Goal: Task Accomplishment & Management: Complete application form

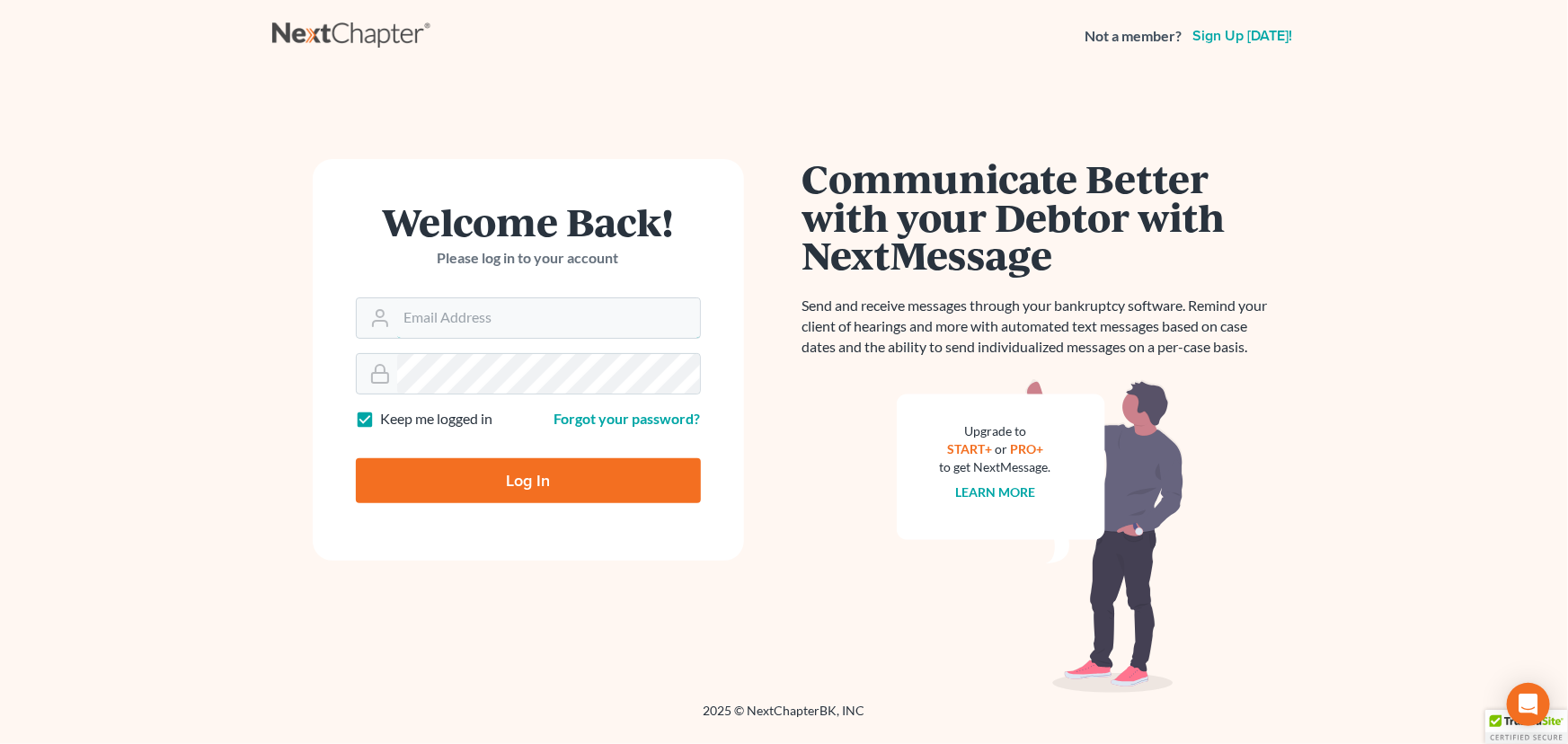
type input "[EMAIL_ADDRESS][DOMAIN_NAME]"
click at [502, 472] on input "Log In" at bounding box center [528, 481] width 345 height 45
type input "Thinking..."
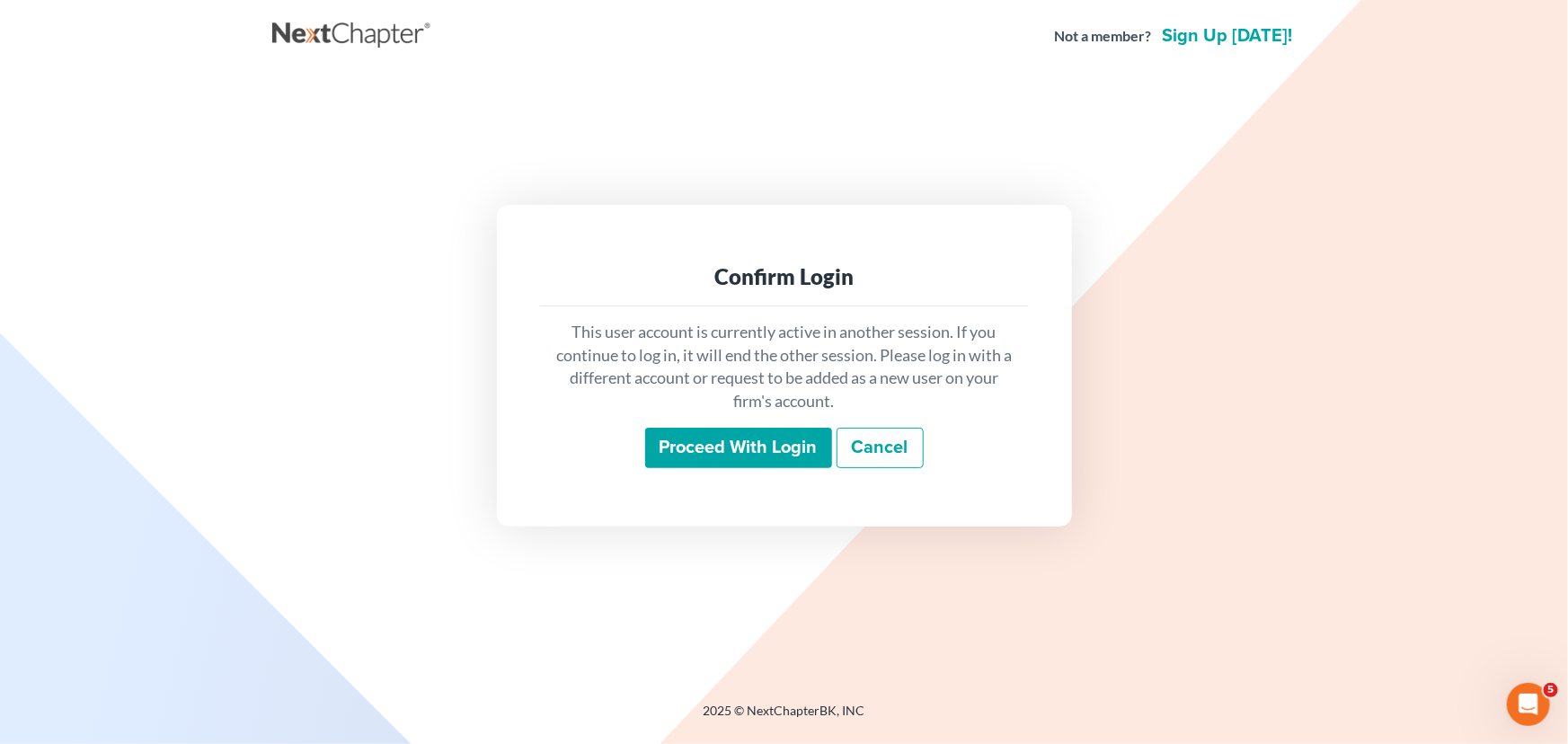
click at [698, 448] on input "Proceed with login" at bounding box center [739, 448] width 187 height 41
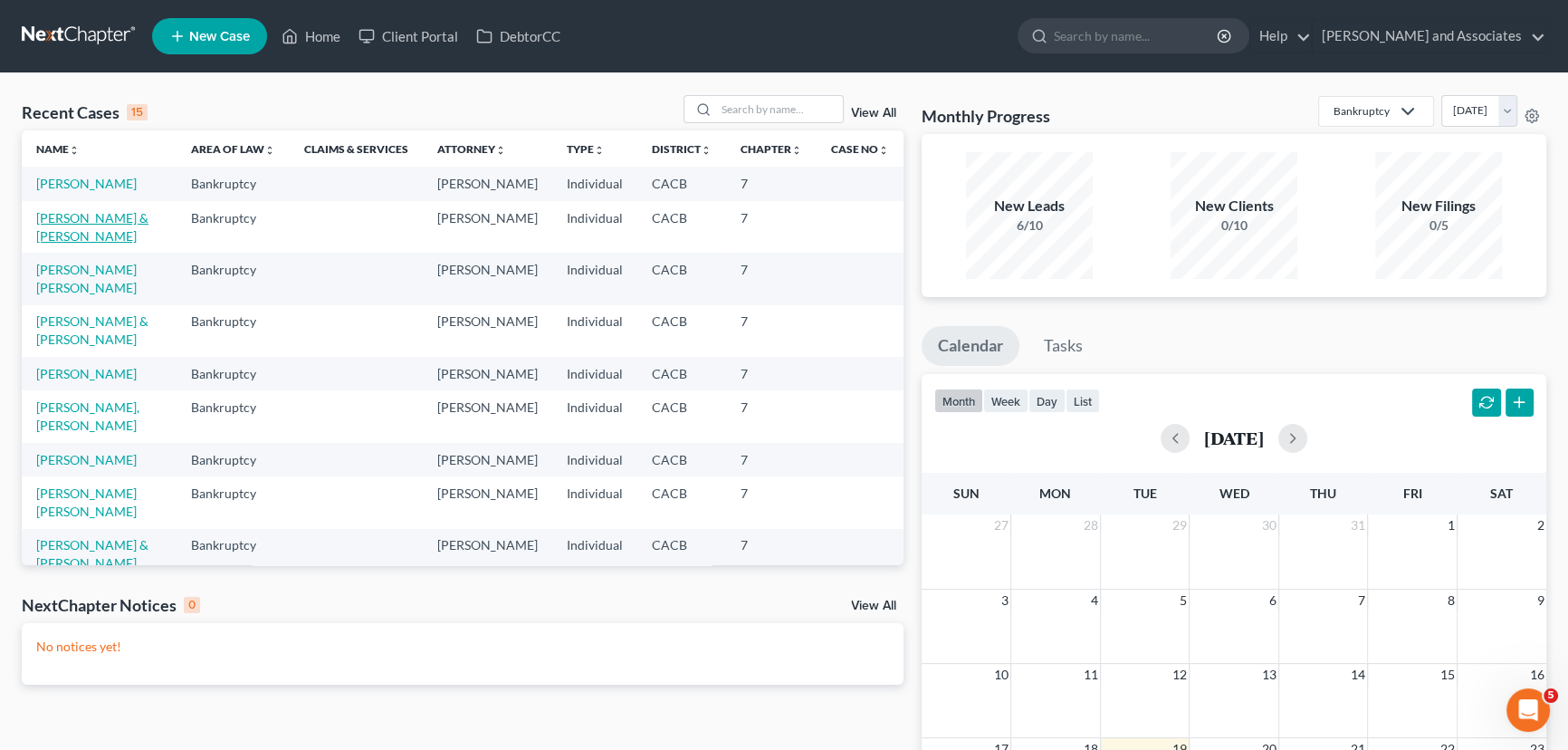
click at [108, 243] on link "[PERSON_NAME] & [PERSON_NAME]" at bounding box center [92, 227] width 112 height 34
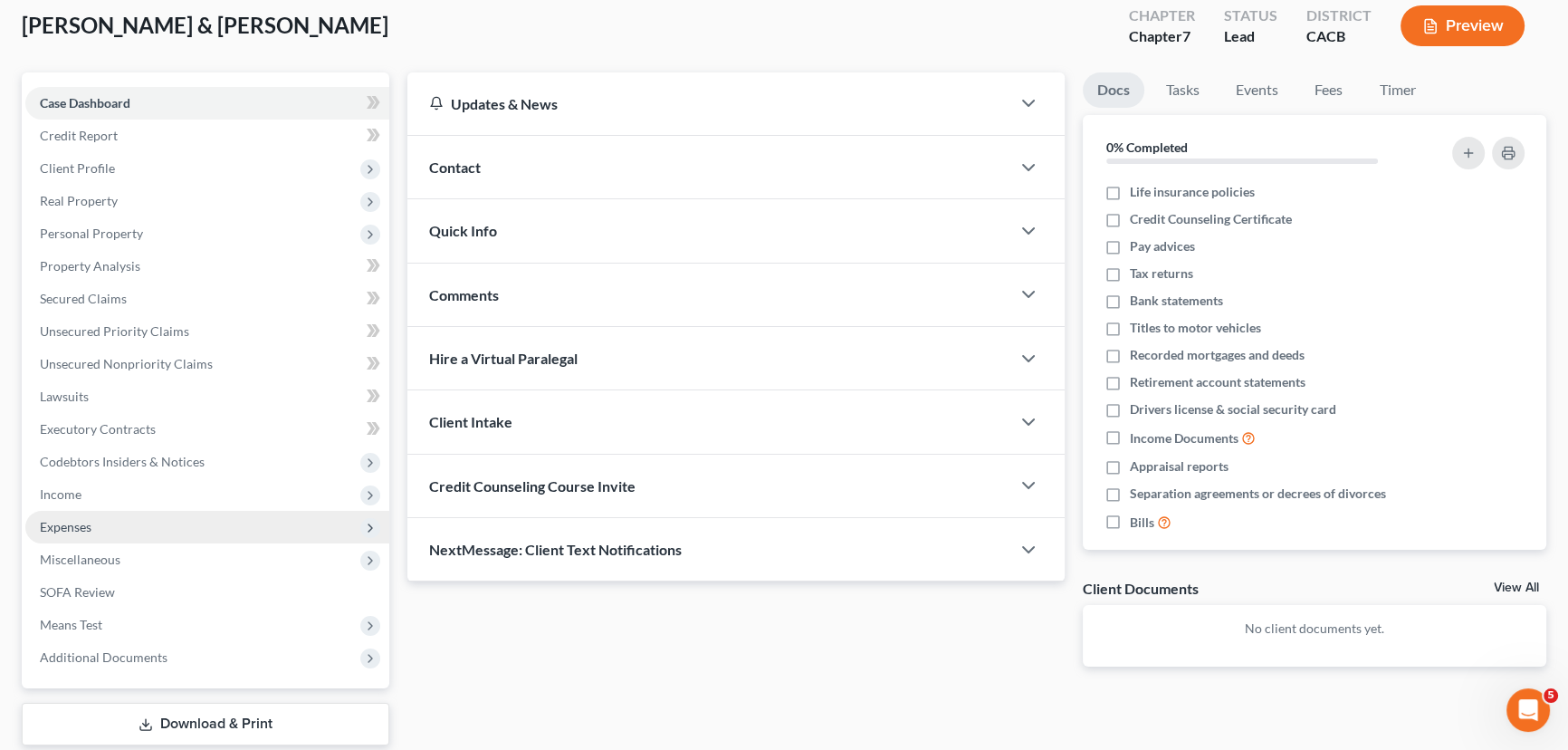
scroll to position [137, 0]
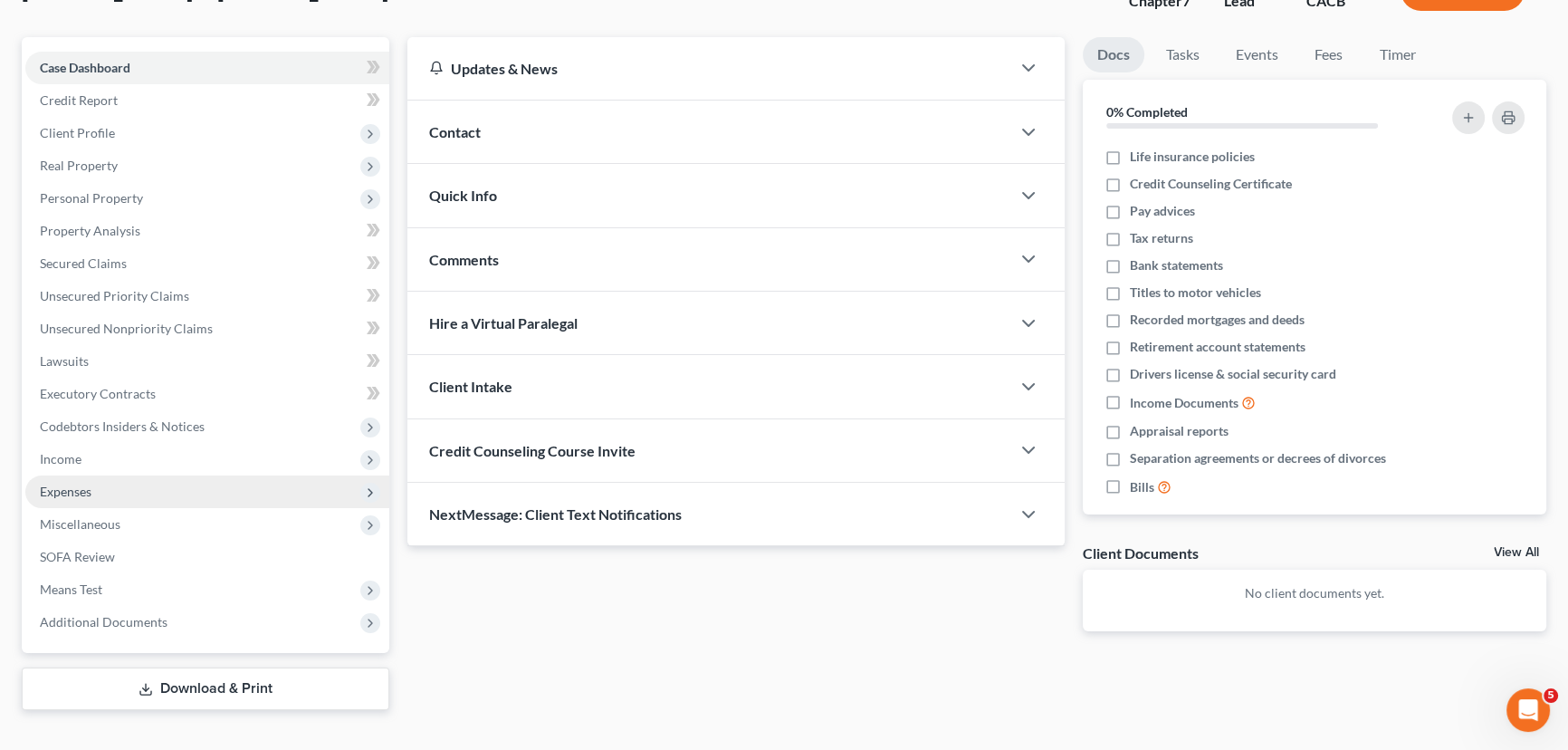
click at [189, 475] on span "Expenses" at bounding box center [208, 492] width 364 height 33
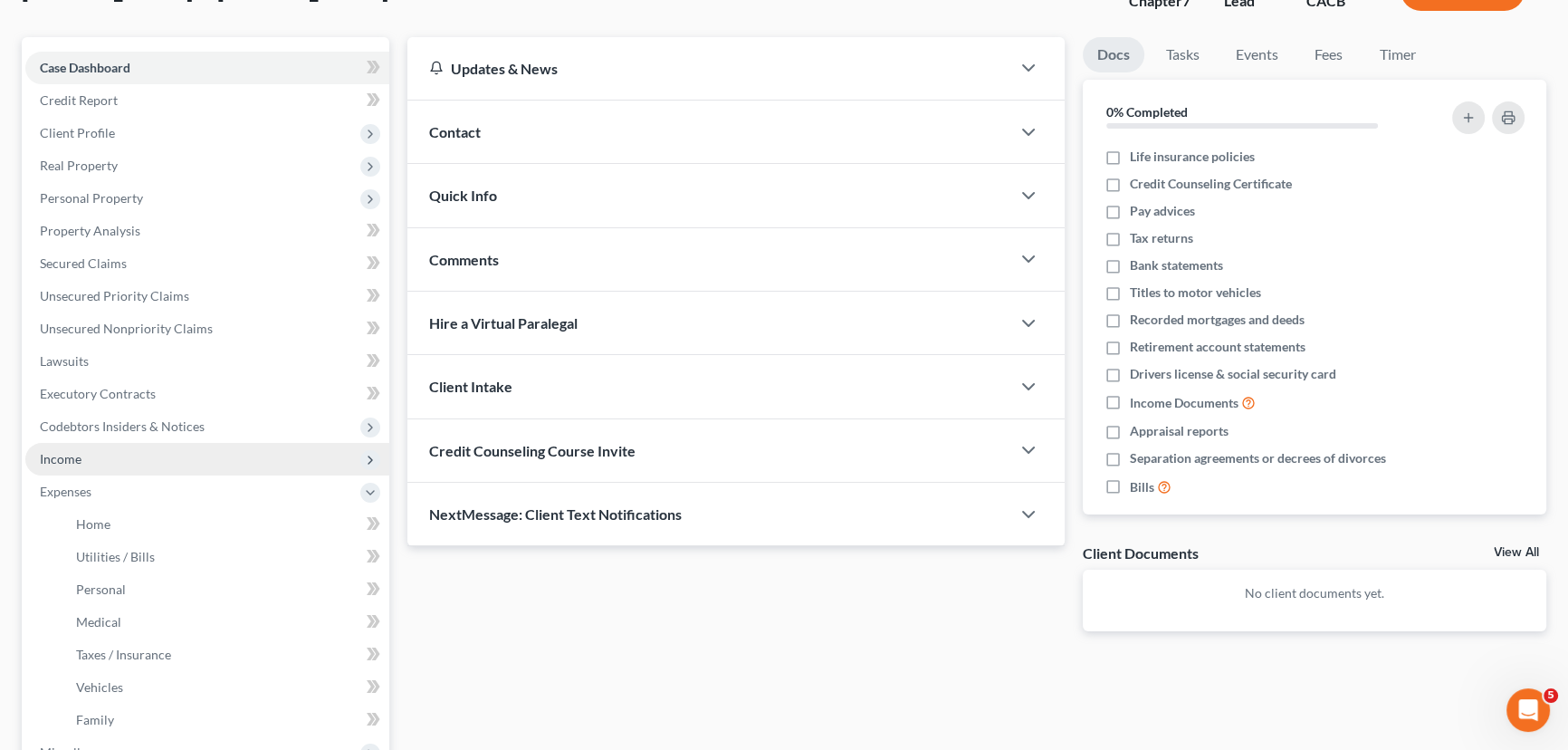
click at [192, 463] on span "Income" at bounding box center [208, 458] width 364 height 33
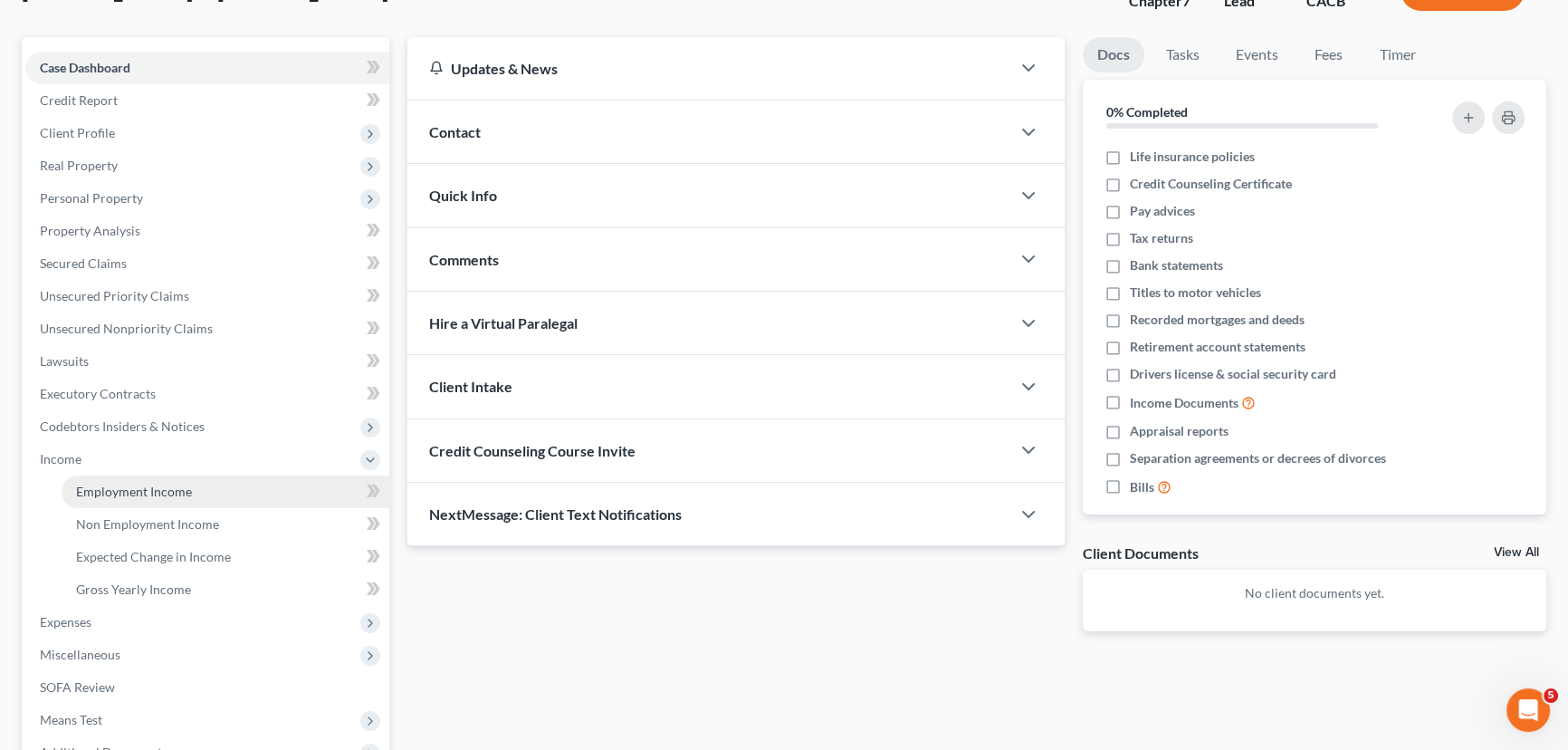
click at [198, 479] on link "Employment Income" at bounding box center [225, 492] width 327 height 33
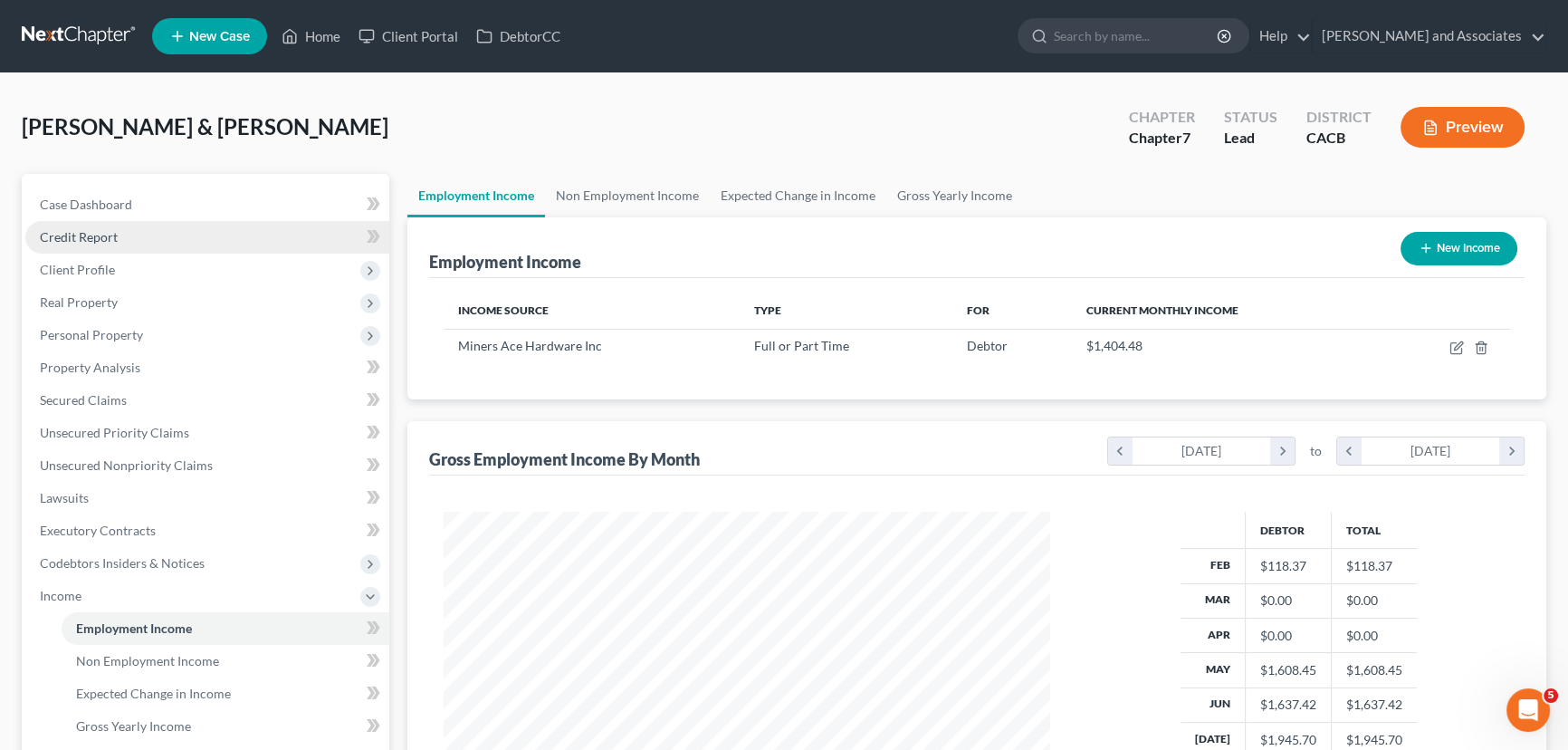
click at [154, 234] on link "Credit Report" at bounding box center [208, 237] width 364 height 33
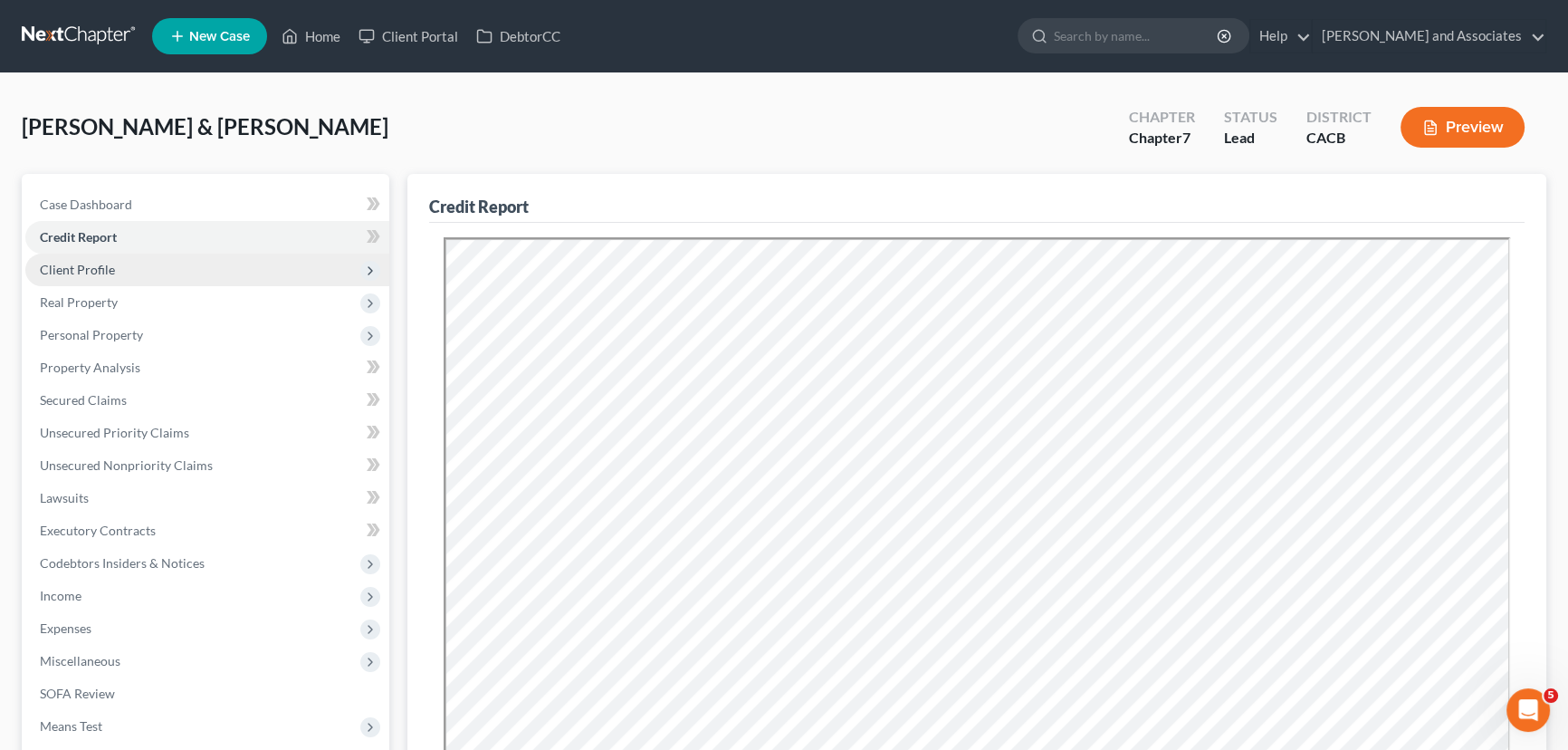
click at [150, 255] on span "Client Profile" at bounding box center [208, 270] width 364 height 33
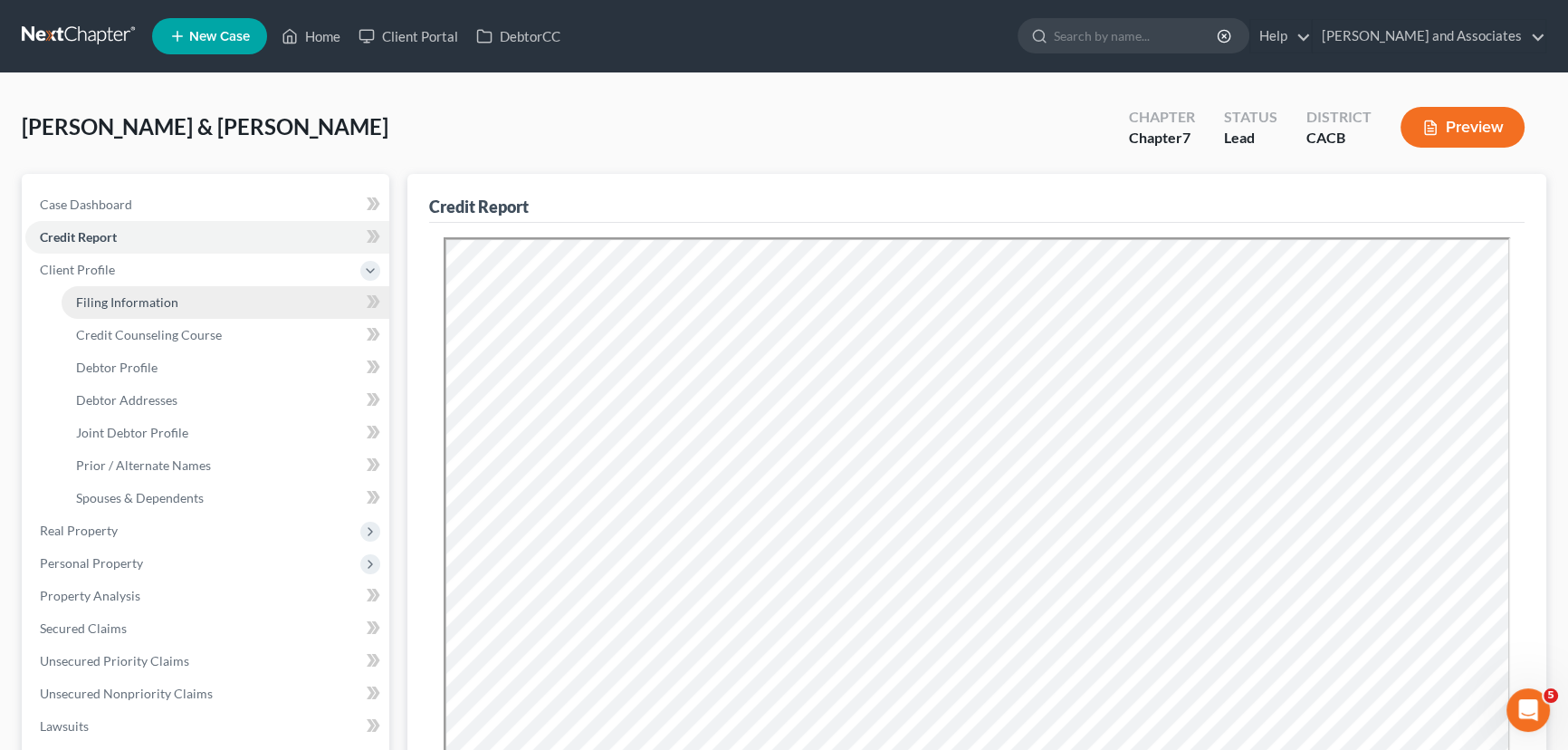
click at [152, 299] on span "Filing Information" at bounding box center [127, 302] width 102 height 15
select select "1"
select select "0"
select select "4"
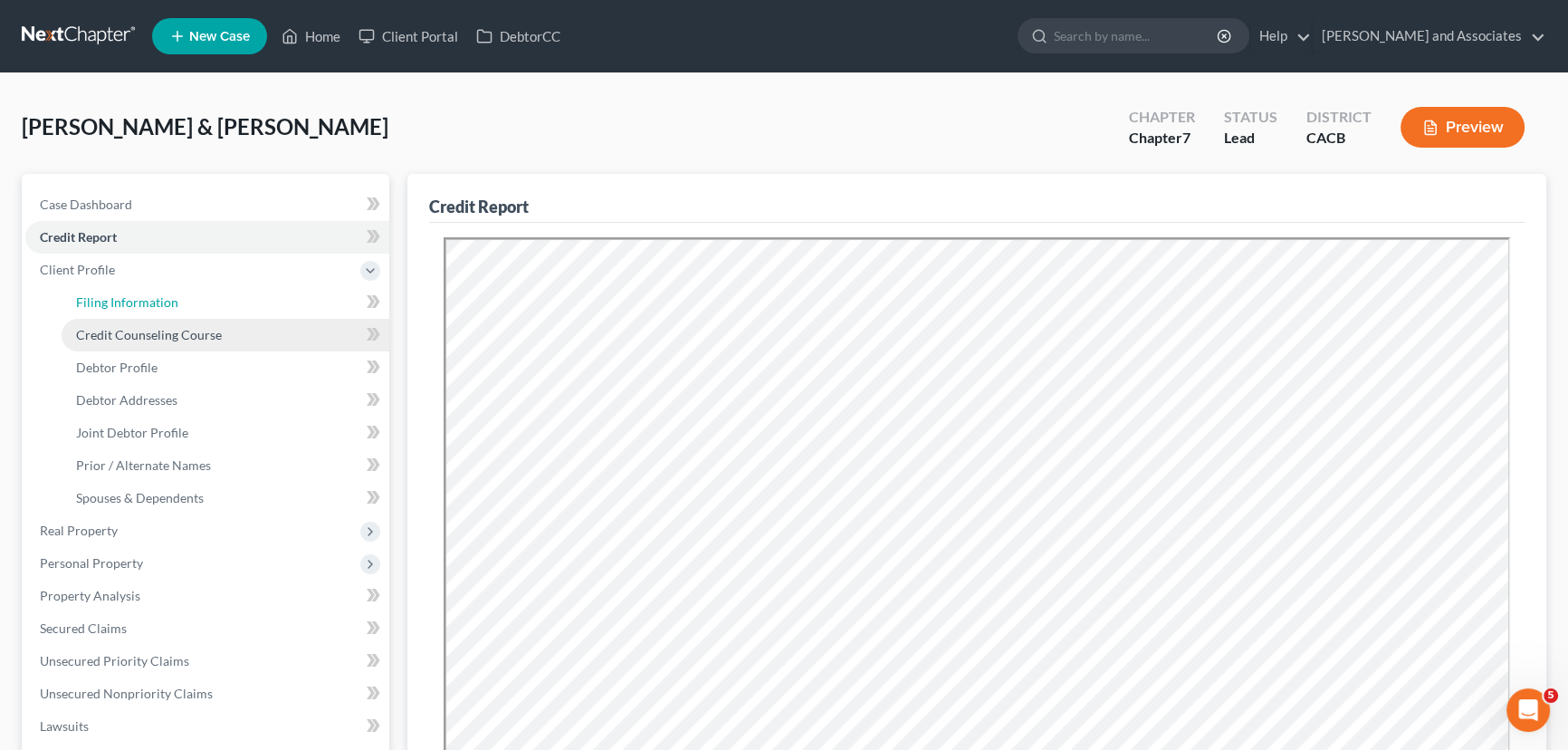
select select "1"
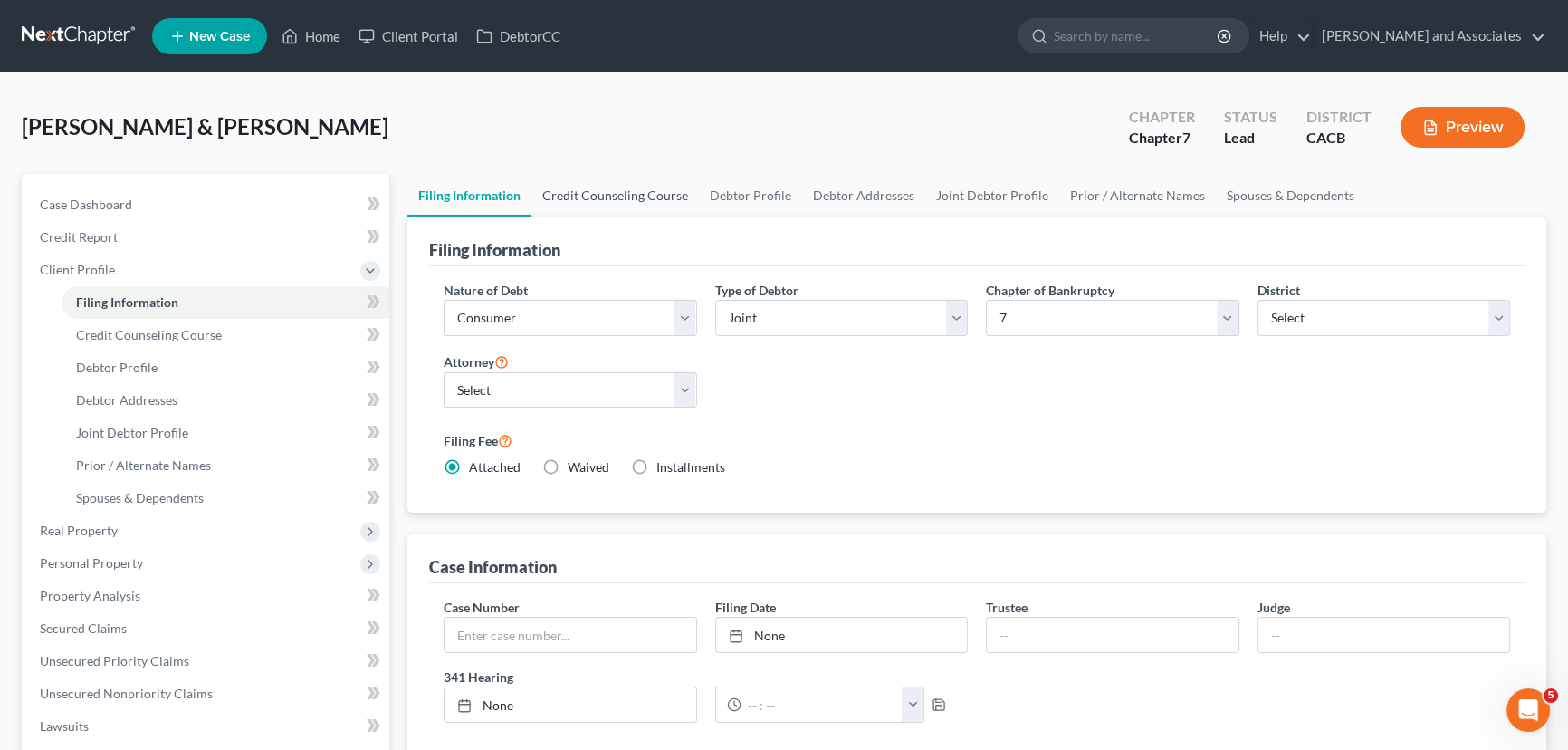
click at [653, 175] on link "Credit Counseling Course" at bounding box center [615, 195] width 168 height 43
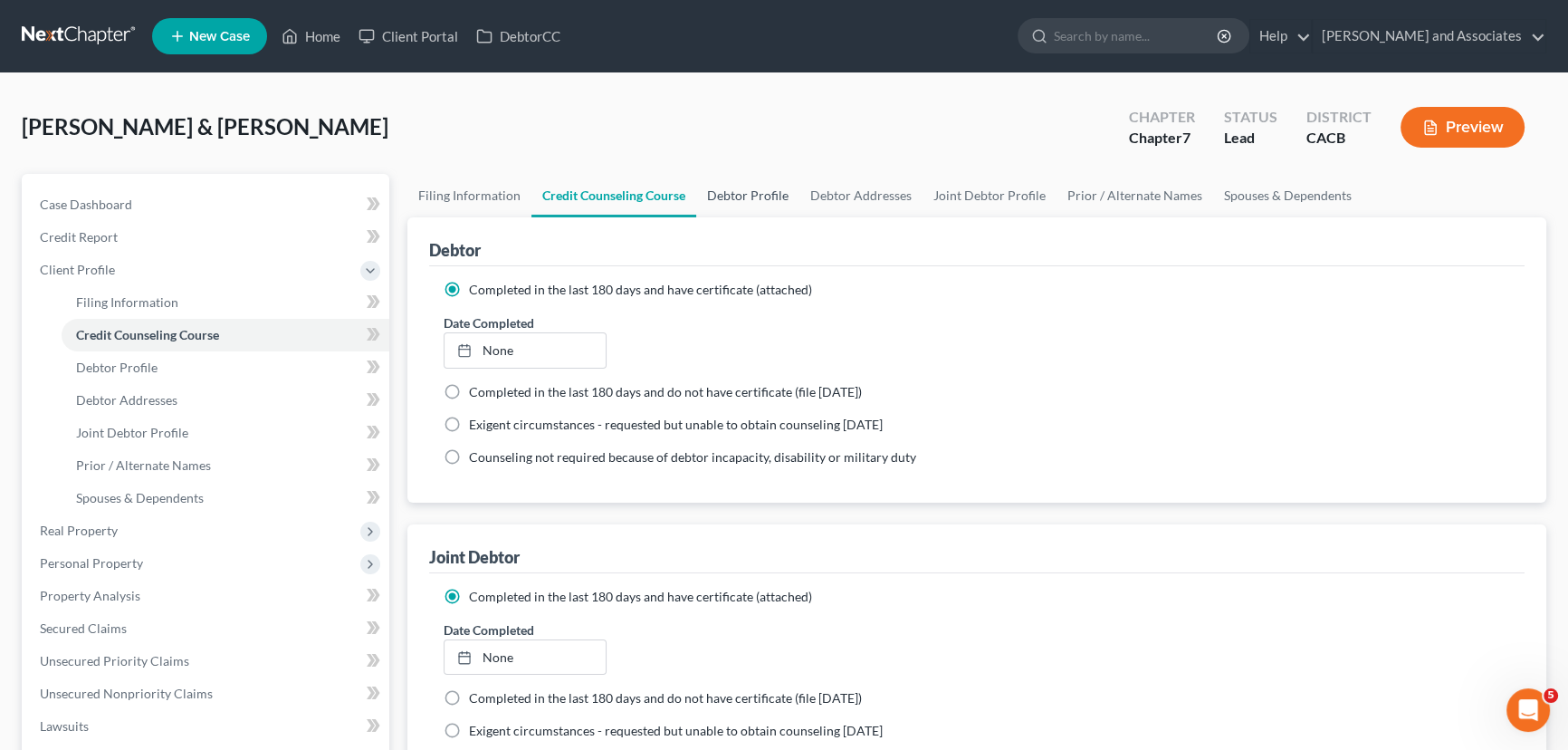
click at [766, 195] on link "Debtor Profile" at bounding box center [747, 195] width 103 height 43
select select "1"
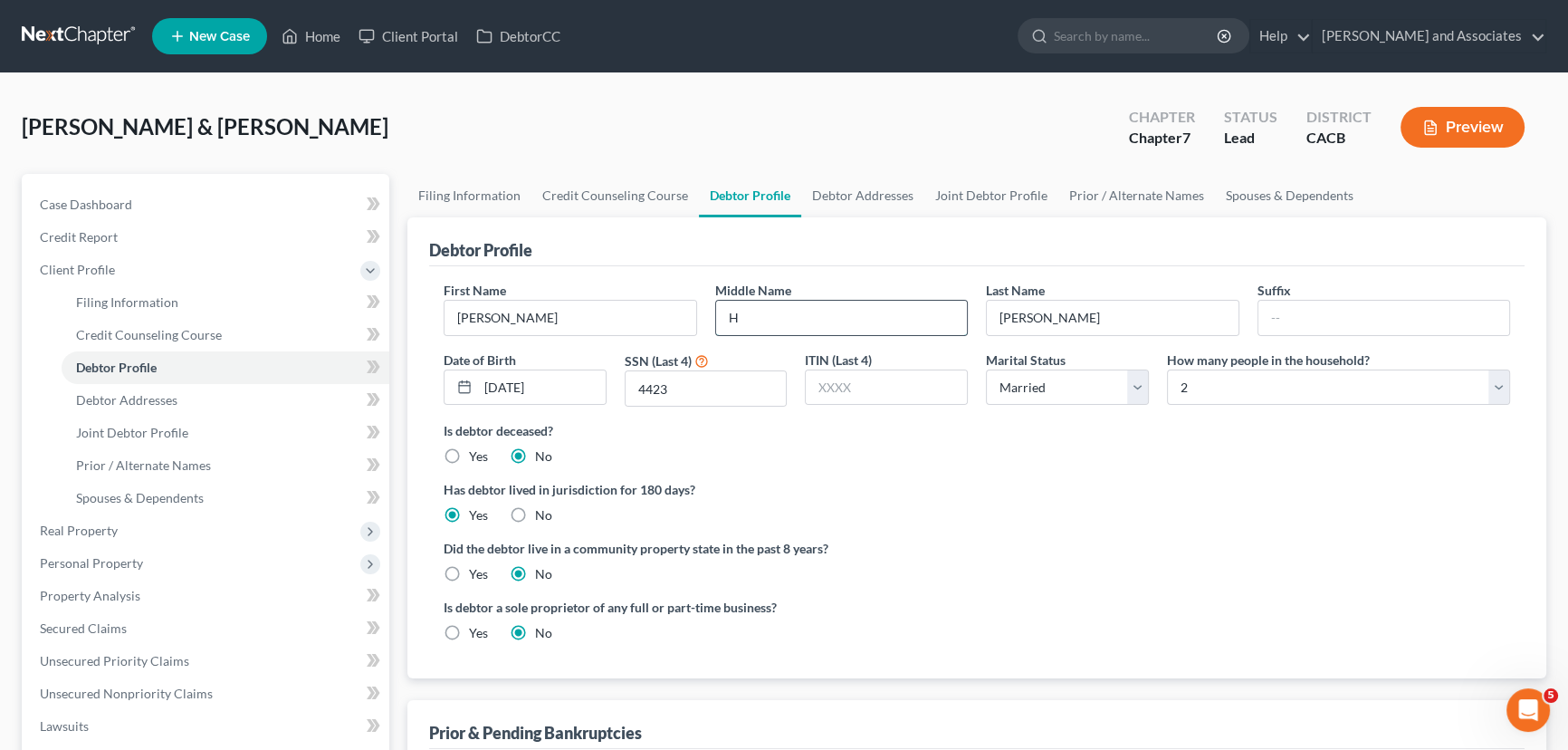
click at [824, 309] on input "H" at bounding box center [842, 318] width 252 height 34
click at [845, 181] on link "Debtor Addresses" at bounding box center [862, 195] width 124 height 43
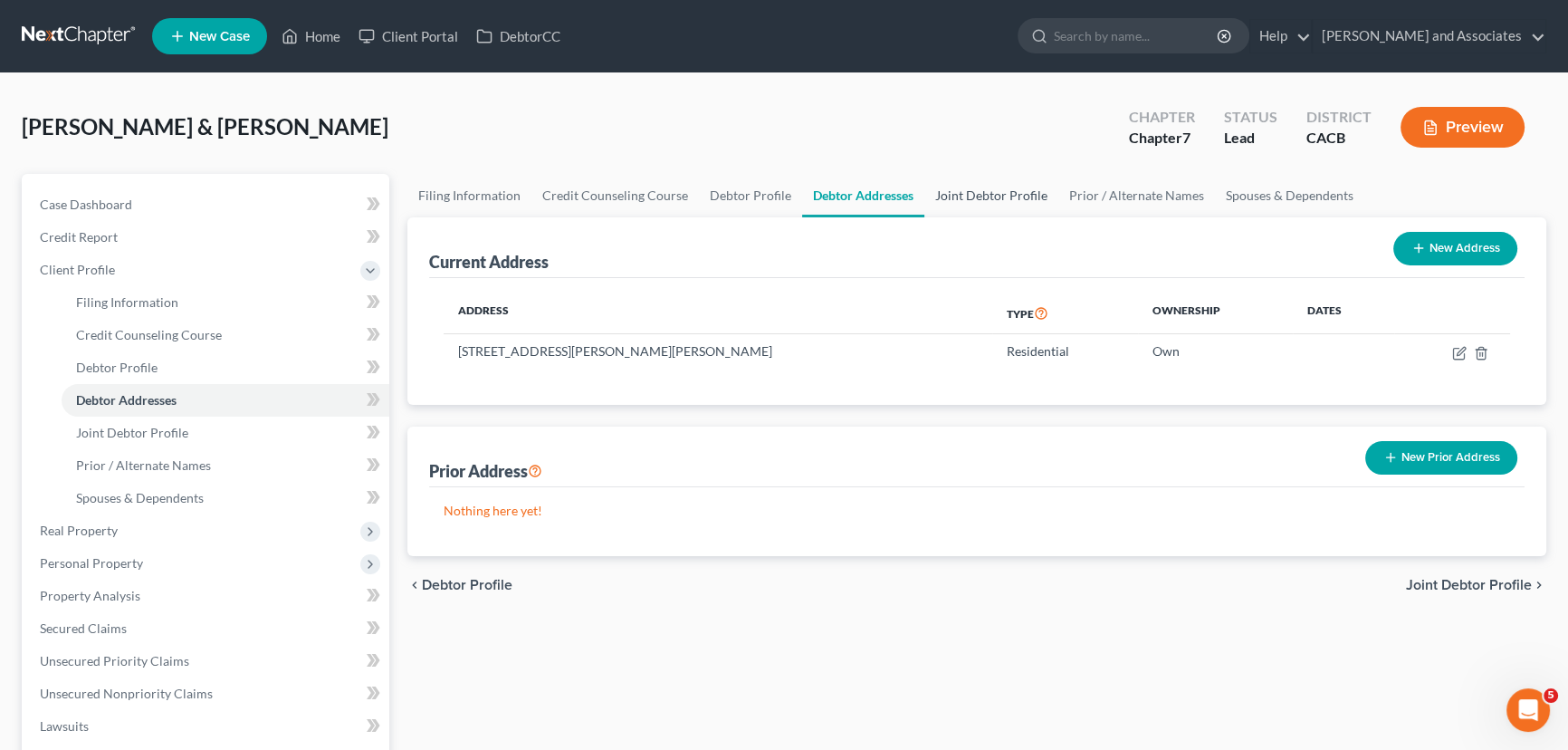
drag, startPoint x: 1004, startPoint y: 199, endPoint x: 1020, endPoint y: 197, distance: 16.1
click at [1005, 198] on link "Joint Debtor Profile" at bounding box center [992, 195] width 134 height 43
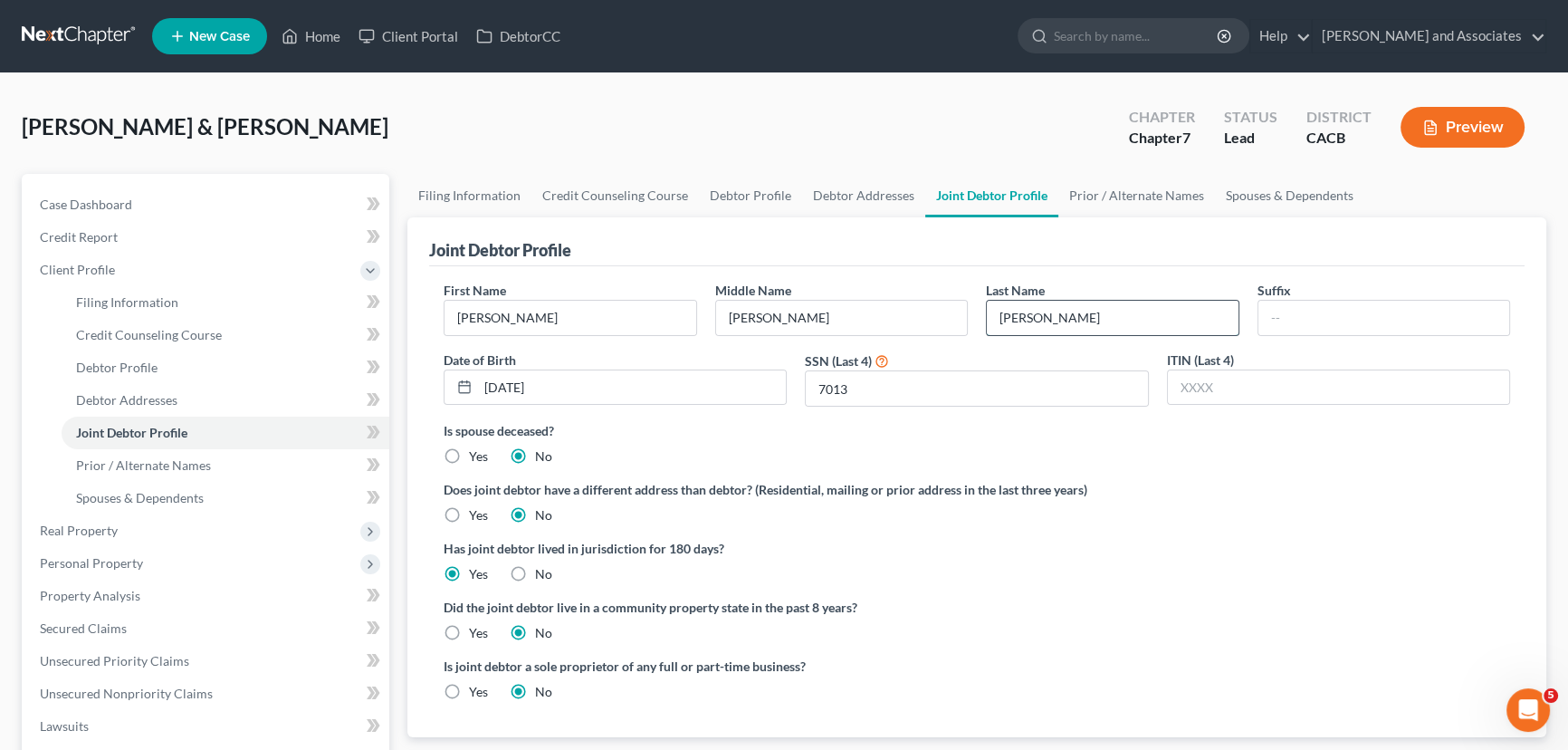
click at [1145, 315] on input "Guerrero" at bounding box center [1112, 318] width 252 height 34
type input "George"
click at [1429, 517] on div "Does joint debtor have a different address than debtor? (Residential, mailing o…" at bounding box center [976, 502] width 1067 height 44
click at [657, 394] on input "04/11/2025" at bounding box center [632, 388] width 308 height 34
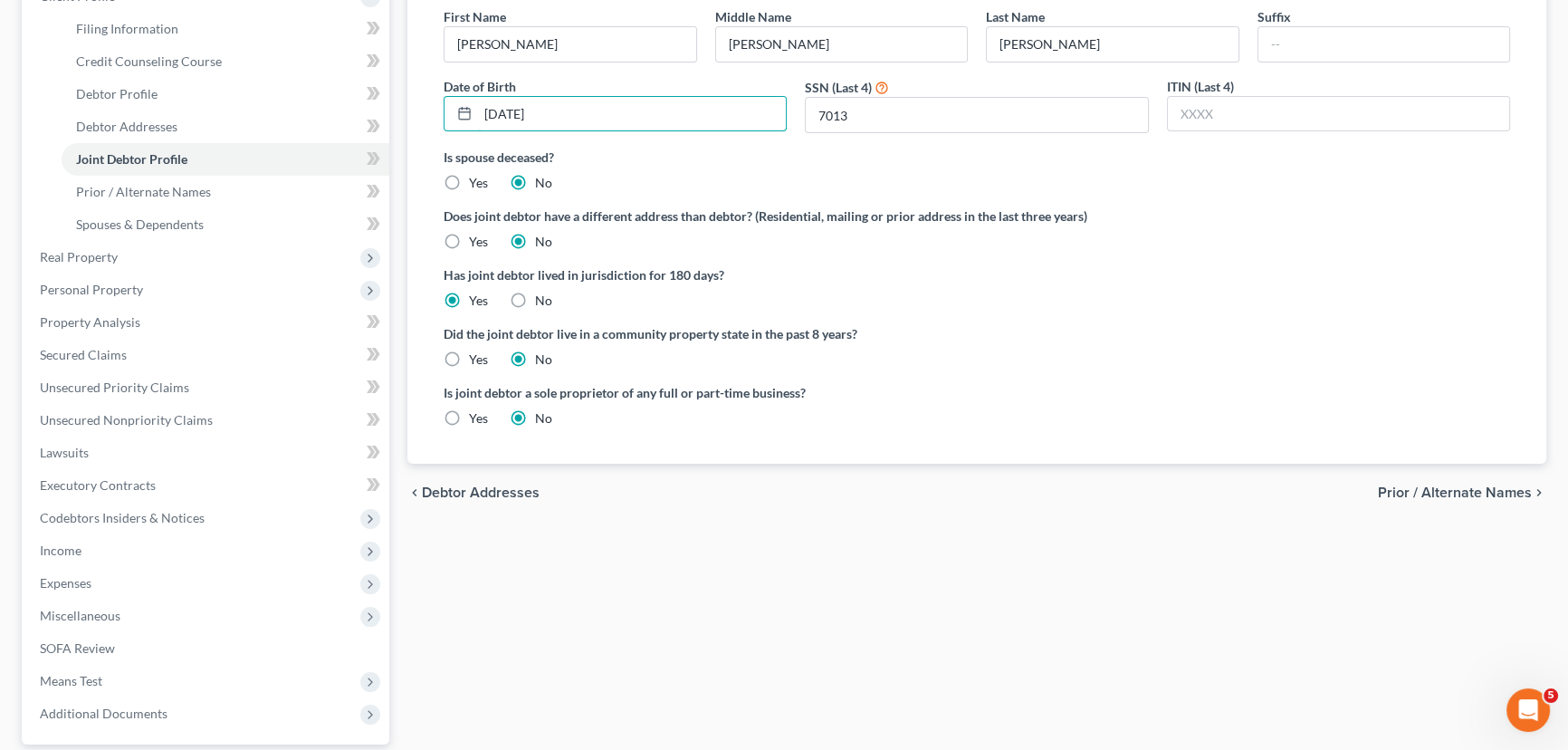
scroll to position [137, 0]
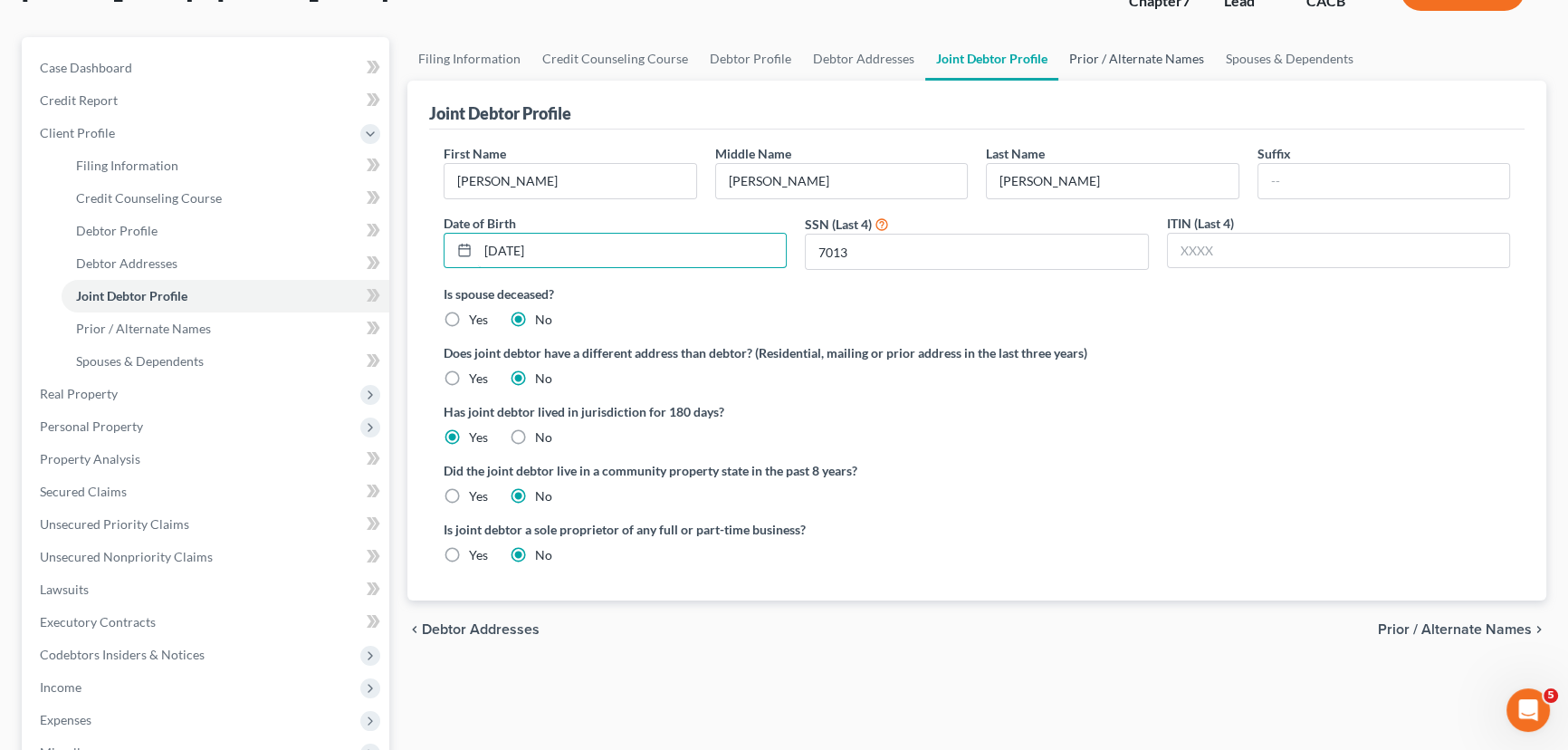
type input "04/11/1957"
click at [1077, 63] on link "Prior / Alternate Names" at bounding box center [1137, 58] width 157 height 43
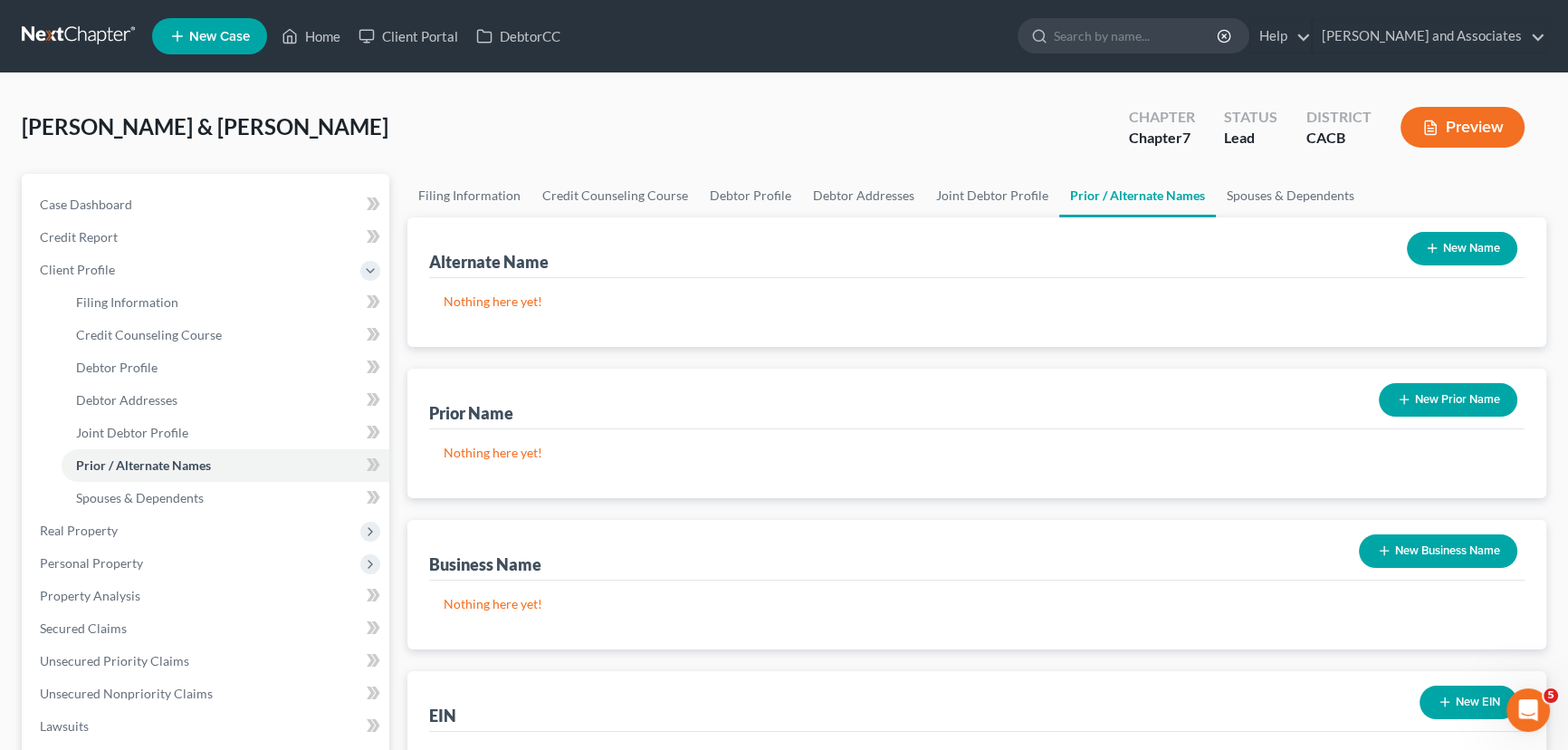
click at [1401, 389] on button "New Prior Name" at bounding box center [1448, 400] width 139 height 34
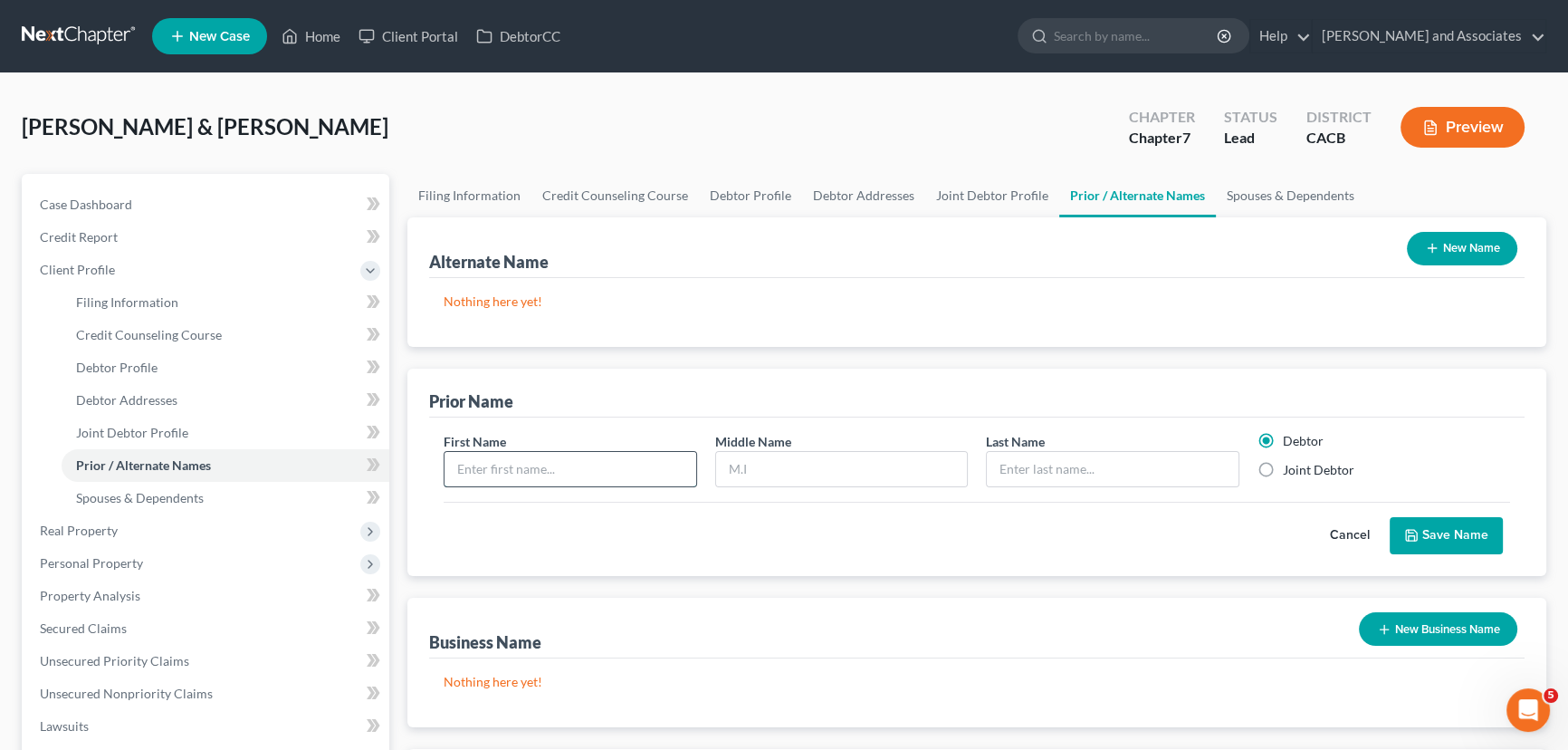
click at [564, 461] on input "text" at bounding box center [570, 469] width 252 height 34
type input "Susan"
click at [796, 474] on input "text" at bounding box center [842, 469] width 252 height 34
type input "Maria"
click at [1032, 467] on input "text" at bounding box center [1112, 469] width 252 height 34
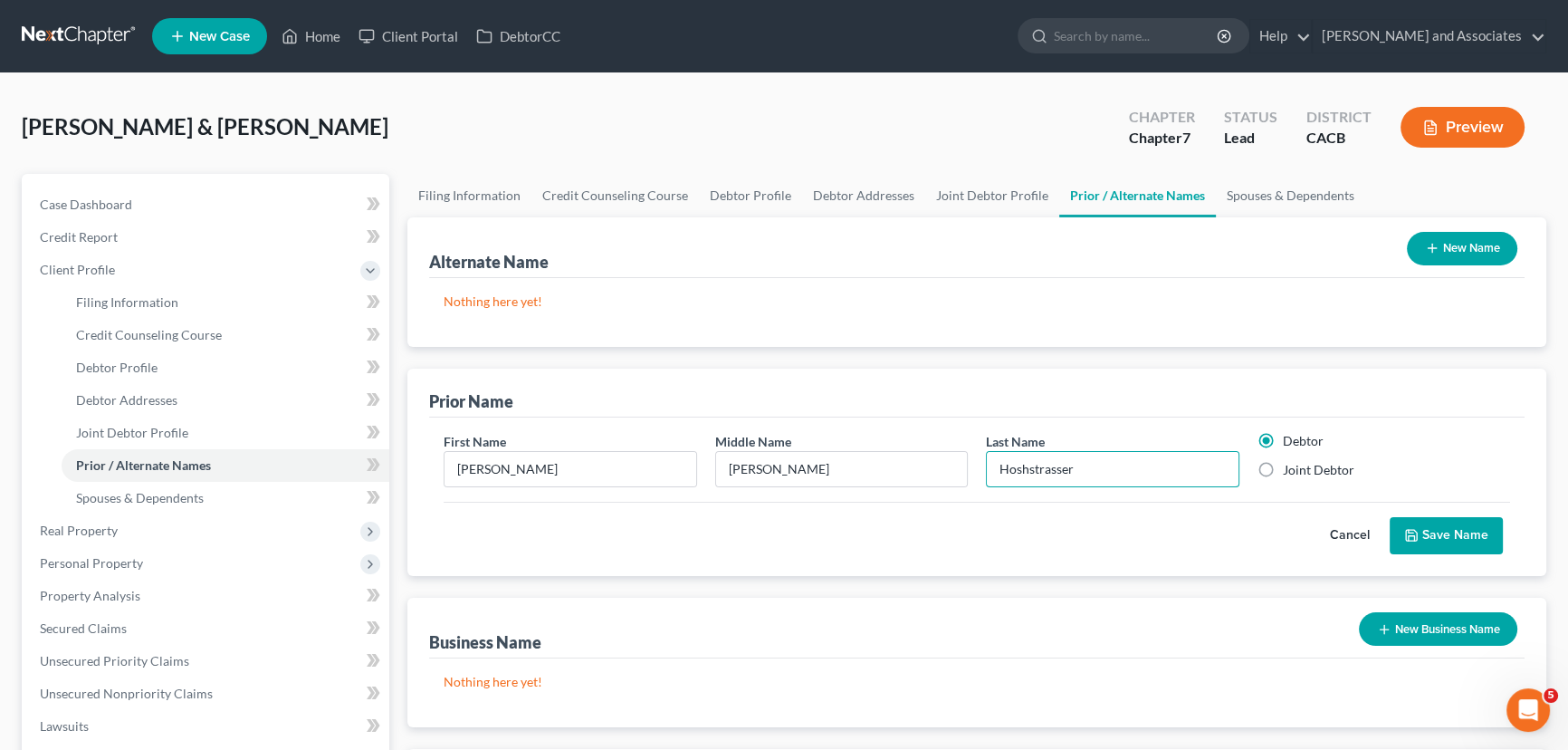
type input "Hoshstrasser"
click at [1283, 466] on label "Joint Debtor" at bounding box center [1319, 470] width 72 height 18
click at [1291, 466] on input "Joint Debtor" at bounding box center [1296, 467] width 11 height 11
radio input "true"
radio input "false"
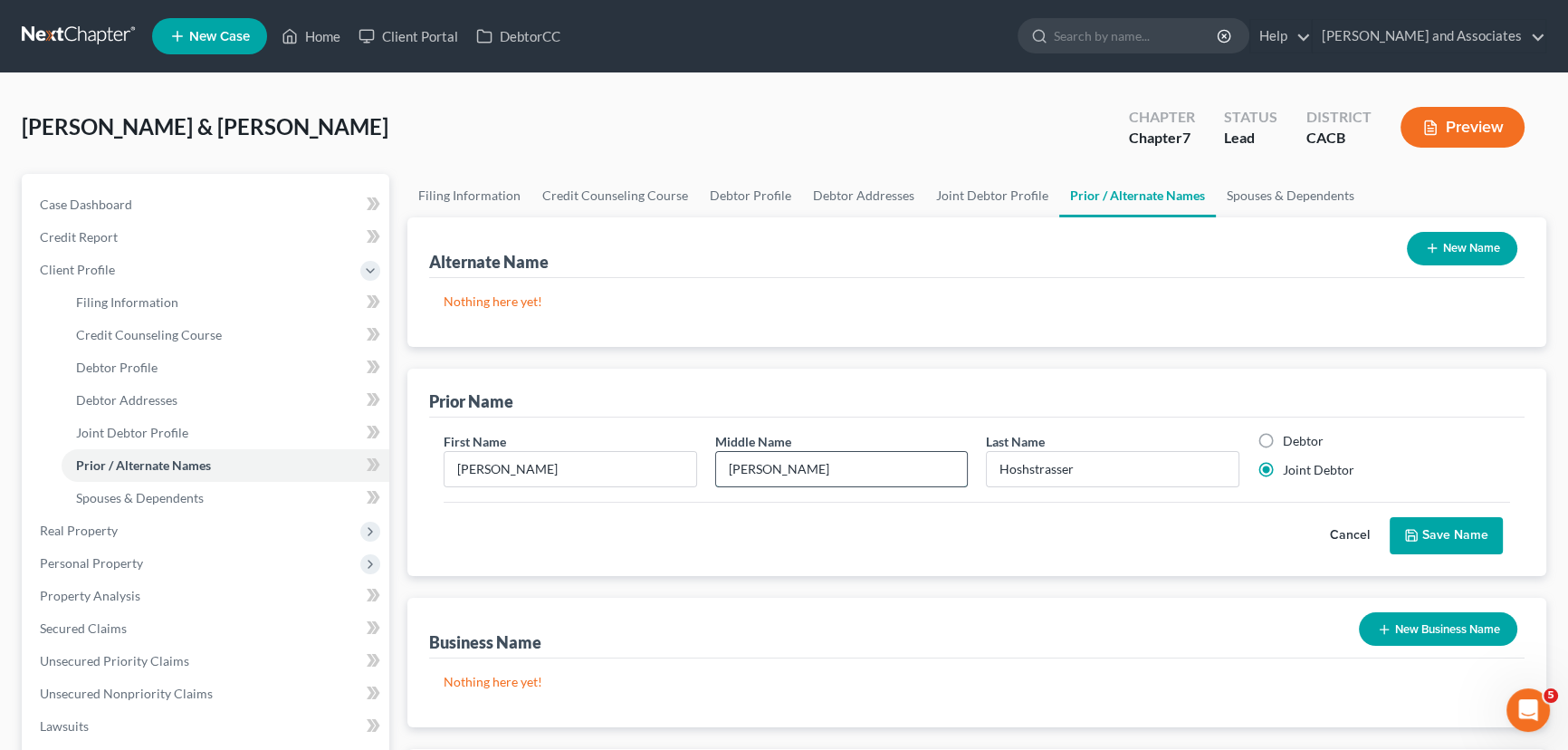
click at [867, 477] on input "Maria" at bounding box center [842, 469] width 252 height 34
type input "Marie"
click at [1474, 536] on button "Save Name" at bounding box center [1446, 536] width 113 height 38
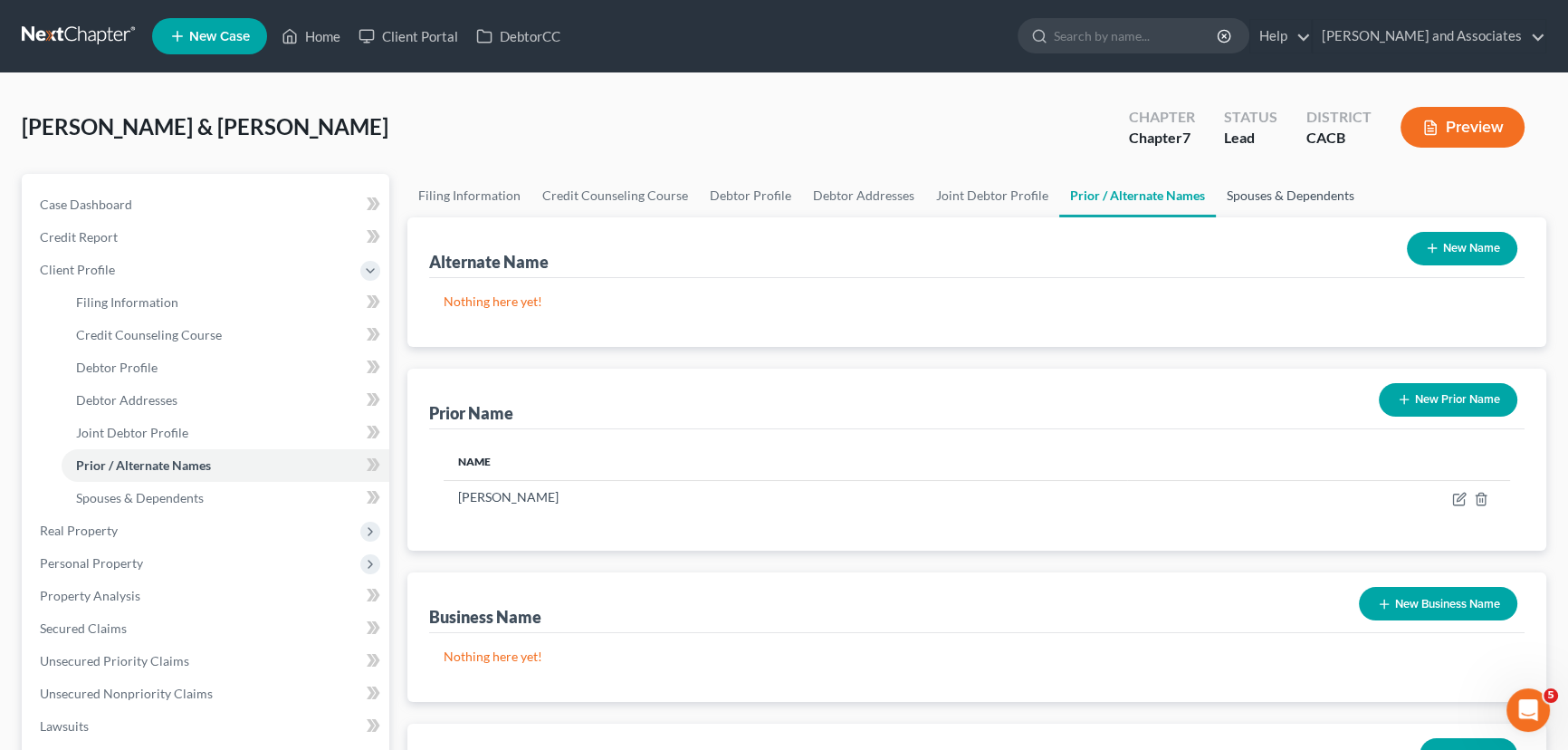
click at [1280, 208] on link "Spouses & Dependents" at bounding box center [1291, 195] width 149 height 43
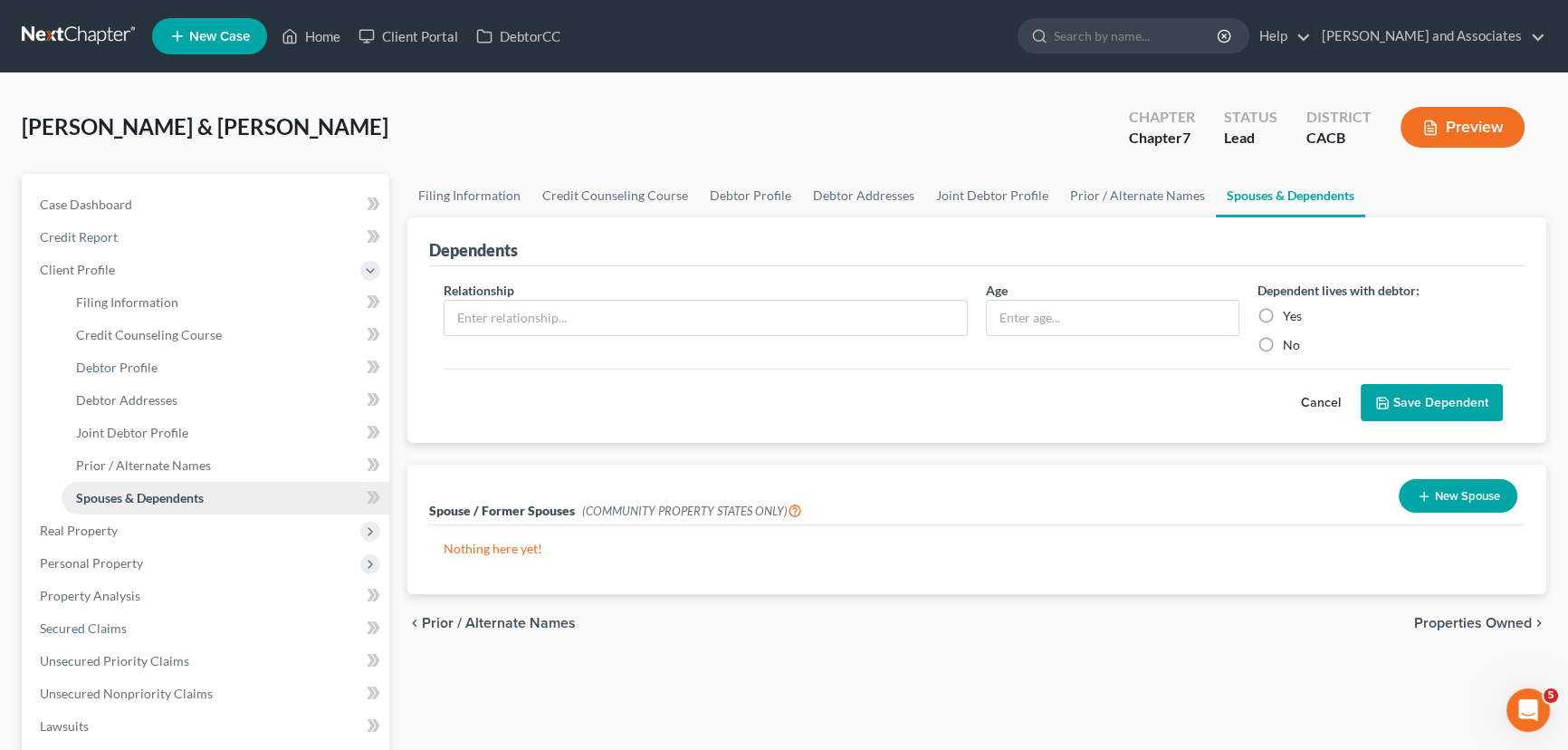
click at [137, 509] on link "Spouses & Dependents" at bounding box center [225, 498] width 327 height 33
click at [172, 524] on span "Real Property" at bounding box center [208, 530] width 364 height 33
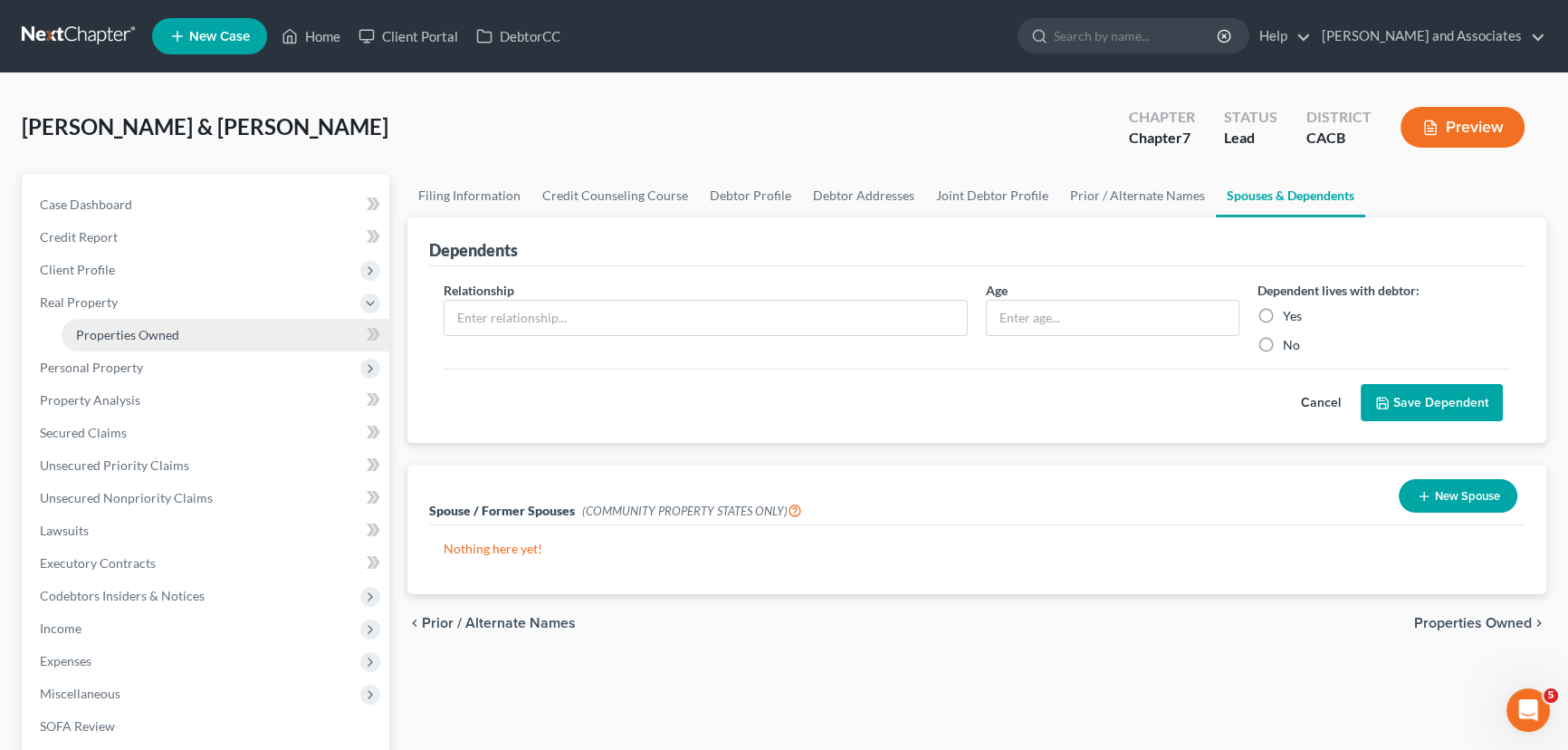
click at [160, 325] on link "Properties Owned" at bounding box center [225, 335] width 327 height 33
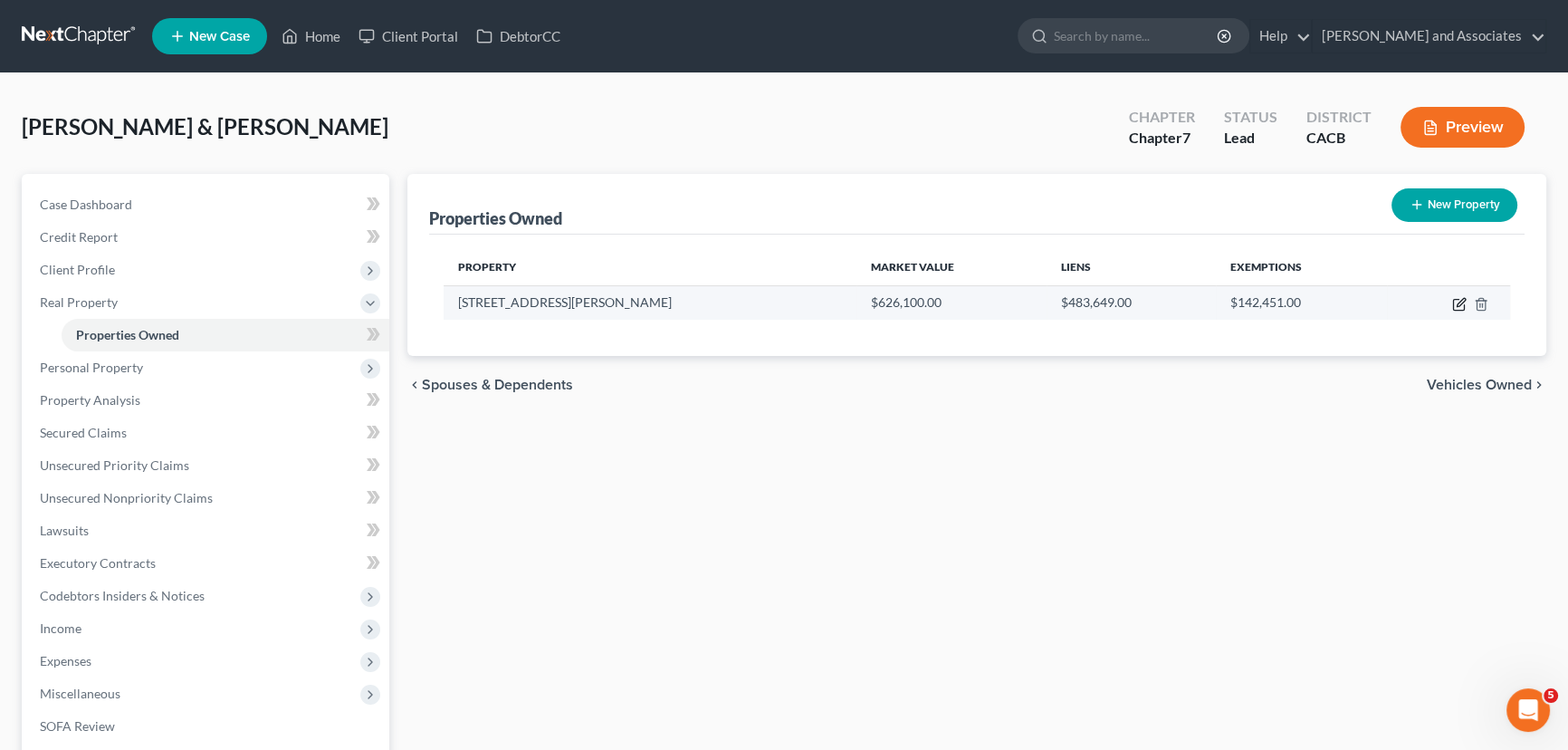
click at [1455, 300] on icon "button" at bounding box center [1460, 306] width 11 height 11
select select "4"
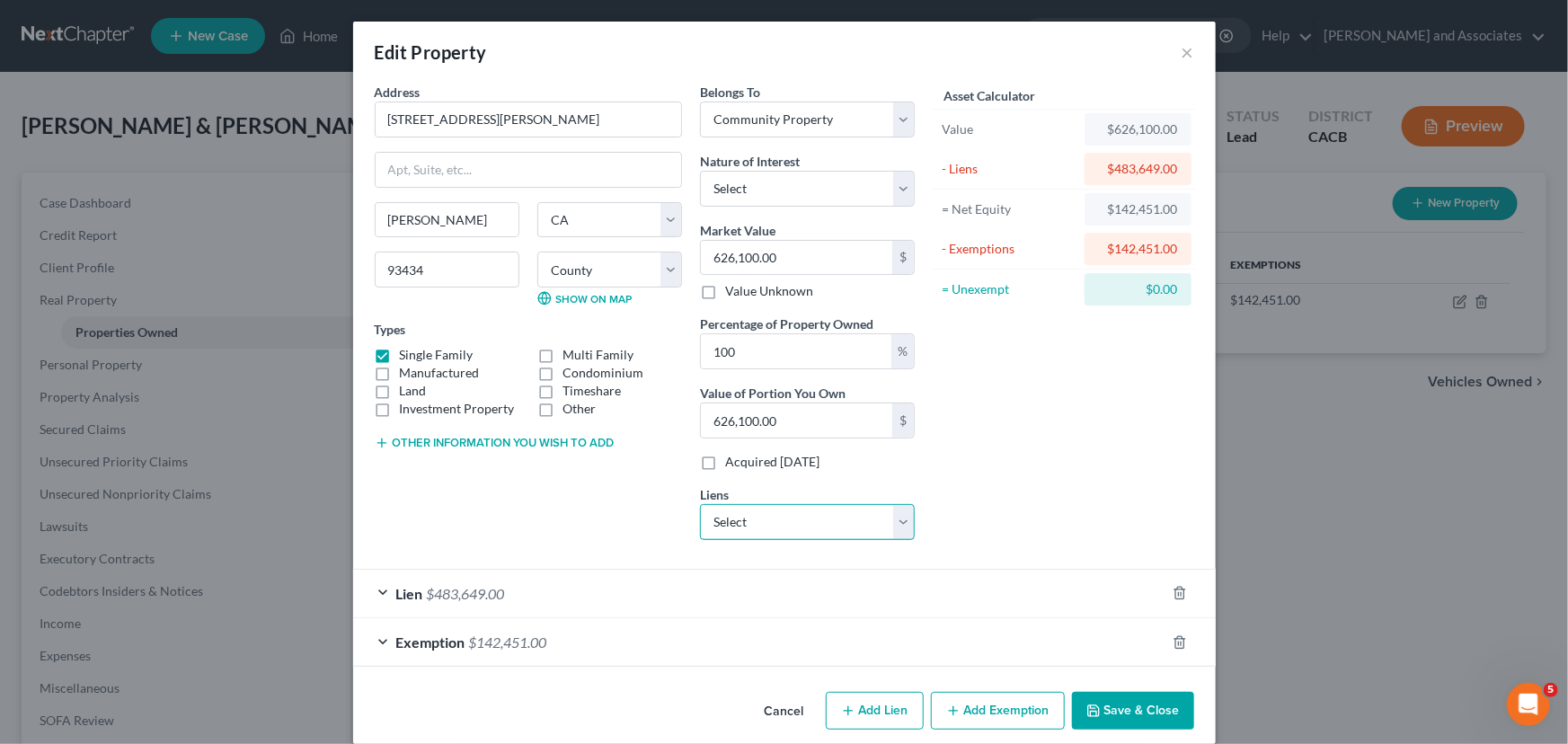
click at [790, 516] on select "Select Coast Hills - $20,134.00" at bounding box center [807, 521] width 214 height 36
click at [1035, 503] on div "Asset Calculator Value $626,100.00 - Liens $483,649.00 = Net Equity $142,451.00…" at bounding box center [1063, 318] width 280 height 472
click at [641, 590] on div "Lien $483,649.00" at bounding box center [759, 593] width 813 height 48
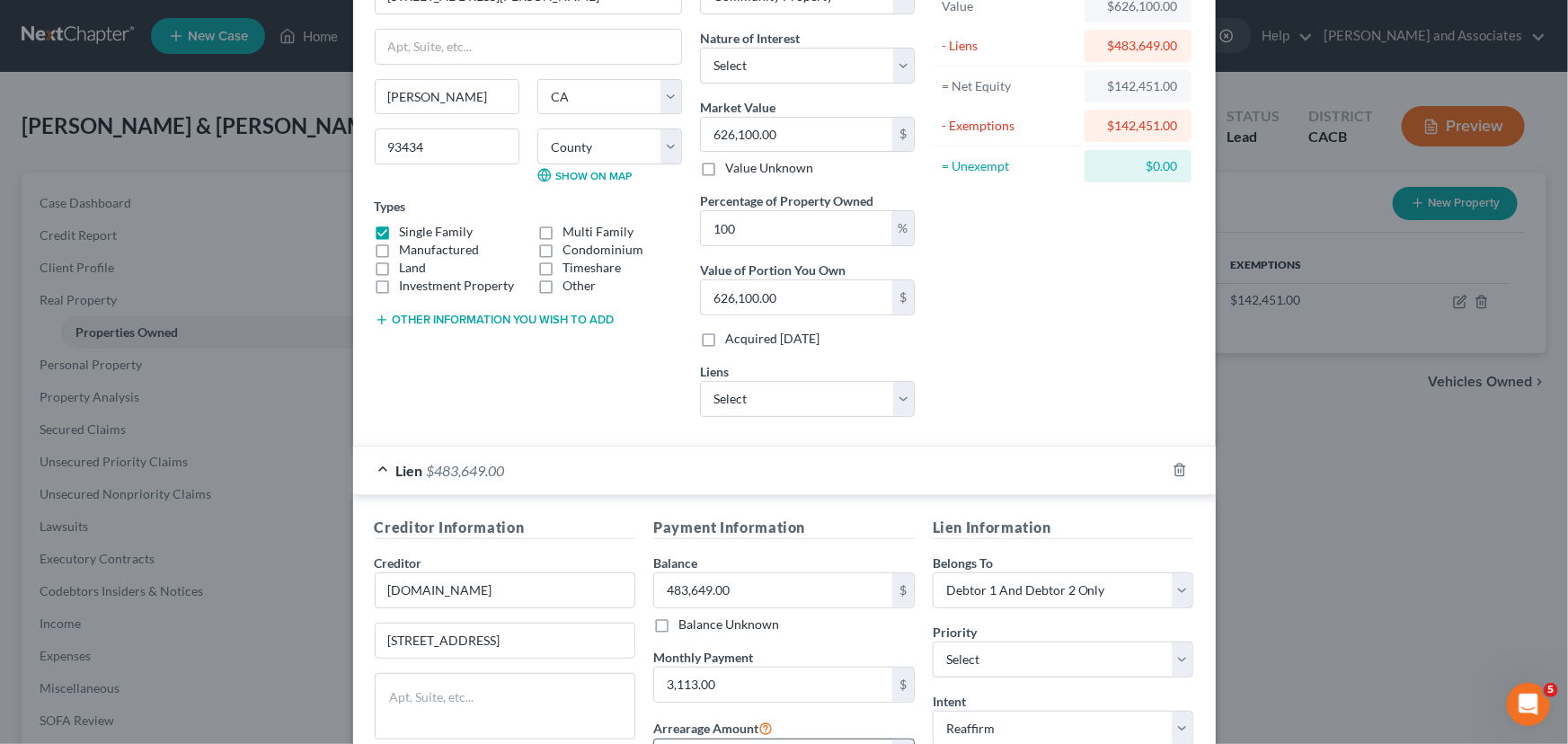
scroll to position [271, 0]
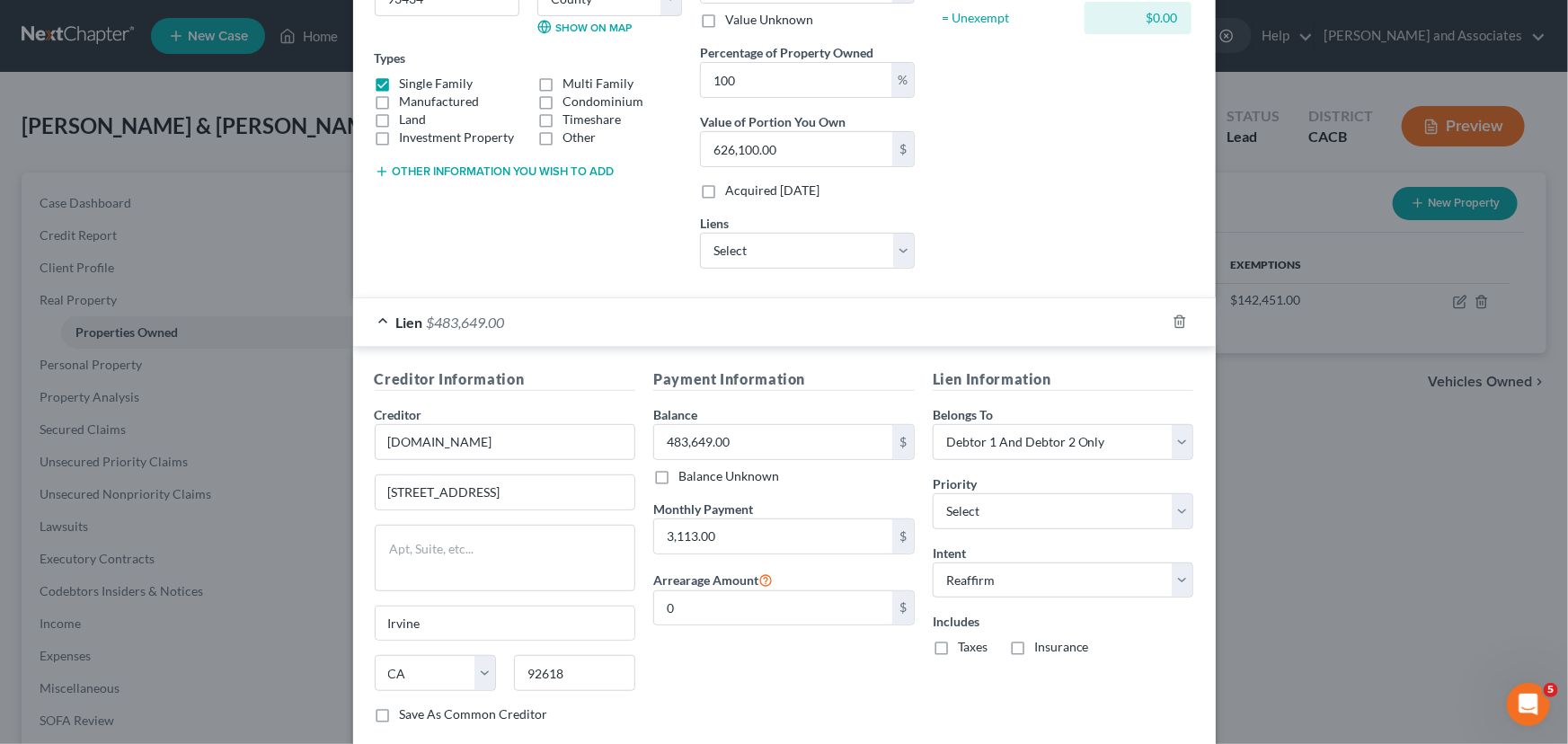
click at [397, 320] on span "Lien" at bounding box center [409, 322] width 27 height 17
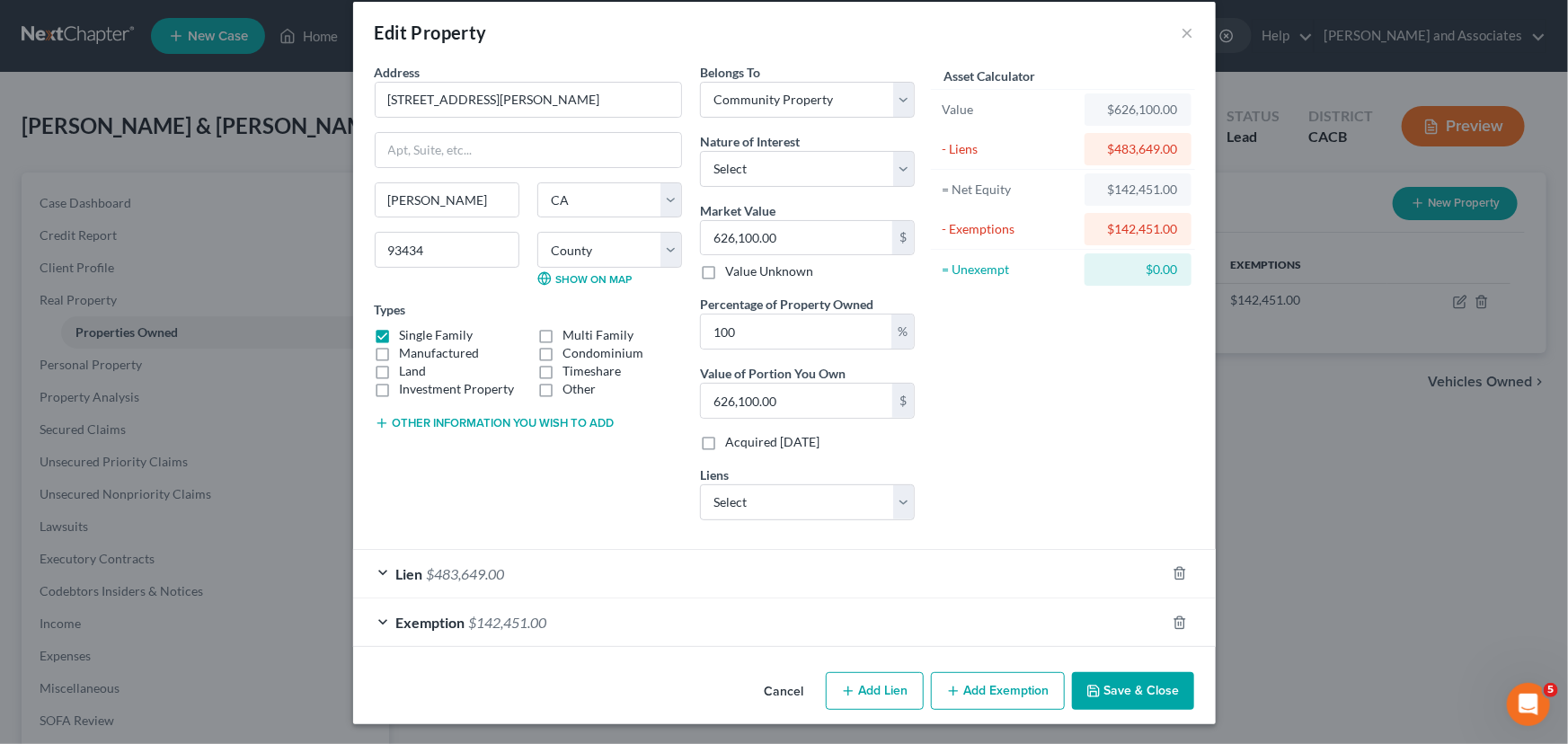
scroll to position [20, 0]
click at [1158, 695] on button "Save & Close" at bounding box center [1133, 691] width 123 height 37
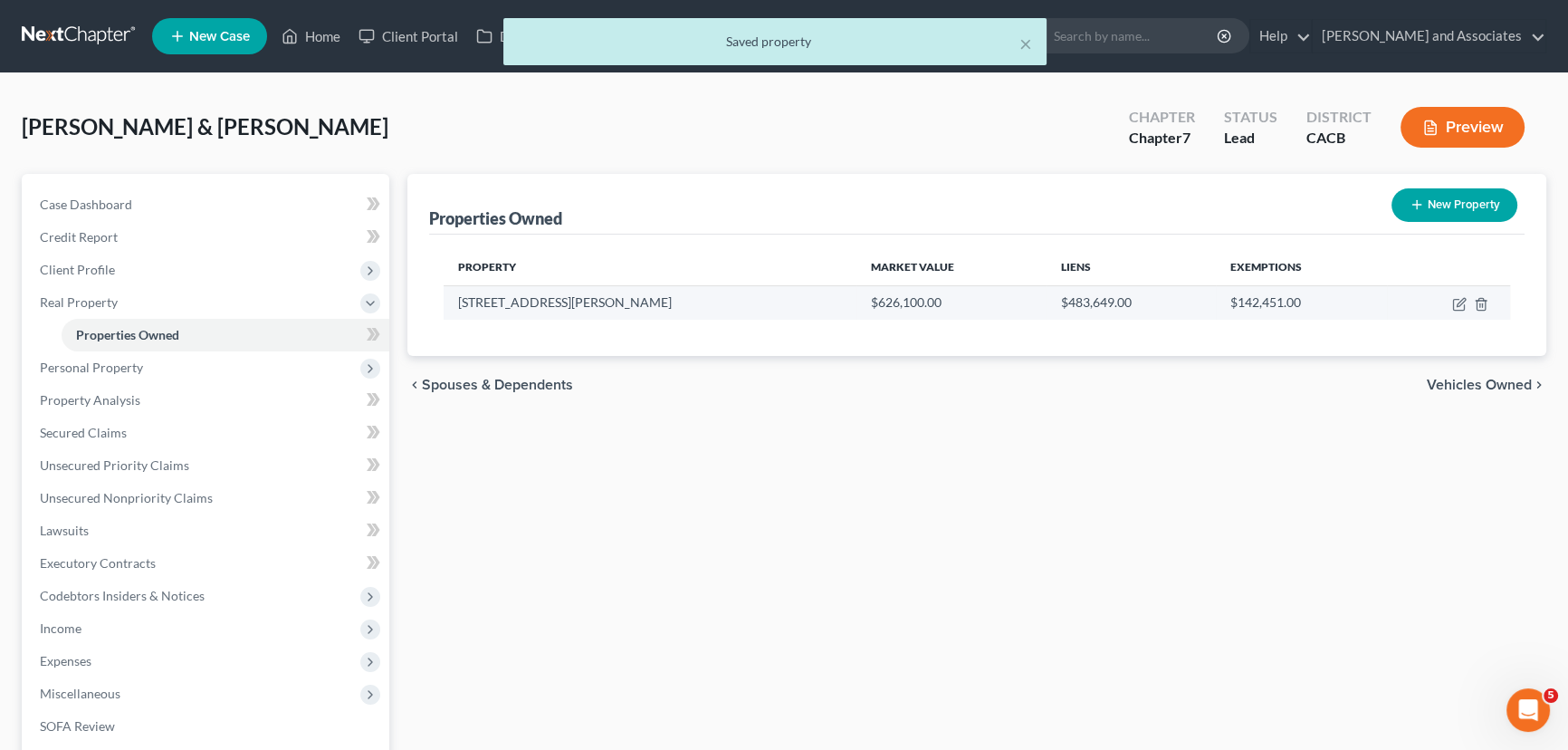
click at [1451, 298] on td at bounding box center [1448, 302] width 124 height 34
click at [1454, 300] on icon "button" at bounding box center [1460, 306] width 11 height 11
select select "4"
select select "41"
select select "4"
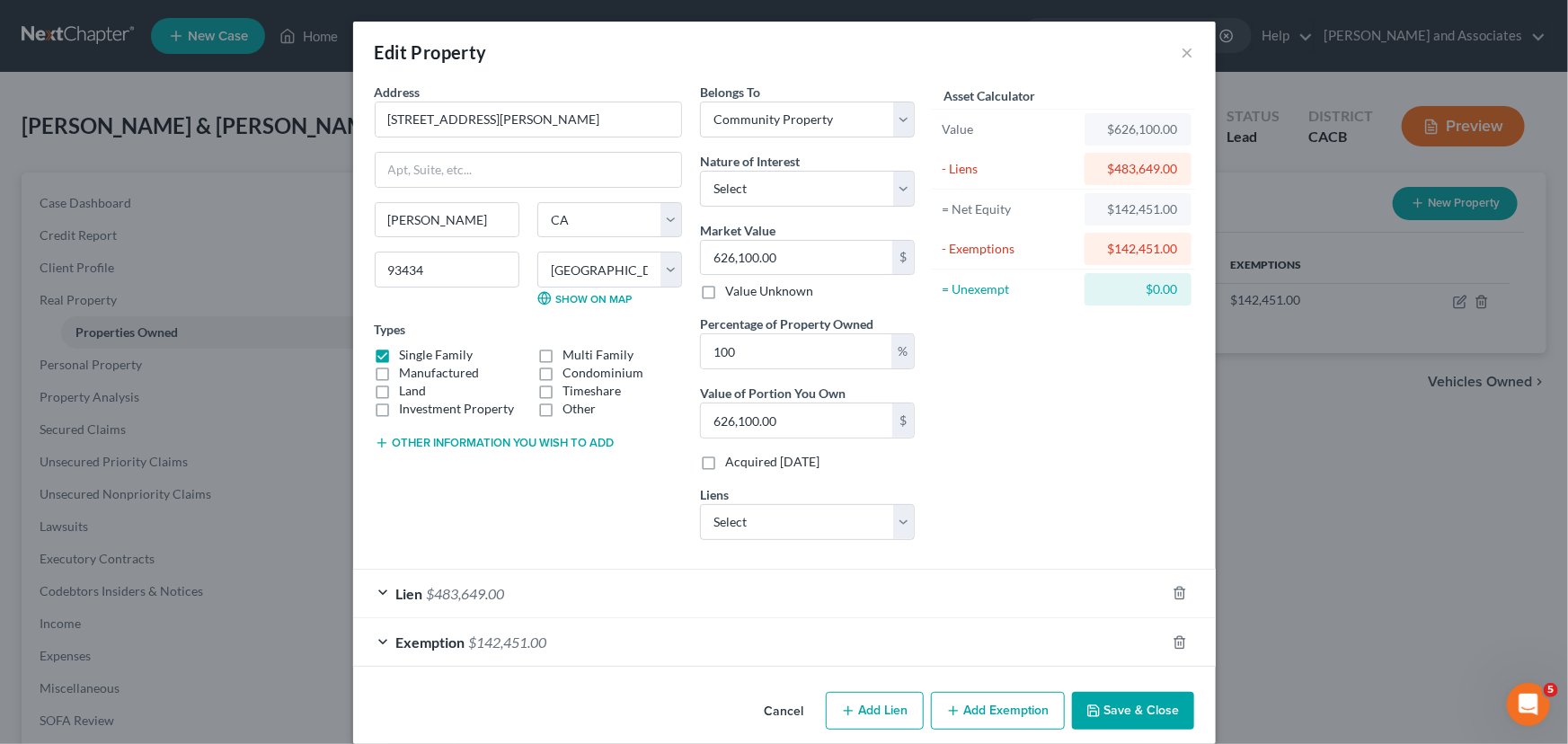
click at [1127, 701] on button "Save & Close" at bounding box center [1133, 710] width 123 height 37
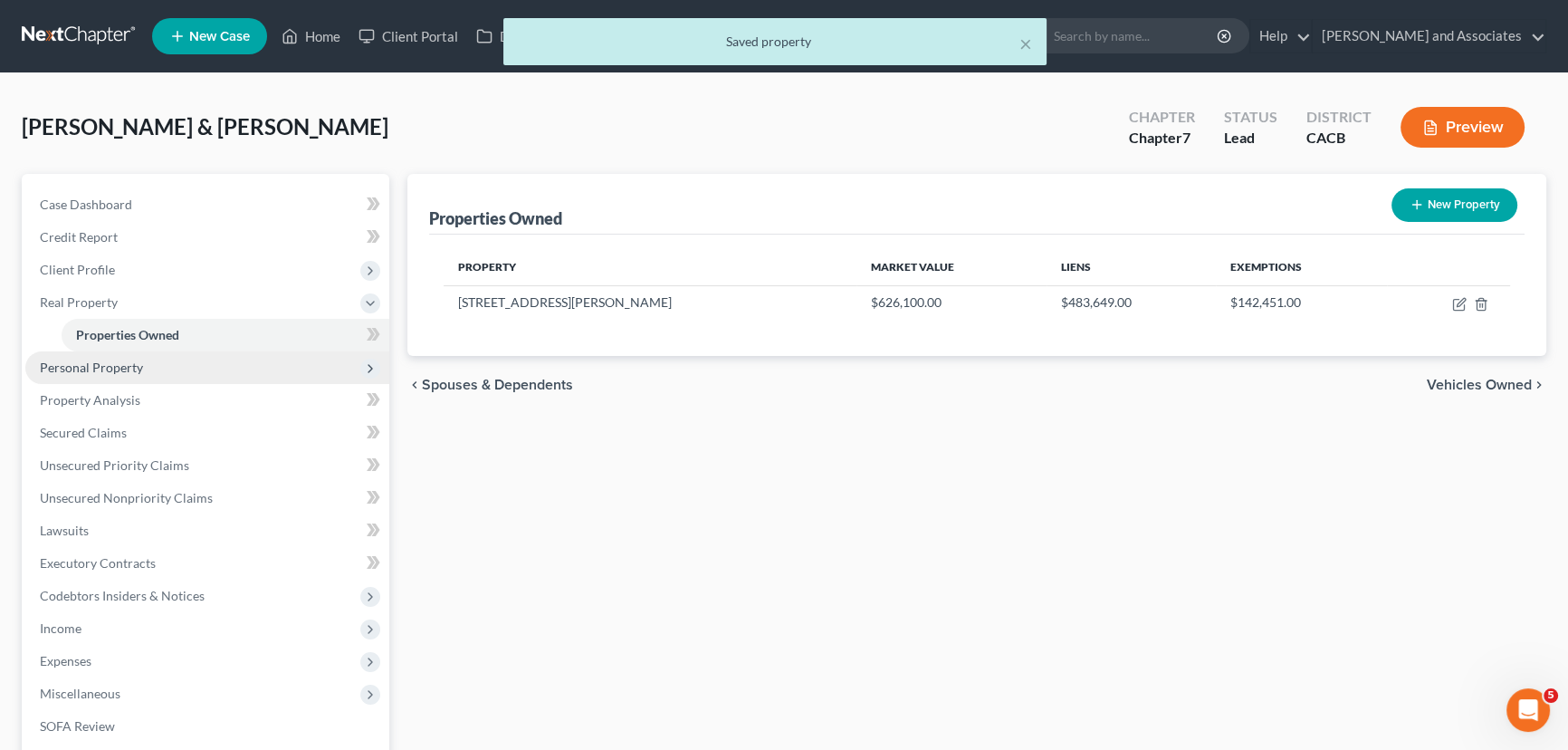
click at [208, 357] on span "Personal Property" at bounding box center [208, 367] width 364 height 33
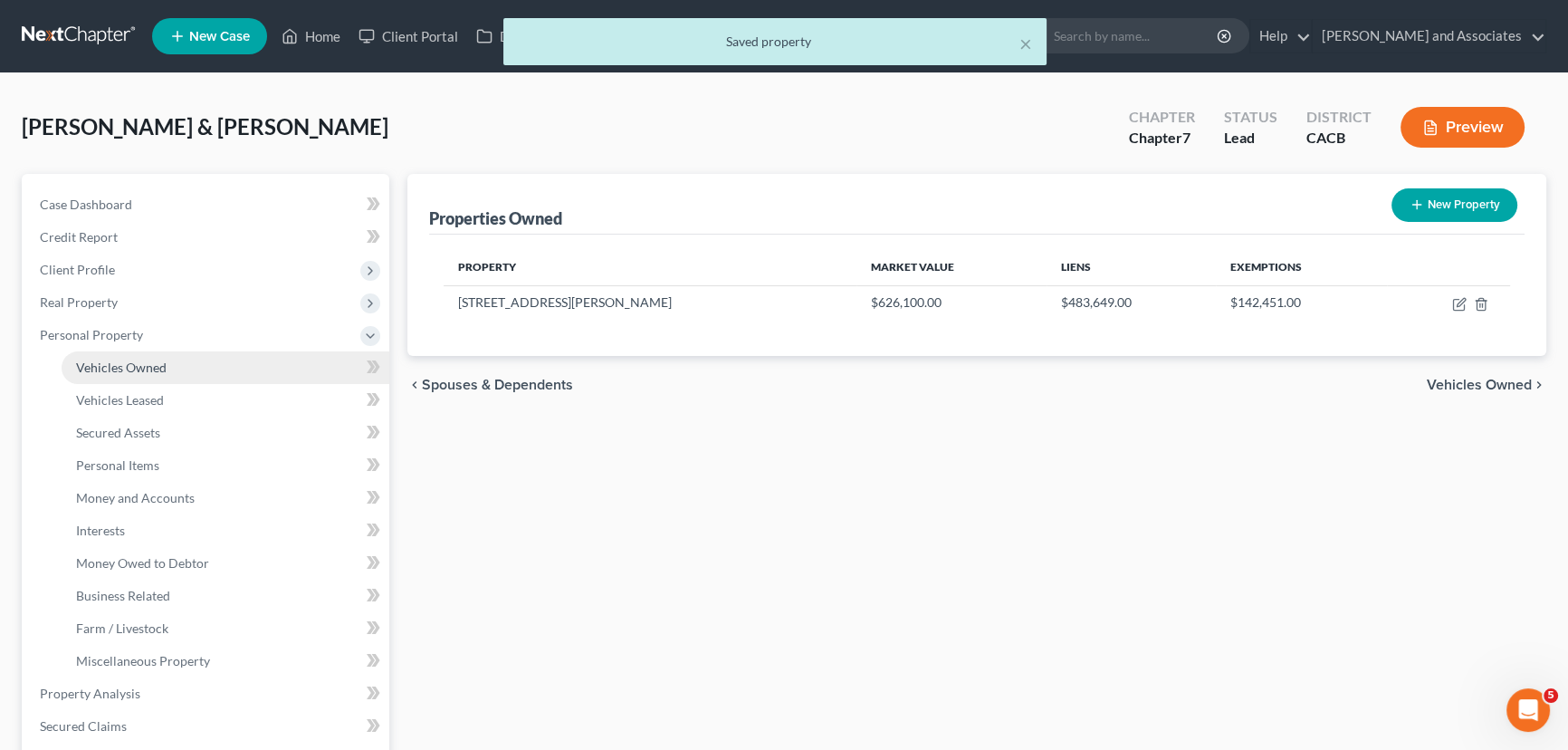
click at [220, 369] on link "Vehicles Owned" at bounding box center [225, 367] width 327 height 33
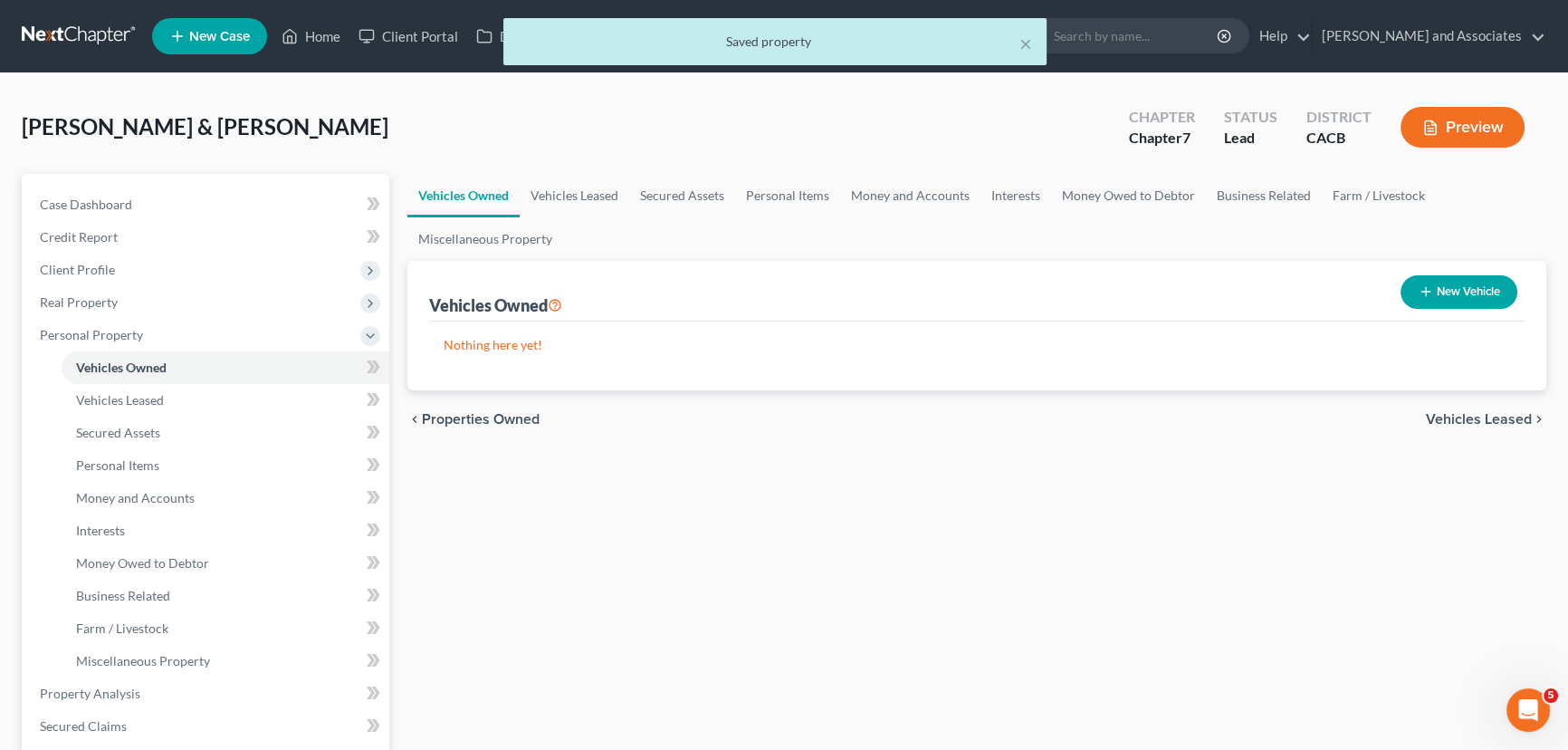
click at [1441, 285] on button "New Vehicle" at bounding box center [1460, 292] width 117 height 34
select select "0"
select select "2"
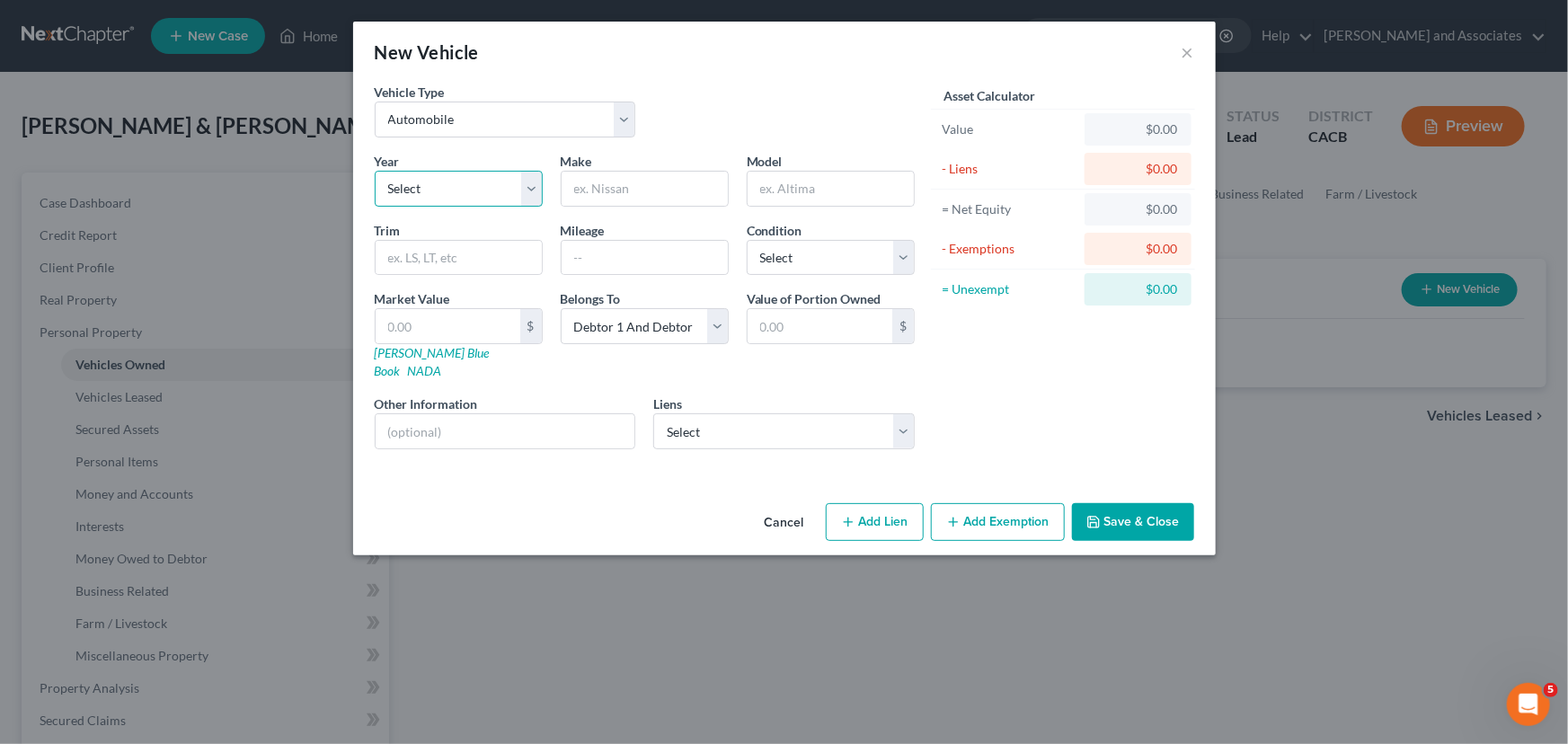
click at [517, 181] on select "Select 2026 2025 2024 2023 2022 2021 2020 2019 2018 2017 2016 2015 2014 2013 20…" at bounding box center [458, 188] width 168 height 36
select select "4"
click at [374, 170] on select "Select 2026 2025 2024 2023 2022 2021 2020 2019 2018 2017 2016 2015 2014 2013 20…" at bounding box center [458, 188] width 168 height 36
click at [593, 182] on input "text" at bounding box center [645, 188] width 167 height 34
type input "Malibu"
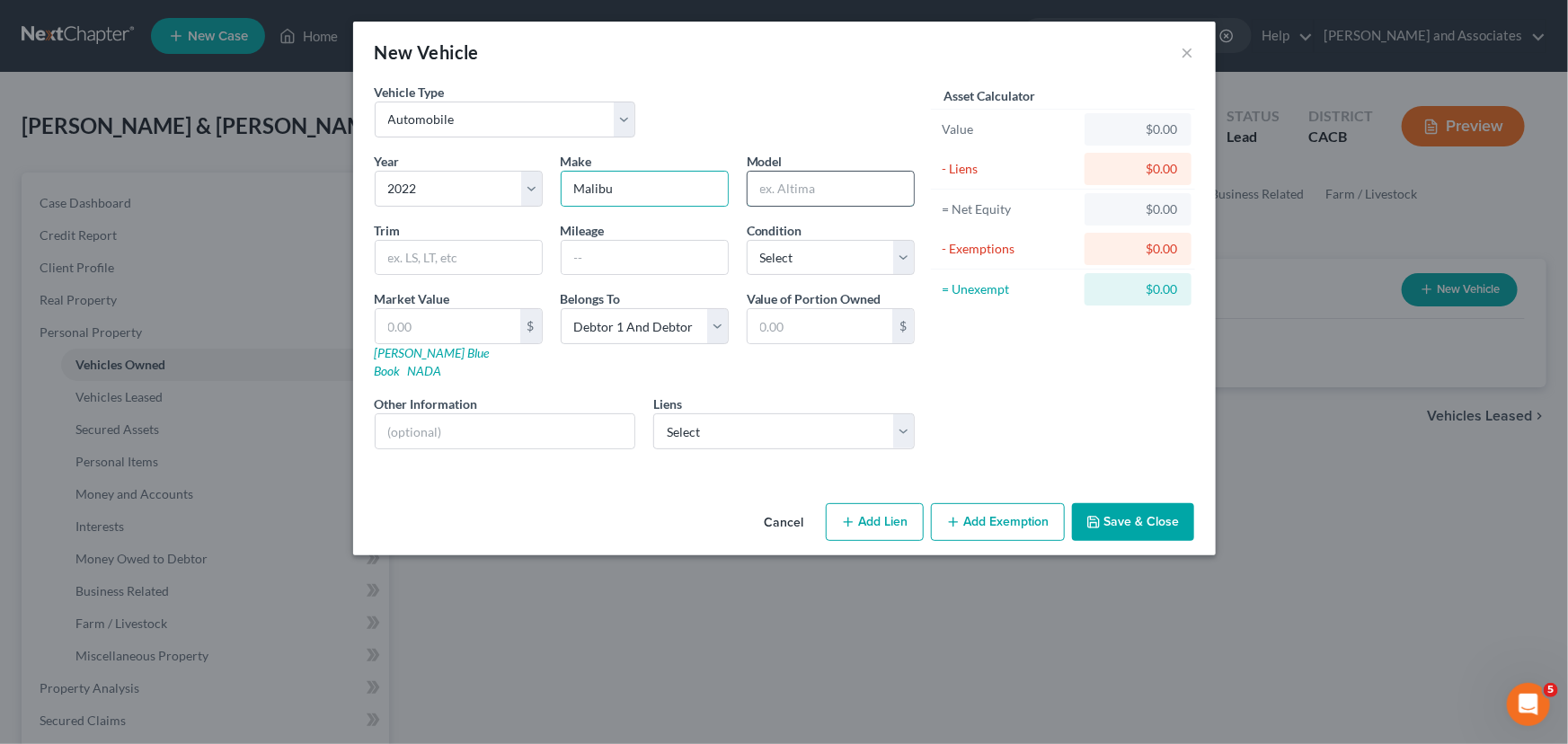
click at [835, 192] on input "text" at bounding box center [831, 188] width 167 height 34
type input "Malibu"
click at [671, 189] on input "Malibu" at bounding box center [645, 188] width 167 height 34
type input "M"
type input "Chevrolet"
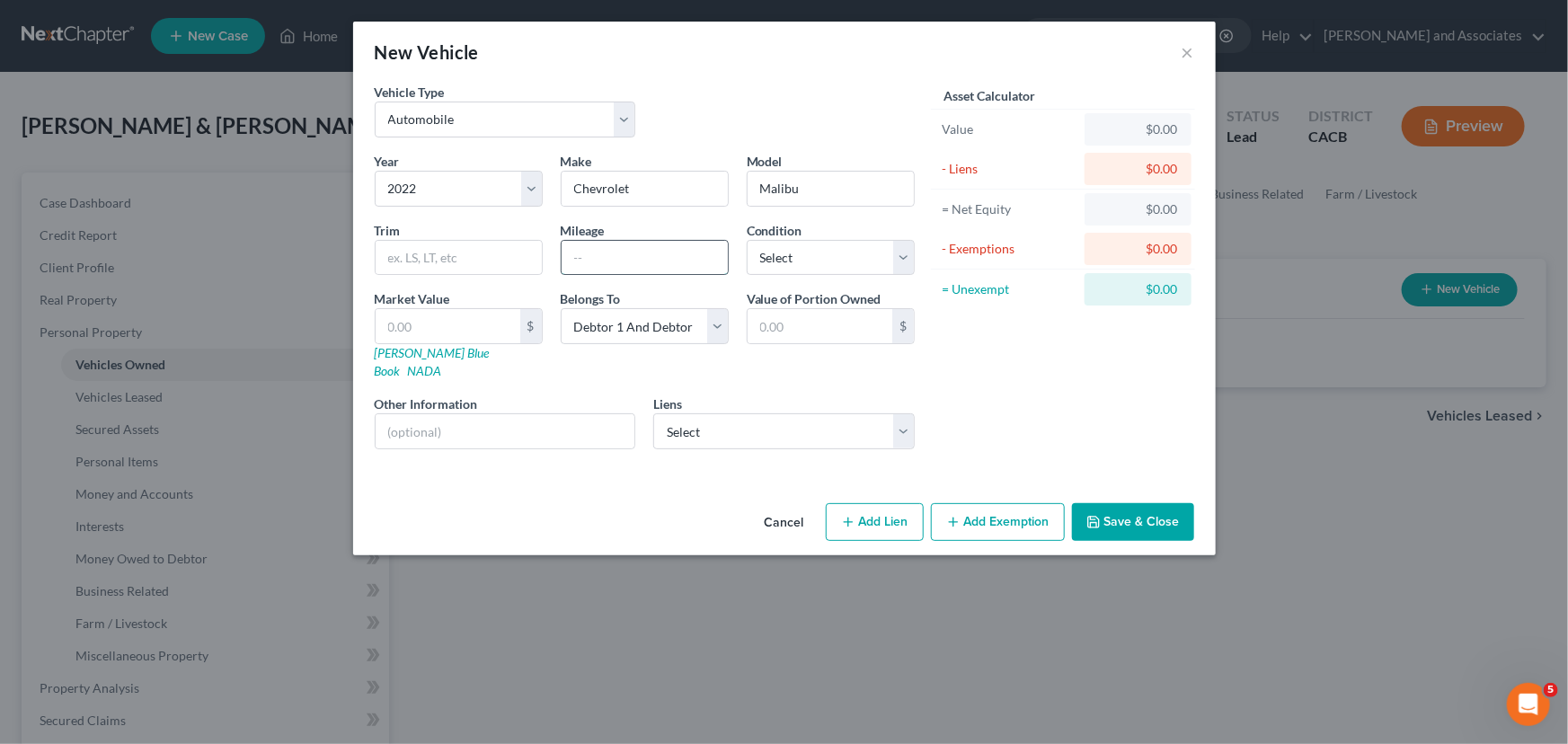
click at [629, 253] on input "text" at bounding box center [645, 257] width 167 height 34
type input "9k"
click at [838, 252] on select "Select Excellent Very Good Good Fair Poor" at bounding box center [830, 257] width 168 height 36
select select "2"
click at [747, 240] on select "Select Excellent Very Good Good Fair Poor" at bounding box center [830, 257] width 168 height 36
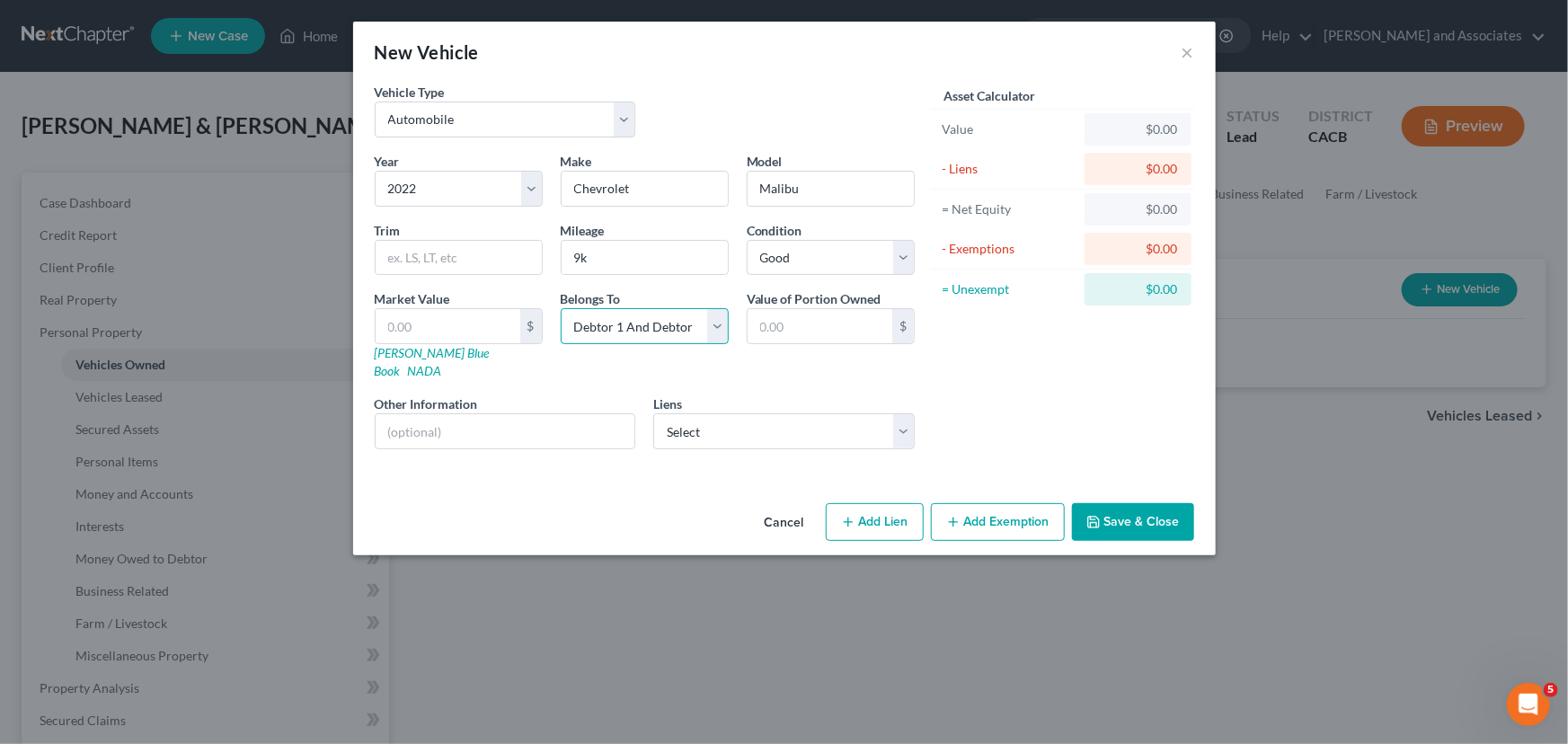
click at [707, 340] on select "Select Debtor 1 Only Debtor 2 Only Debtor 1 And Debtor 2 Only At Least One Of T…" at bounding box center [644, 326] width 168 height 36
select select "4"
click at [561, 308] on select "Select Debtor 1 Only Debtor 2 Only Debtor 1 And Debtor 2 Only At Least One Of T…" at bounding box center [644, 326] width 168 height 36
click at [752, 423] on select "Select Coast Hills - $20,134.00" at bounding box center [784, 431] width 261 height 36
select select "4"
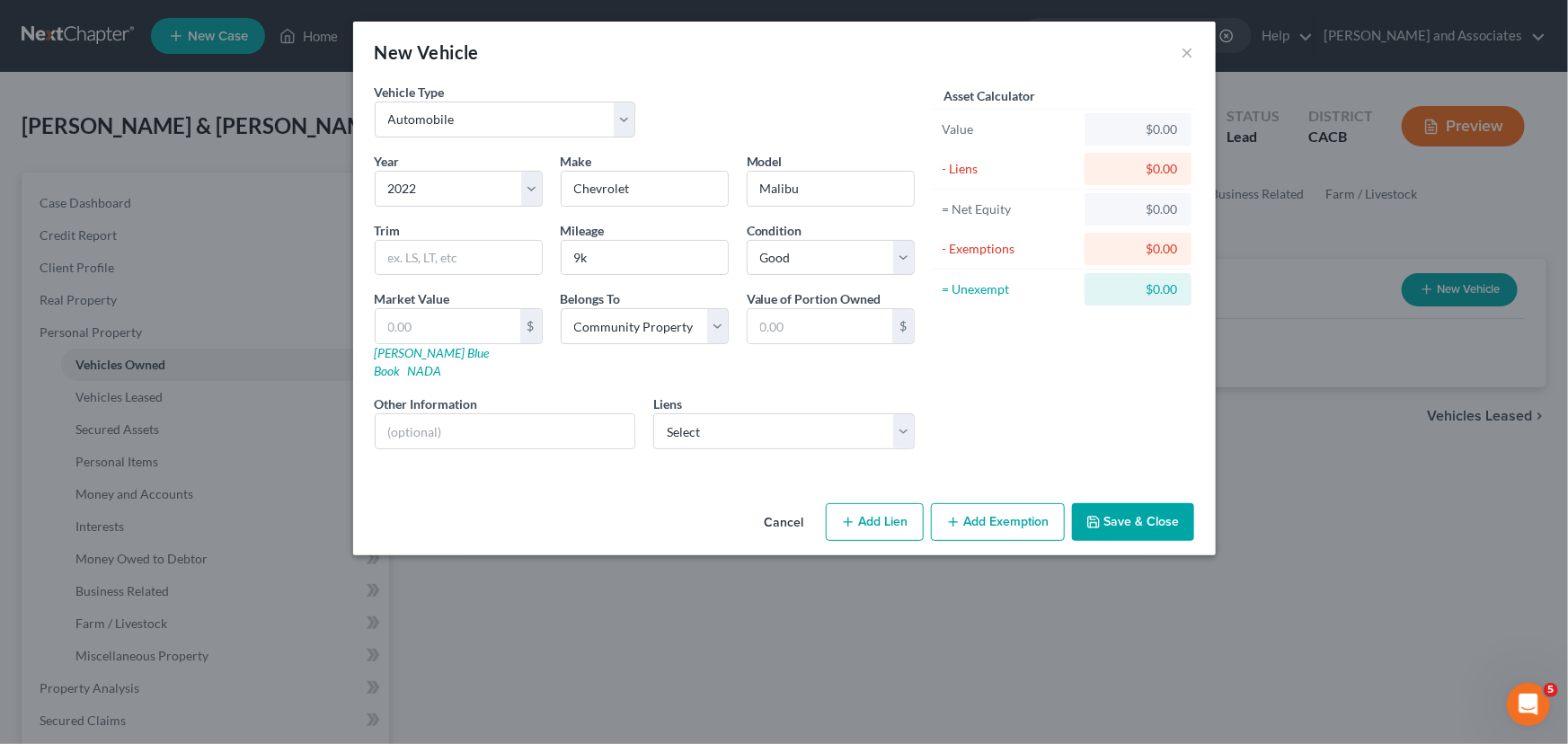
select select "2"
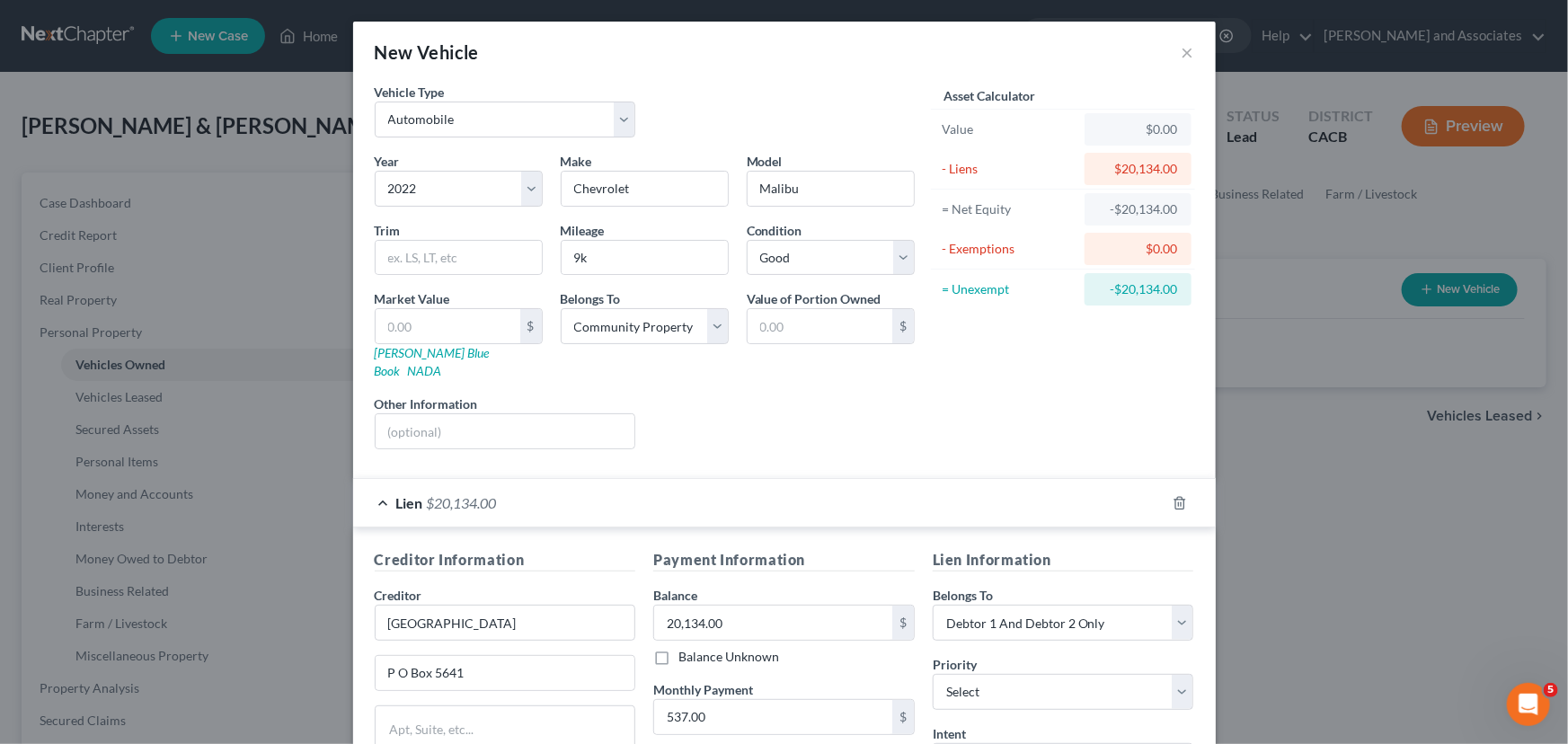
drag, startPoint x: 490, startPoint y: 479, endPoint x: 526, endPoint y: 473, distance: 36.5
click at [491, 494] on span "$20,134.00" at bounding box center [462, 503] width 70 height 17
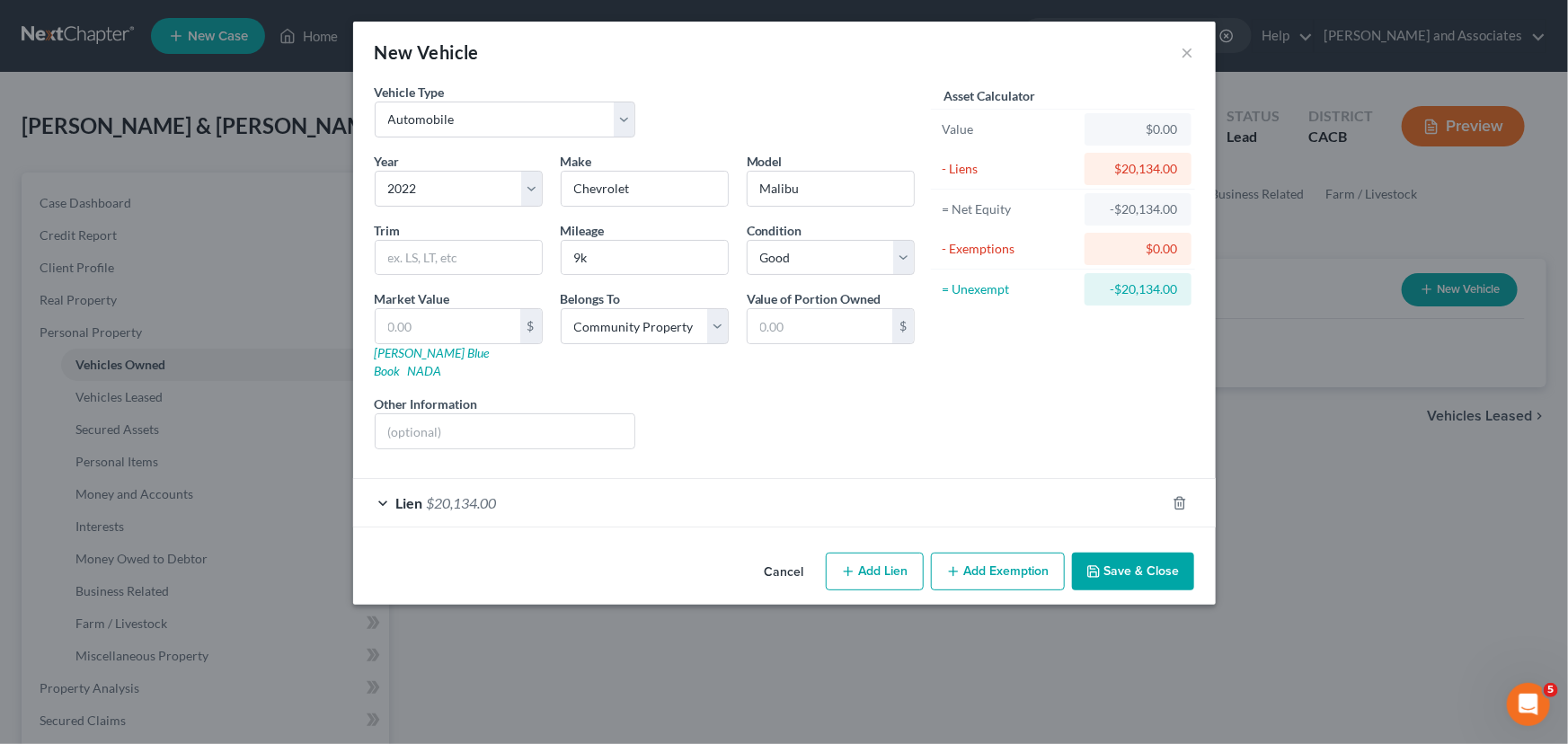
click at [1157, 555] on button "Save & Close" at bounding box center [1133, 571] width 123 height 37
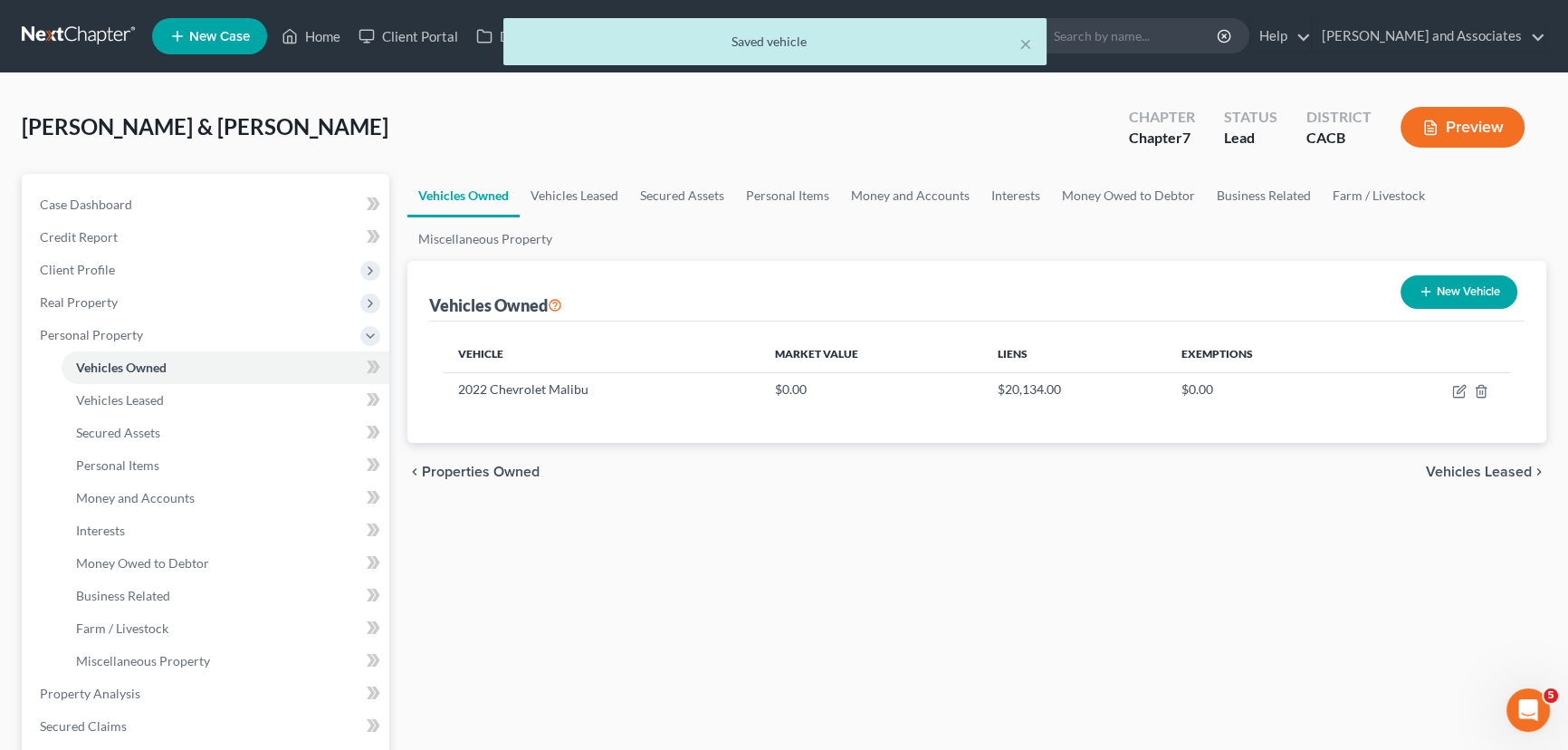
click at [1461, 302] on button "New Vehicle" at bounding box center [1460, 292] width 117 height 34
select select "0"
select select "2"
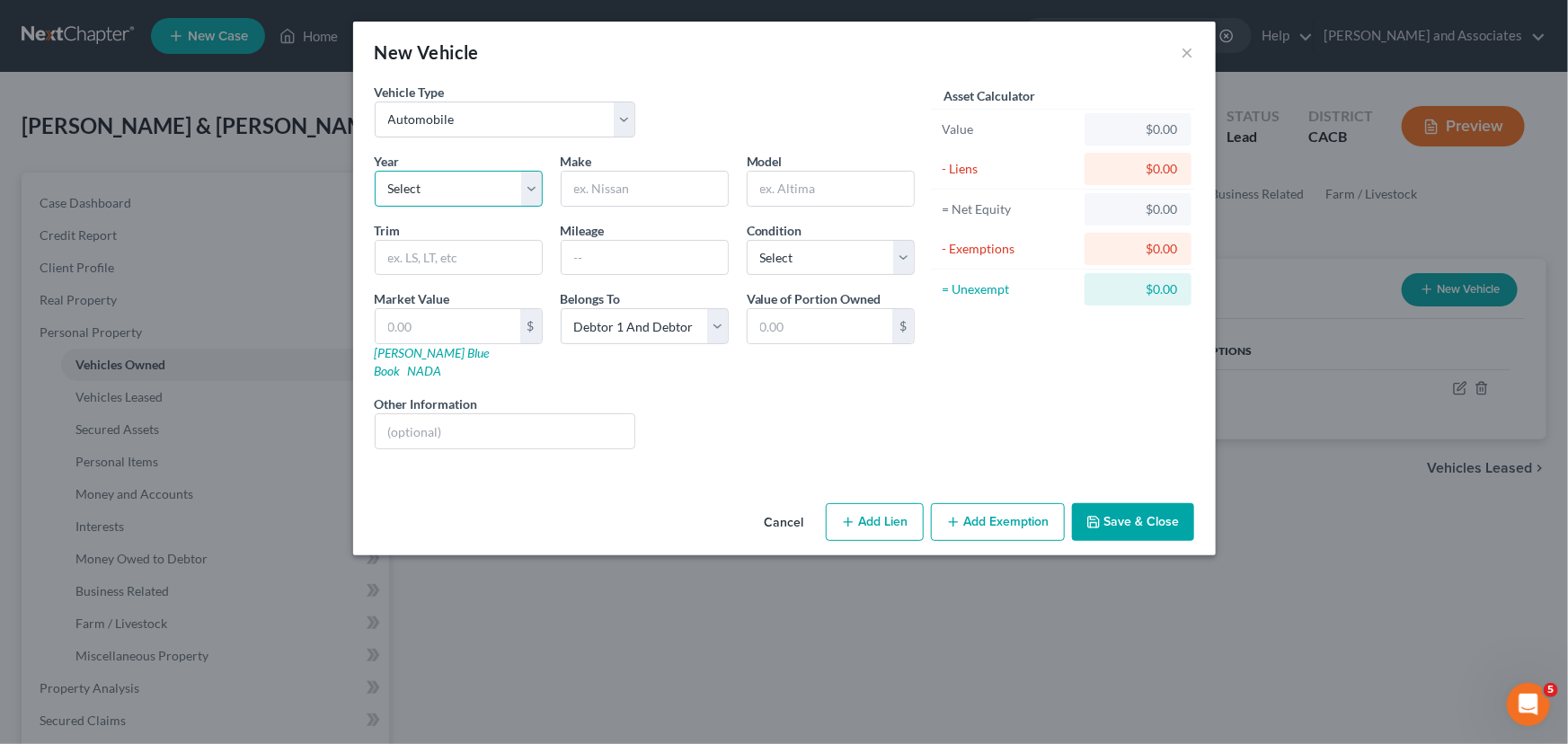
click at [502, 198] on select "Select 2026 2025 2024 2023 2022 2021 2020 2019 2018 2017 2016 2015 2014 2013 20…" at bounding box center [458, 188] width 168 height 36
select select "9"
click at [374, 170] on select "Select 2026 2025 2024 2023 2022 2021 2020 2019 2018 2017 2016 2015 2014 2013 20…" at bounding box center [458, 188] width 168 height 36
click at [643, 209] on div "Year Select 2026 2025 2024 2023 2022 2021 2020 2019 2018 2017 2016 2015 2014 20…" at bounding box center [645, 307] width 558 height 312
click at [654, 197] on input "text" at bounding box center [645, 188] width 167 height 34
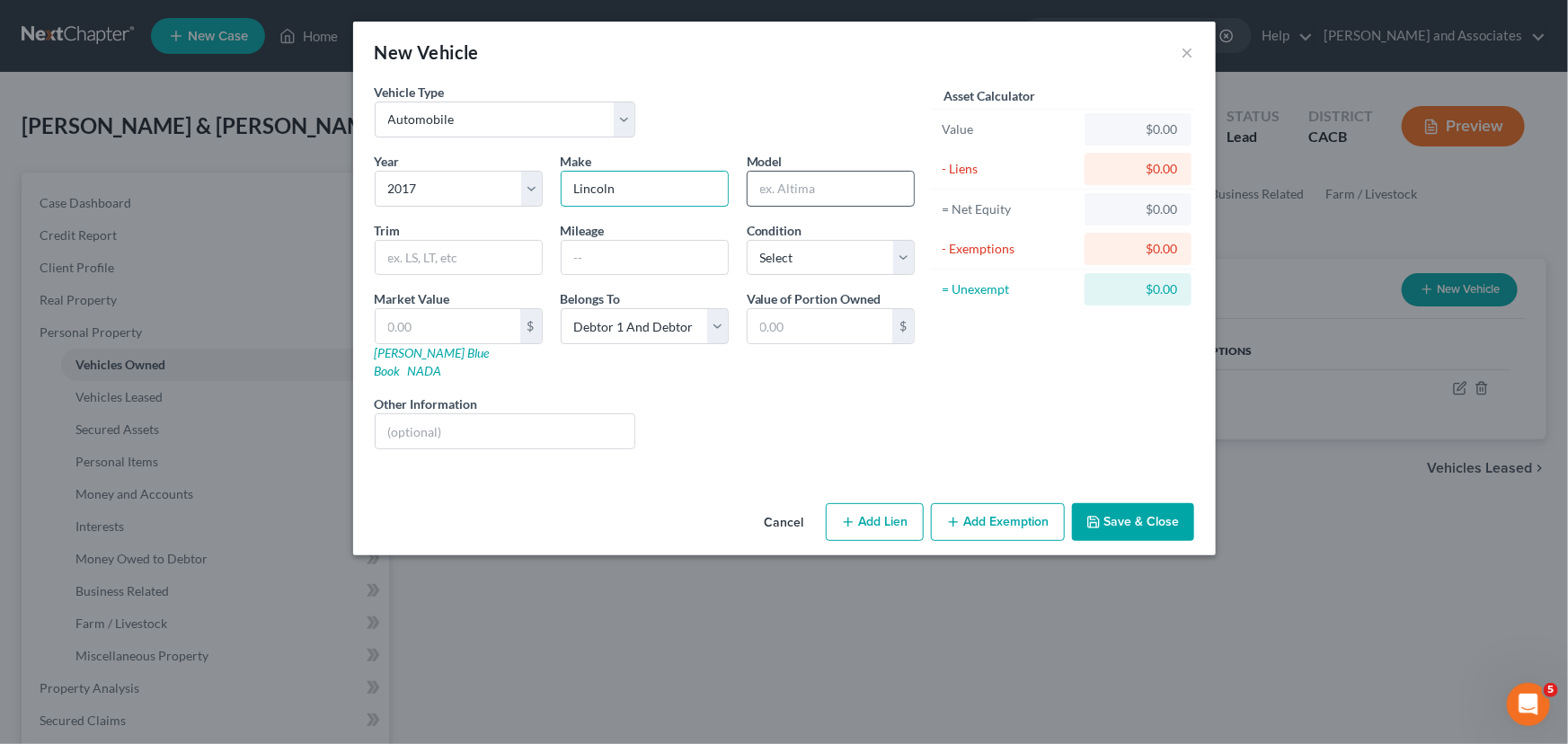
type input "Lincoln"
click at [880, 185] on input "text" at bounding box center [831, 188] width 167 height 34
type input "Ford"
click at [845, 262] on select "Select Excellent Very Good Good Fair Poor" at bounding box center [830, 257] width 168 height 36
select select "3"
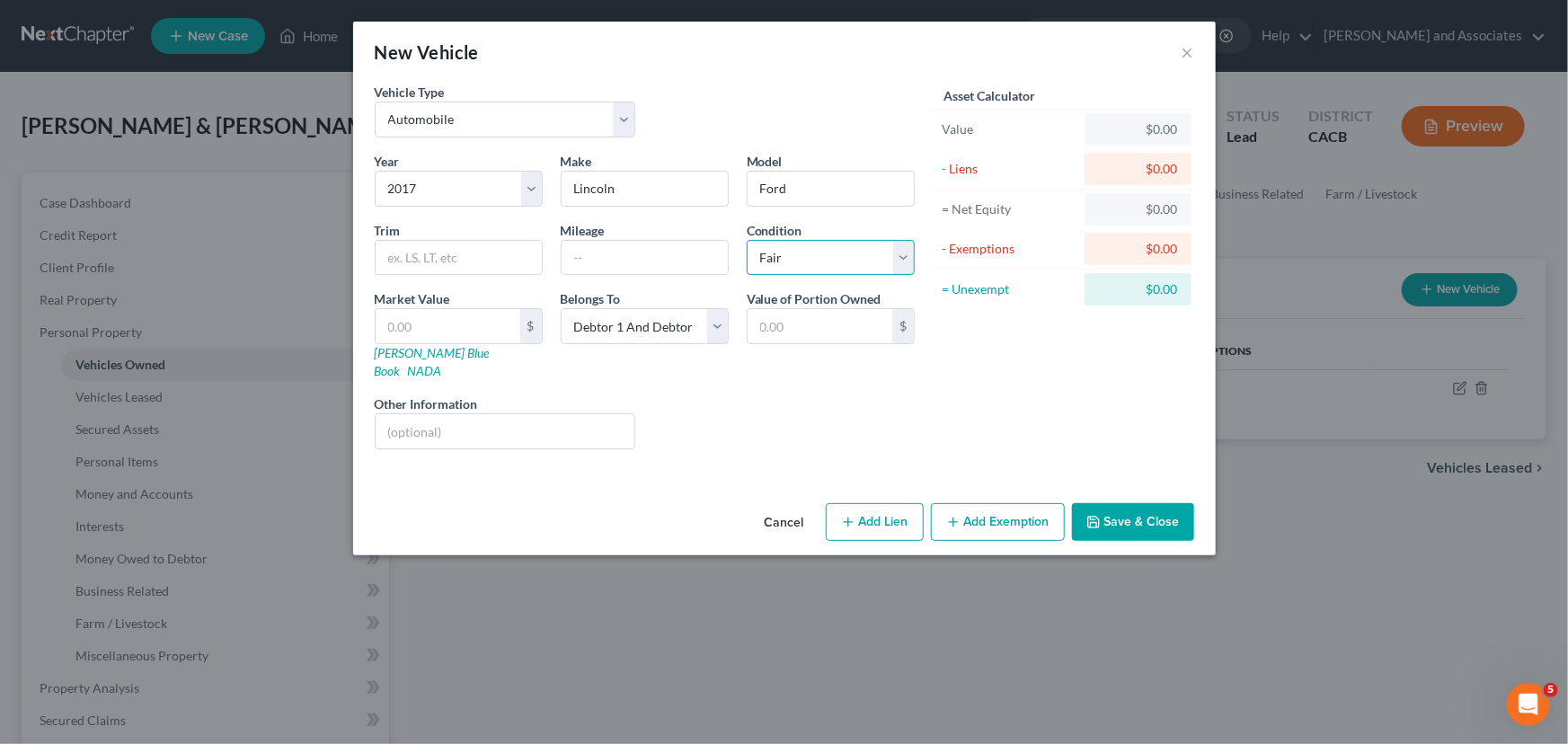
click at [747, 240] on select "Select Excellent Very Good Good Fair Poor" at bounding box center [830, 257] width 168 height 36
click at [618, 257] on input "text" at bounding box center [645, 257] width 167 height 34
type input "125k"
click at [797, 394] on div "Liens Select" at bounding box center [784, 421] width 280 height 55
click at [695, 325] on select "Select Debtor 1 Only Debtor 2 Only Debtor 1 And Debtor 2 Only At Least One Of T…" at bounding box center [644, 326] width 168 height 36
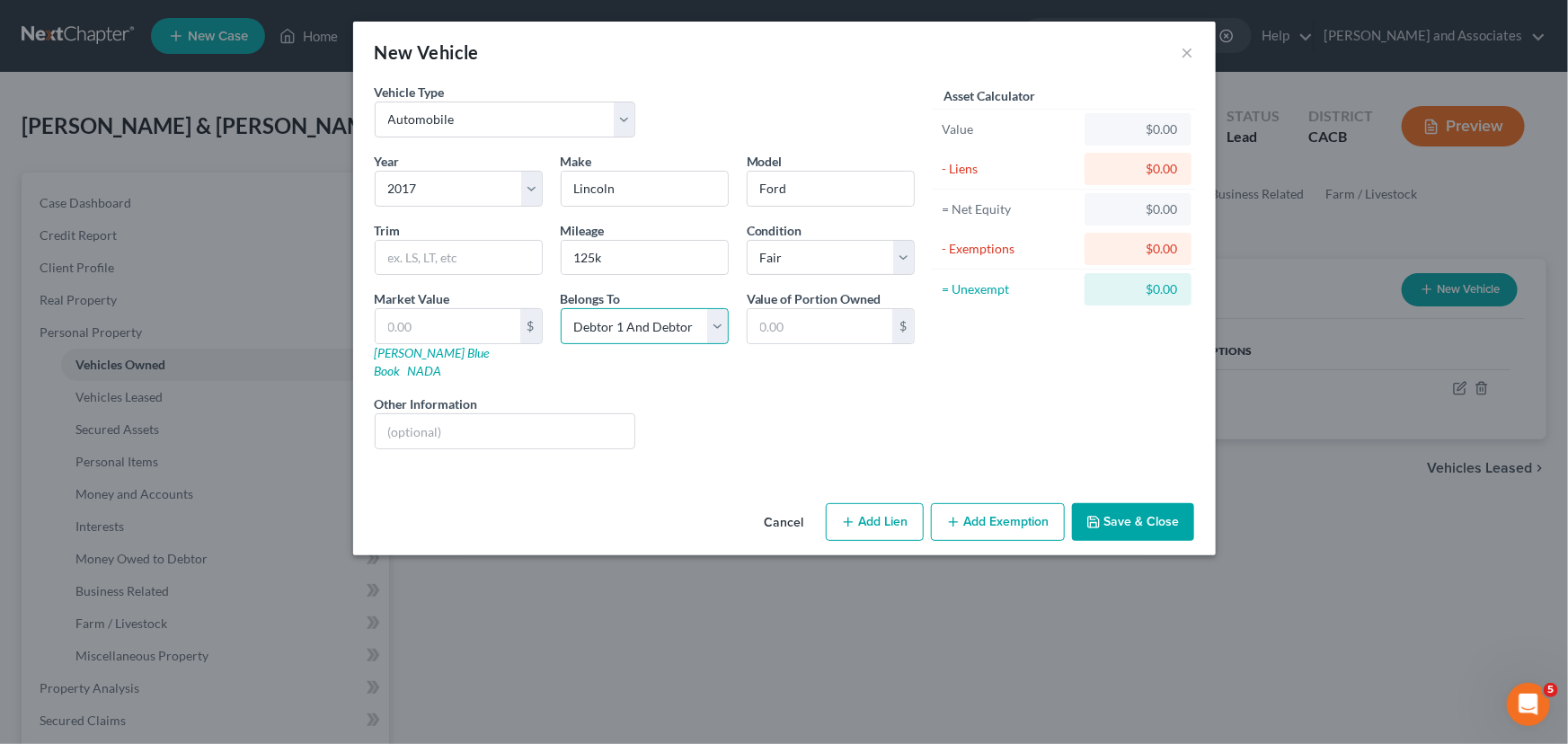
select select "4"
click at [561, 308] on select "Select Debtor 1 Only Debtor 2 Only Debtor 1 And Debtor 2 Only At Least One Of T…" at bounding box center [644, 326] width 168 height 36
click at [1186, 503] on button "Save & Close" at bounding box center [1133, 522] width 123 height 37
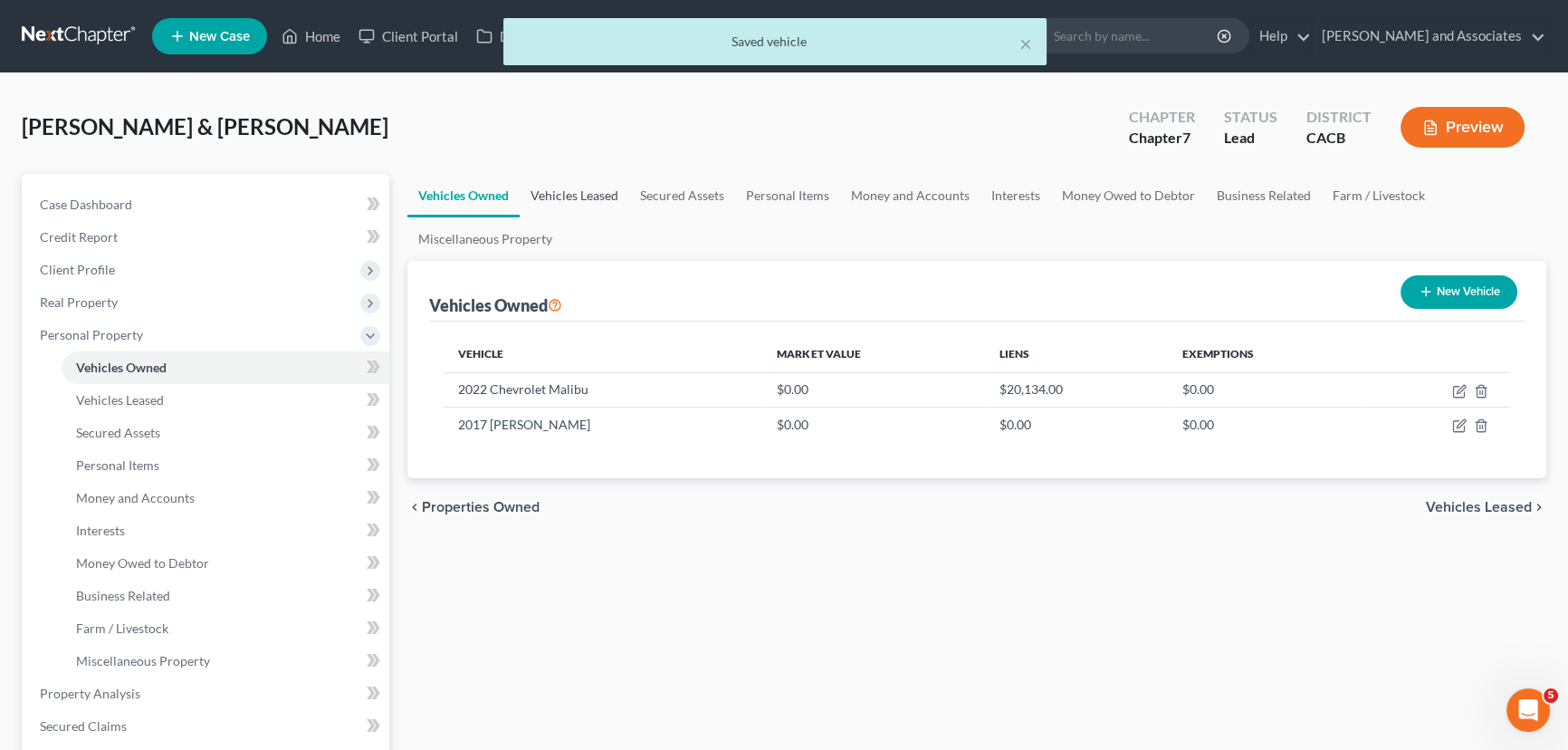
click at [585, 207] on link "Vehicles Leased" at bounding box center [575, 195] width 109 height 43
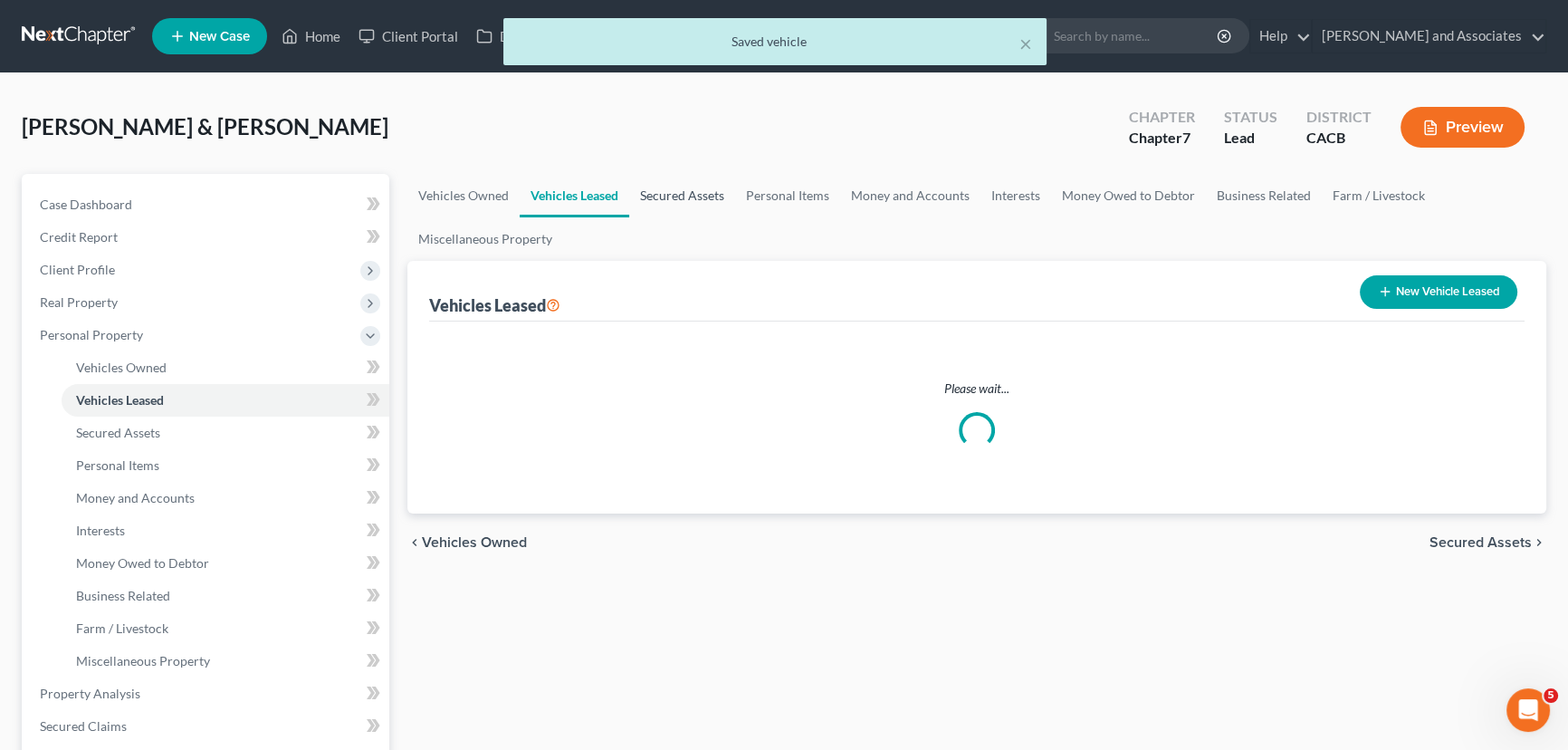
click at [694, 195] on link "Secured Assets" at bounding box center [682, 195] width 106 height 43
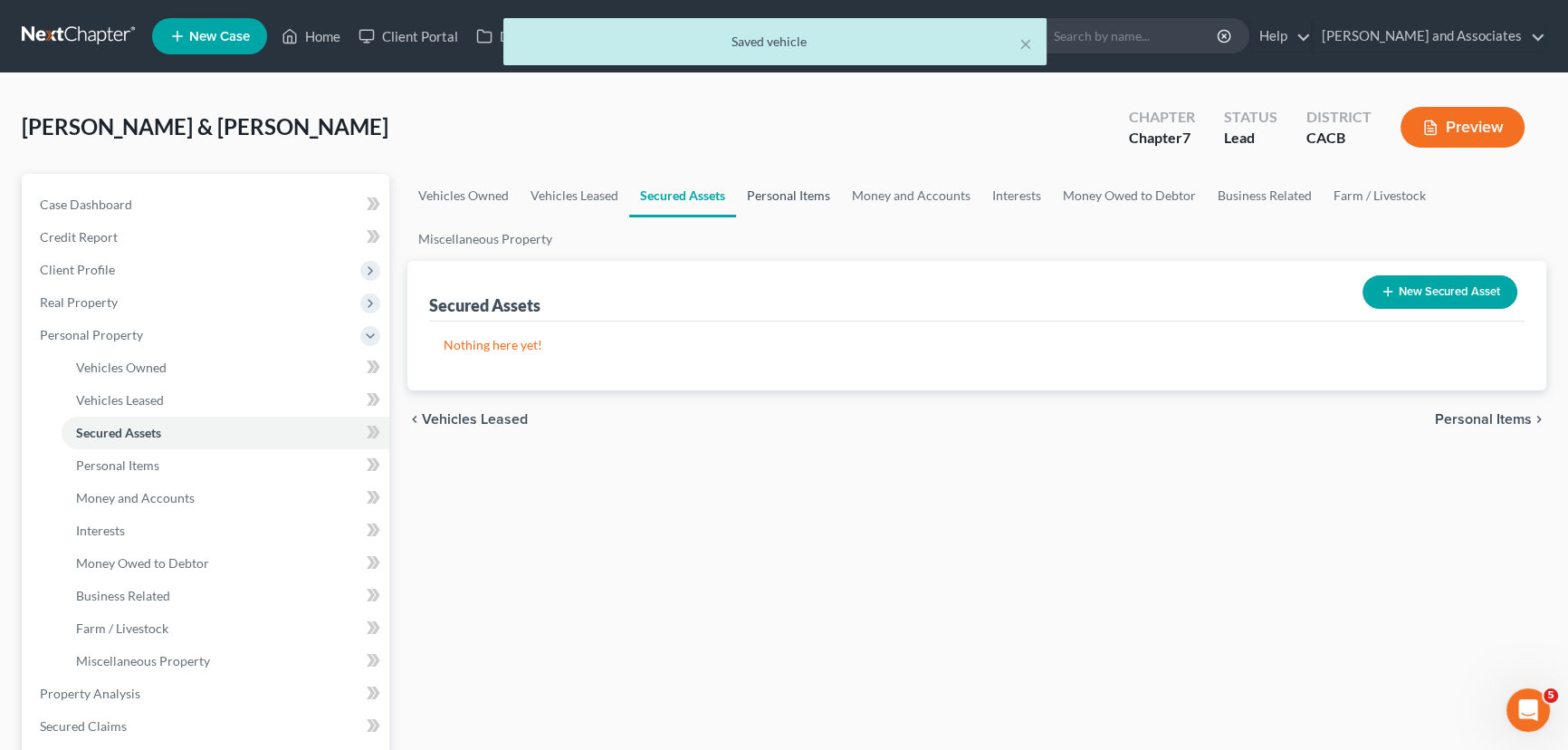
click at [776, 195] on link "Personal Items" at bounding box center [788, 195] width 105 height 43
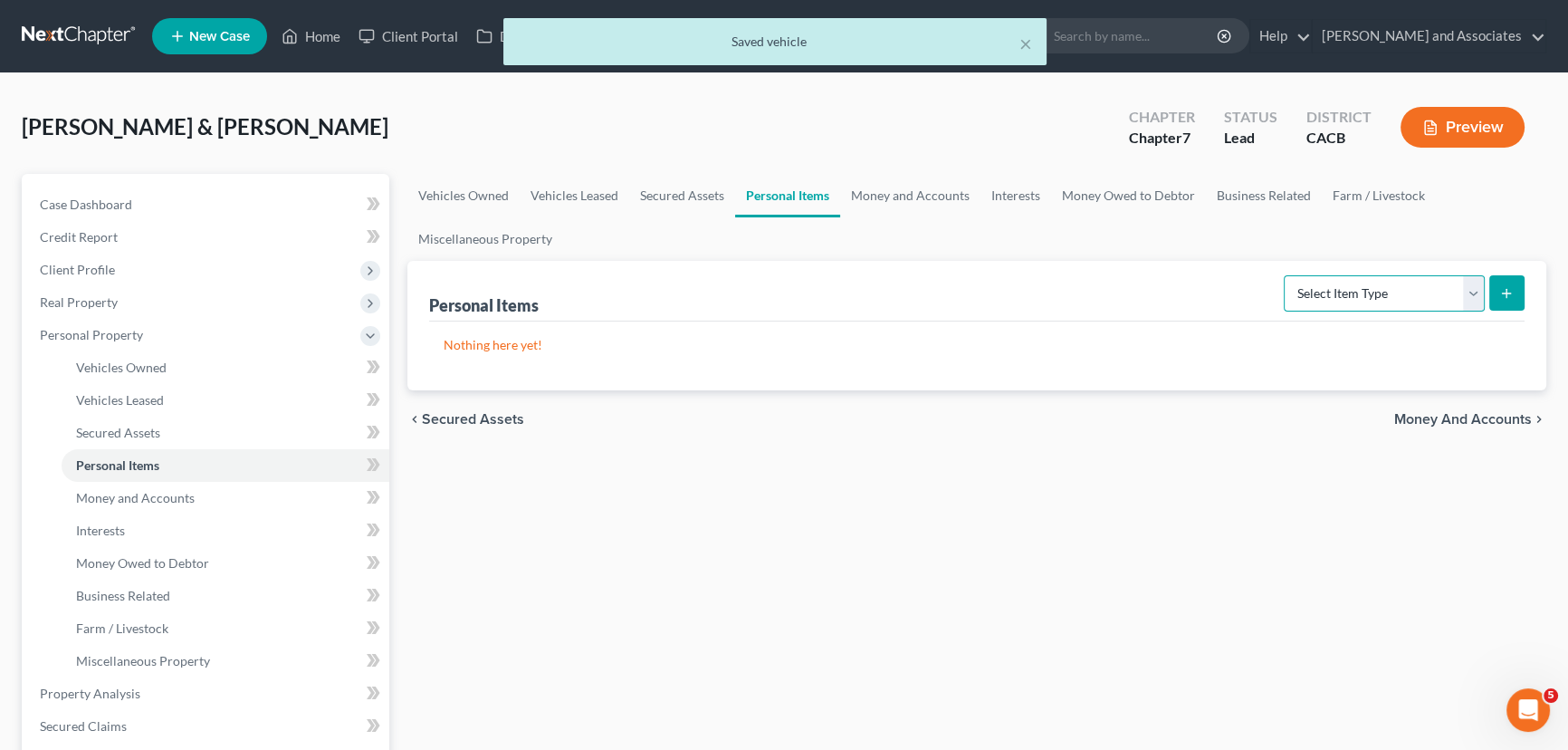
drag, startPoint x: 1361, startPoint y: 293, endPoint x: 1353, endPoint y: 305, distance: 14.4
click at [1361, 293] on select "Select Item Type Clothing Collectibles Of Value Electronics Firearms Household …" at bounding box center [1384, 293] width 201 height 36
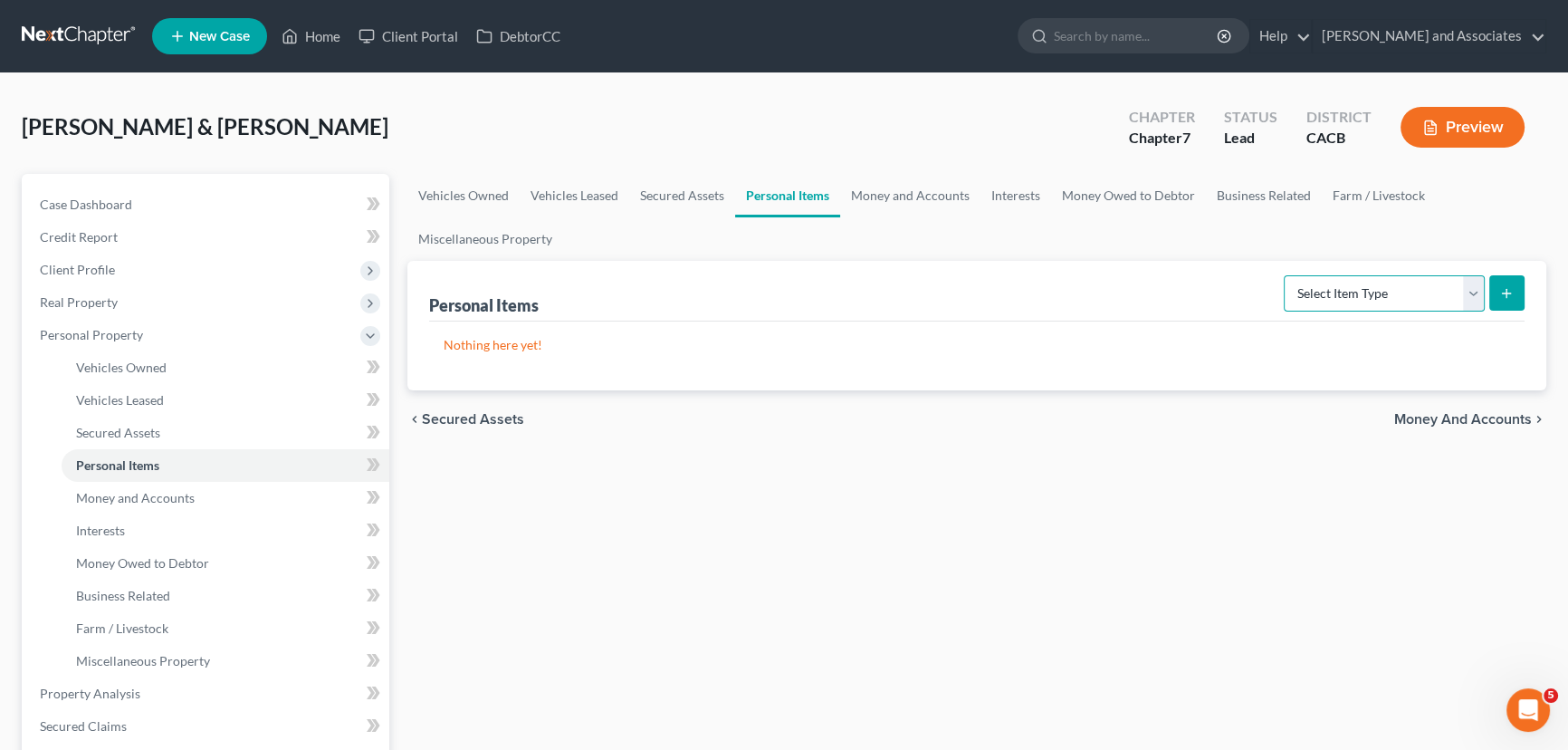
select select "clothing"
click at [1286, 275] on select "Select Item Type Clothing Collectibles Of Value Electronics Firearms Household …" at bounding box center [1384, 293] width 201 height 36
click at [1522, 298] on button "submit" at bounding box center [1507, 292] width 35 height 35
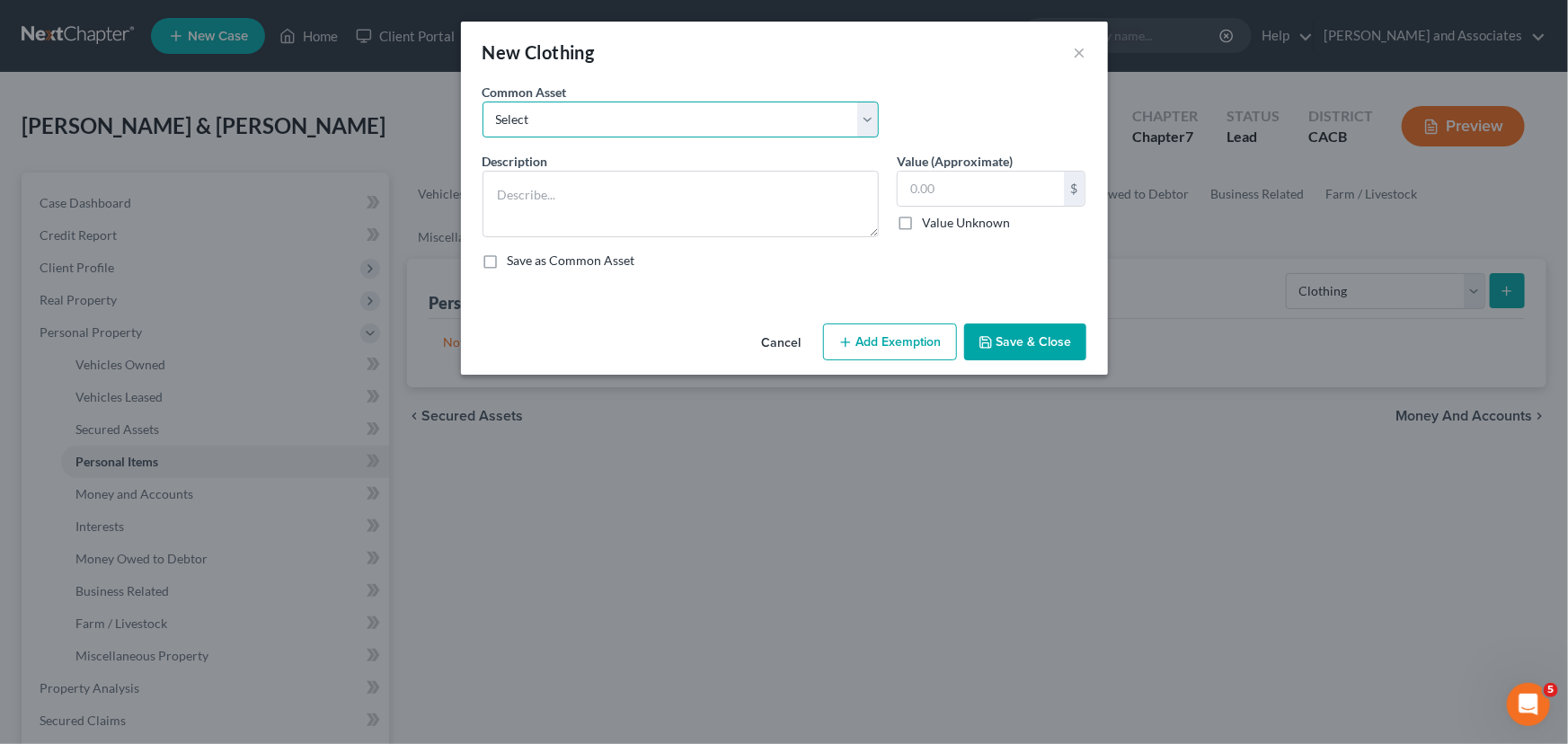
click at [693, 125] on select "Select Clothing for Family of" at bounding box center [680, 119] width 396 height 36
select select "0"
click at [482, 101] on select "Select Clothing for Family of" at bounding box center [680, 119] width 396 height 36
click at [700, 190] on textarea "Clothing for Family of" at bounding box center [680, 203] width 396 height 66
type textarea "Clothing for Family of 2"
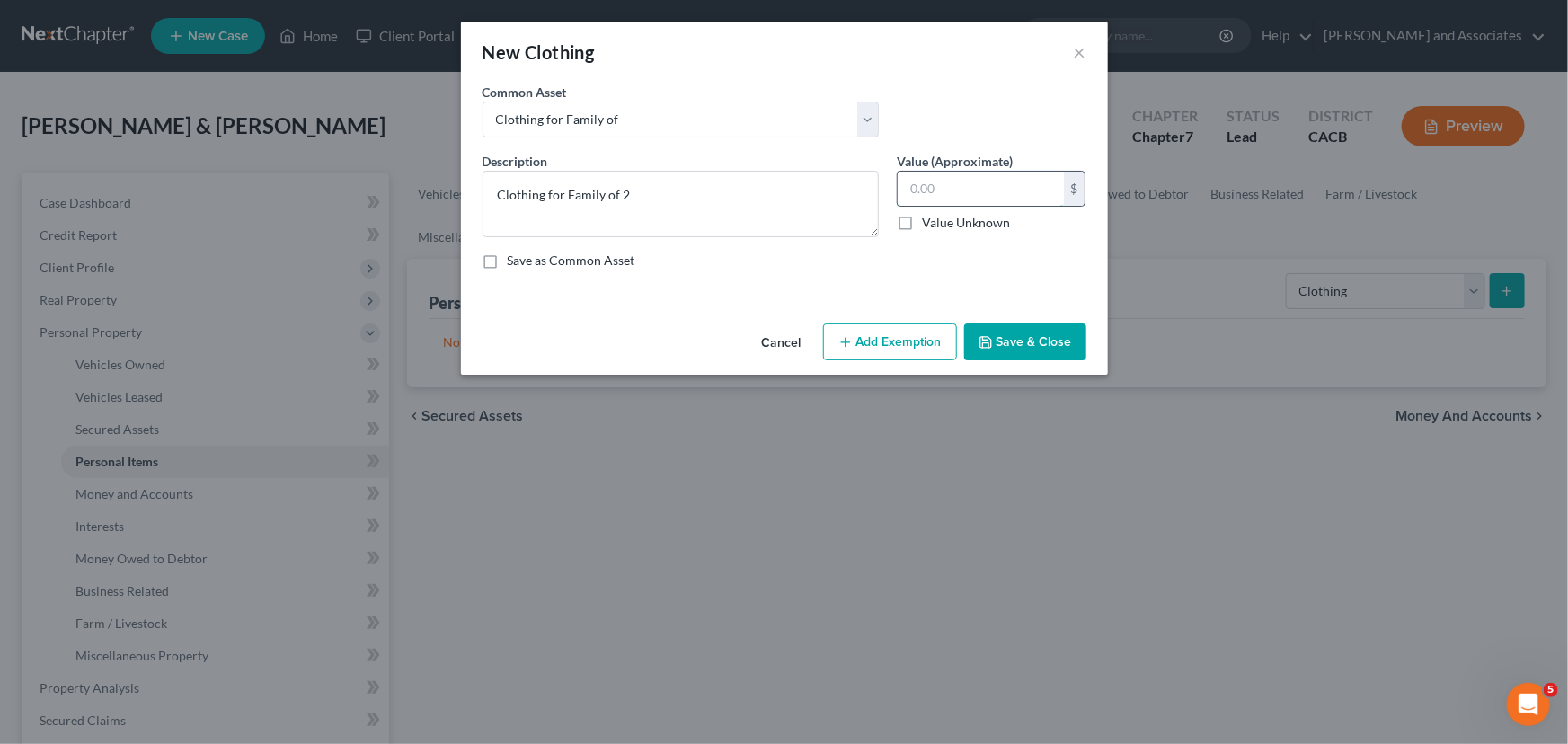
click at [931, 190] on input "text" at bounding box center [981, 188] width 167 height 34
type input "200"
click at [887, 332] on button "Add Exemption" at bounding box center [889, 343] width 134 height 37
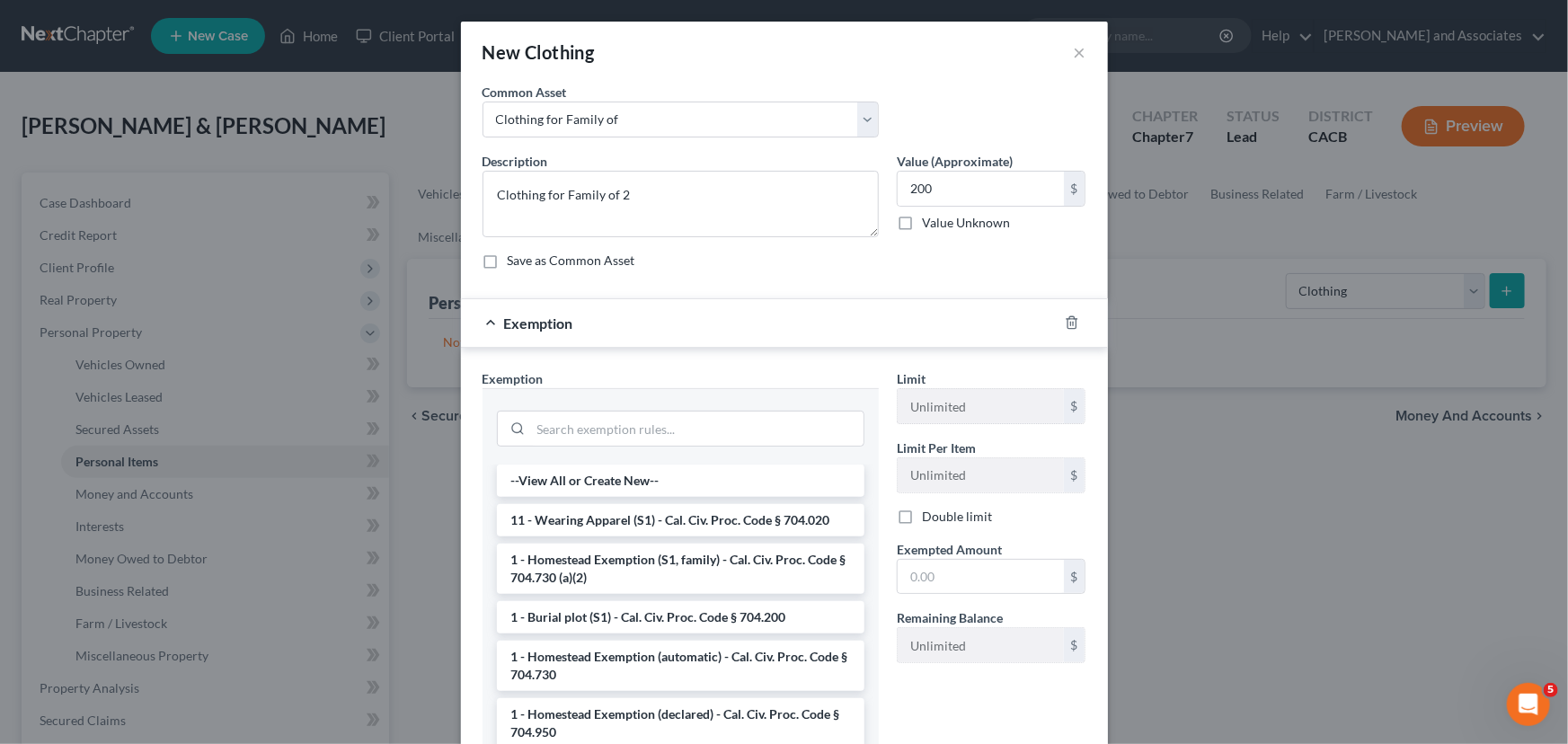
click at [606, 513] on li "11 - Wearing Apparel (S1) - Cal. Civ. Proc. Code § 704.020" at bounding box center [681, 519] width 368 height 33
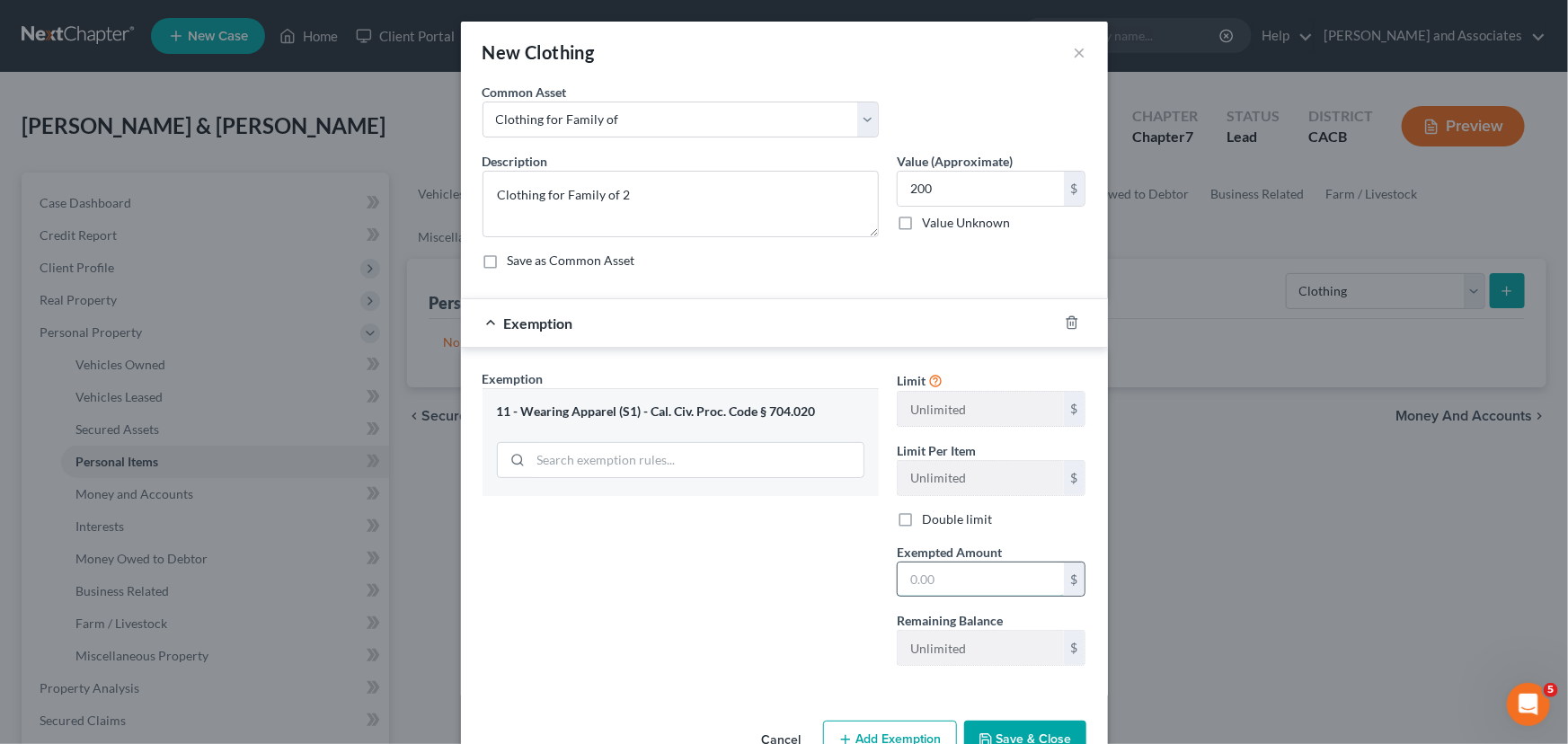
click at [980, 591] on input "text" at bounding box center [981, 579] width 167 height 34
type input "200"
click at [1078, 730] on button "Save & Close" at bounding box center [1025, 739] width 123 height 37
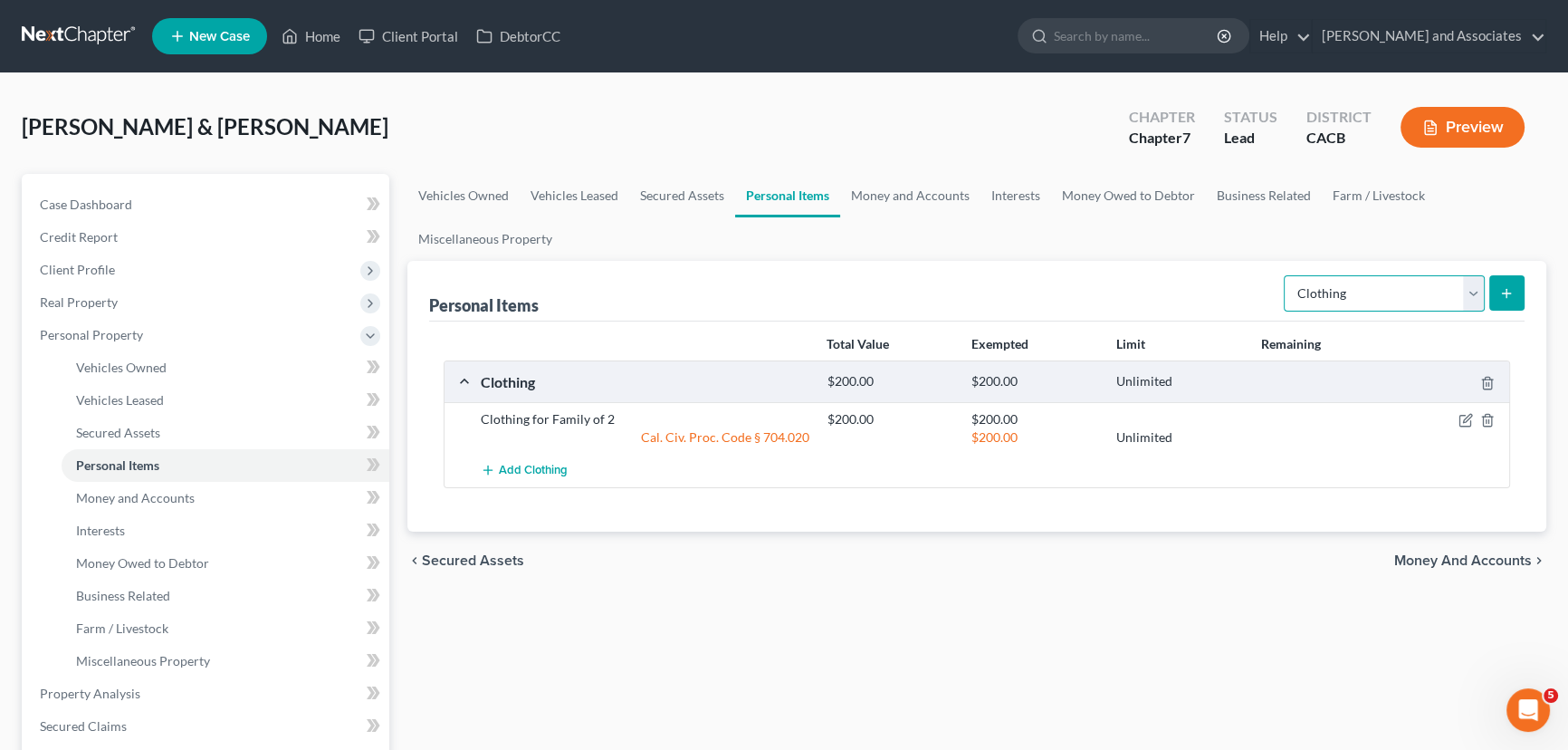
click at [1410, 304] on select "Select Item Type Clothing Collectibles Of Value Electronics Firearms Household …" at bounding box center [1384, 293] width 201 height 36
select select "electronics"
click at [1286, 275] on select "Select Item Type Clothing Collectibles Of Value Electronics Firearms Household …" at bounding box center [1384, 293] width 201 height 36
click at [1510, 288] on icon "submit" at bounding box center [1506, 292] width 14 height 14
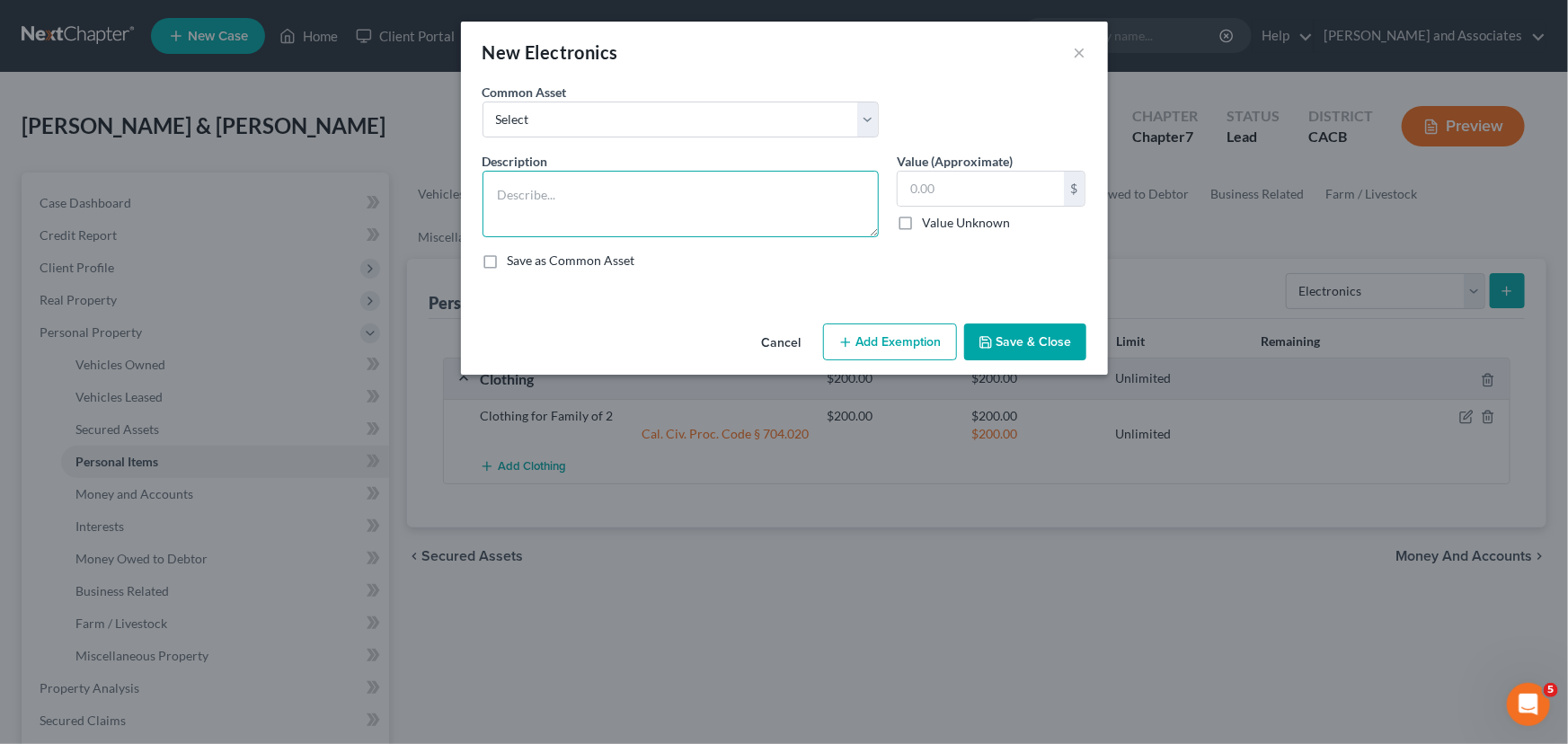
click at [668, 177] on textarea at bounding box center [680, 203] width 396 height 66
type textarea "2 phones, 2 tvs, 1 computer"
click at [967, 171] on input "text" at bounding box center [981, 188] width 167 height 34
type input "1,000"
click at [890, 332] on button "Add Exemption" at bounding box center [889, 343] width 134 height 37
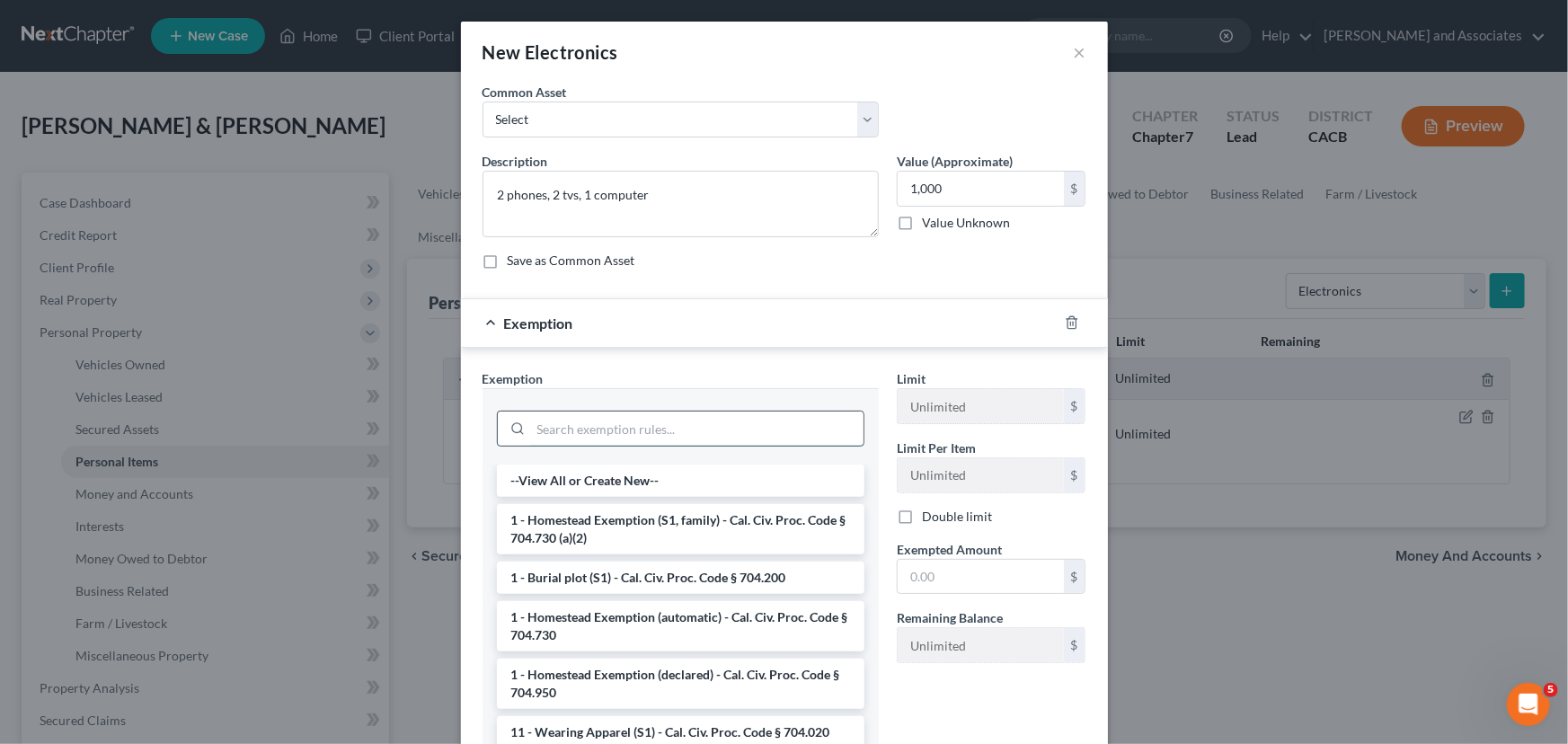
click at [606, 428] on input "search" at bounding box center [696, 429] width 332 height 34
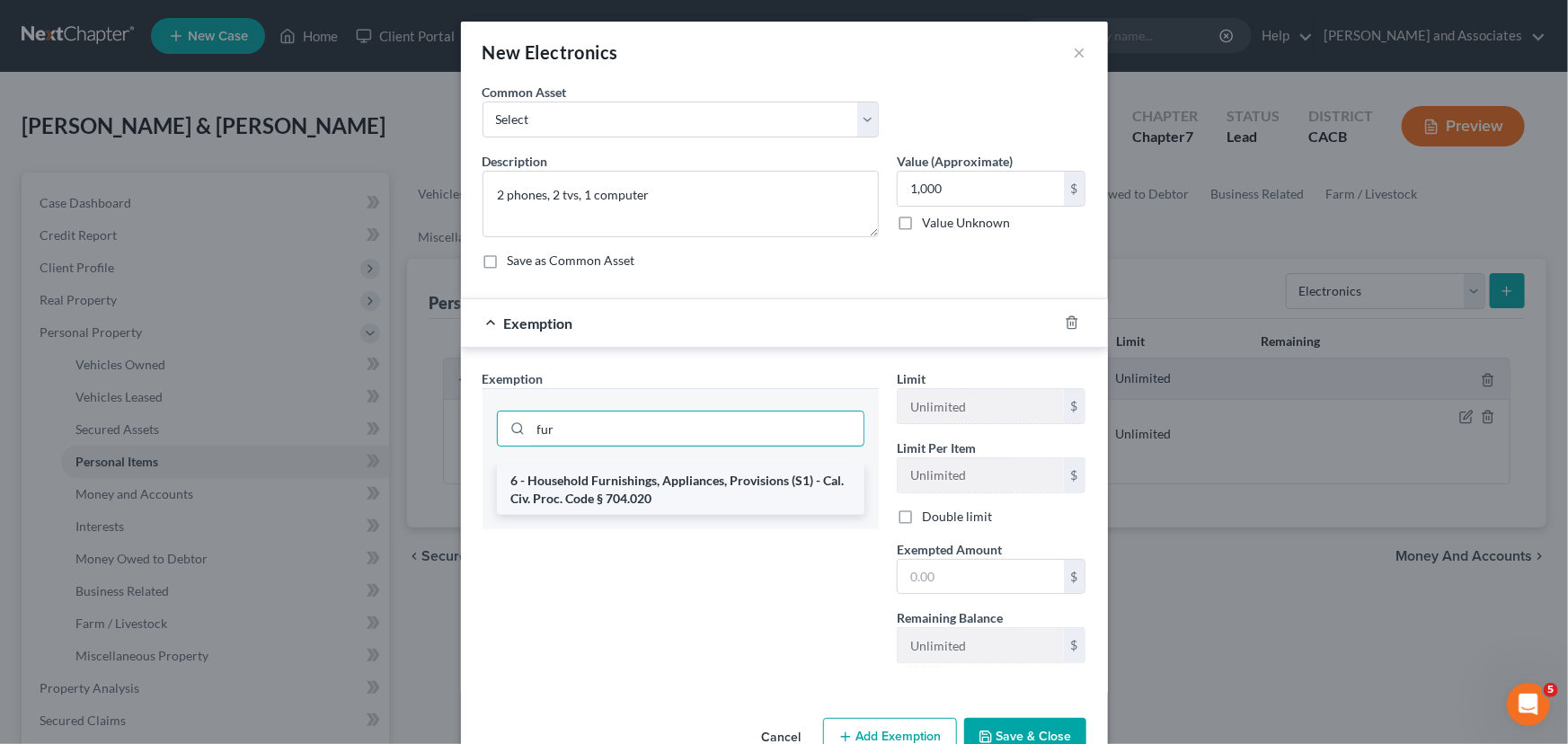
type input "fur"
drag, startPoint x: 620, startPoint y: 494, endPoint x: 719, endPoint y: 503, distance: 99.4
click at [623, 492] on li "6 - Household Furnishings, Appliances, Provisions (S1) - Cal. Civ. Proc. Code §…" at bounding box center [681, 489] width 368 height 51
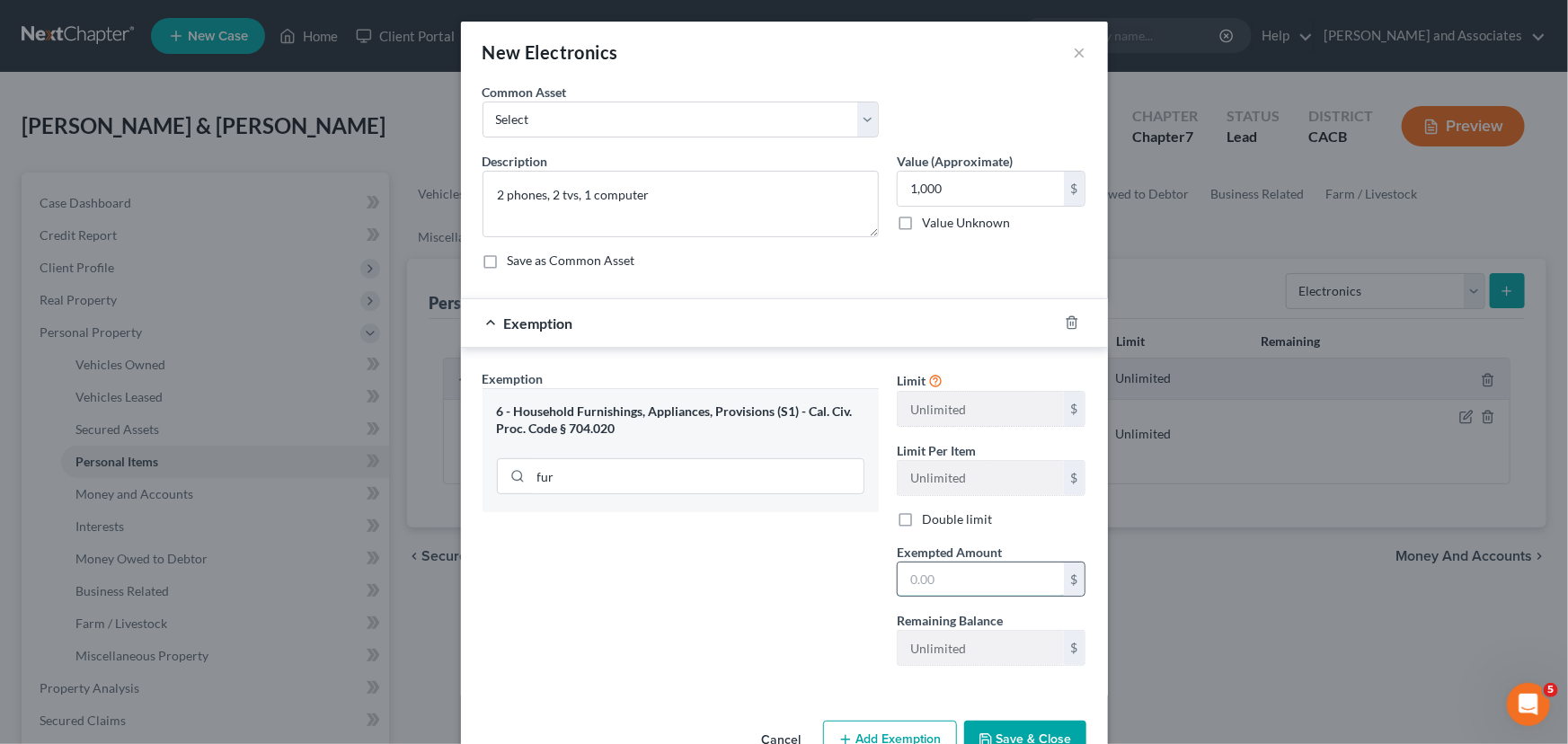
click at [938, 571] on input "text" at bounding box center [981, 579] width 167 height 34
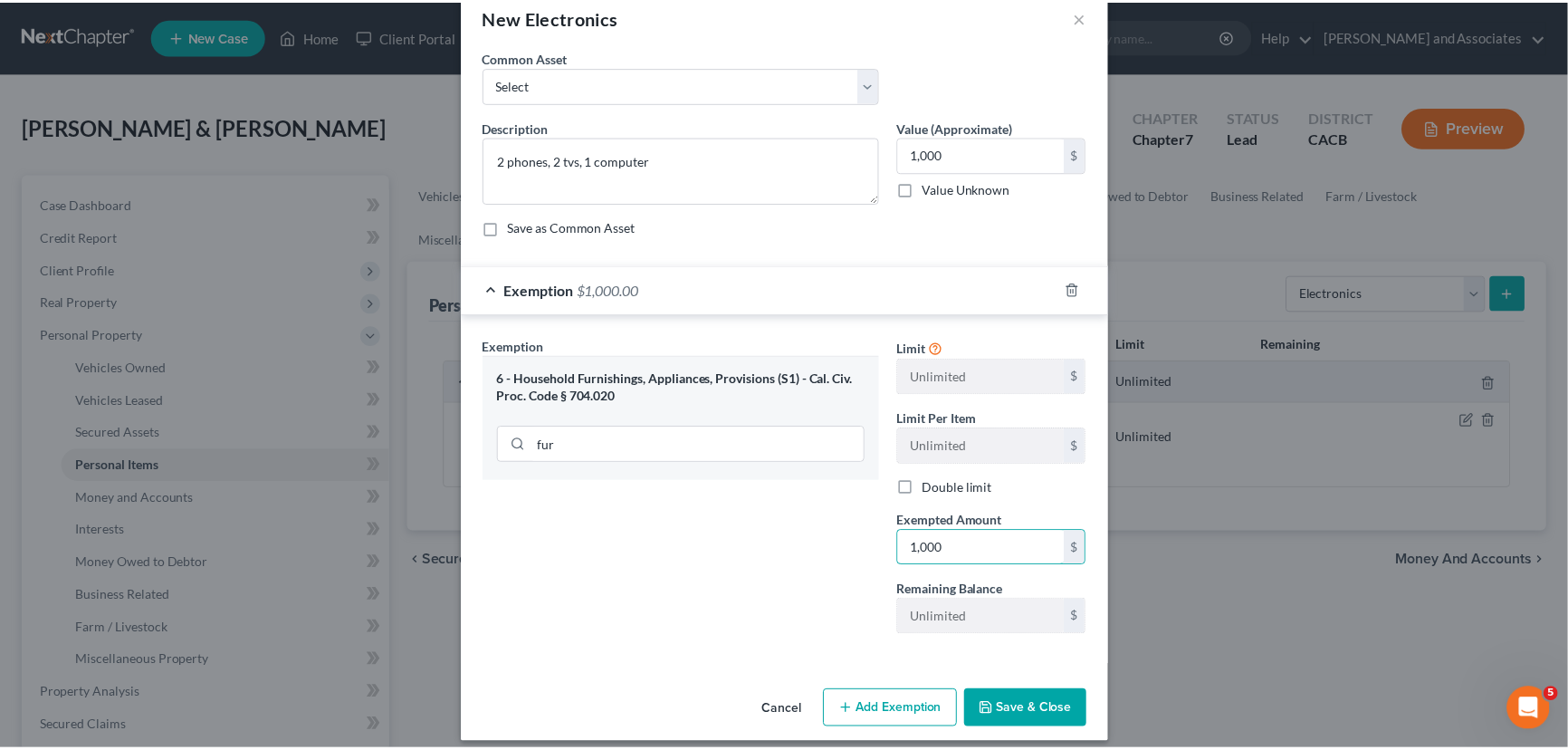
scroll to position [49, 0]
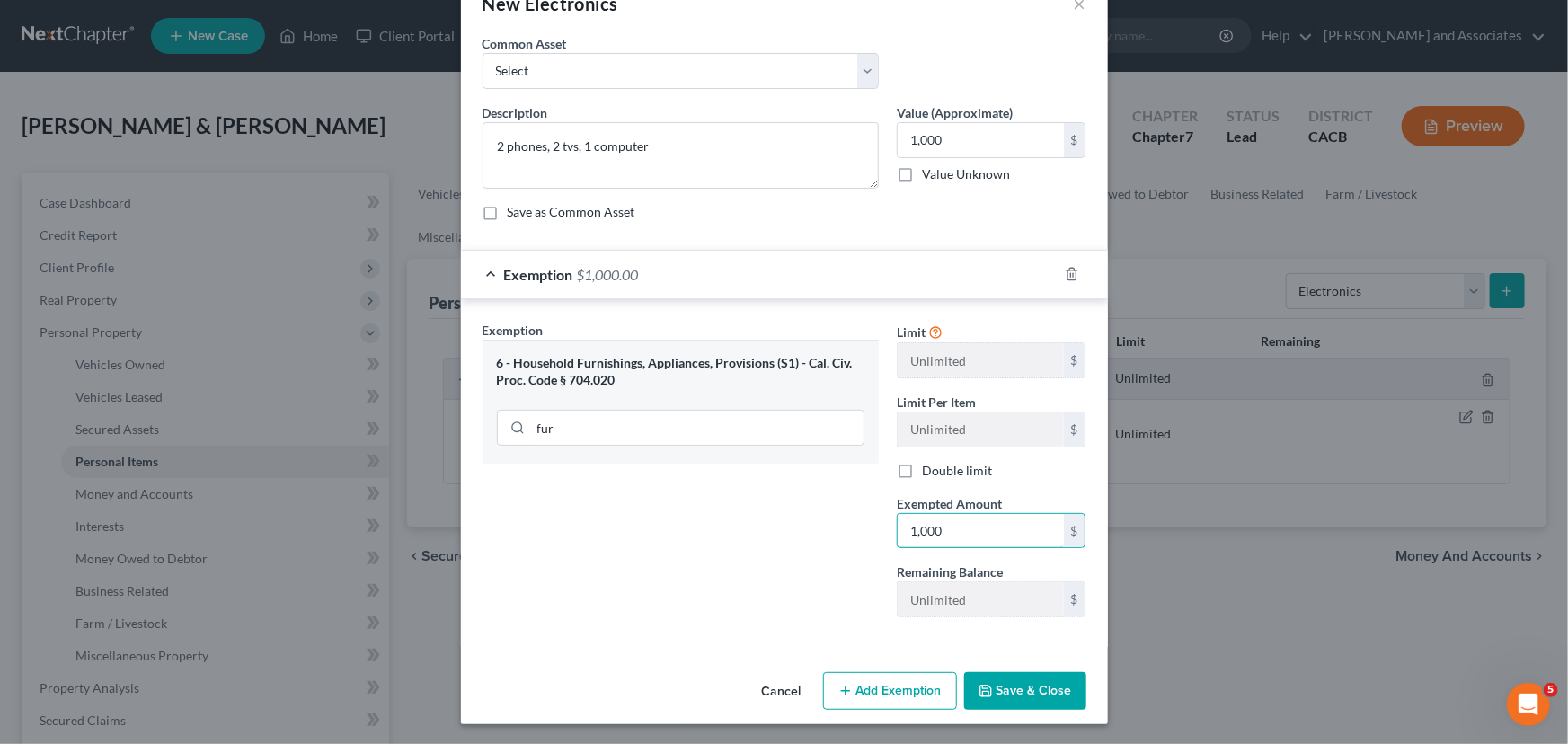
type input "1,000"
click at [1033, 674] on button "Save & Close" at bounding box center [1025, 691] width 123 height 37
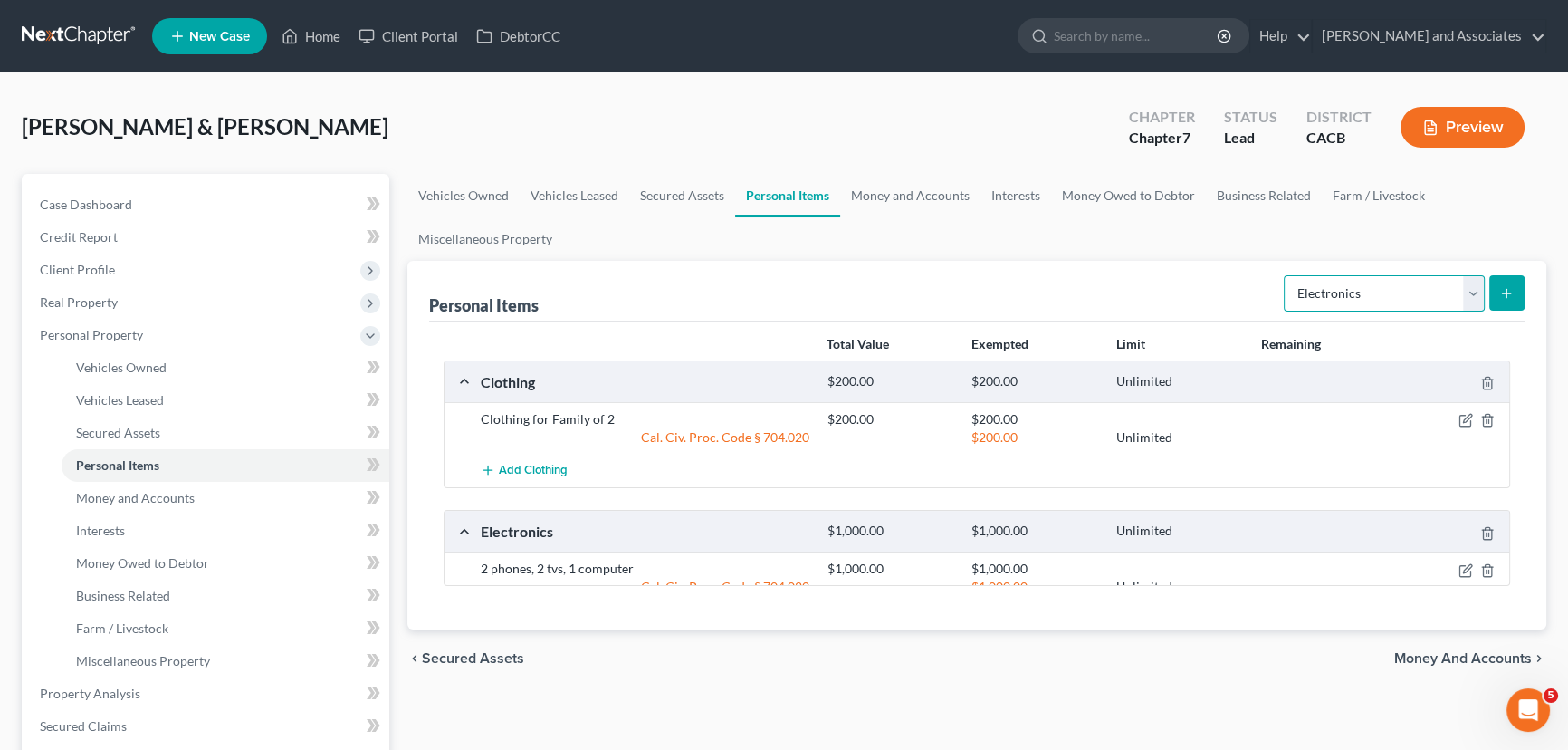
click at [1345, 276] on select "Select Item Type Clothing Collectibles Of Value Electronics Firearms Household …" at bounding box center [1384, 293] width 201 height 36
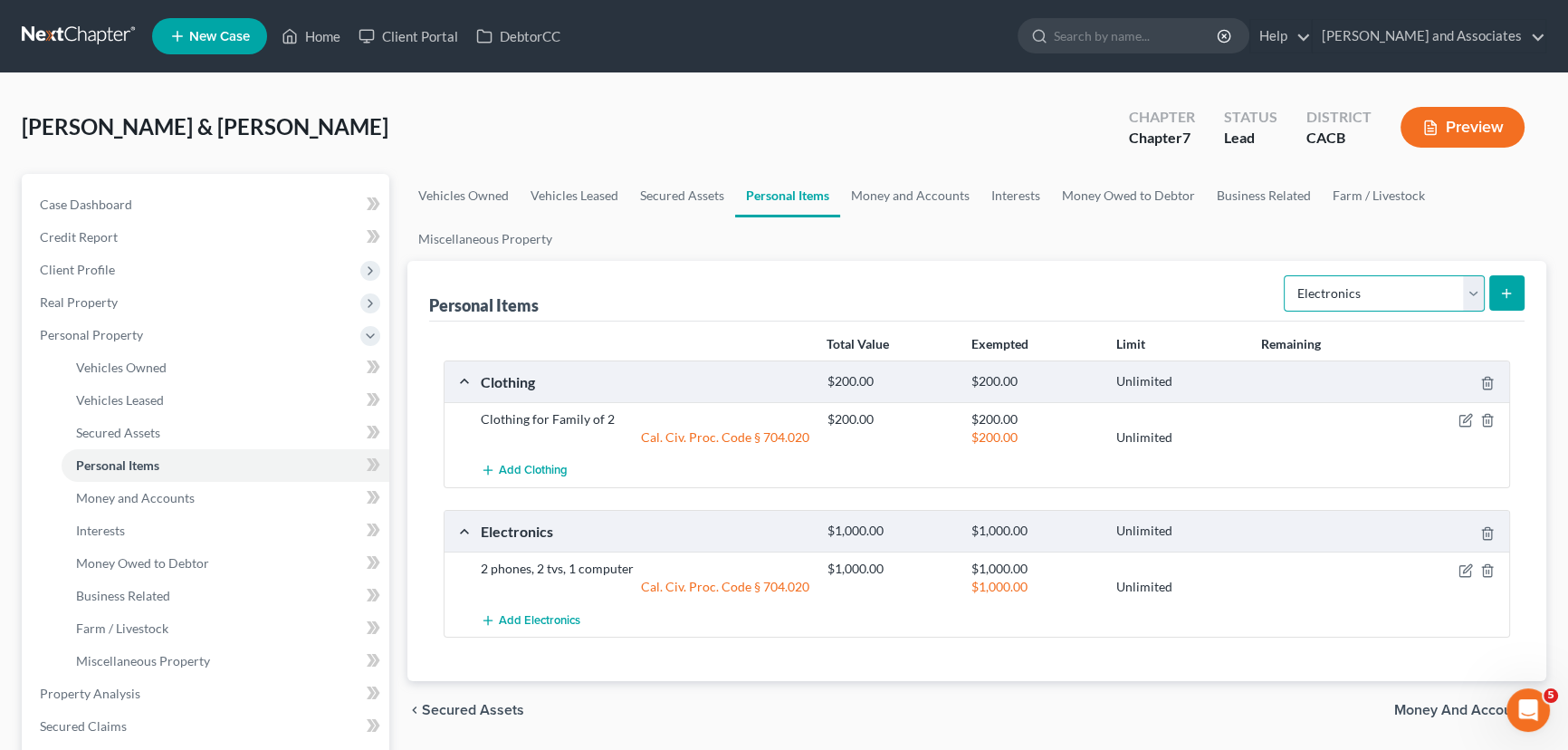
select select "pets"
click at [1286, 275] on select "Select Item Type Clothing Collectibles Of Value Electronics Firearms Household …" at bounding box center [1384, 293] width 201 height 36
click at [1503, 281] on button "submit" at bounding box center [1507, 292] width 35 height 35
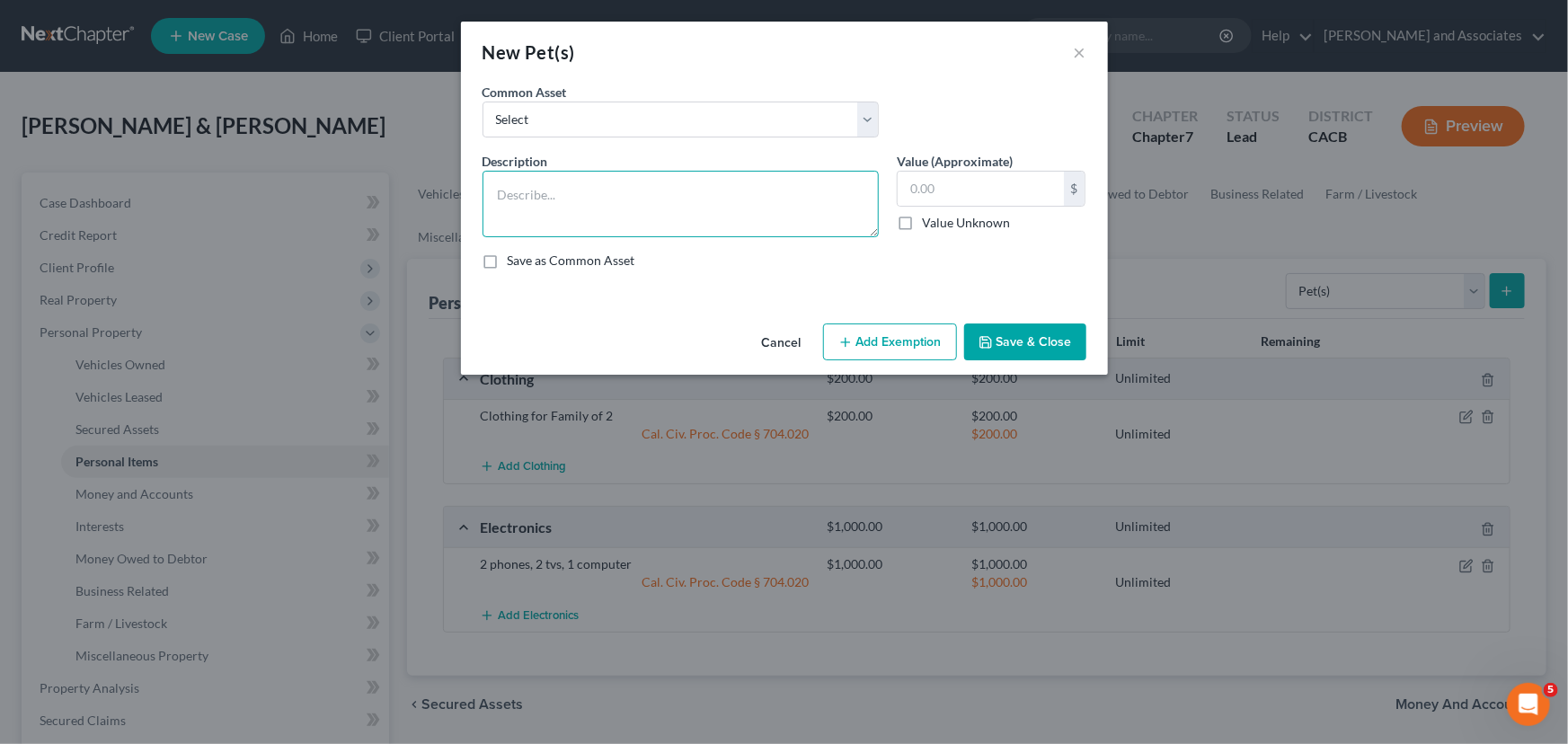
click at [681, 216] on textarea at bounding box center [680, 203] width 396 height 66
type textarea "1 dog"
click at [933, 176] on input "text" at bounding box center [981, 188] width 167 height 34
type input "20"
click at [897, 346] on button "Add Exemption" at bounding box center [889, 343] width 134 height 37
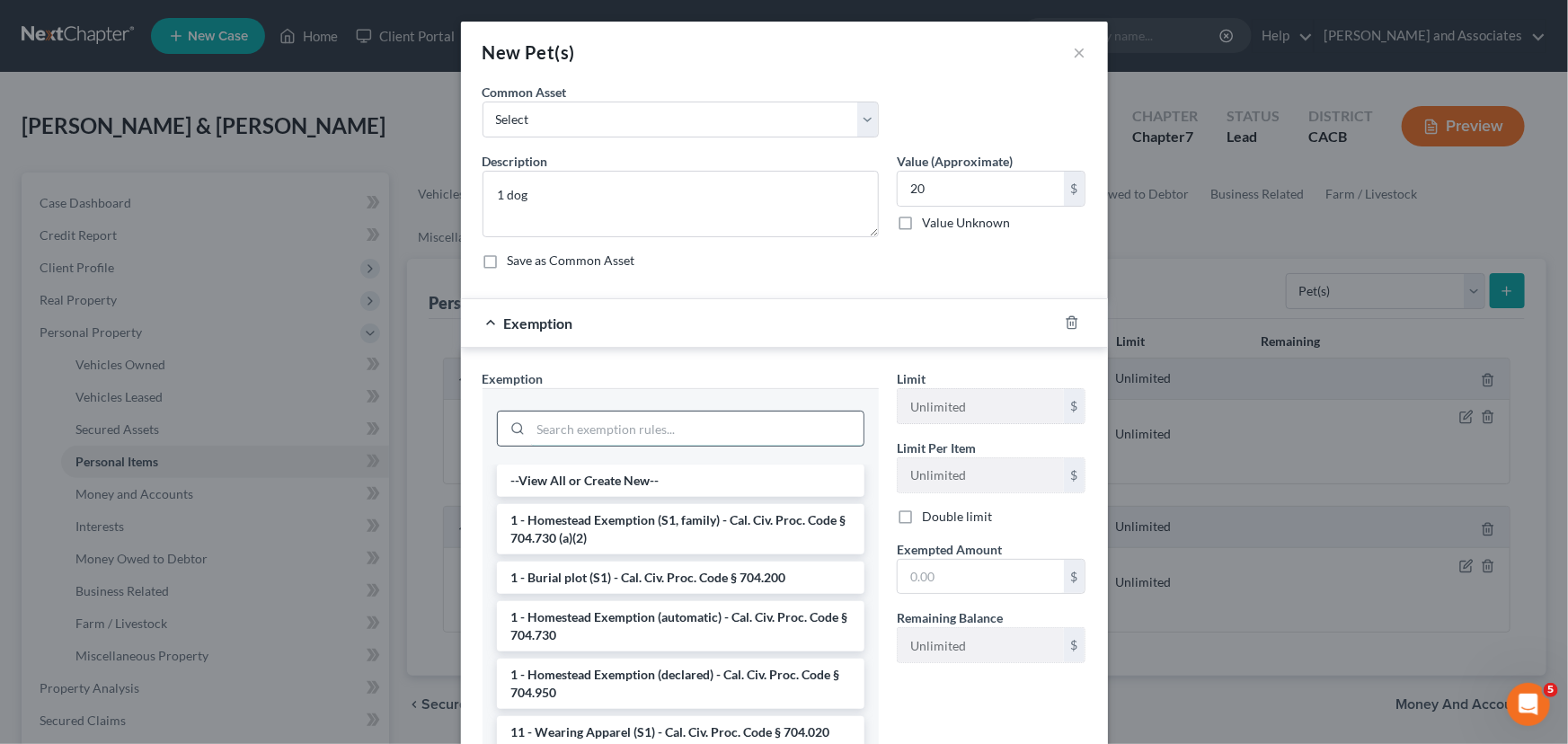
click at [624, 430] on input "search" at bounding box center [696, 429] width 332 height 34
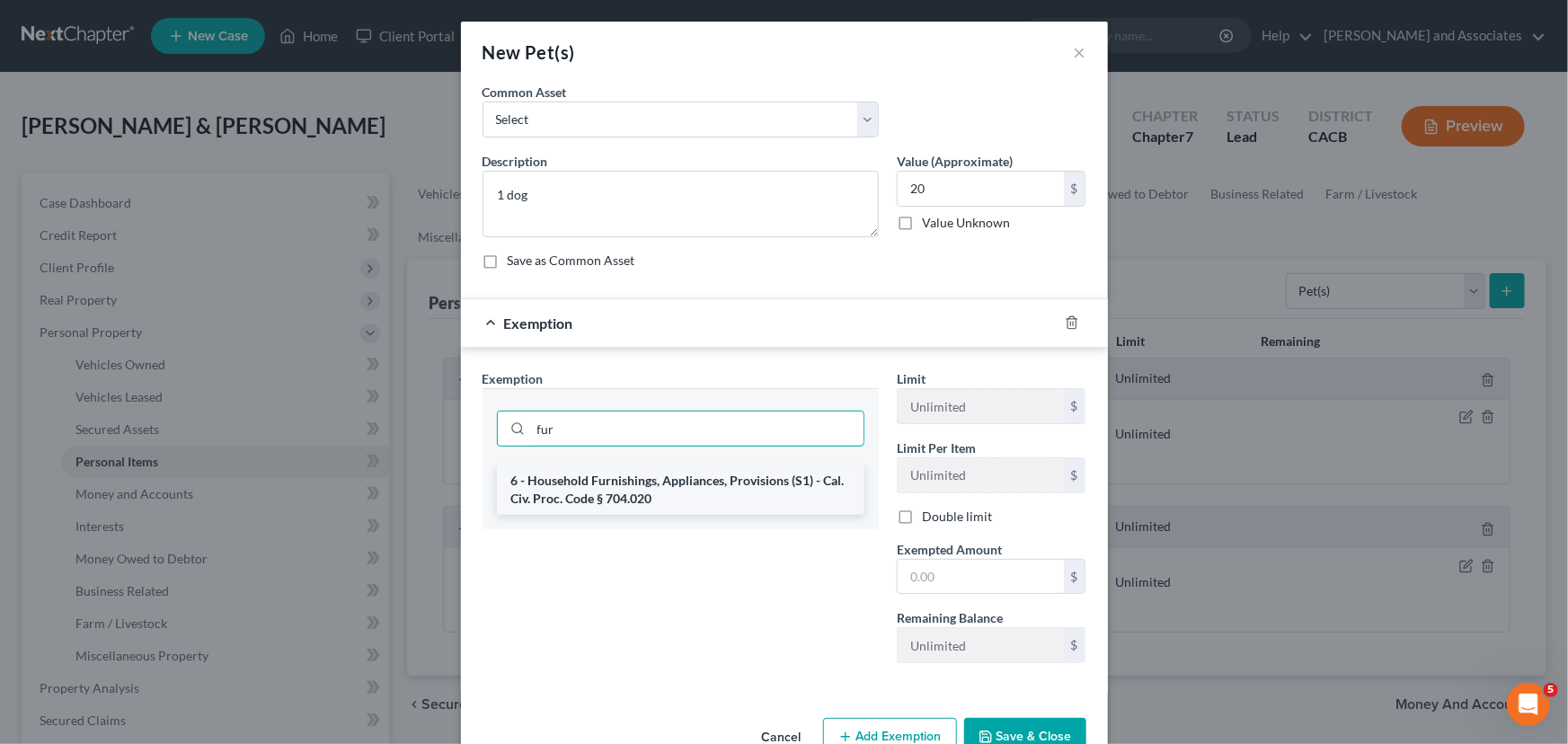
type input "fur"
drag, startPoint x: 591, startPoint y: 474, endPoint x: 637, endPoint y: 475, distance: 46.0
click at [592, 472] on li "6 - Household Furnishings, Appliances, Provisions (S1) - Cal. Civ. Proc. Code §…" at bounding box center [681, 489] width 368 height 51
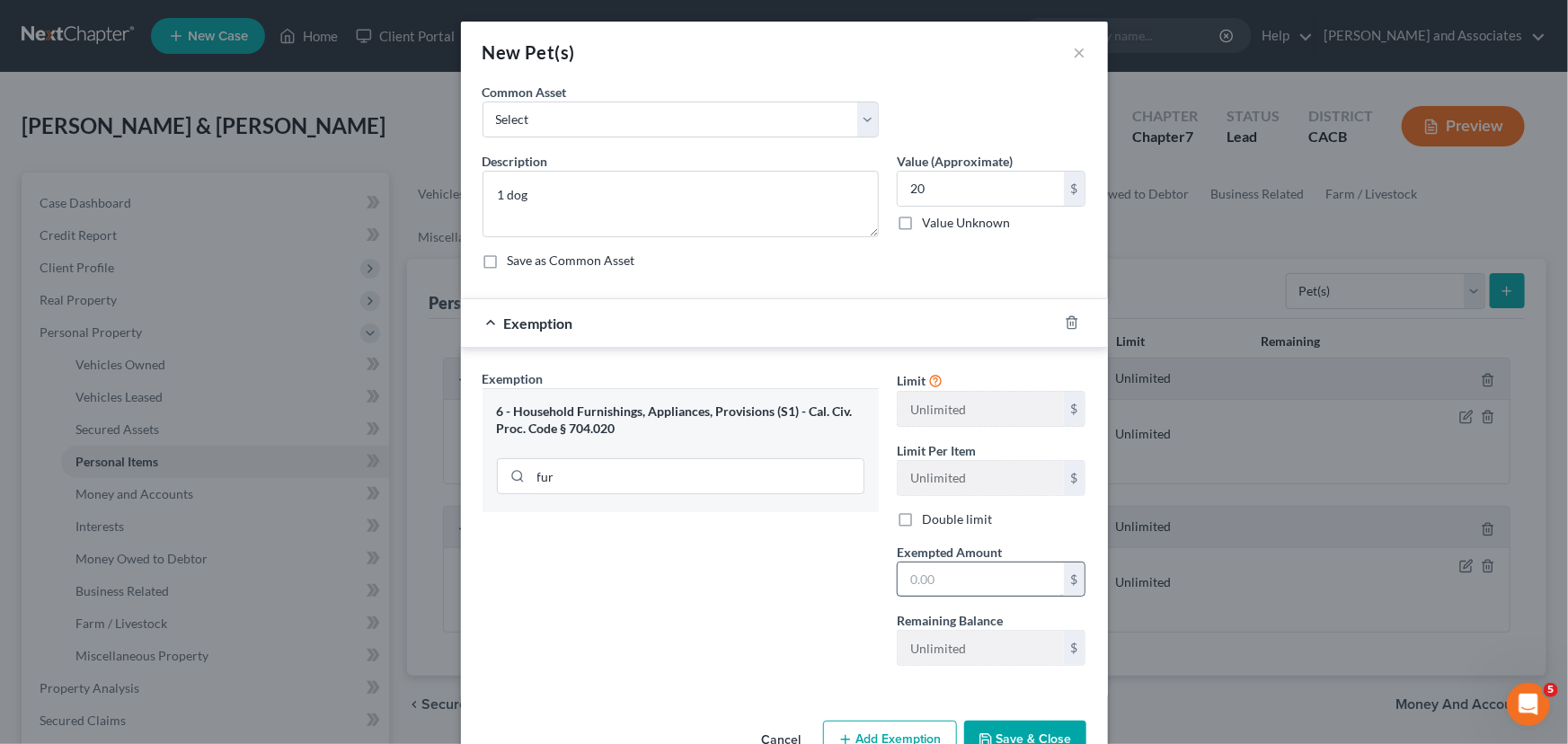
click at [974, 577] on input "text" at bounding box center [981, 579] width 167 height 34
type input "20"
drag, startPoint x: 1007, startPoint y: 727, endPoint x: 1024, endPoint y: 709, distance: 24.8
click at [1008, 725] on button "Save & Close" at bounding box center [1025, 739] width 123 height 37
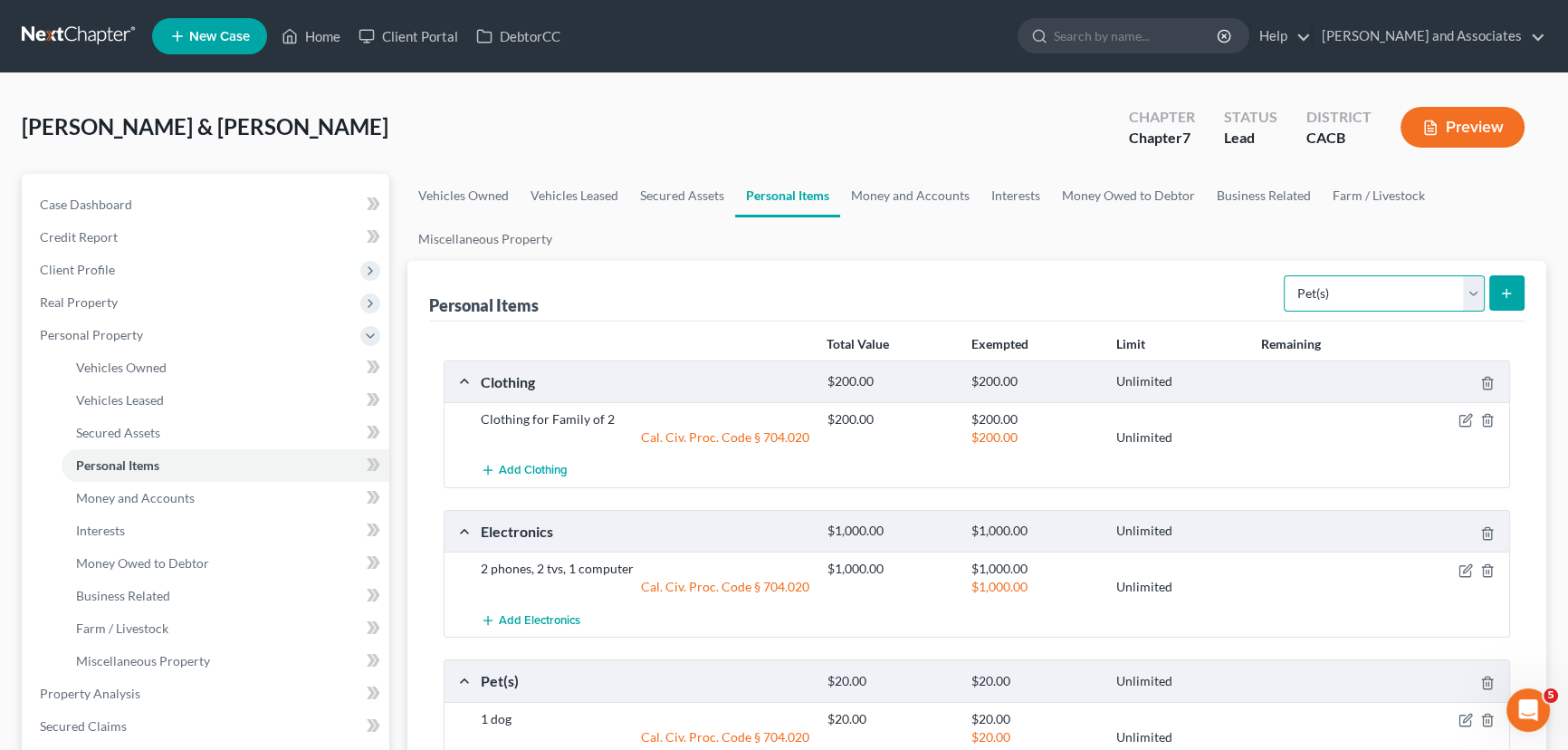
click at [1422, 299] on select "Select Item Type Clothing Collectibles Of Value Electronics Firearms Household …" at bounding box center [1384, 293] width 201 height 36
click at [932, 198] on link "Money and Accounts" at bounding box center [910, 195] width 141 height 43
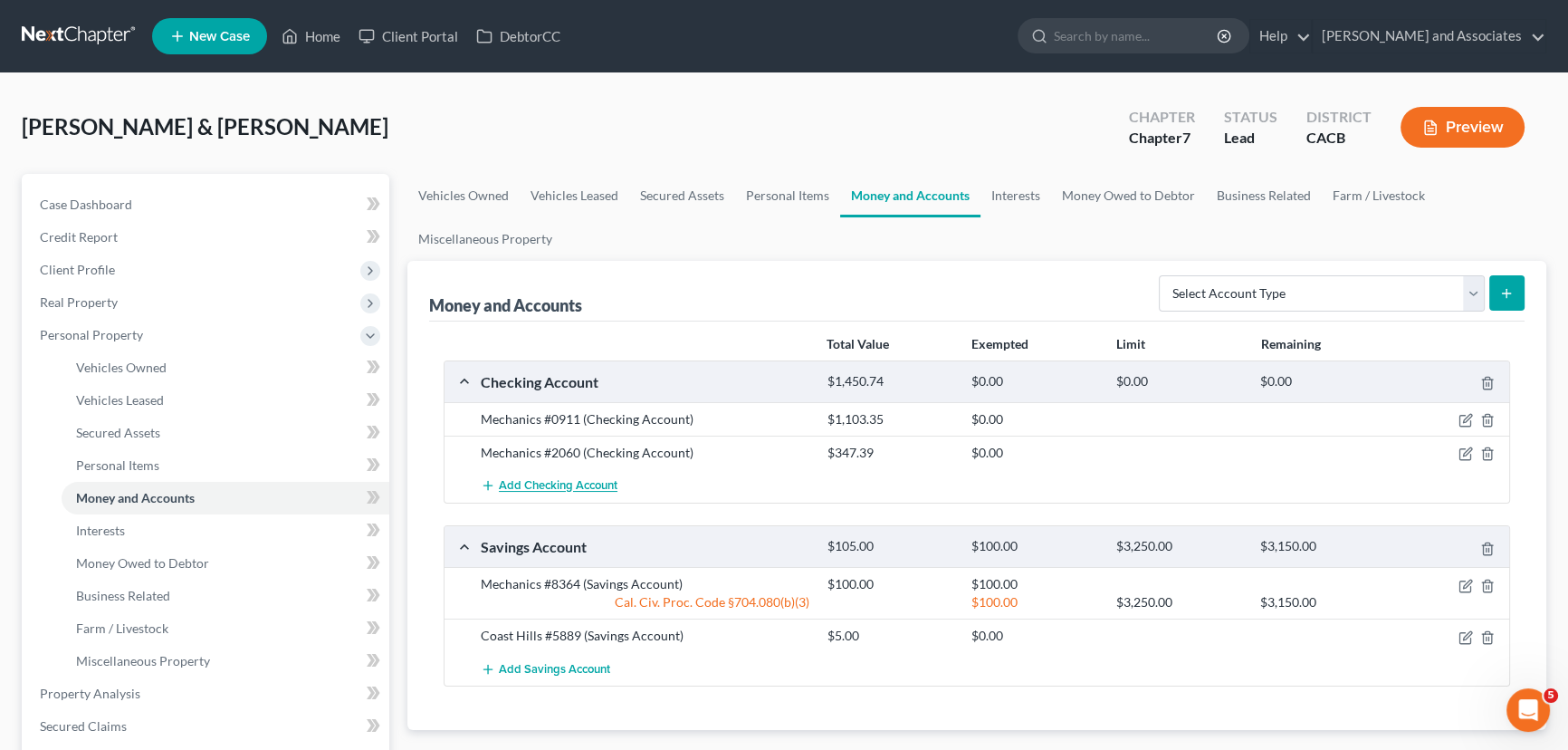
click at [605, 485] on span "Add Checking Account" at bounding box center [559, 486] width 119 height 14
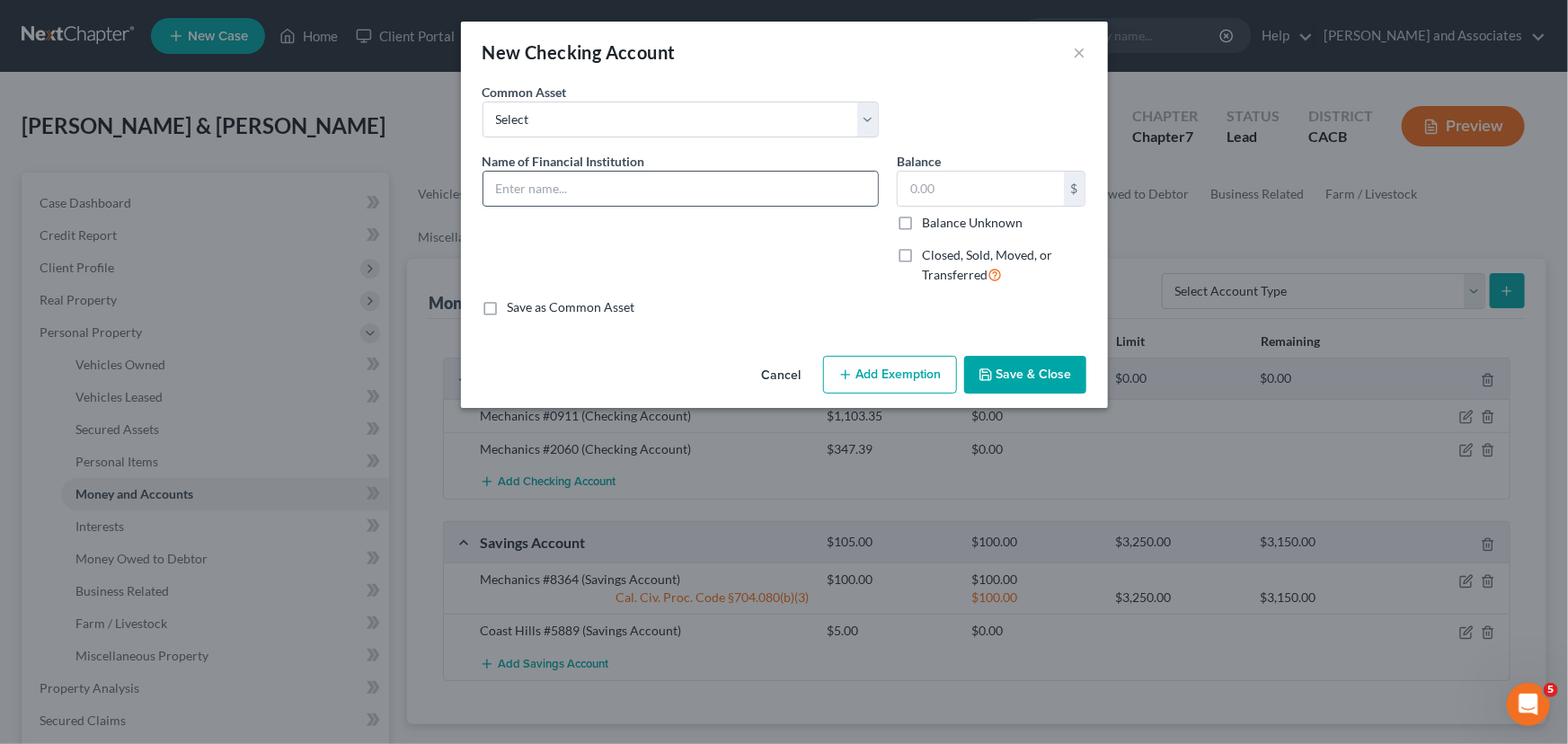
click at [671, 183] on input "text" at bounding box center [680, 188] width 394 height 34
type input "Community Bank Need Stmt"
click at [1035, 373] on button "Save & Close" at bounding box center [1025, 374] width 123 height 37
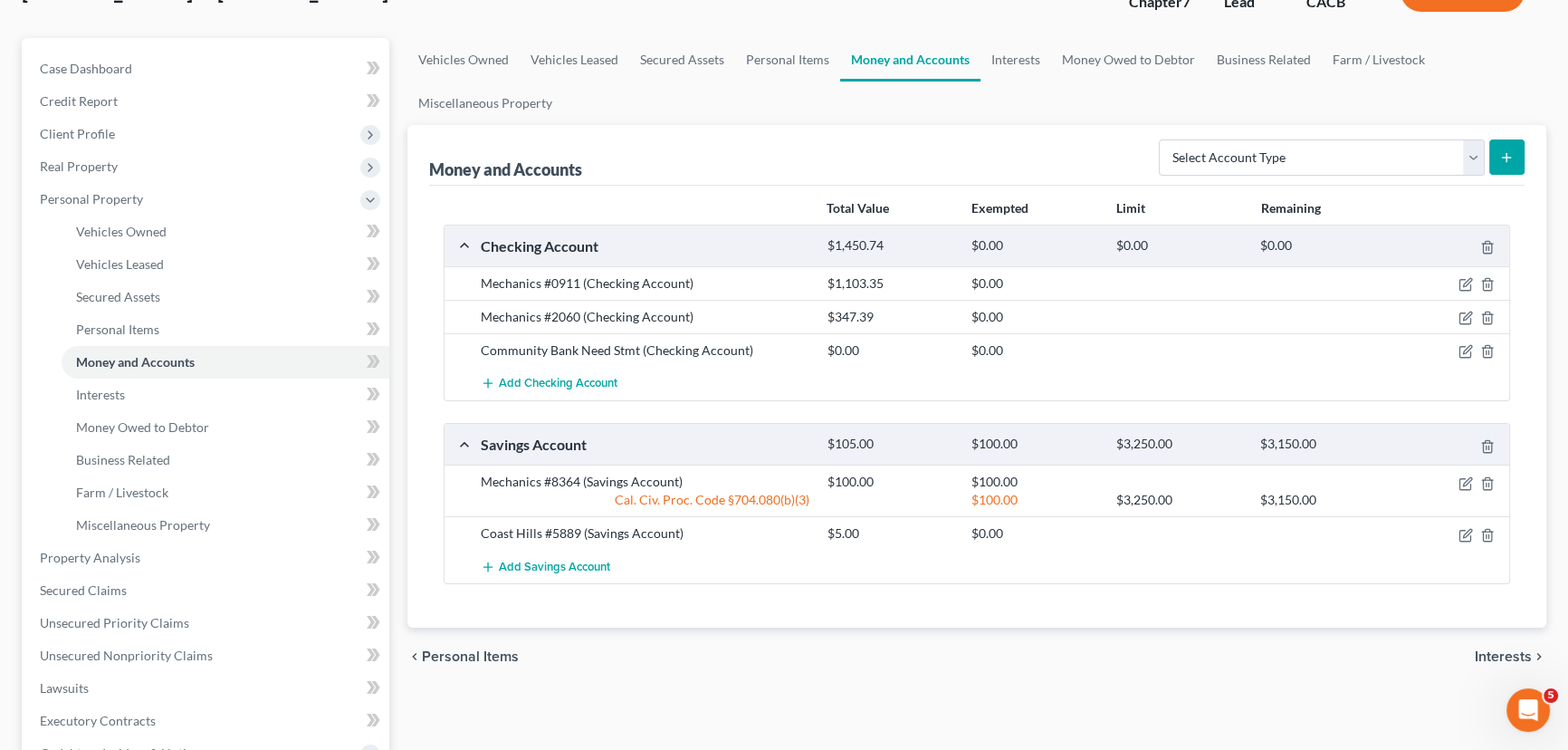
scroll to position [137, 0]
click at [548, 558] on span "Add Savings Account" at bounding box center [555, 565] width 111 height 14
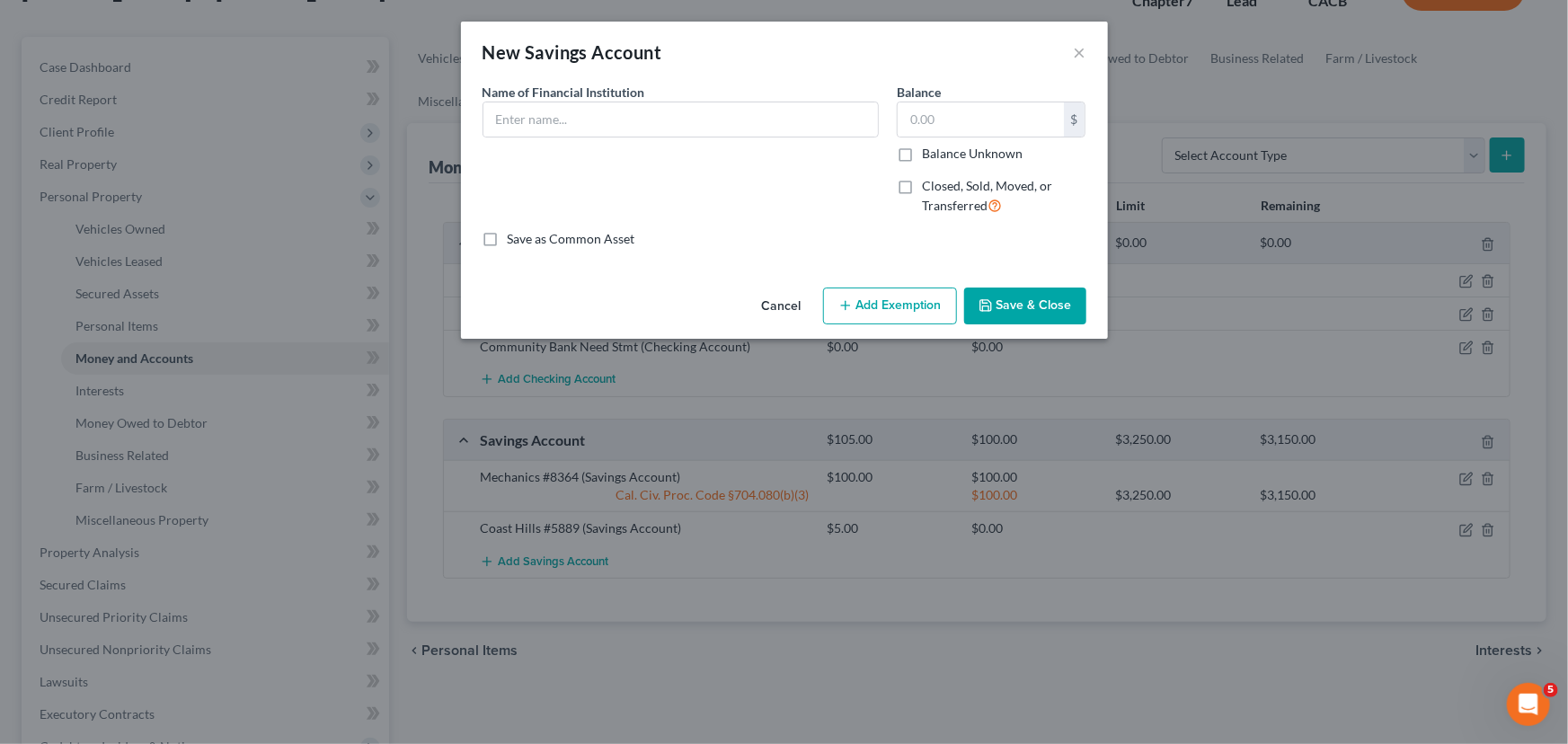
click at [674, 149] on div "Name of Financial Institution *" at bounding box center [681, 155] width 414 height 147
click at [705, 122] on input "text" at bounding box center [680, 119] width 394 height 34
type input "Community Bank"
click at [1028, 301] on button "Save & Close" at bounding box center [1025, 306] width 123 height 37
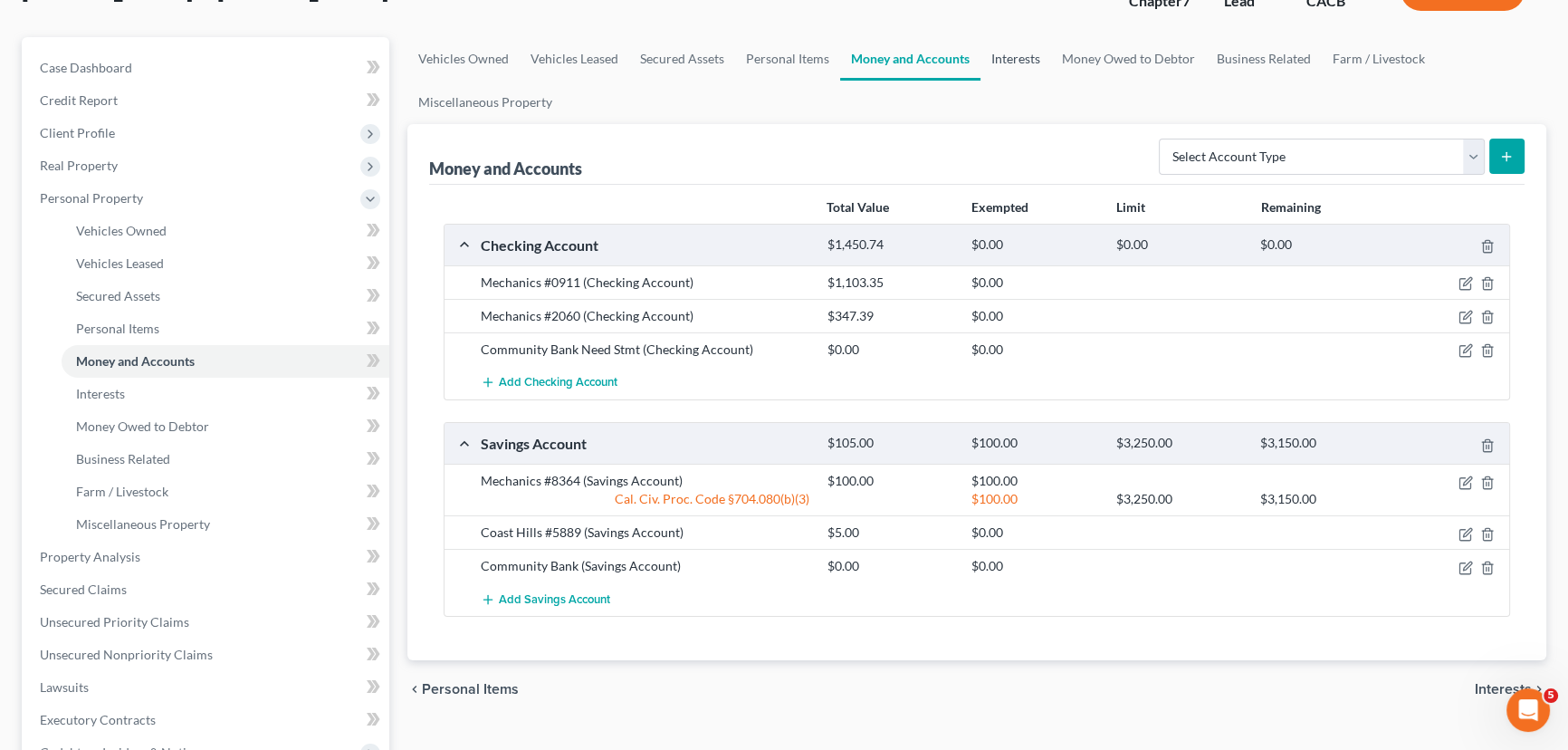
click at [1026, 58] on link "Interests" at bounding box center [1016, 58] width 71 height 43
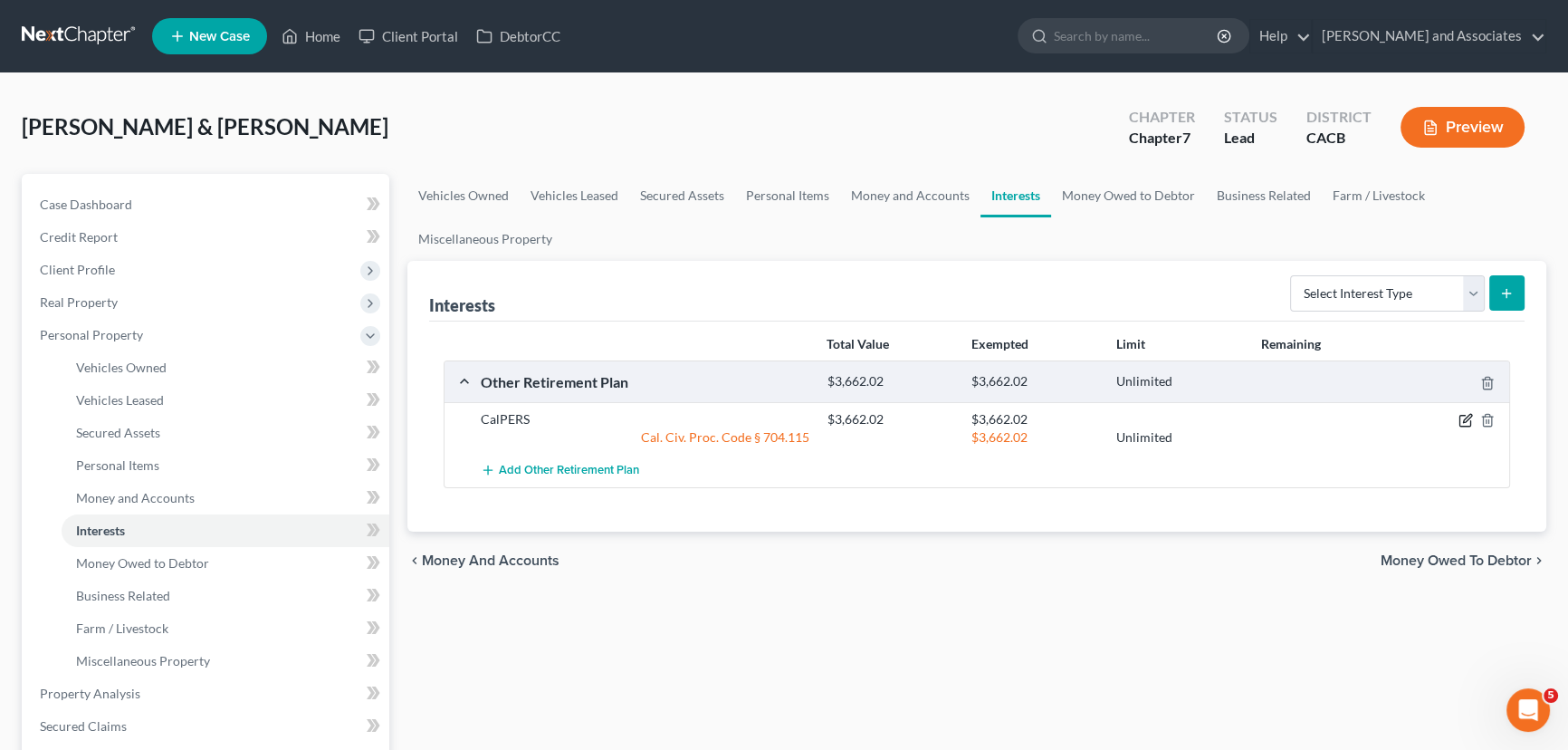
click at [1460, 416] on icon "button" at bounding box center [1465, 420] width 14 height 14
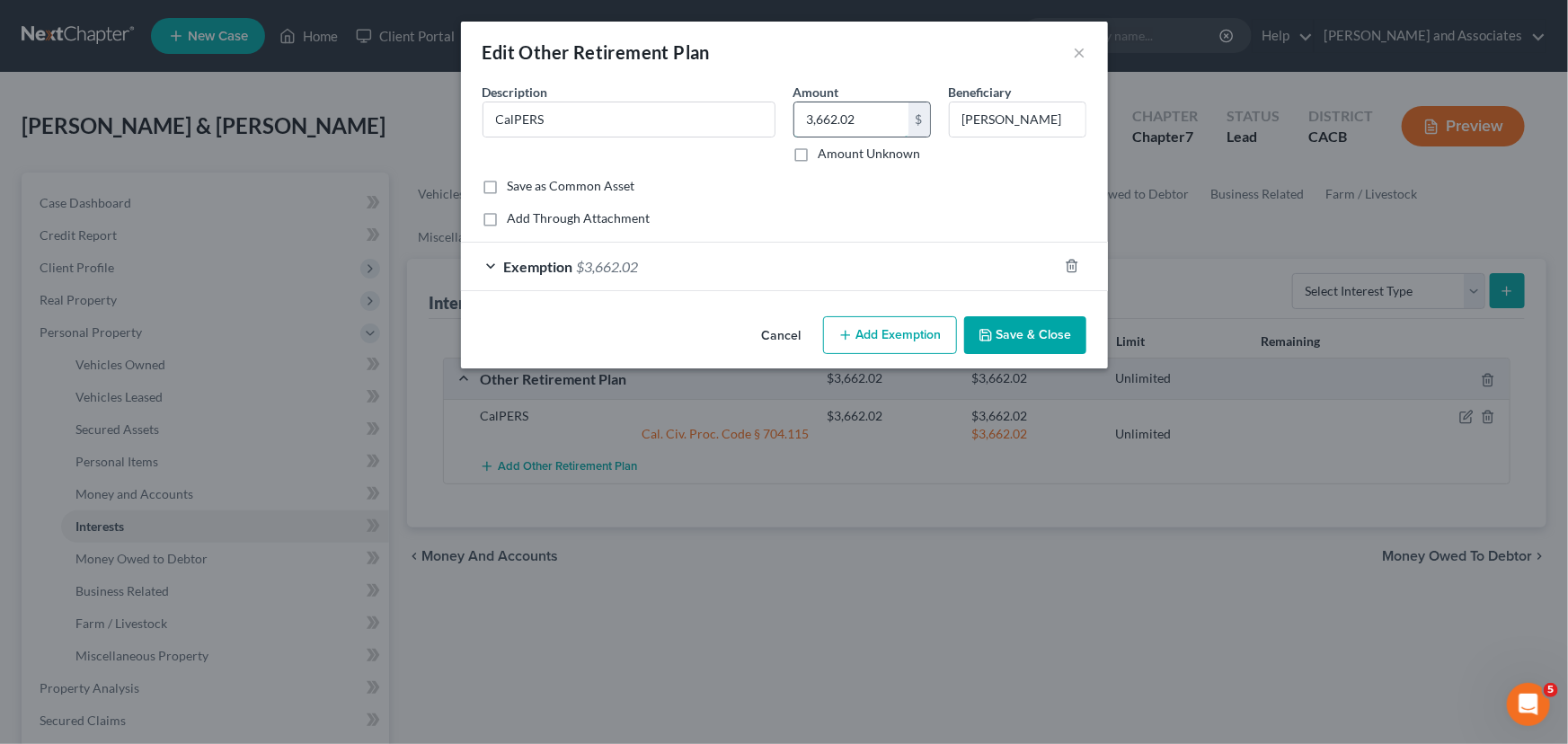
click at [863, 118] on input "3,662.02" at bounding box center [851, 119] width 114 height 34
type input "3,769.50"
click at [1018, 332] on button "Save & Close" at bounding box center [1025, 335] width 123 height 37
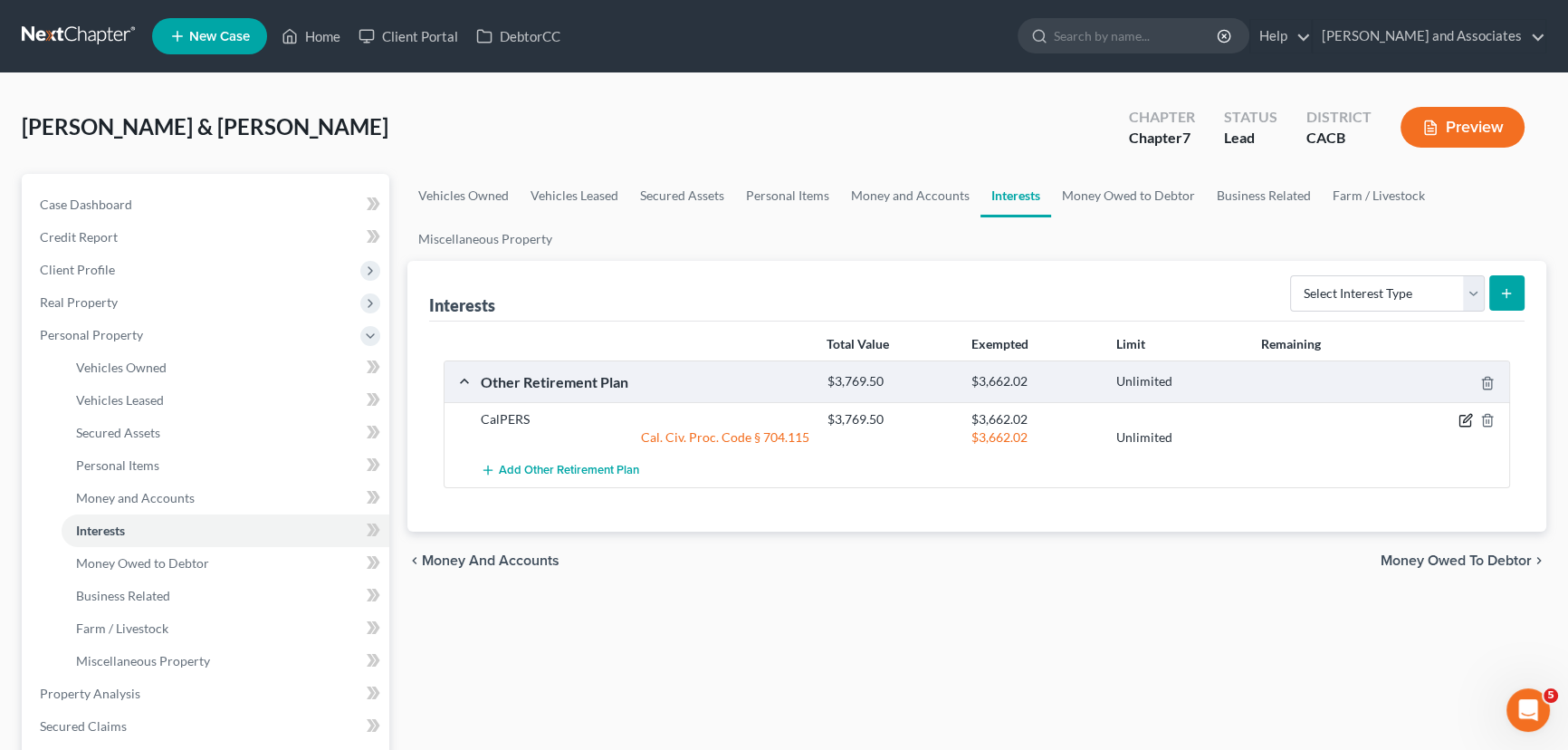
click at [1466, 416] on icon "button" at bounding box center [1467, 419] width 8 height 8
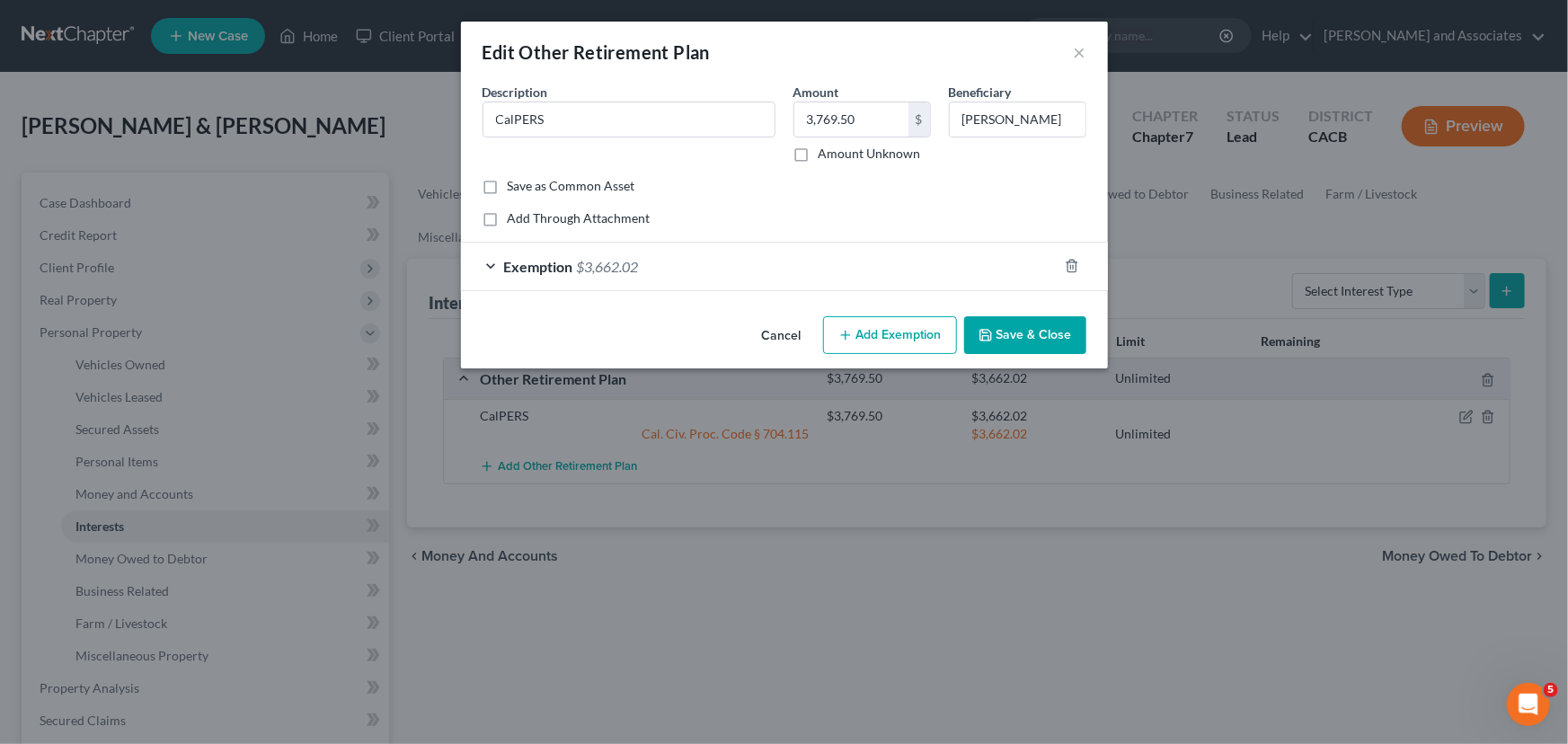
drag, startPoint x: 782, startPoint y: 290, endPoint x: 780, endPoint y: 281, distance: 9.2
click at [782, 289] on div "Exemption $3,662.02" at bounding box center [784, 266] width 647 height 50
click at [786, 276] on div "Exemption $3,662.02" at bounding box center [758, 266] width 596 height 48
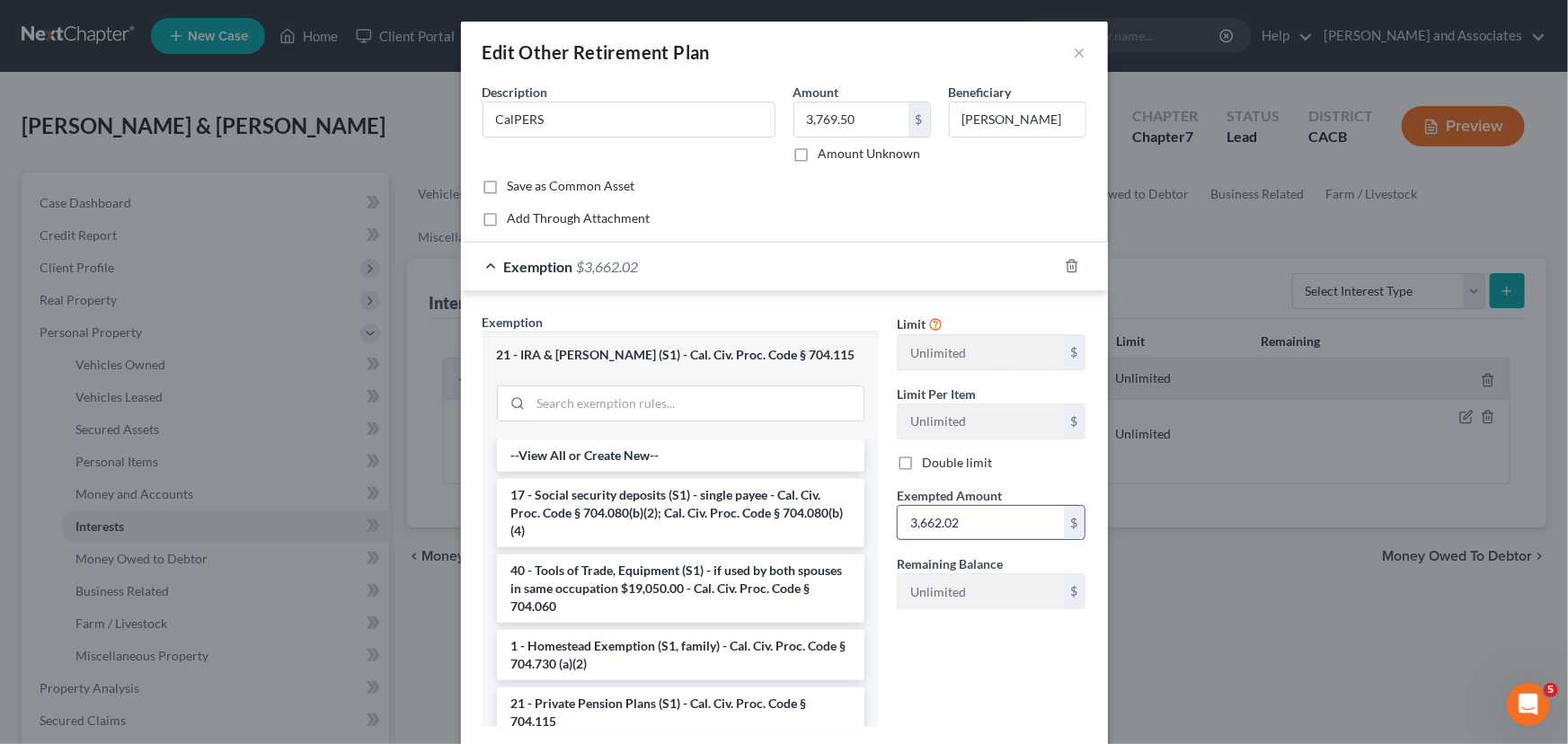
click at [995, 527] on input "3,662.02" at bounding box center [981, 522] width 167 height 34
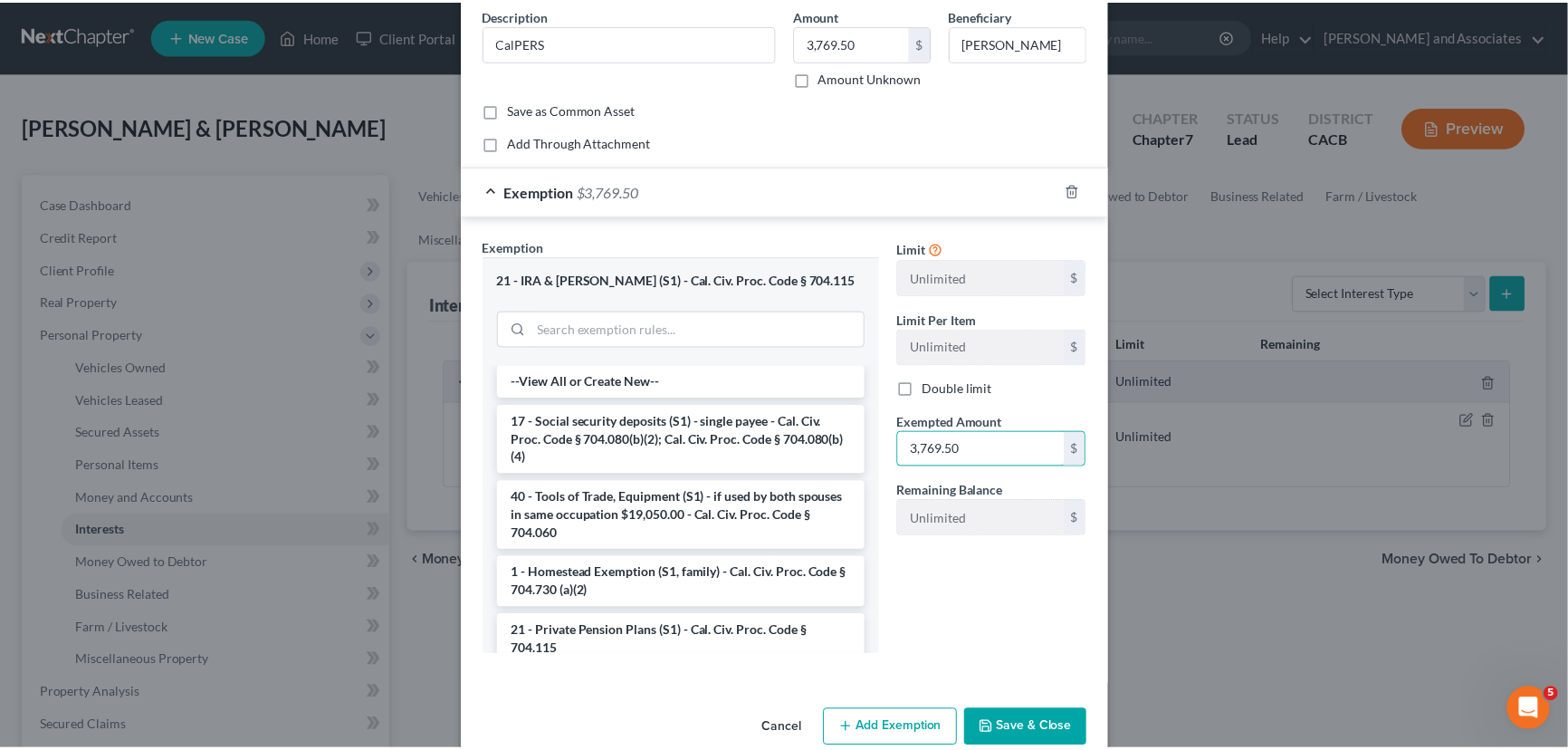
scroll to position [109, 0]
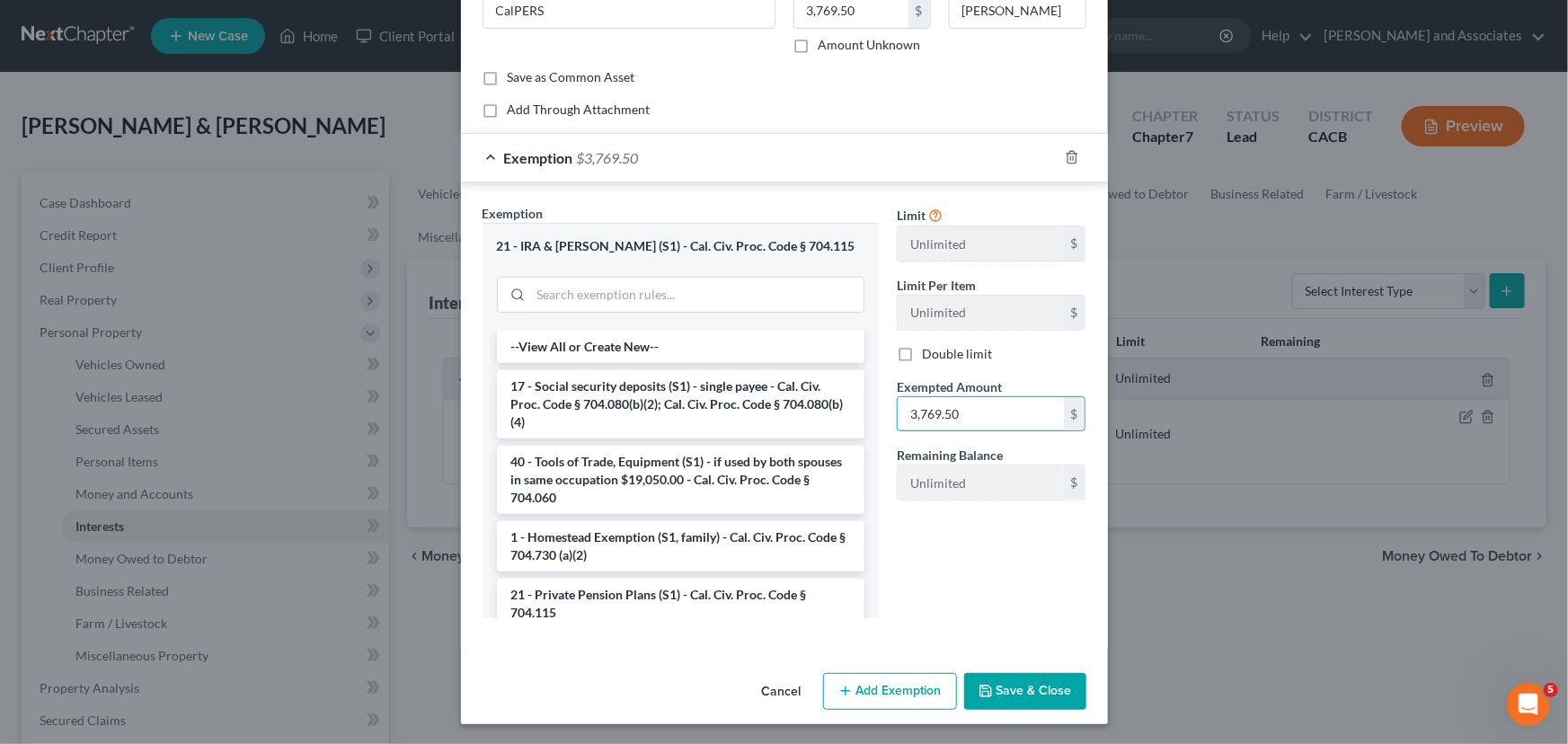
type input "3,769.50"
click at [1040, 687] on button "Save & Close" at bounding box center [1025, 692] width 123 height 37
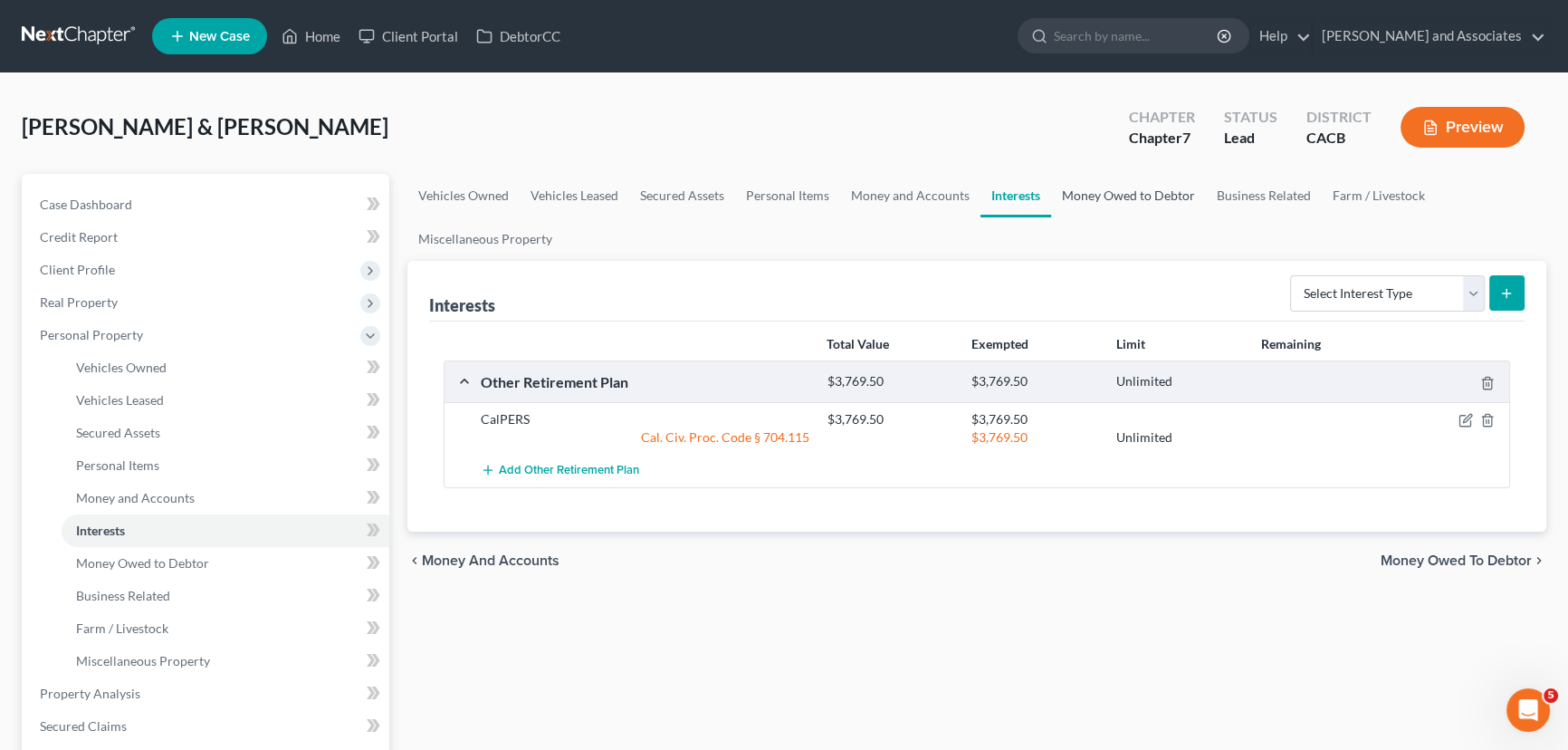
click at [1141, 200] on link "Money Owed to Debtor" at bounding box center [1128, 195] width 155 height 43
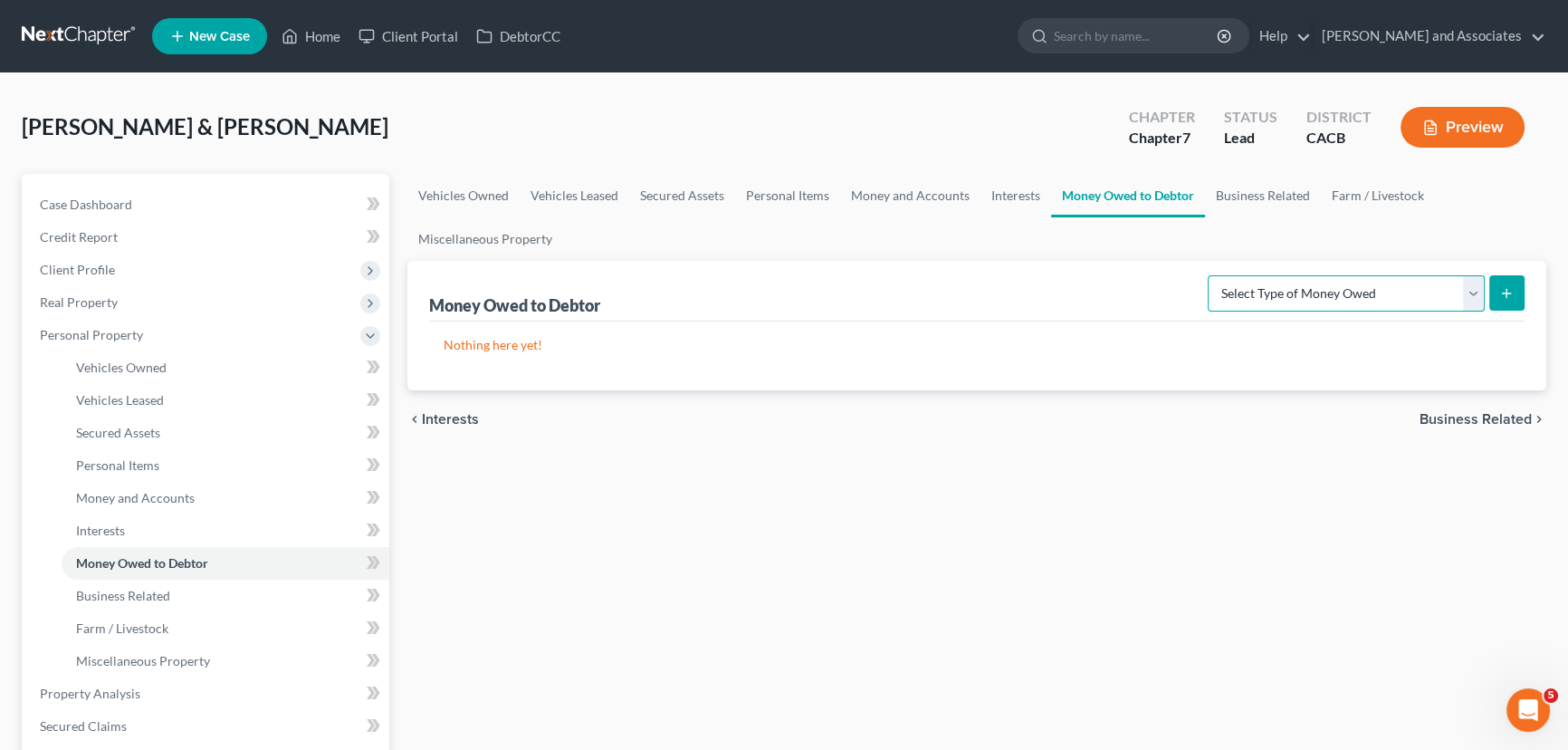
click at [1381, 284] on select "Select Type of Money Owed Accounts Receivable Alimony Child Support Claims Agai…" at bounding box center [1346, 293] width 277 height 36
select select "expected_tax_refund"
click at [1211, 275] on select "Select Type of Money Owed Accounts Receivable Alimony Child Support Claims Agai…" at bounding box center [1346, 293] width 277 height 36
click at [1512, 297] on icon "submit" at bounding box center [1506, 292] width 14 height 14
select select "0"
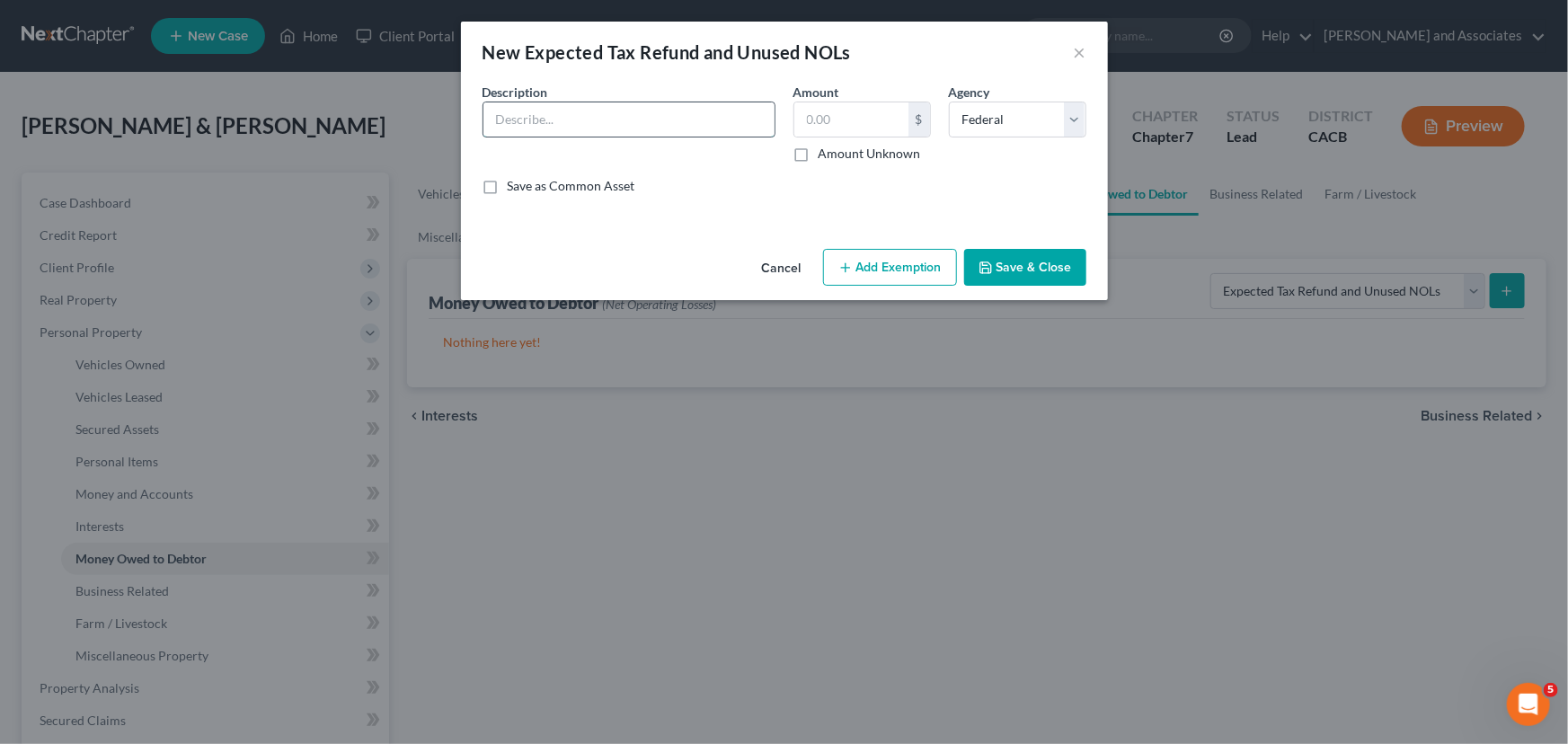
click at [669, 123] on input "text" at bounding box center [628, 119] width 291 height 34
type input "Expecting 2024 Tax Refund- Federal"
click at [1060, 260] on button "Save & Close" at bounding box center [1025, 268] width 123 height 37
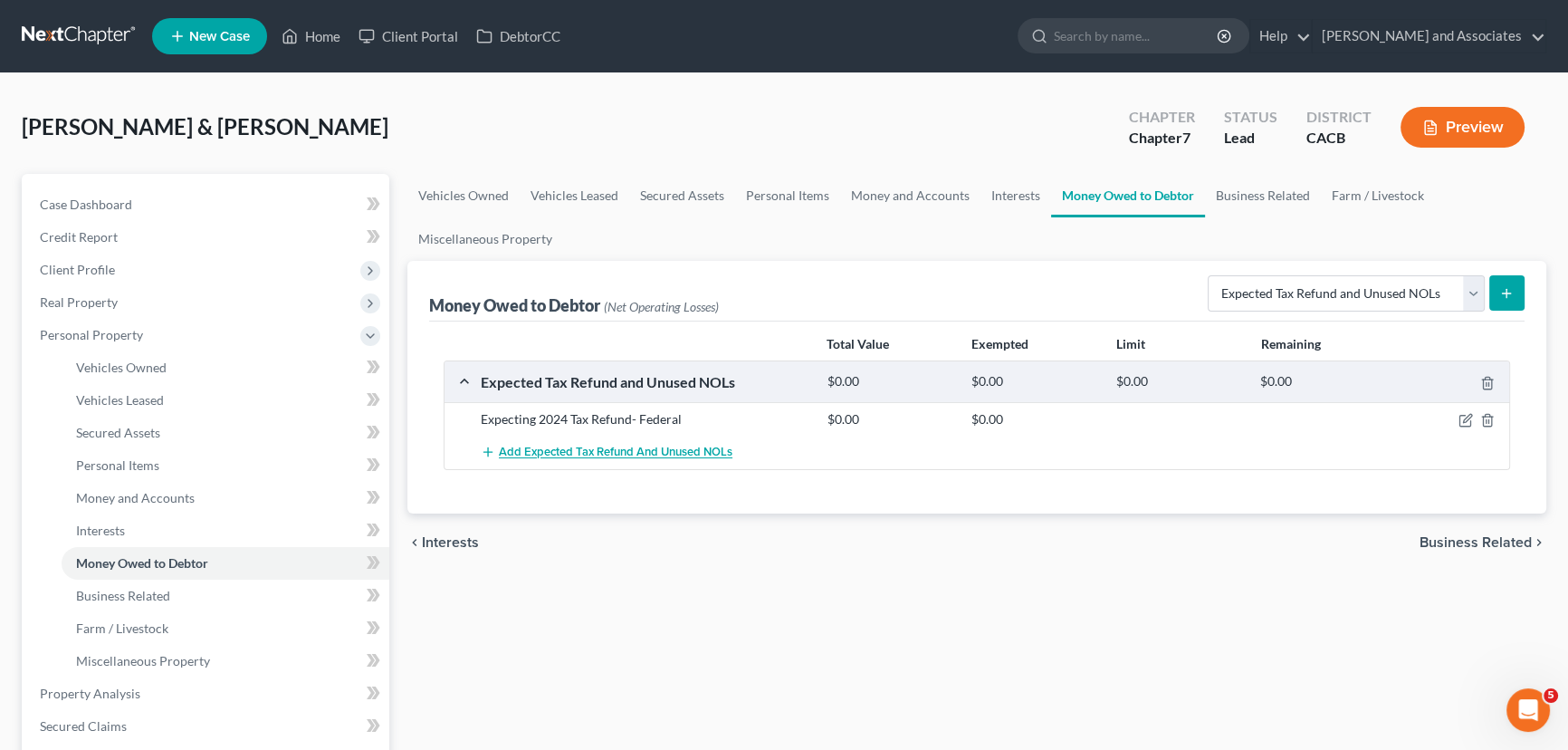
click at [669, 451] on span "Add Expected Tax Refund and Unused NOLs" at bounding box center [616, 452] width 234 height 14
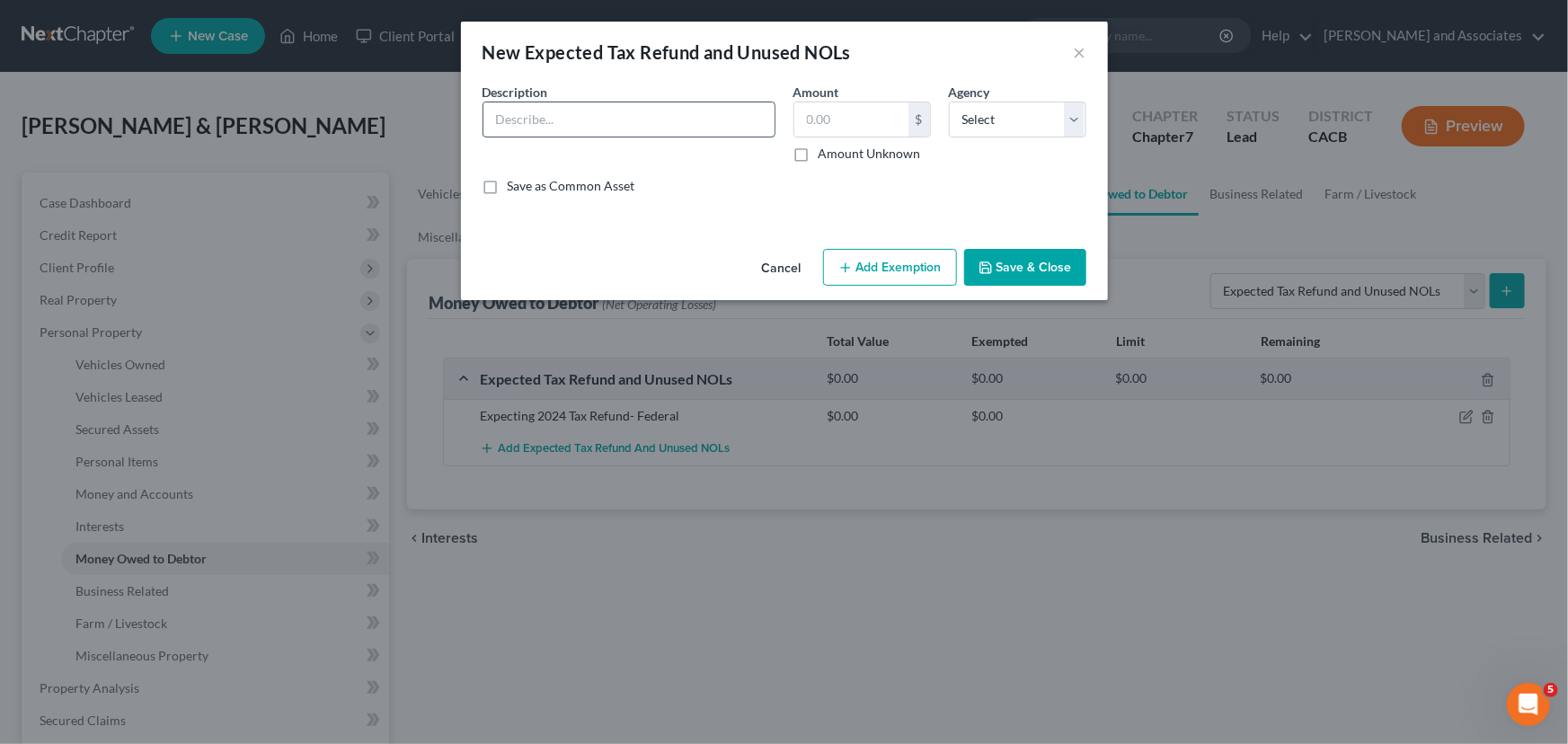
click at [616, 126] on input "text" at bounding box center [628, 119] width 291 height 34
type input "Expecting 2025 Tax Refund -State"
click at [1024, 118] on select "Select Federal State Local" at bounding box center [1018, 119] width 138 height 36
select select "1"
click at [949, 101] on select "Select Federal State Local" at bounding box center [1018, 119] width 138 height 36
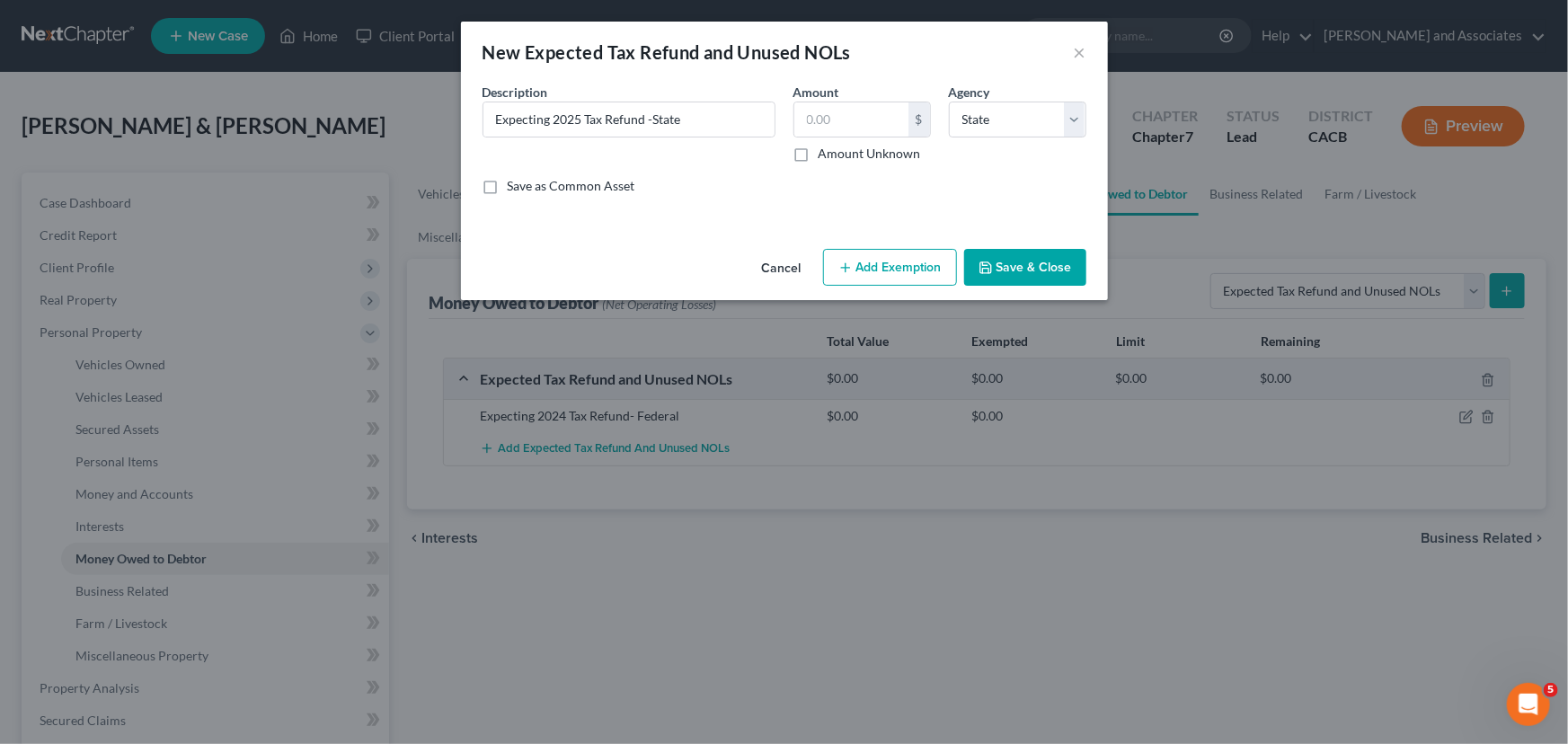
click at [1019, 266] on button "Save & Close" at bounding box center [1025, 268] width 123 height 37
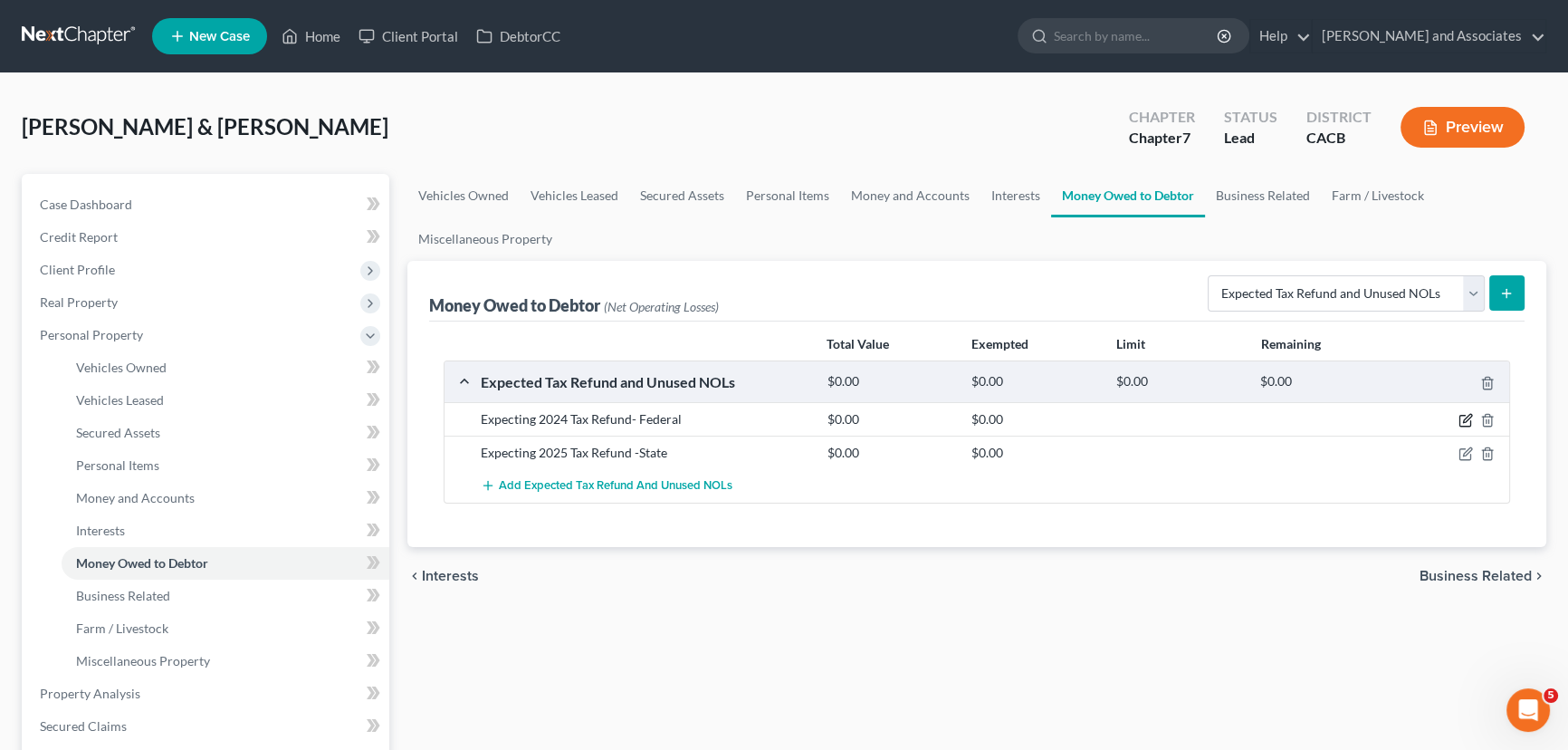
click at [1464, 415] on icon "button" at bounding box center [1465, 420] width 14 height 14
select select "0"
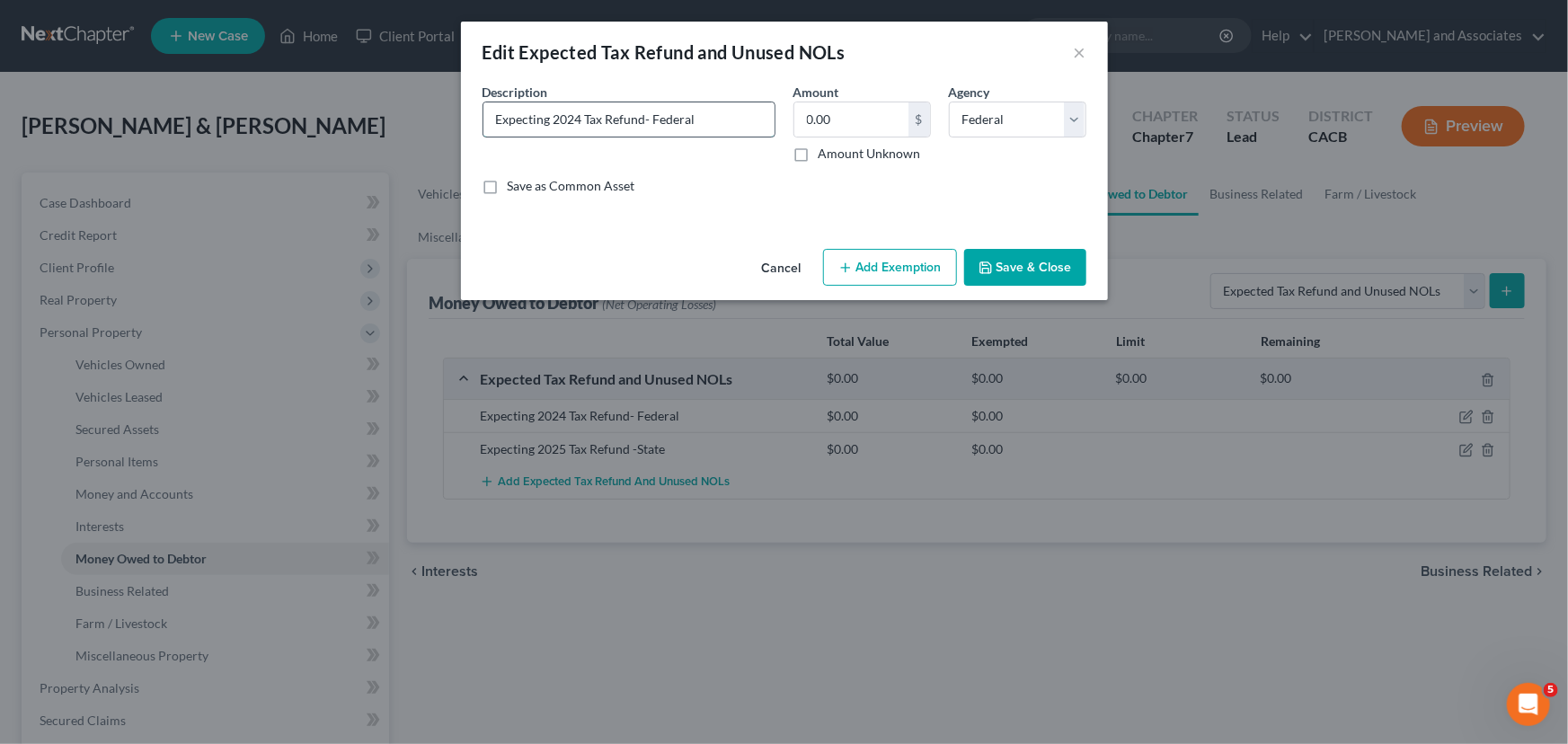
click at [579, 116] on input "Expecting 2024 Tax Refund- Federal" at bounding box center [628, 119] width 291 height 34
type input "Expecting 2025 Tax Refund- Federal"
click at [1025, 277] on button "Save & Close" at bounding box center [1025, 268] width 123 height 37
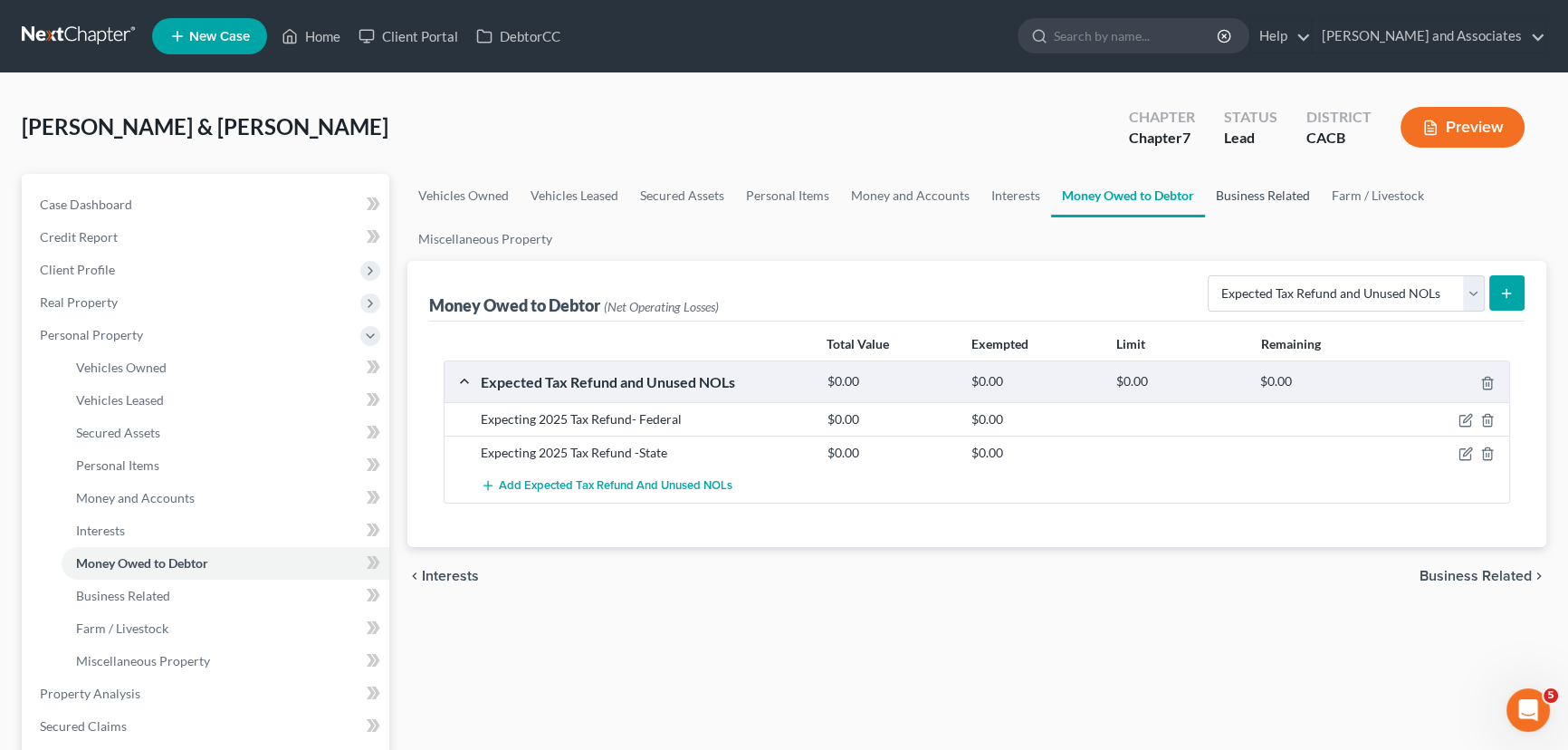
click at [1301, 201] on link "Business Related" at bounding box center [1263, 195] width 116 height 43
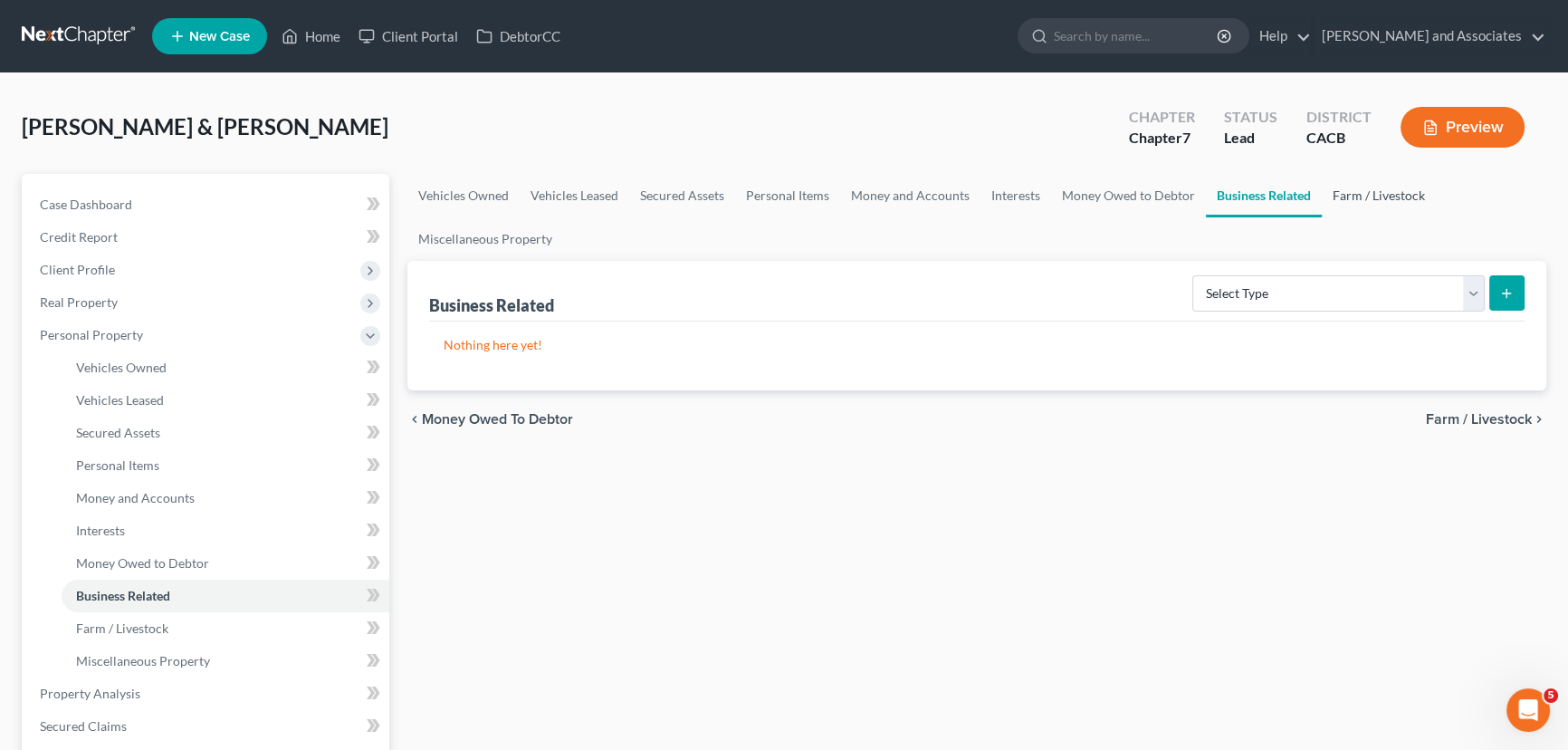
click at [1367, 186] on link "Farm / Livestock" at bounding box center [1378, 195] width 114 height 43
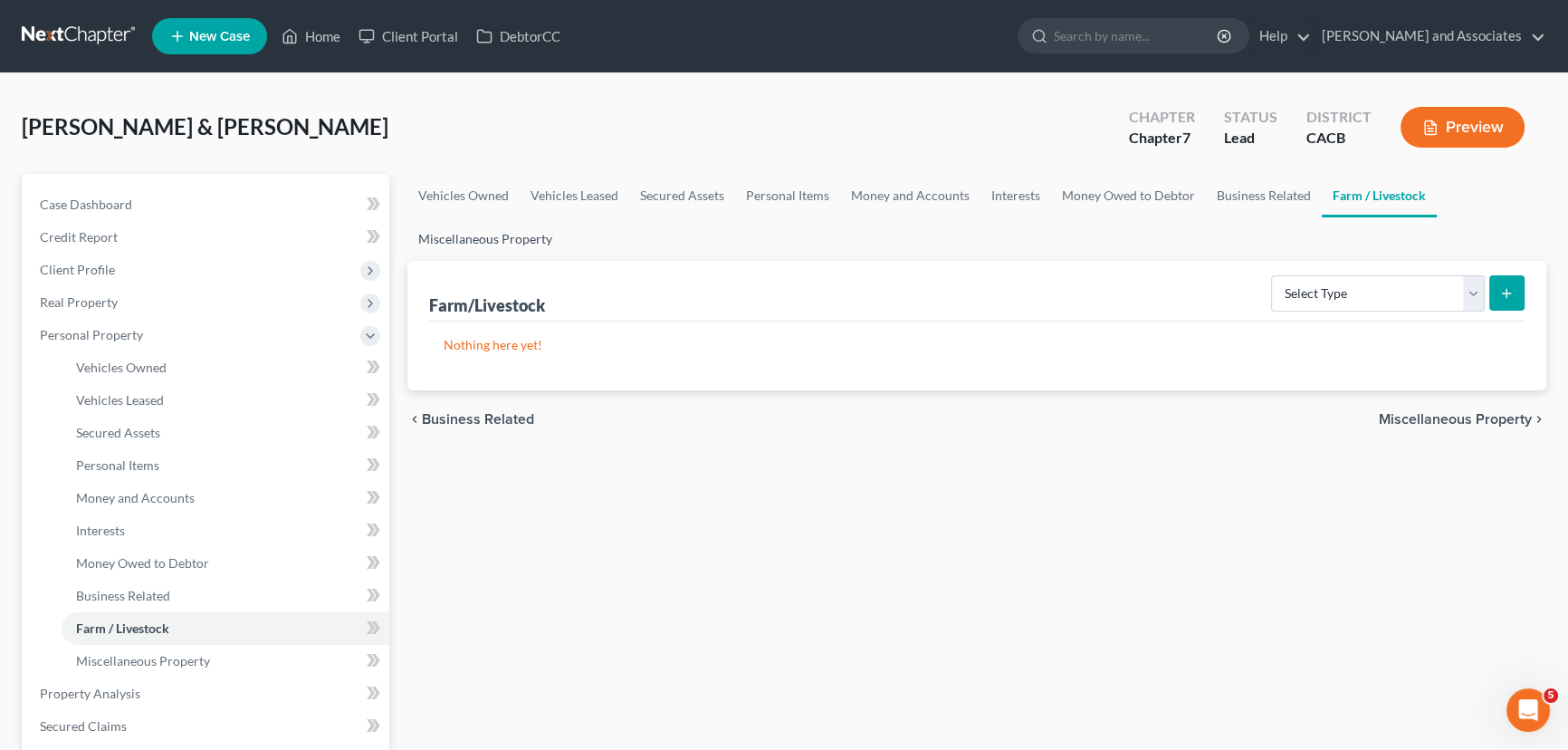
click at [480, 234] on link "Miscellaneous Property" at bounding box center [485, 239] width 156 height 43
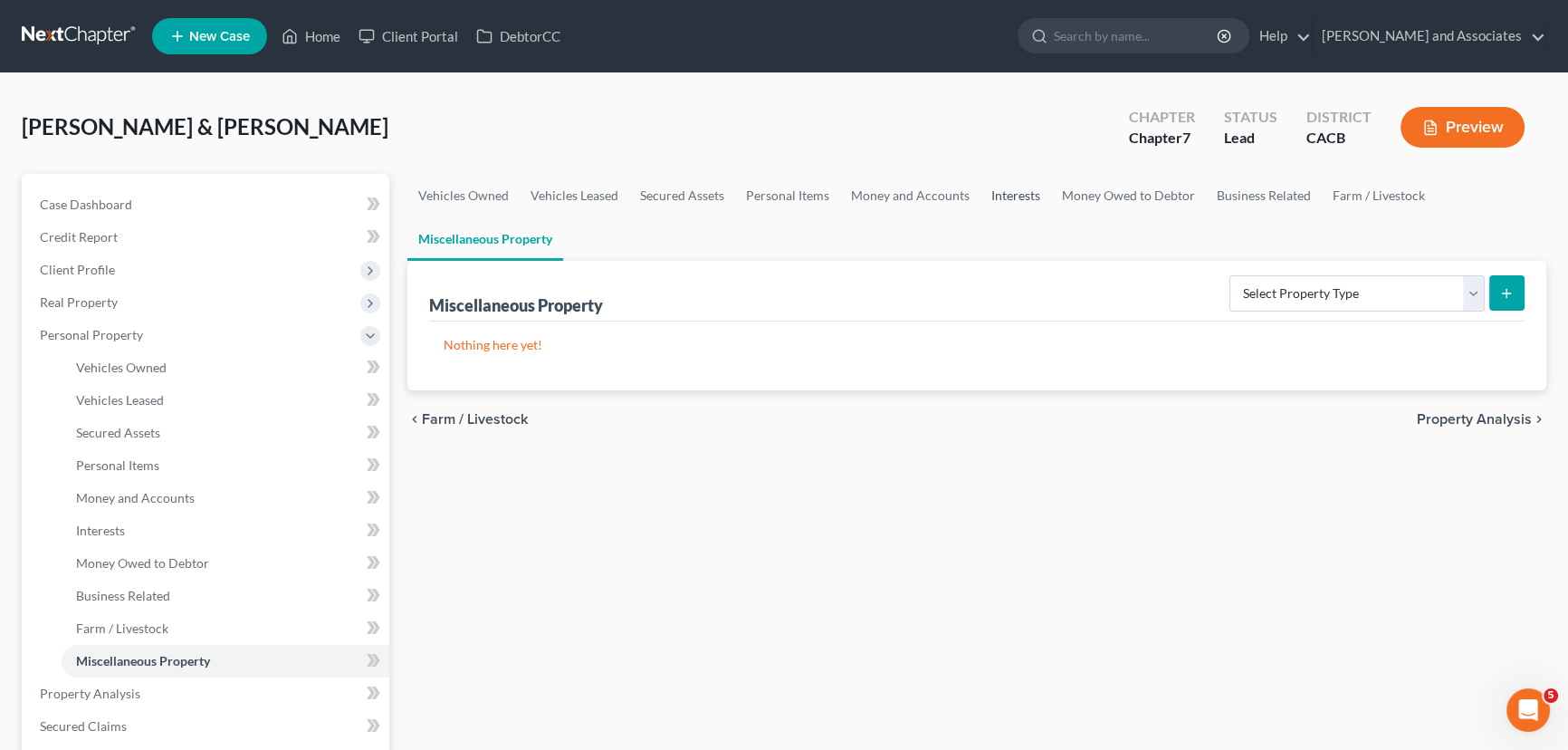
click at [1008, 188] on link "Interests" at bounding box center [1016, 195] width 71 height 43
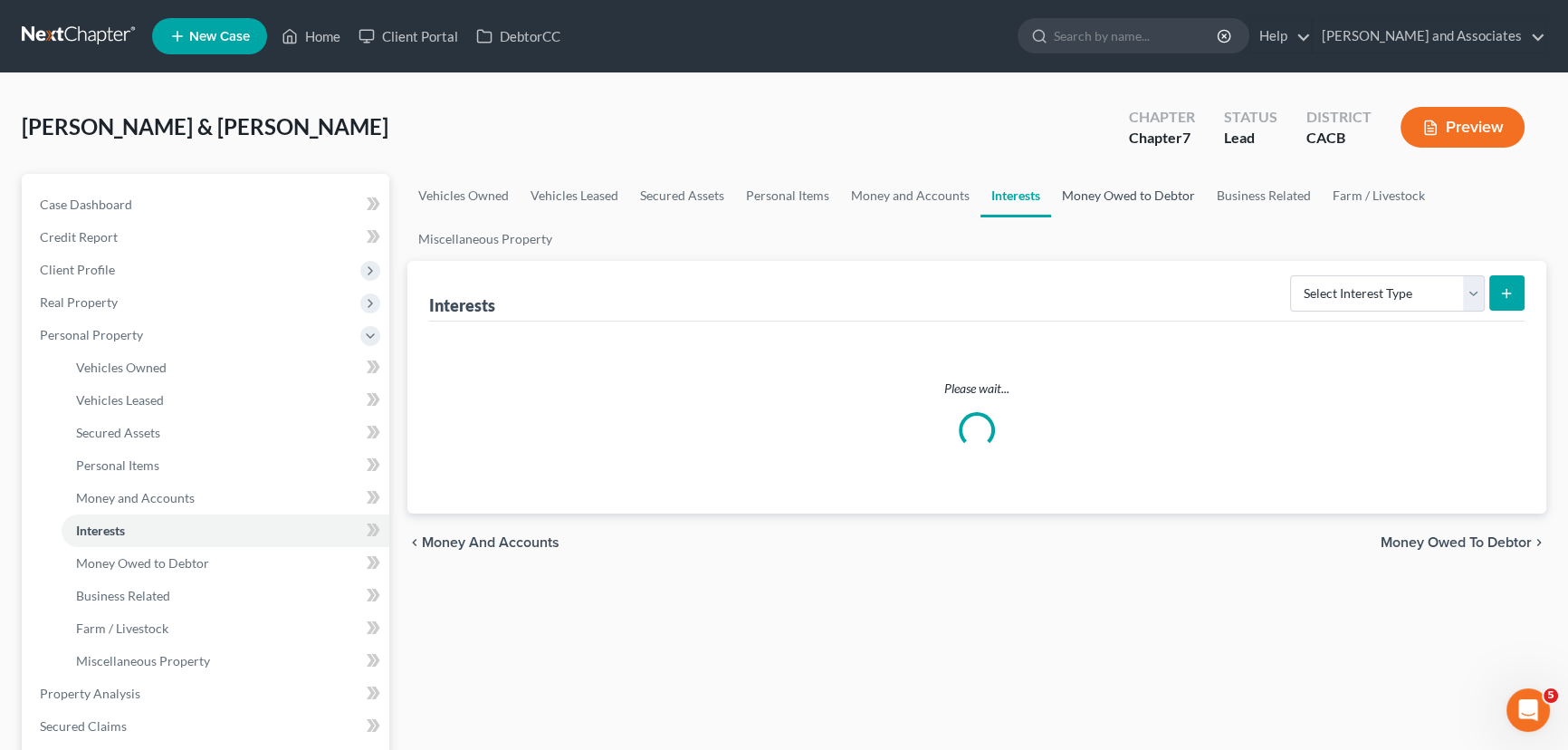
click at [1117, 189] on link "Money Owed to Debtor" at bounding box center [1128, 195] width 155 height 43
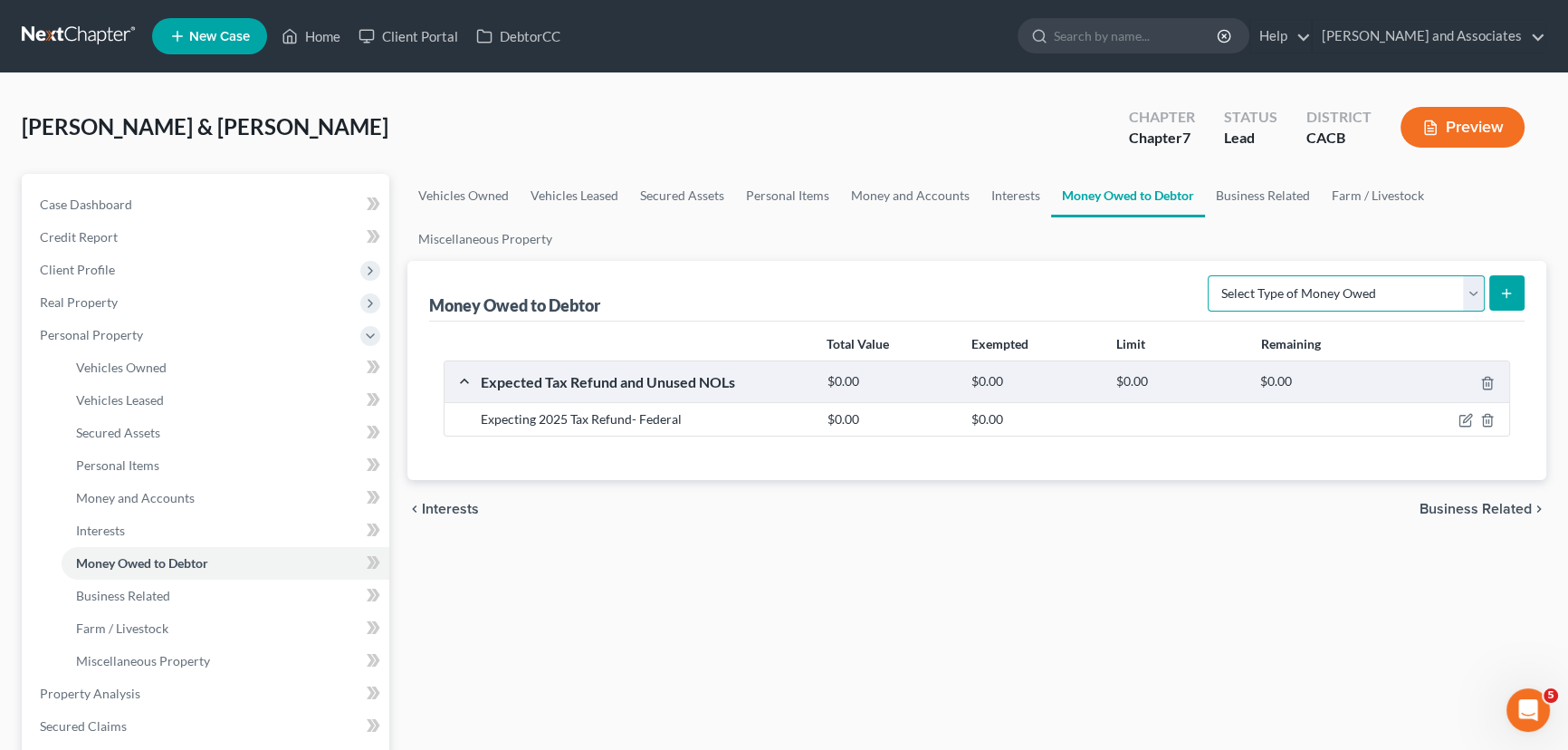
click at [1343, 299] on select "Select Type of Money Owed Accounts Receivable Alimony Child Support Claims Agai…" at bounding box center [1346, 293] width 277 height 36
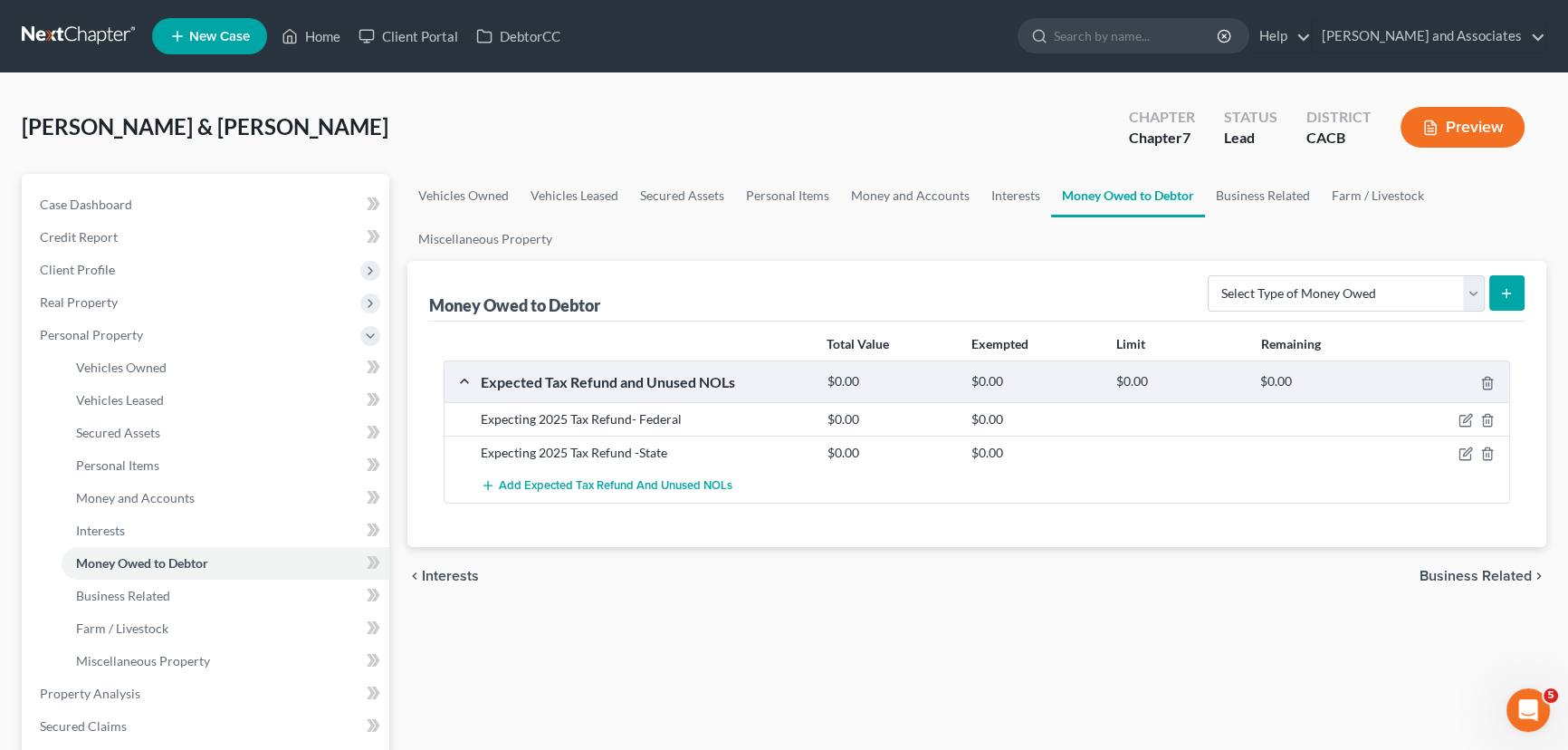
click at [876, 608] on div "Vehicles Owned Vehicles Leased Secured Assets Personal Items Money and Accounts…" at bounding box center [976, 673] width 1158 height 999
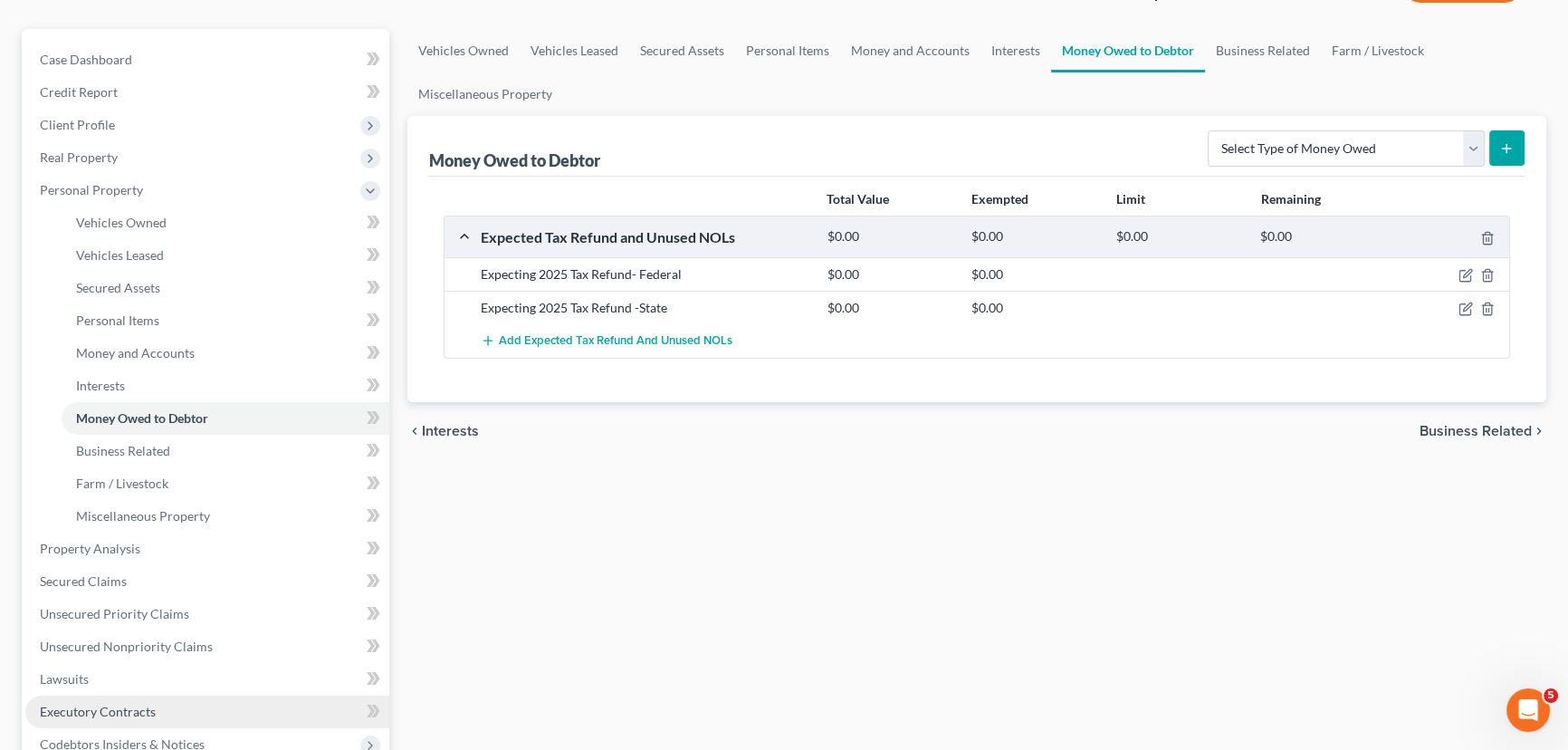
scroll to position [274, 0]
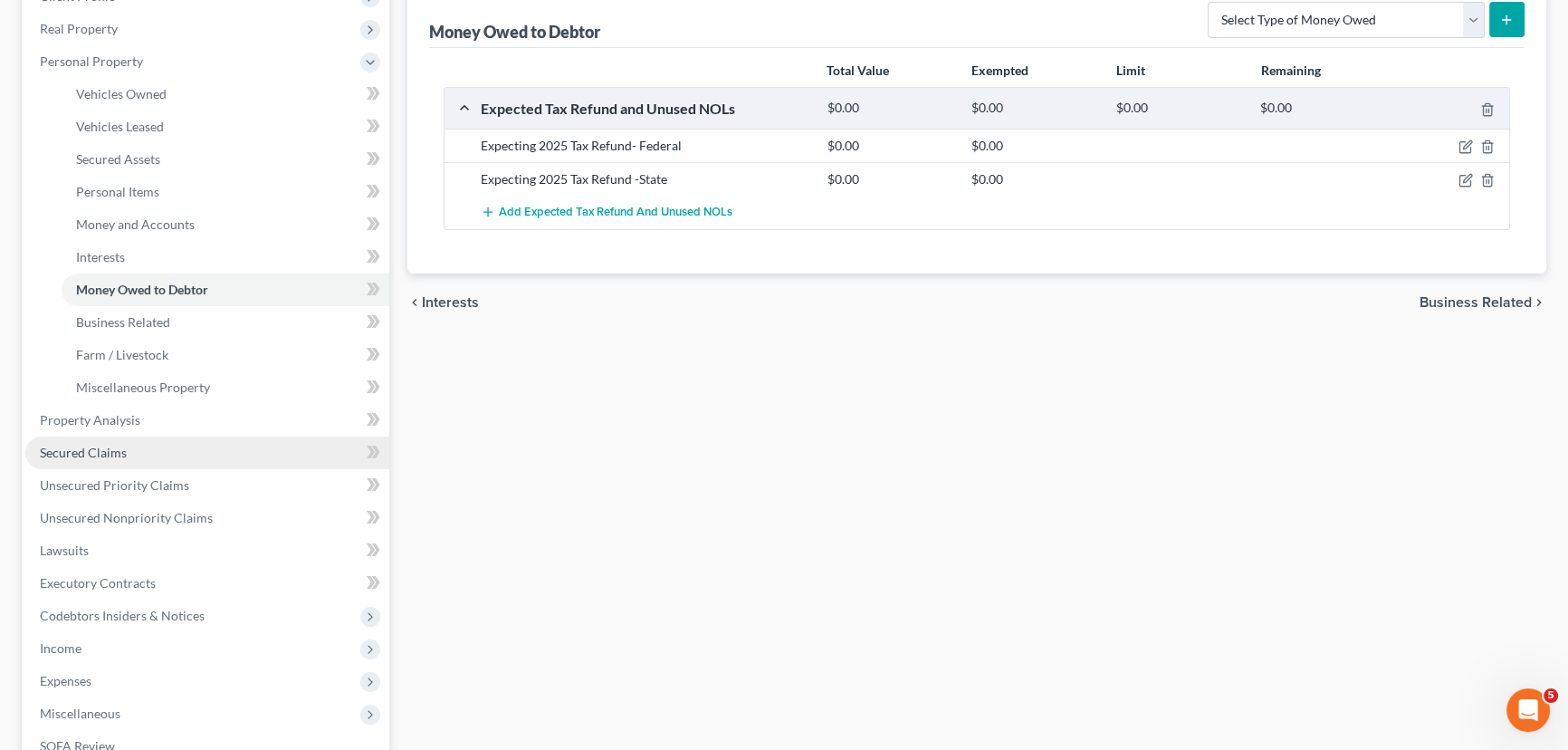
click at [135, 437] on link "Secured Claims" at bounding box center [208, 453] width 364 height 33
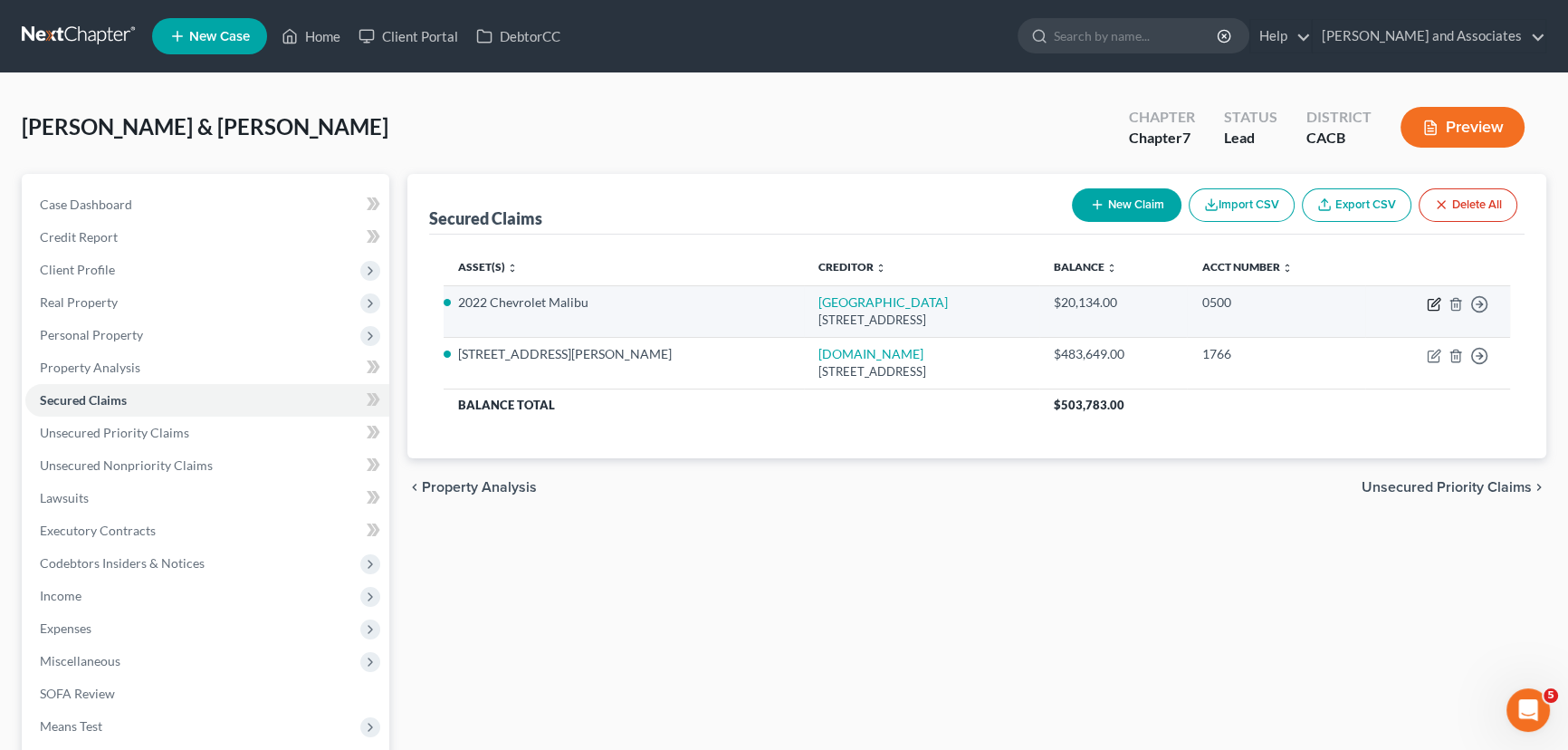
click at [1431, 300] on icon "button" at bounding box center [1434, 306] width 11 height 11
select select "4"
select select "7"
select select "2"
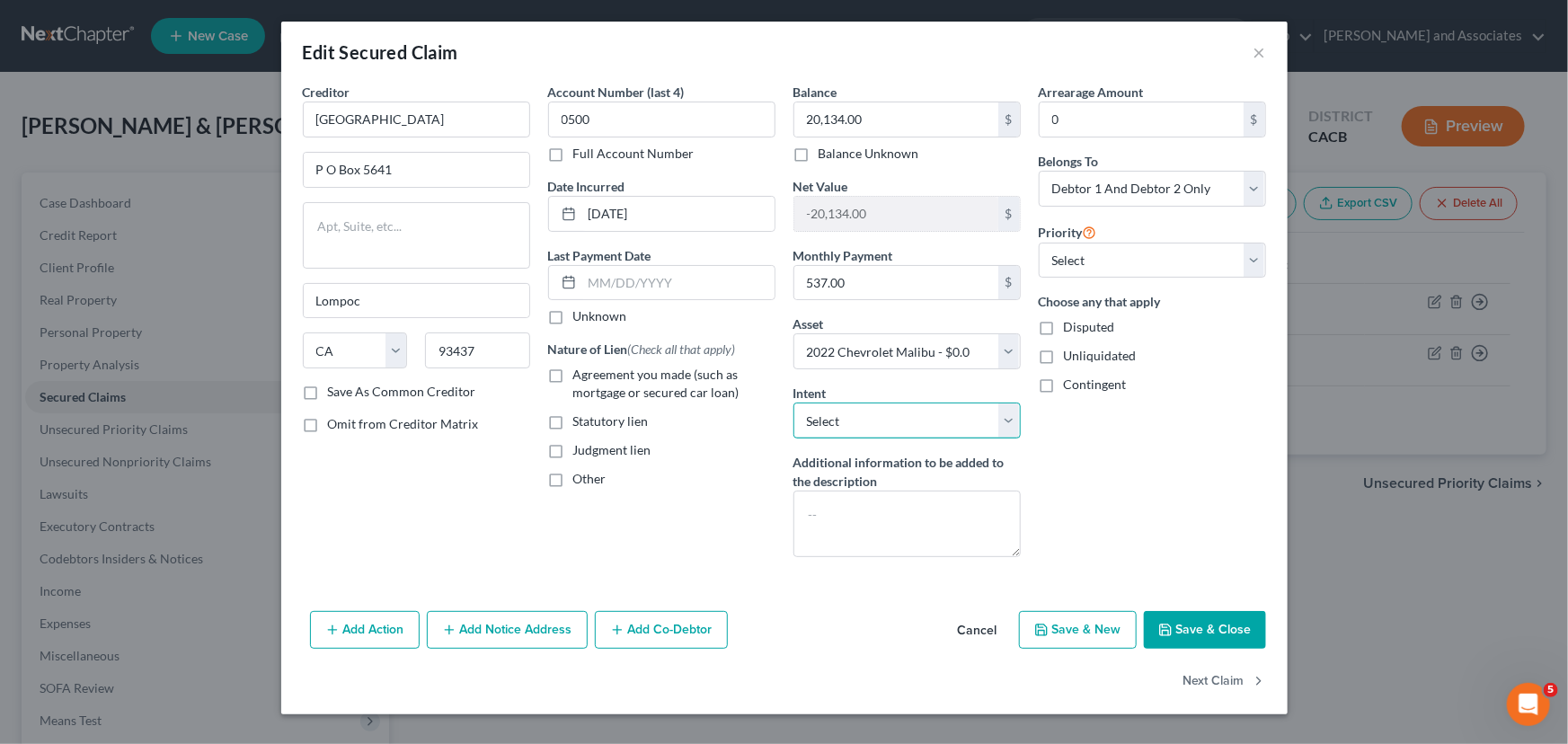
click at [962, 428] on select "Select Surrender Redeem Reaffirm Avoid Other" at bounding box center [907, 420] width 227 height 36
select select "2"
click at [794, 402] on select "Select Surrender Redeem Reaffirm Avoid Other" at bounding box center [907, 420] width 227 height 36
click at [573, 374] on label "Agreement you made (such as mortgage or secured car loan)" at bounding box center [674, 384] width 202 height 36
click at [580, 374] on input "Agreement you made (such as mortgage or secured car loan)" at bounding box center [586, 372] width 11 height 11
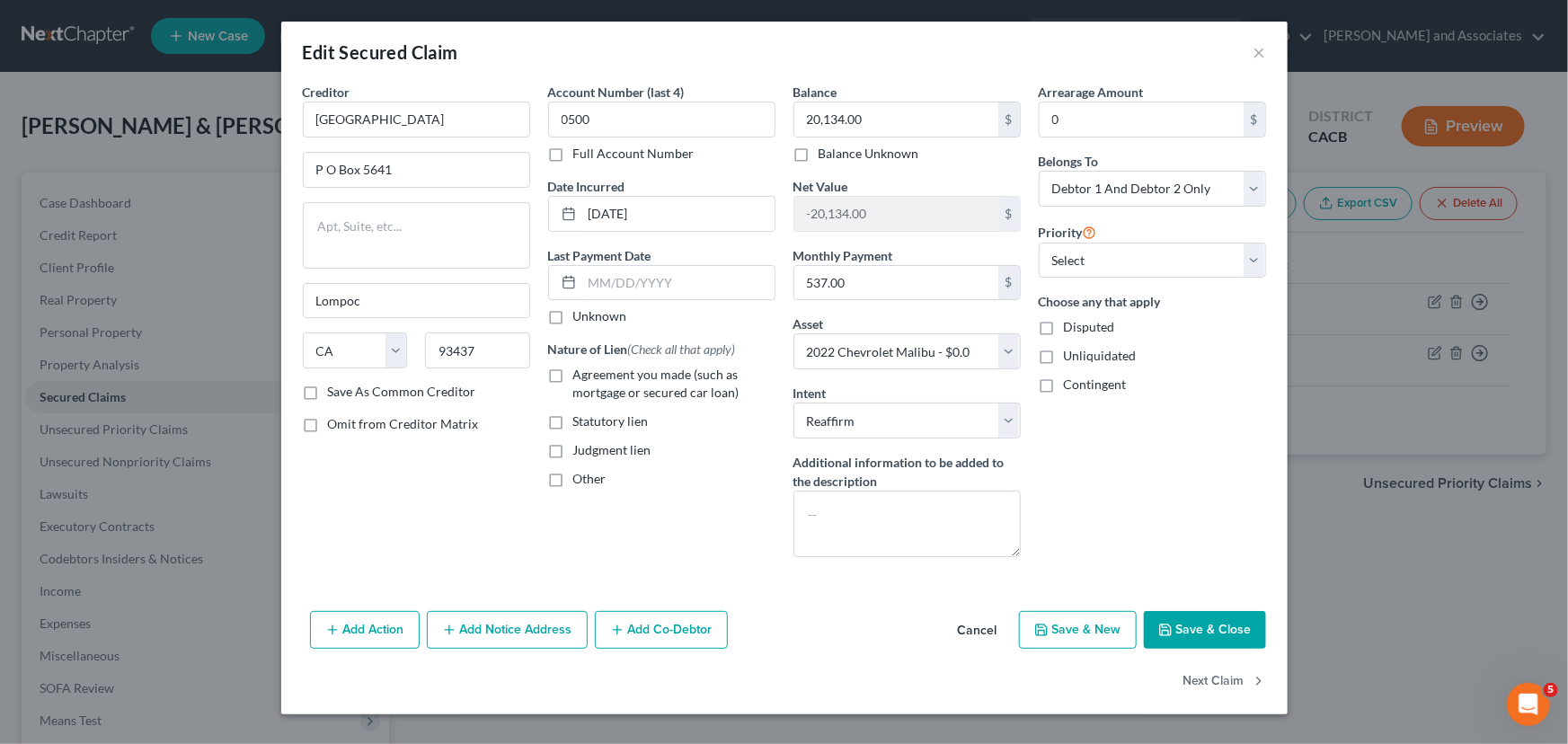
checkbox input "true"
click at [1197, 616] on button "Save & Close" at bounding box center [1205, 630] width 123 height 37
select select
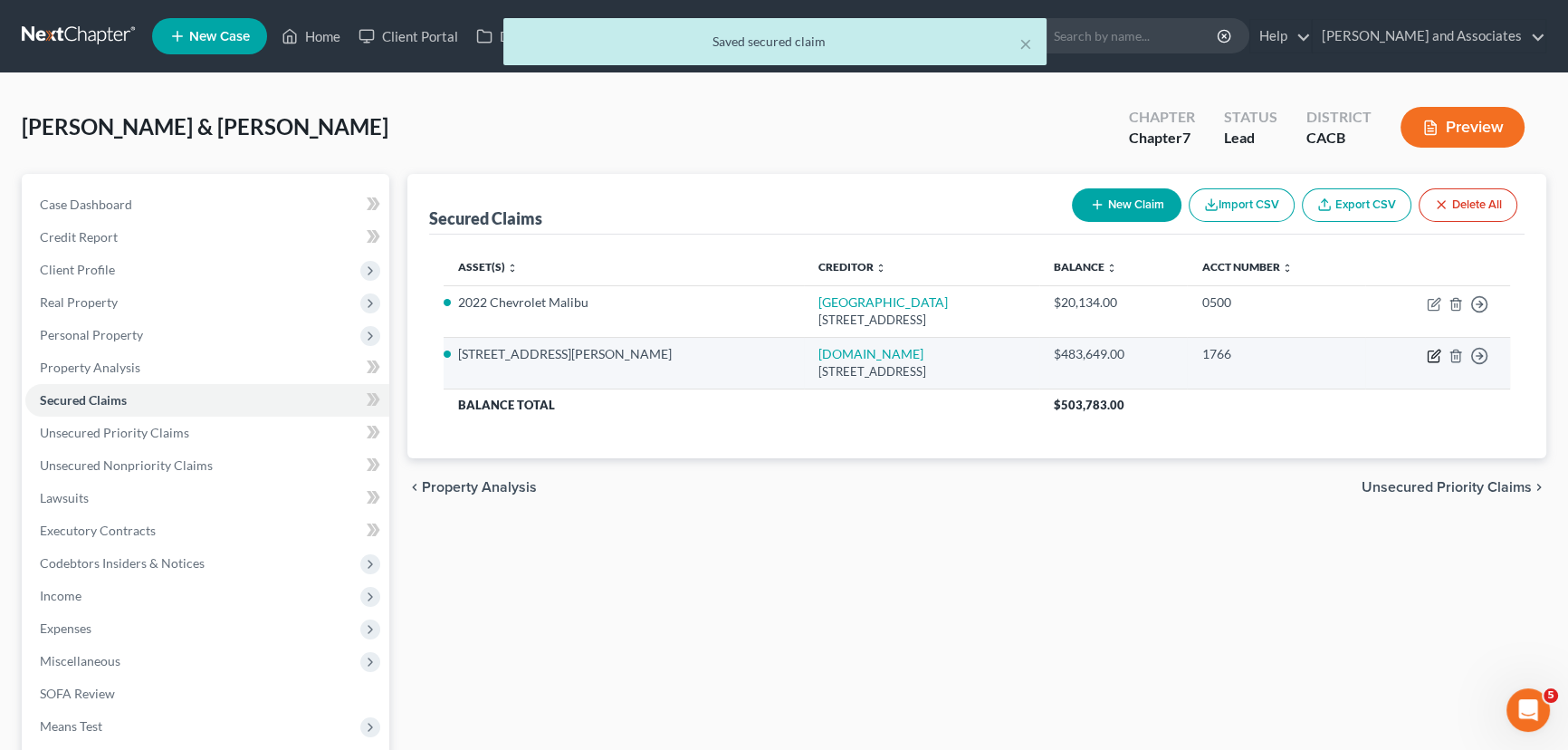
click at [1435, 358] on icon "button" at bounding box center [1434, 356] width 14 height 14
select select "4"
select select "2"
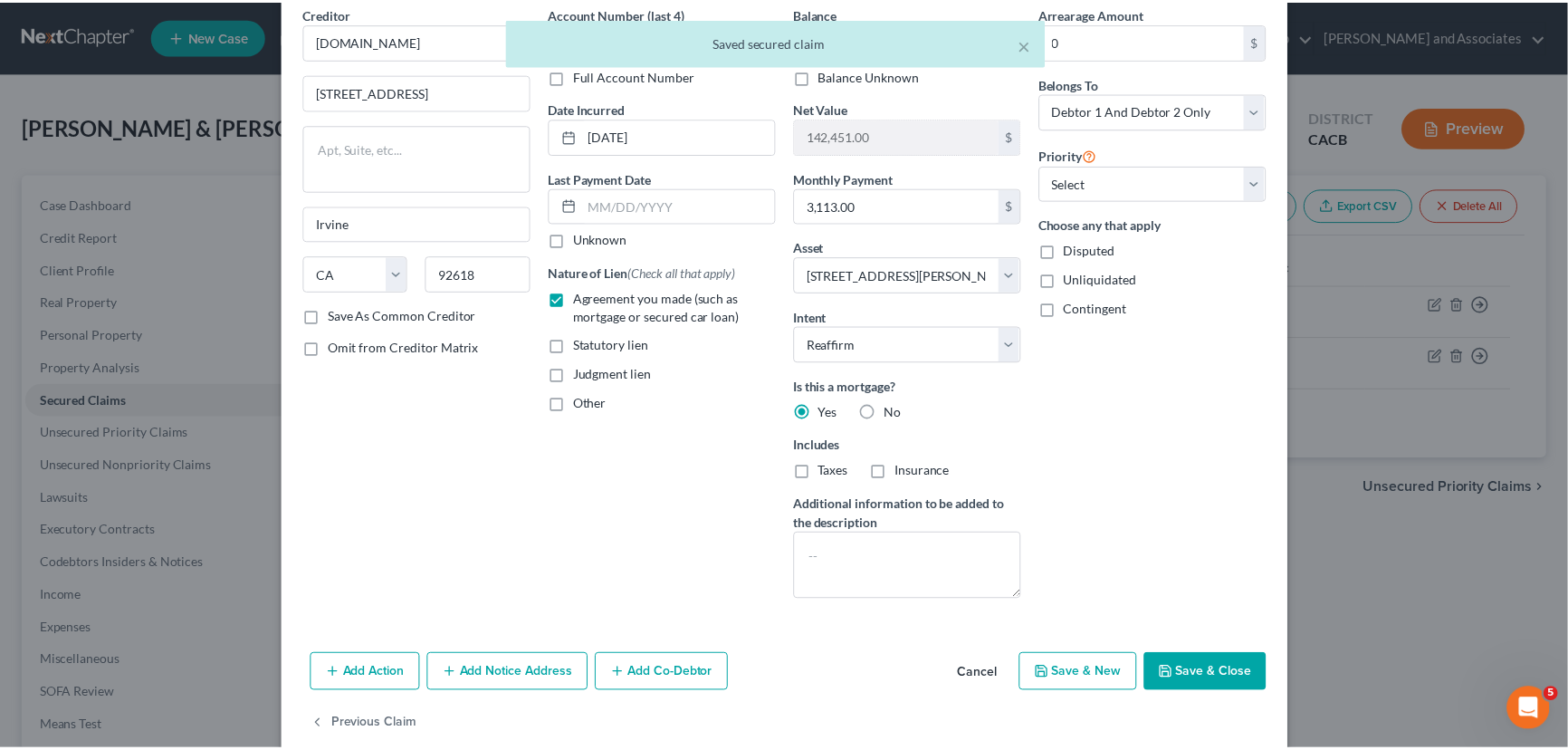
scroll to position [108, 0]
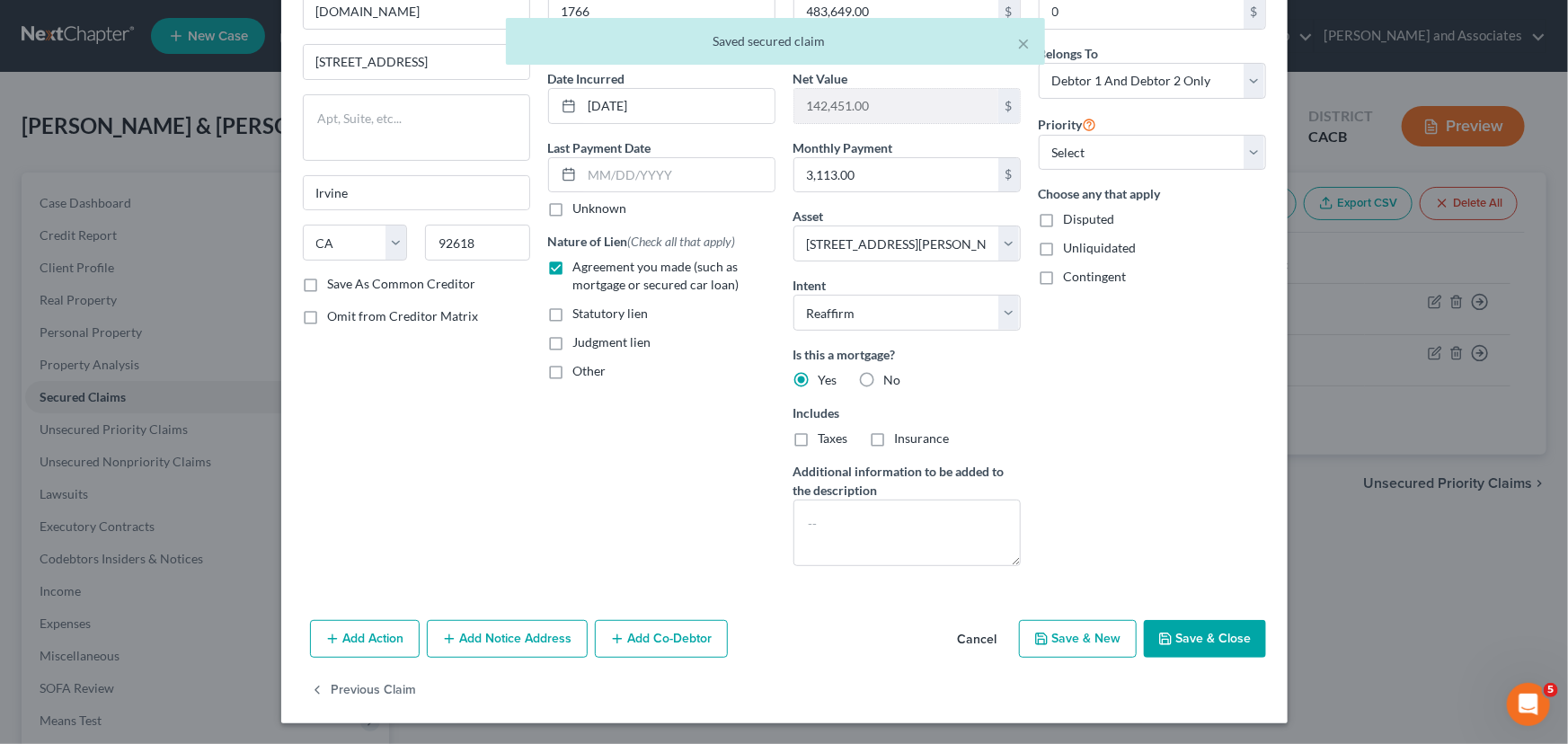
click at [1208, 630] on button "Save & Close" at bounding box center [1205, 638] width 123 height 37
select select
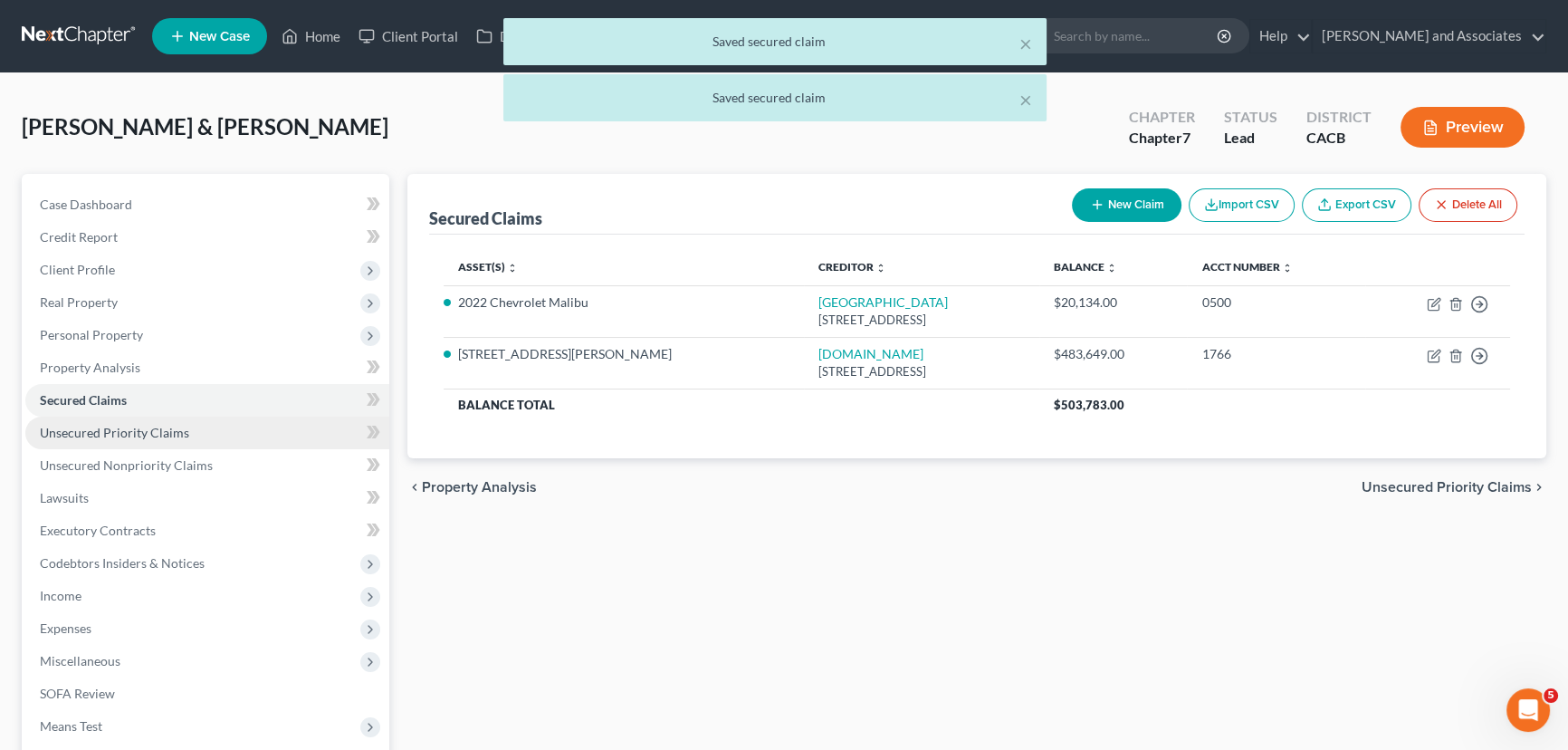
click at [112, 438] on span "Unsecured Priority Claims" at bounding box center [114, 432] width 149 height 15
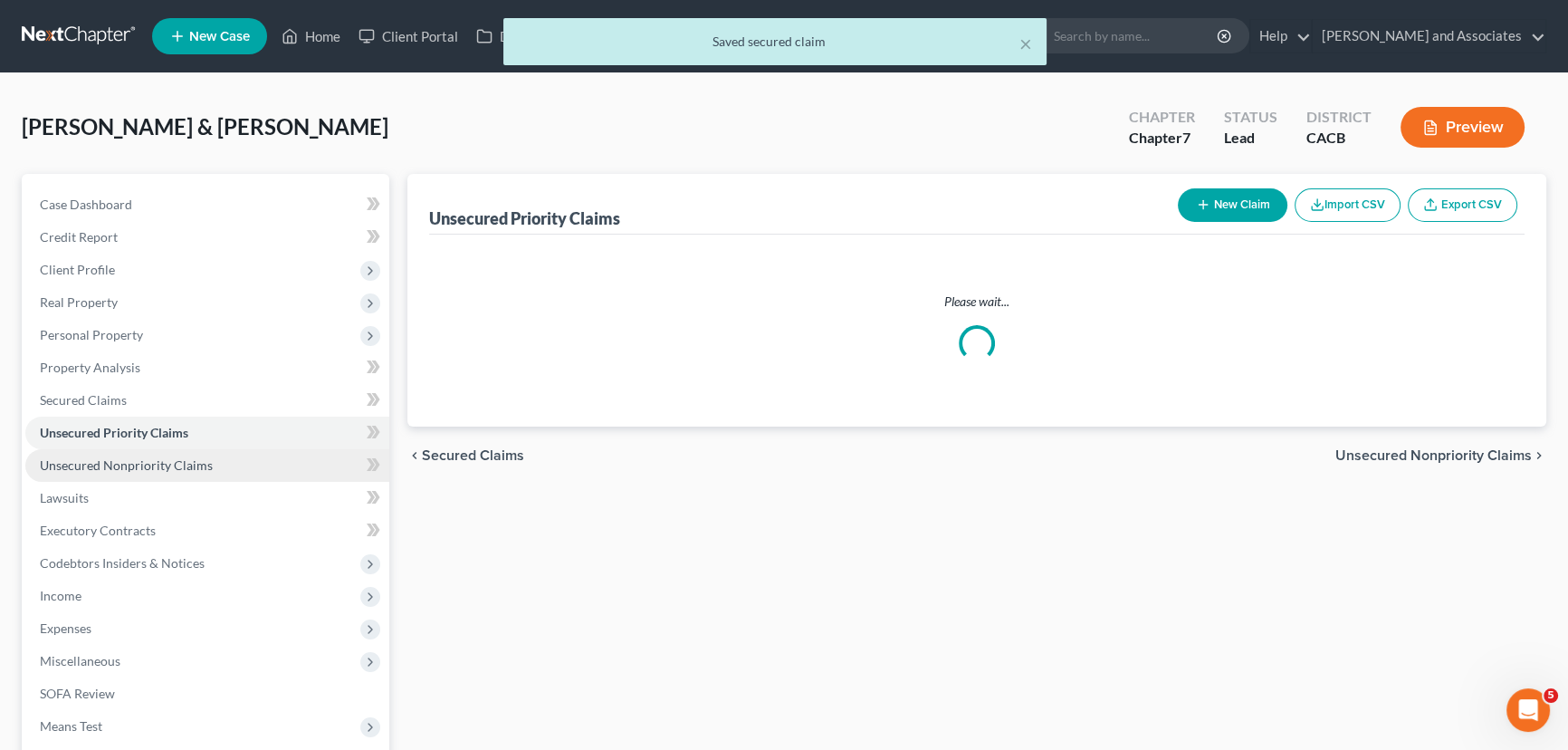
click at [163, 458] on span "Unsecured Nonpriority Claims" at bounding box center [125, 465] width 173 height 15
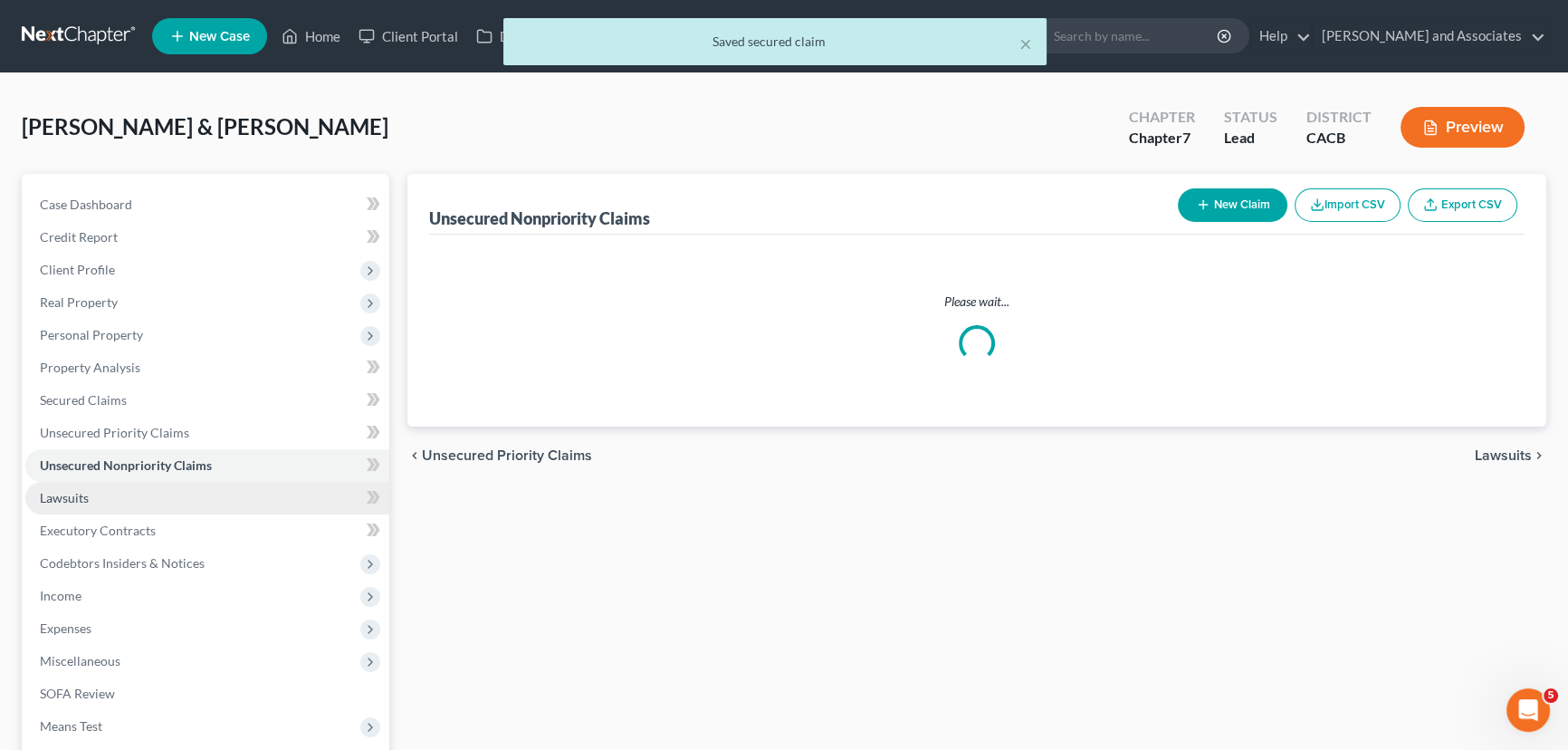
click at [159, 493] on link "Lawsuits" at bounding box center [208, 498] width 364 height 33
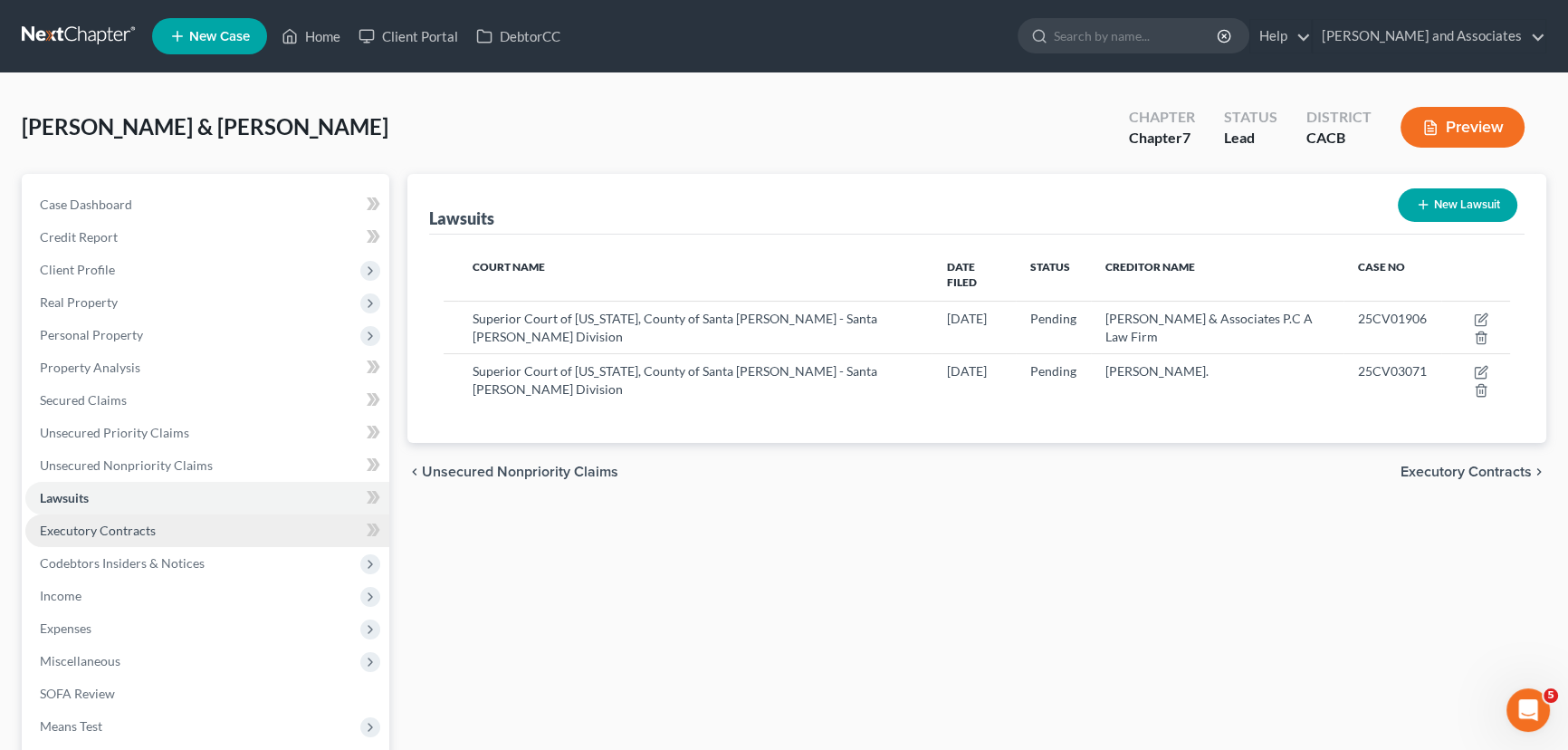
click at [204, 533] on link "Executory Contracts" at bounding box center [208, 530] width 364 height 33
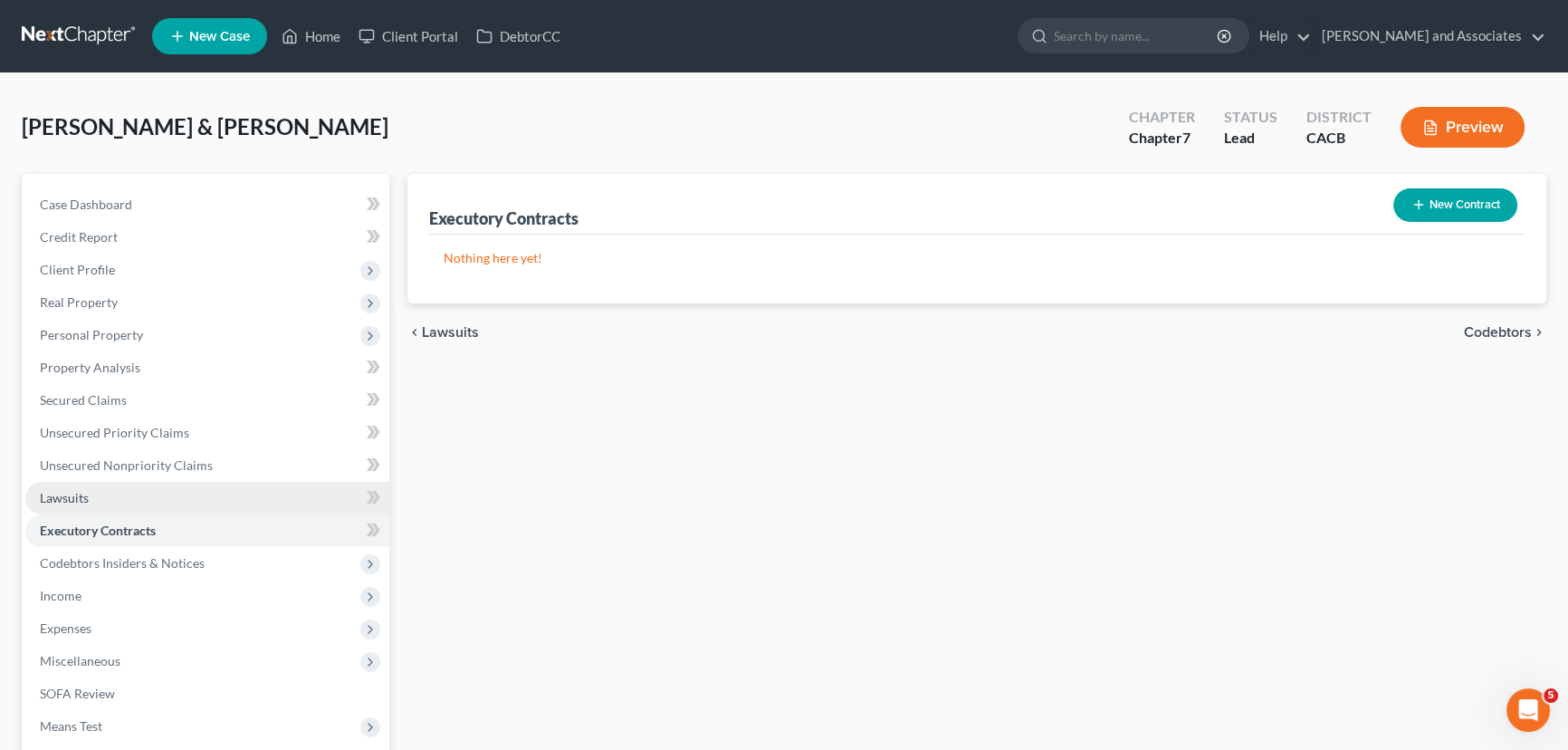
click at [184, 485] on link "Lawsuits" at bounding box center [208, 498] width 364 height 33
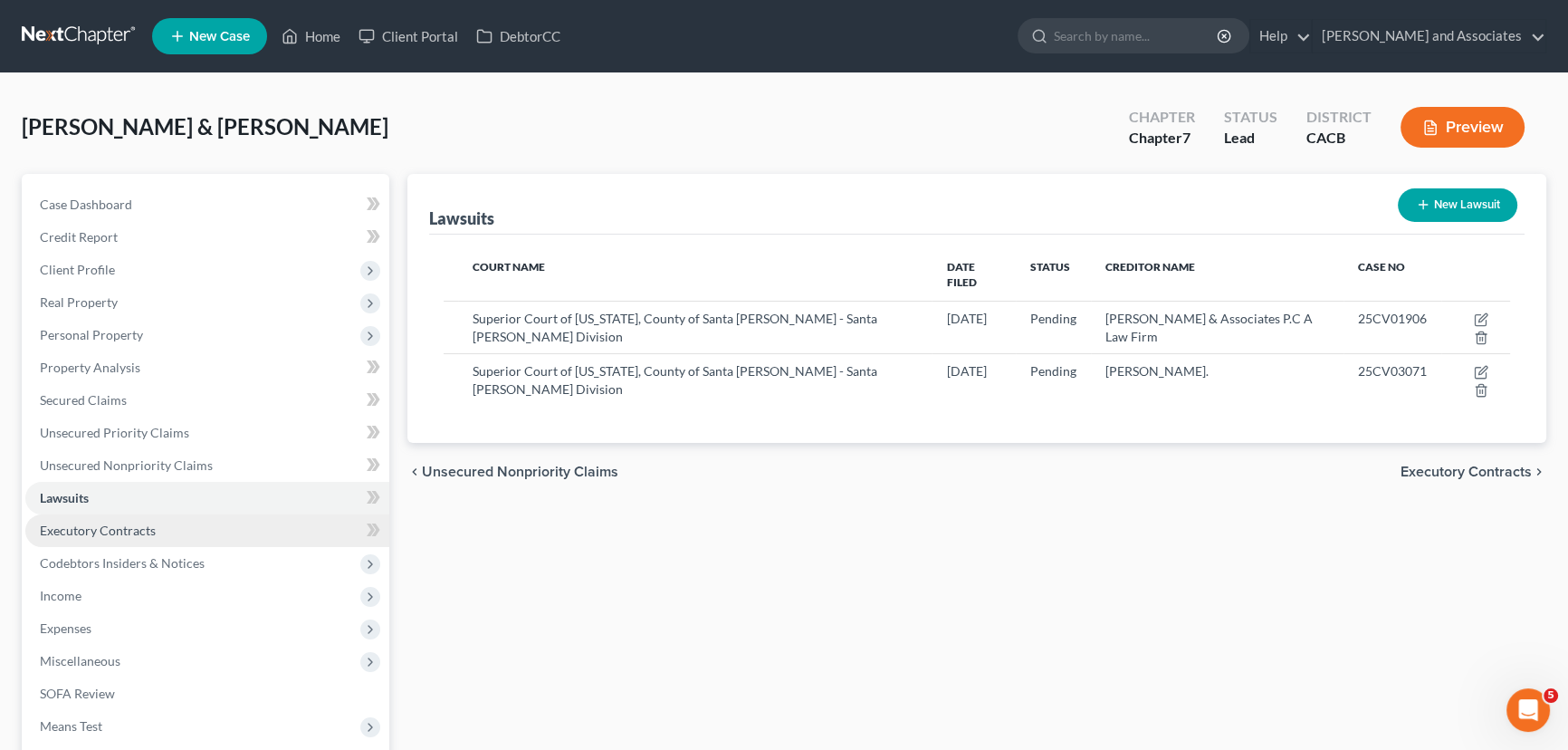
click at [221, 526] on link "Executory Contracts" at bounding box center [208, 530] width 364 height 33
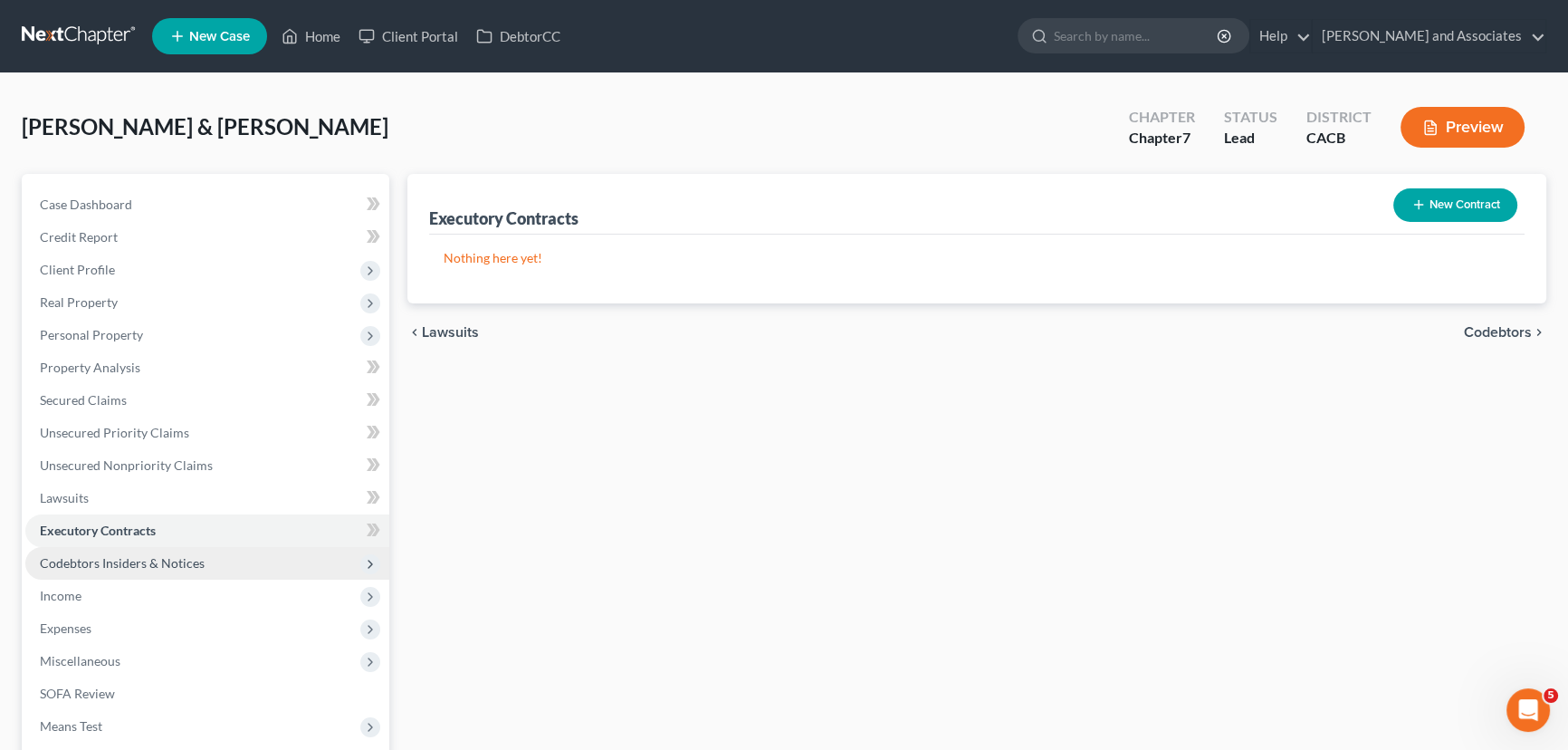
click at [186, 559] on span "Codebtors Insiders & Notices" at bounding box center [122, 562] width 165 height 15
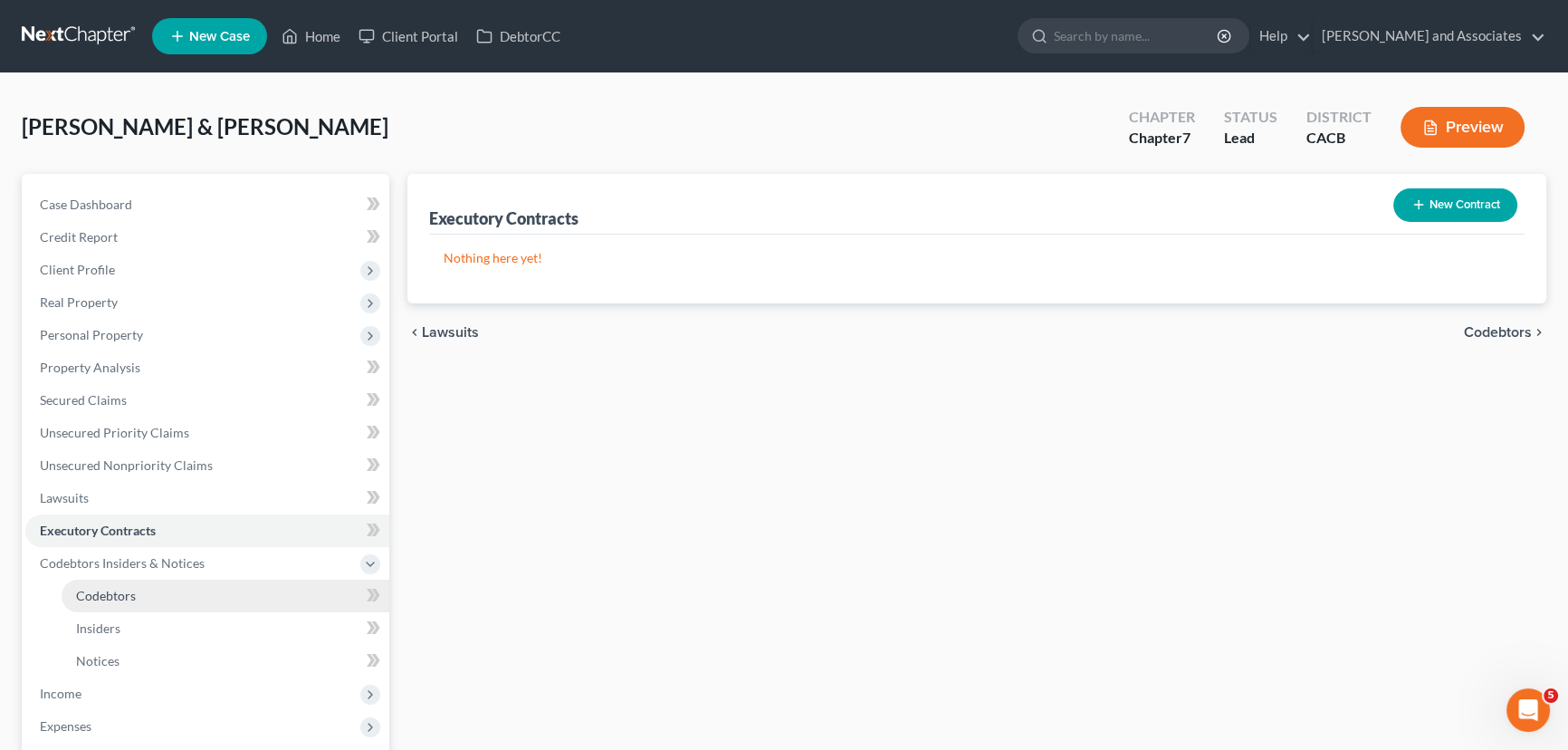
click at [206, 603] on link "Codebtors" at bounding box center [225, 595] width 327 height 33
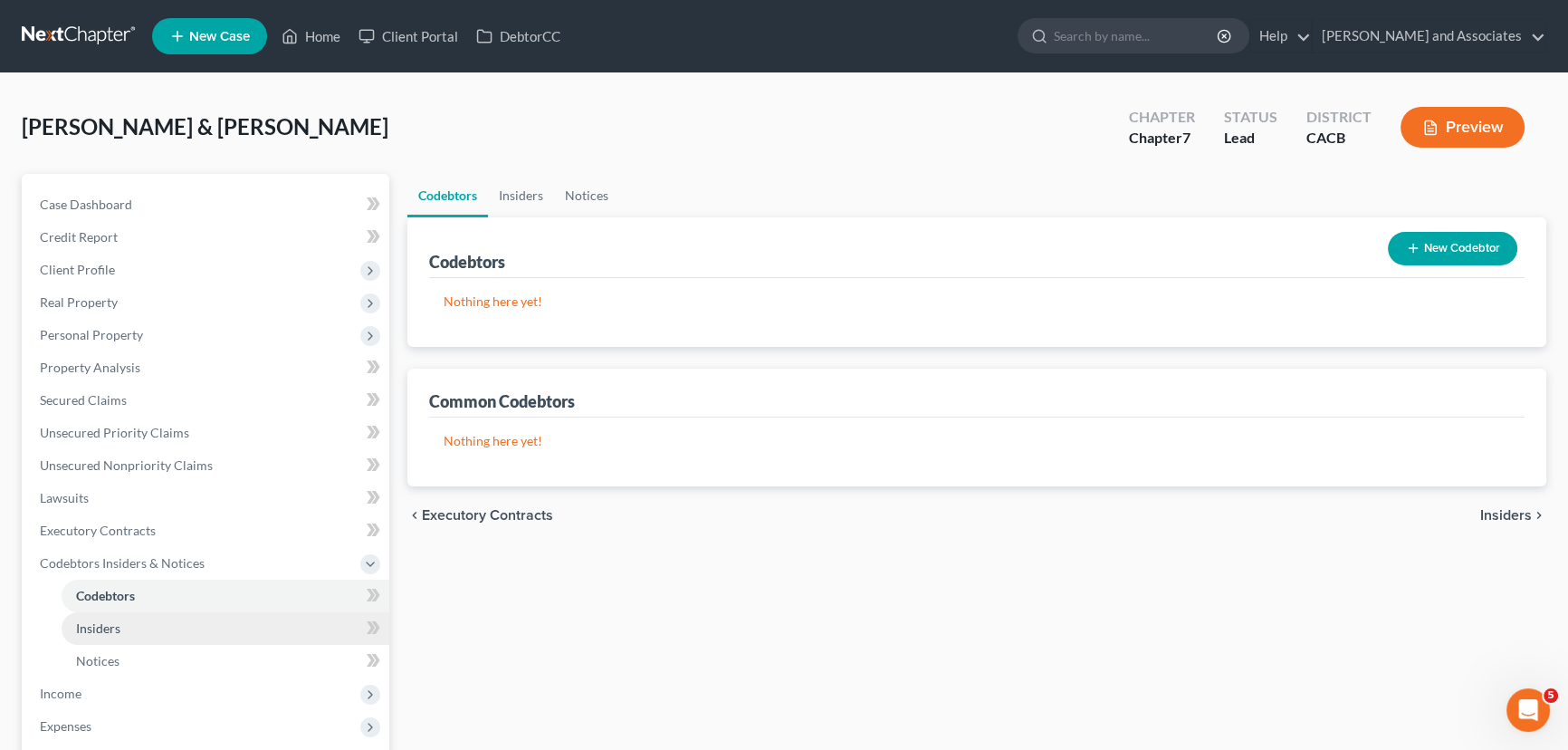
click at [158, 618] on link "Insiders" at bounding box center [225, 628] width 327 height 33
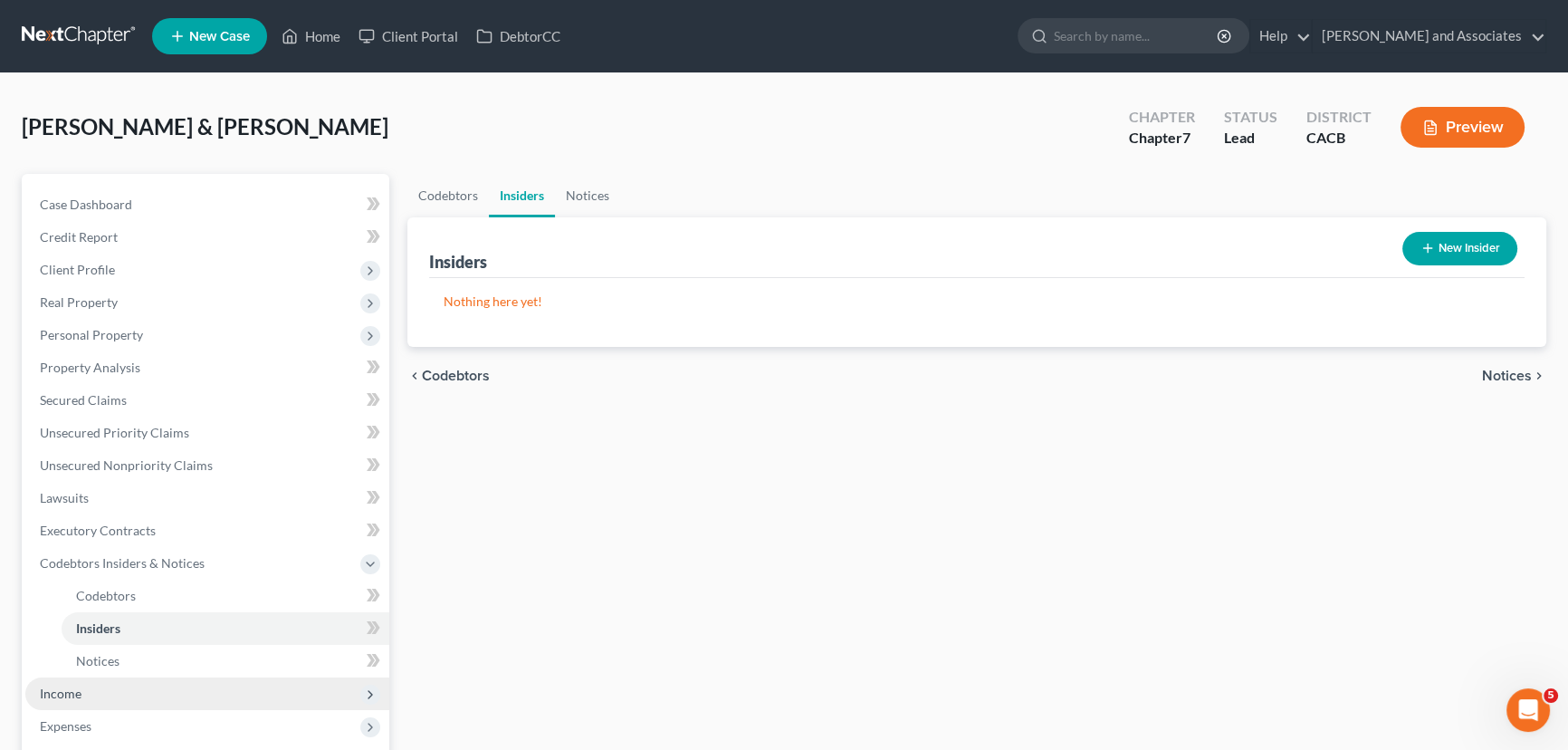
click at [146, 689] on span "Income" at bounding box center [208, 693] width 364 height 33
click at [176, 623] on span "Employment Income" at bounding box center [134, 627] width 116 height 15
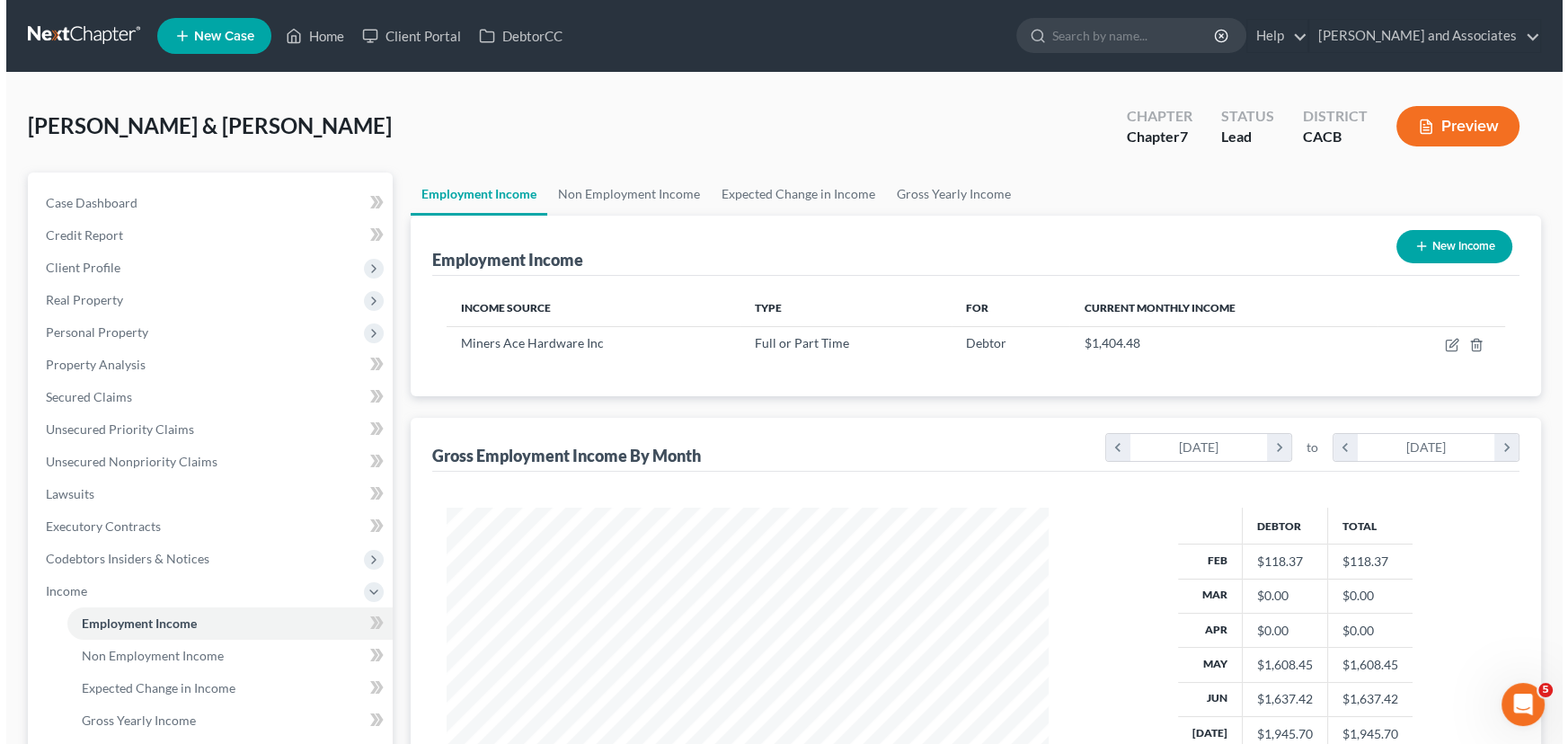
scroll to position [322, 637]
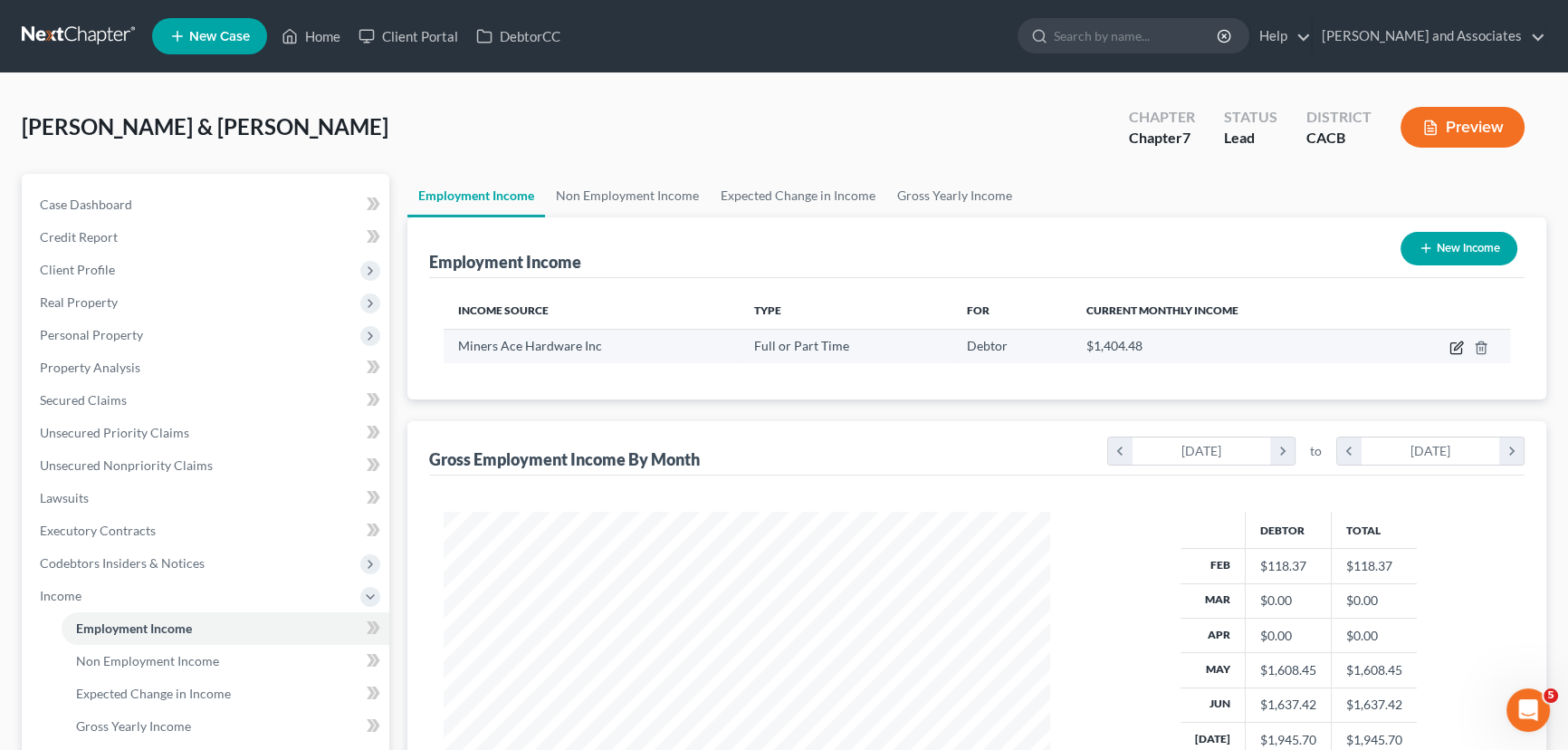
click at [1454, 343] on icon "button" at bounding box center [1457, 347] width 14 height 14
select select "0"
select select "4"
select select "1"
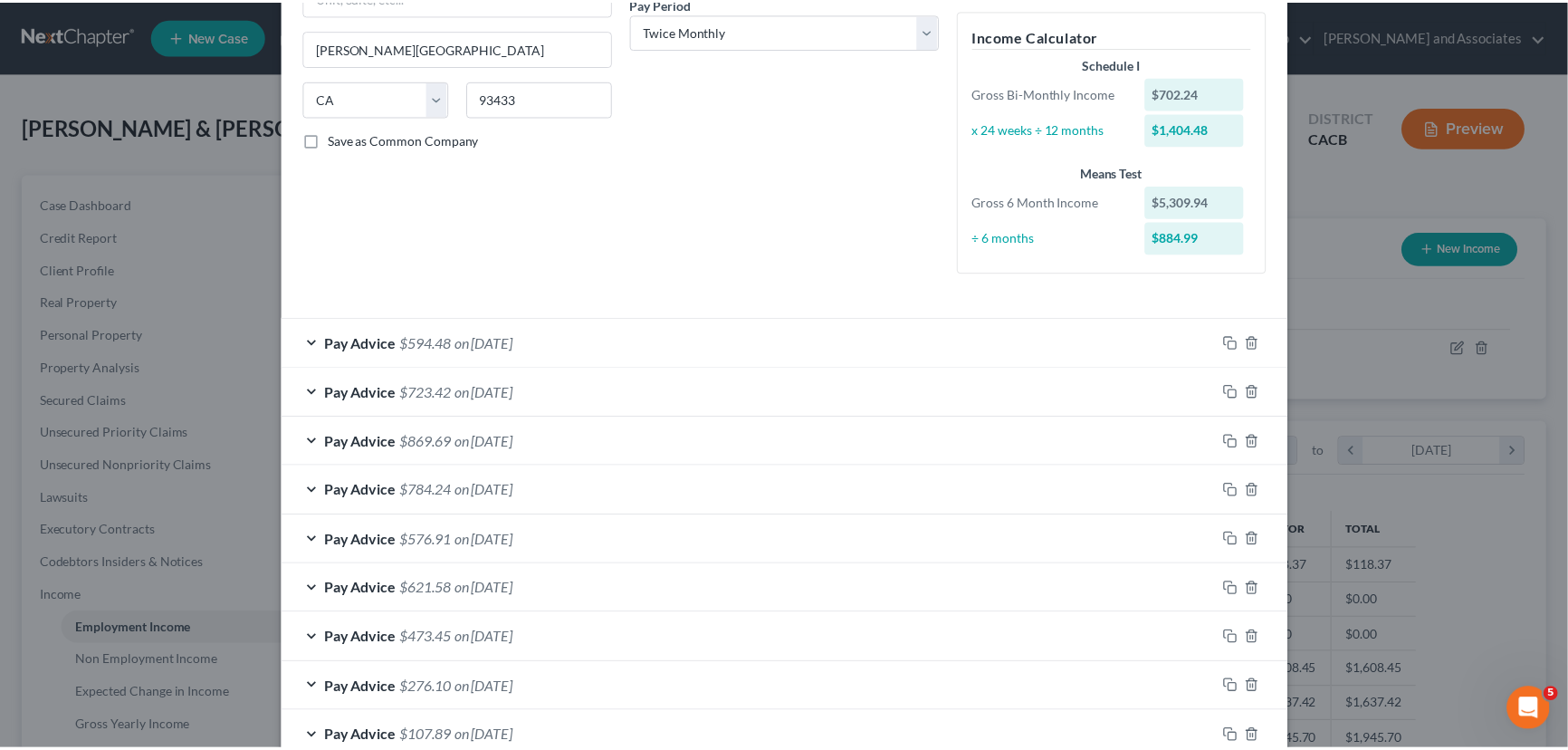
scroll to position [403, 0]
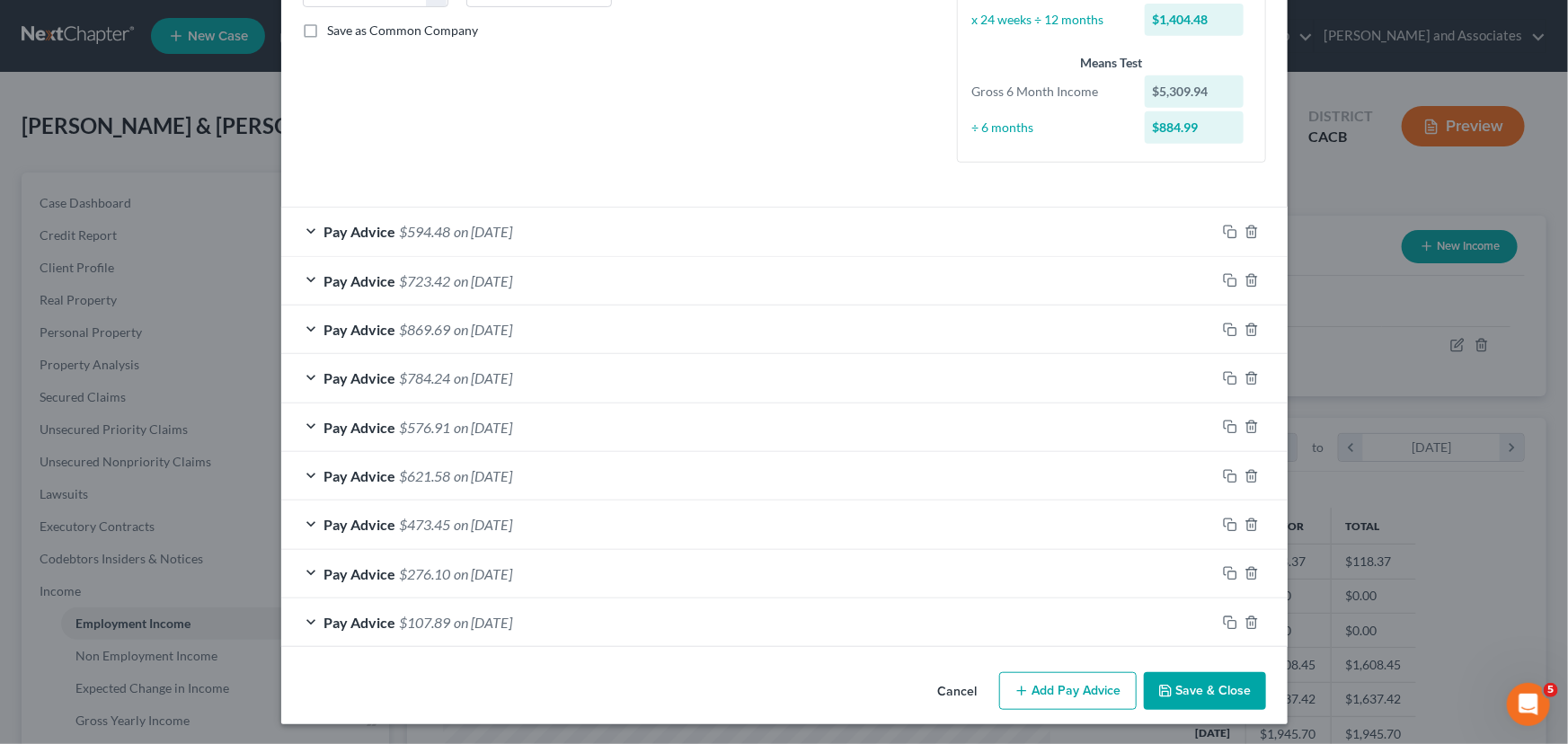
drag, startPoint x: 1216, startPoint y: 693, endPoint x: 379, endPoint y: 436, distance: 875.6
click at [1213, 693] on button "Save & Close" at bounding box center [1205, 691] width 123 height 37
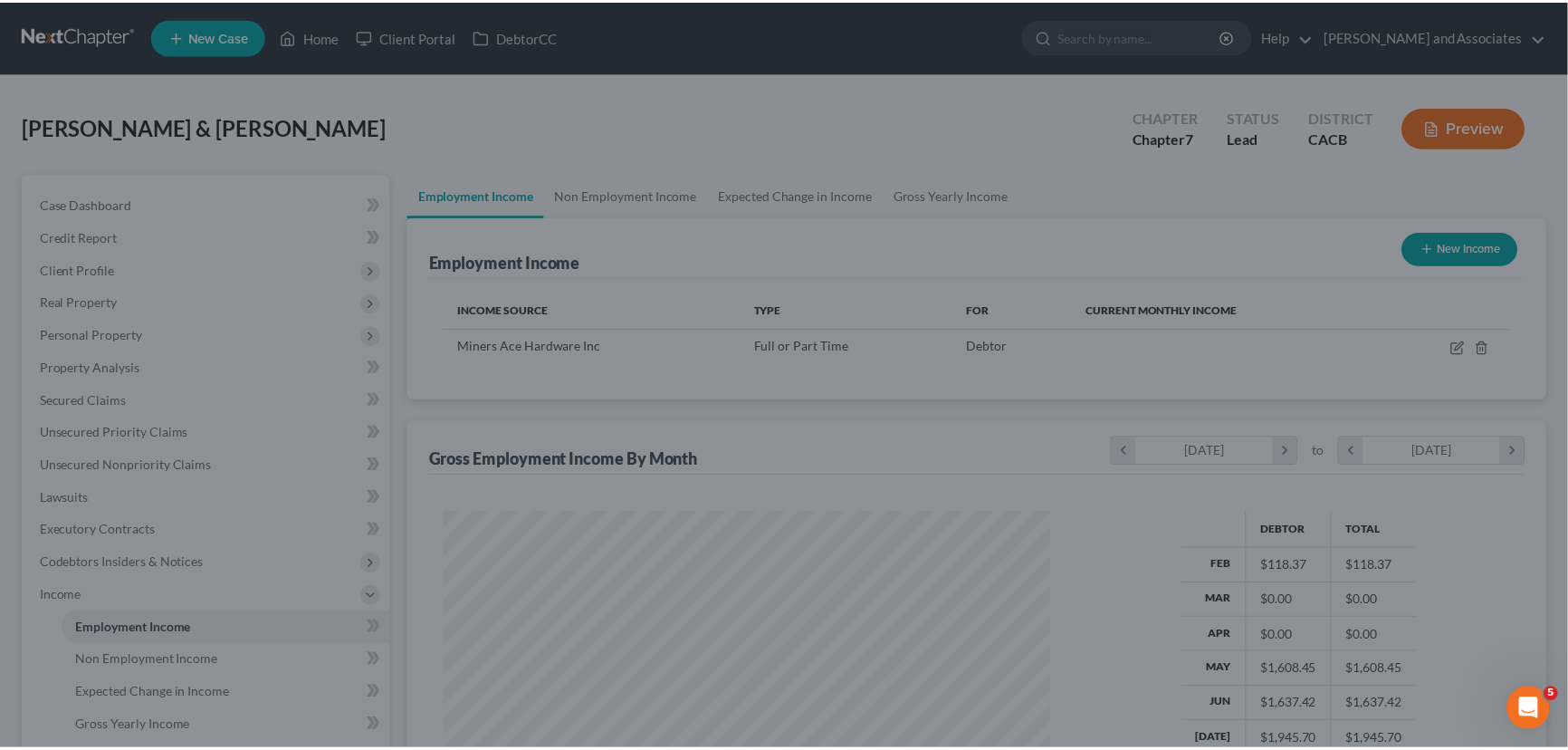
scroll to position [905187, 904911]
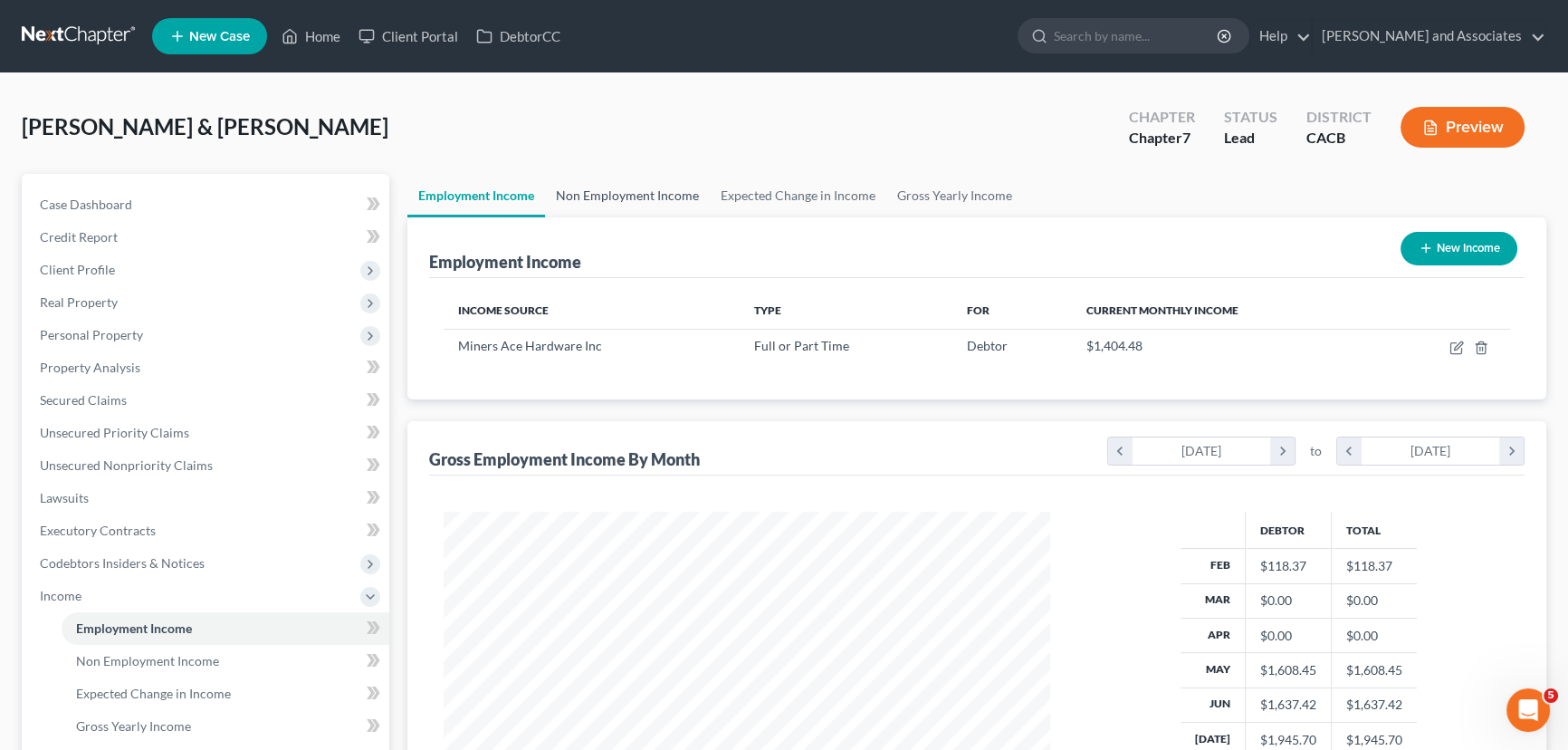
drag, startPoint x: 637, startPoint y: 192, endPoint x: 671, endPoint y: 191, distance: 34.0
click at [637, 192] on link "Non Employment Income" at bounding box center [627, 195] width 165 height 43
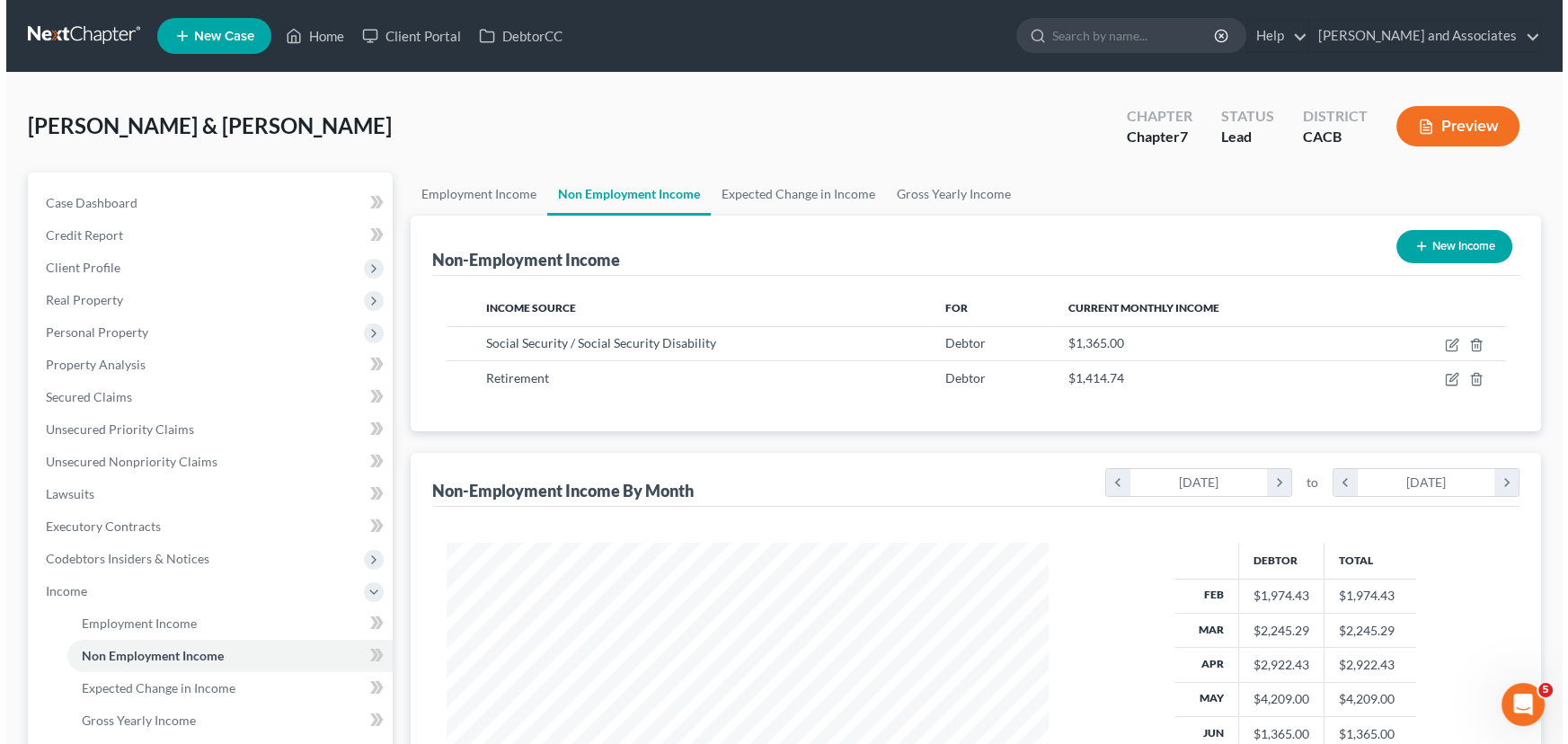
scroll to position [322, 637]
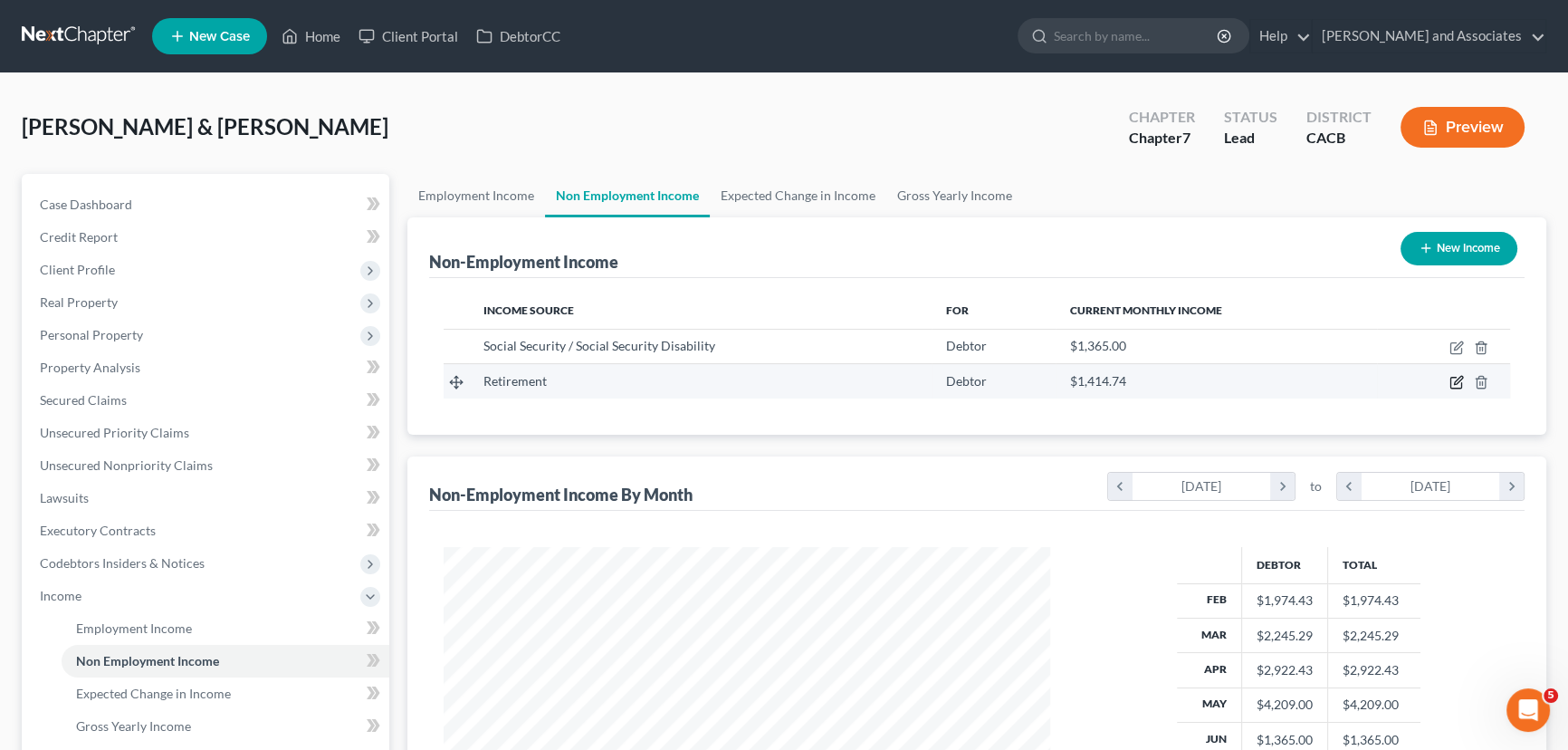
click at [1457, 385] on icon "button" at bounding box center [1457, 381] width 14 height 14
select select "3"
select select "0"
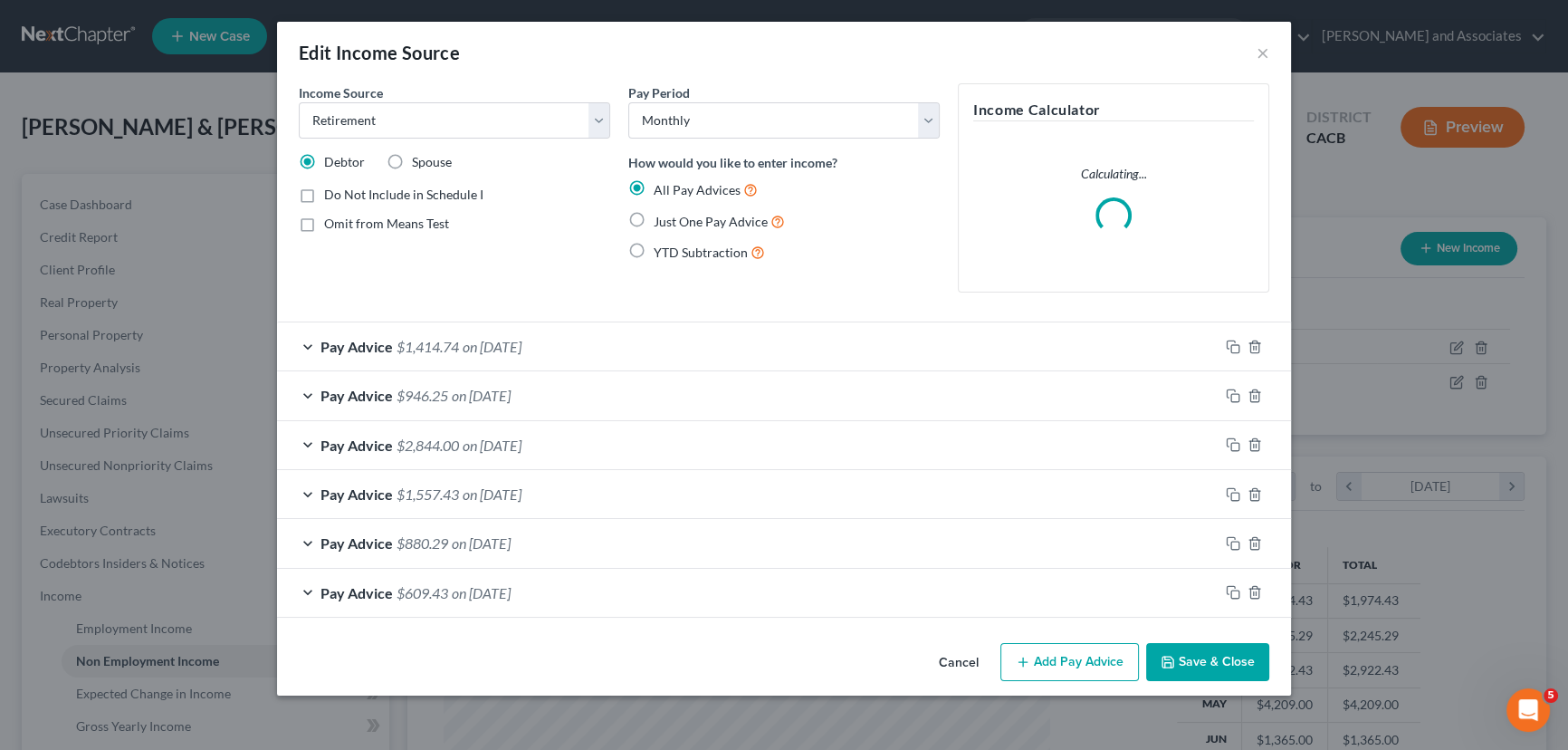
scroll to position [325, 648]
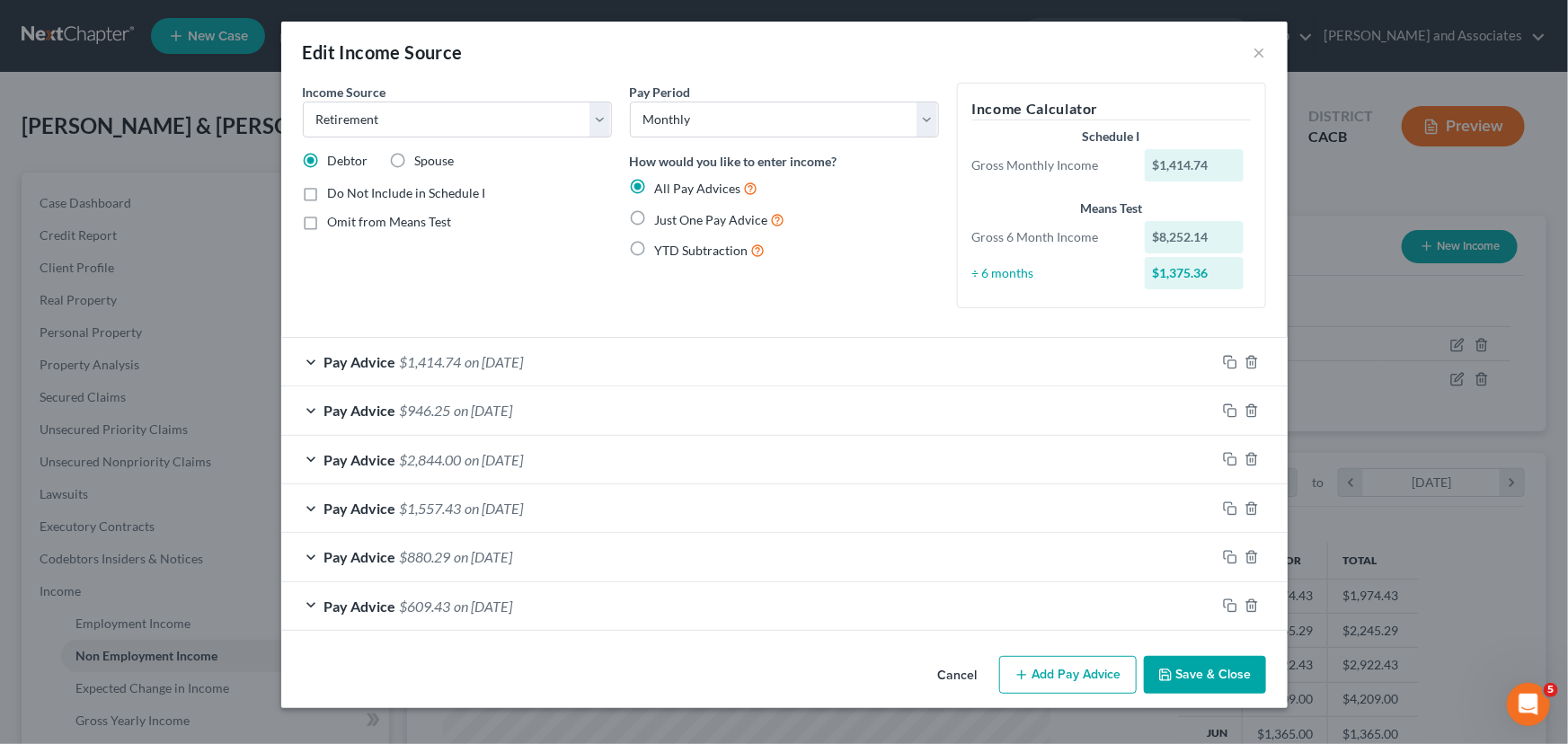
click at [1208, 670] on button "Save & Close" at bounding box center [1205, 675] width 123 height 37
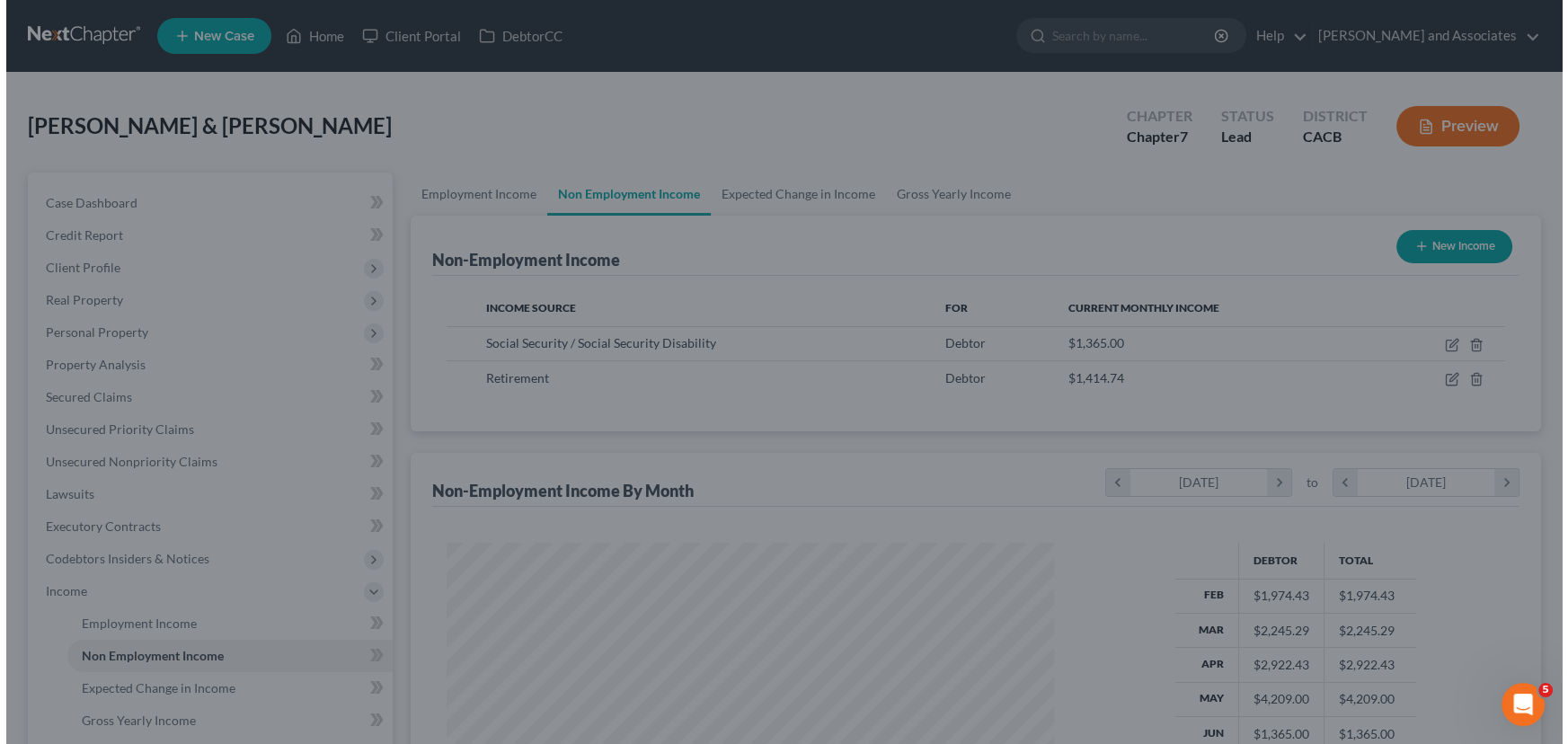
scroll to position [897945, 897888]
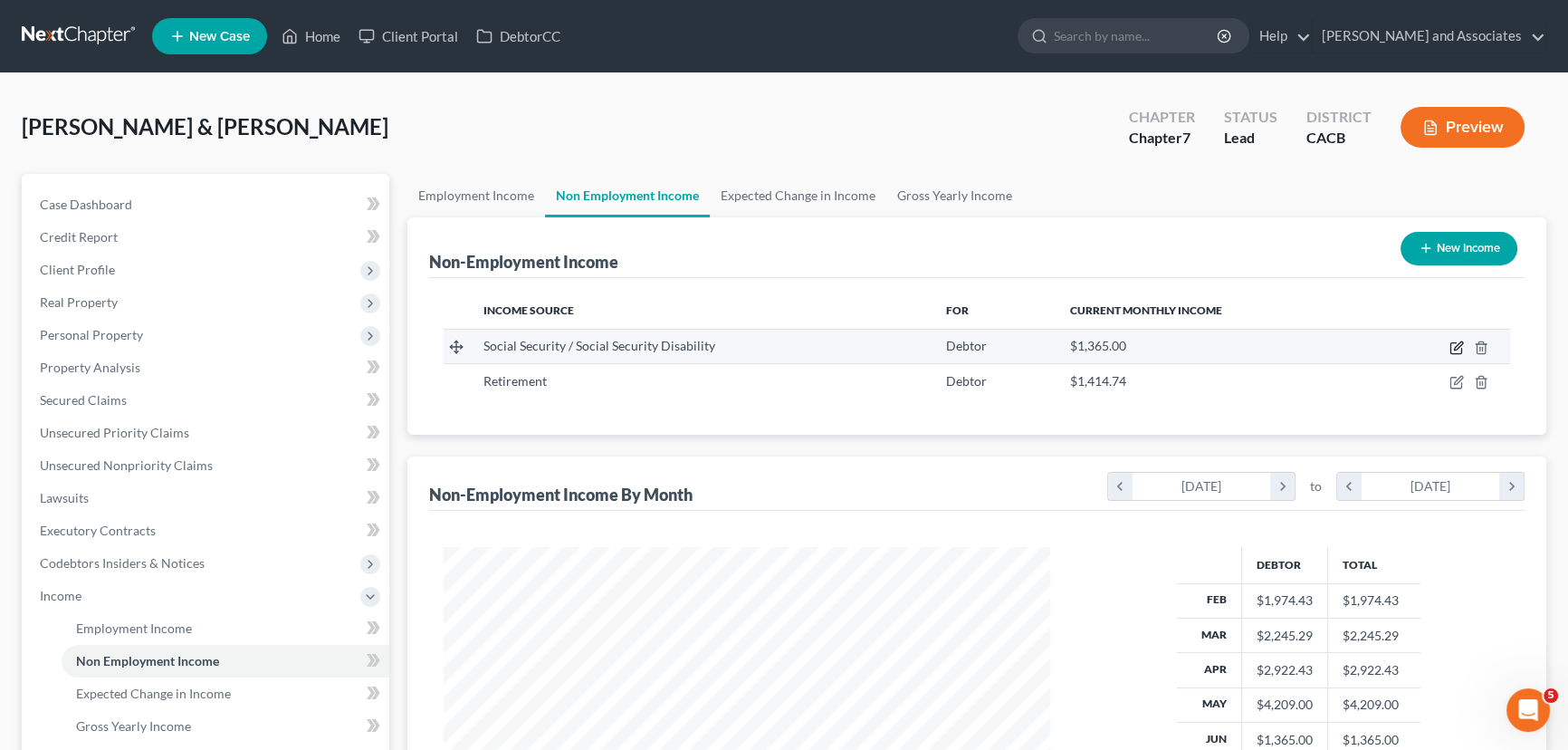
click at [1457, 345] on icon "button" at bounding box center [1457, 347] width 14 height 14
select select "4"
select select "0"
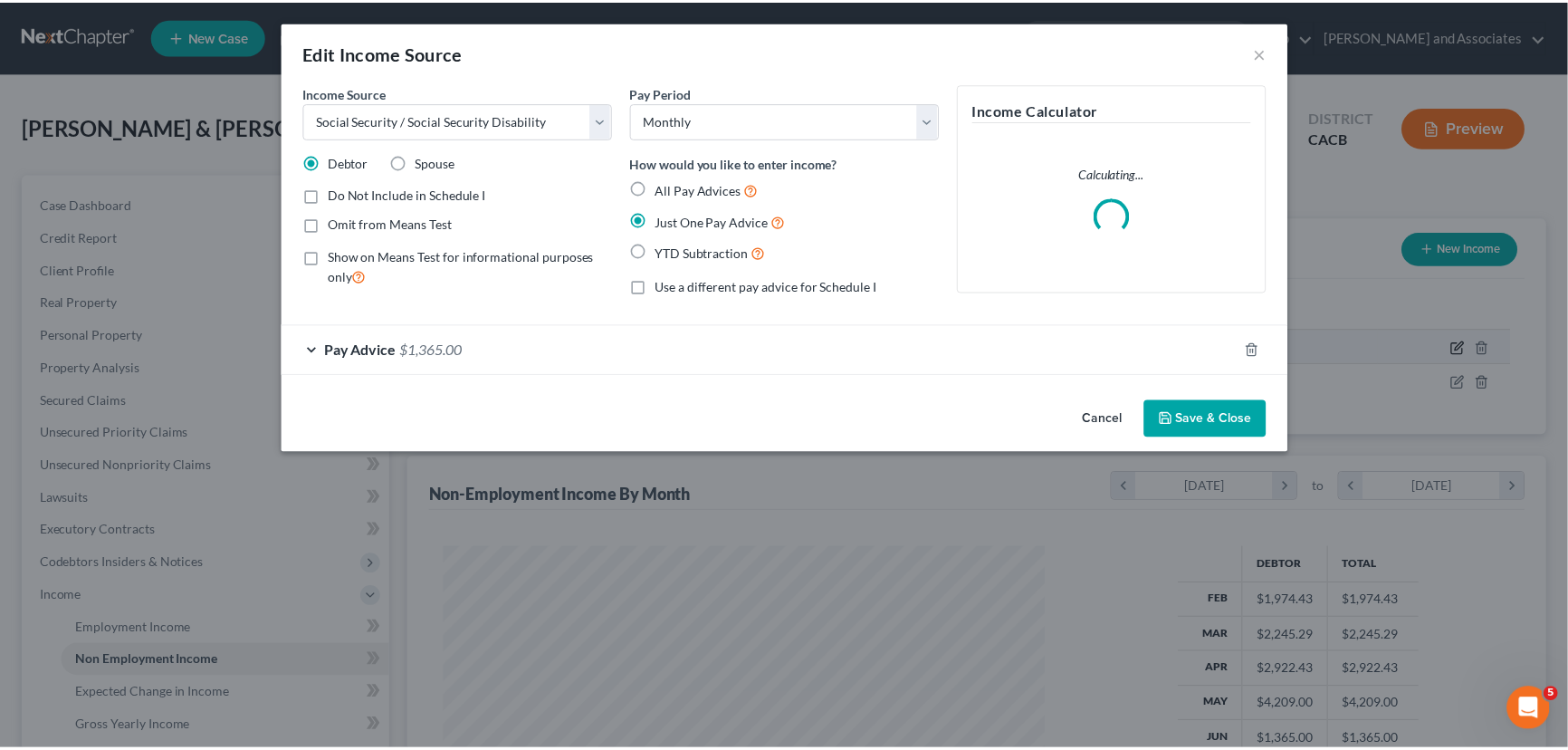
scroll to position [325, 648]
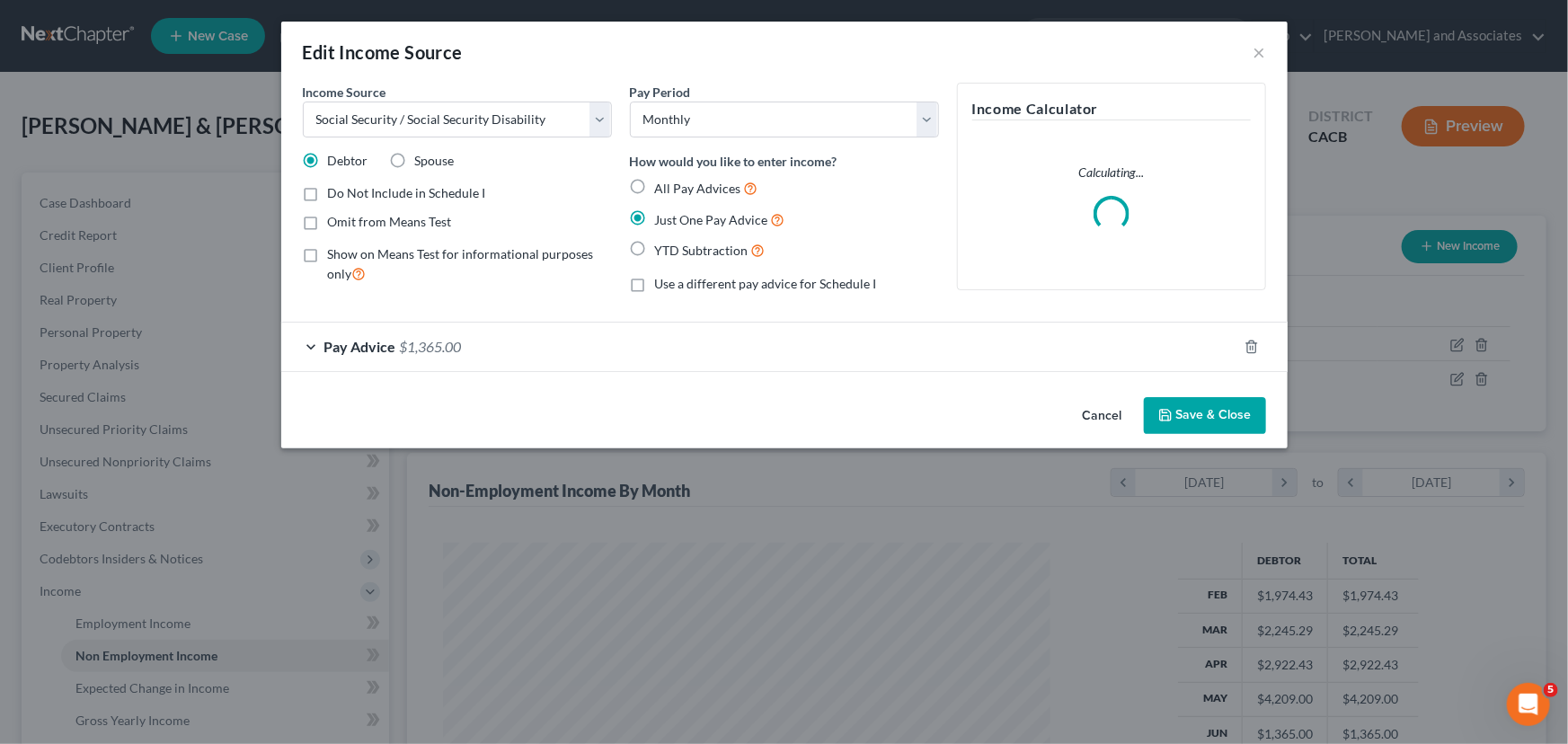
click at [415, 152] on label "Spouse" at bounding box center [434, 160] width 39 height 18
click at [422, 152] on input "Spouse" at bounding box center [428, 157] width 11 height 11
radio input "true"
click at [1213, 409] on button "Save & Close" at bounding box center [1205, 416] width 123 height 37
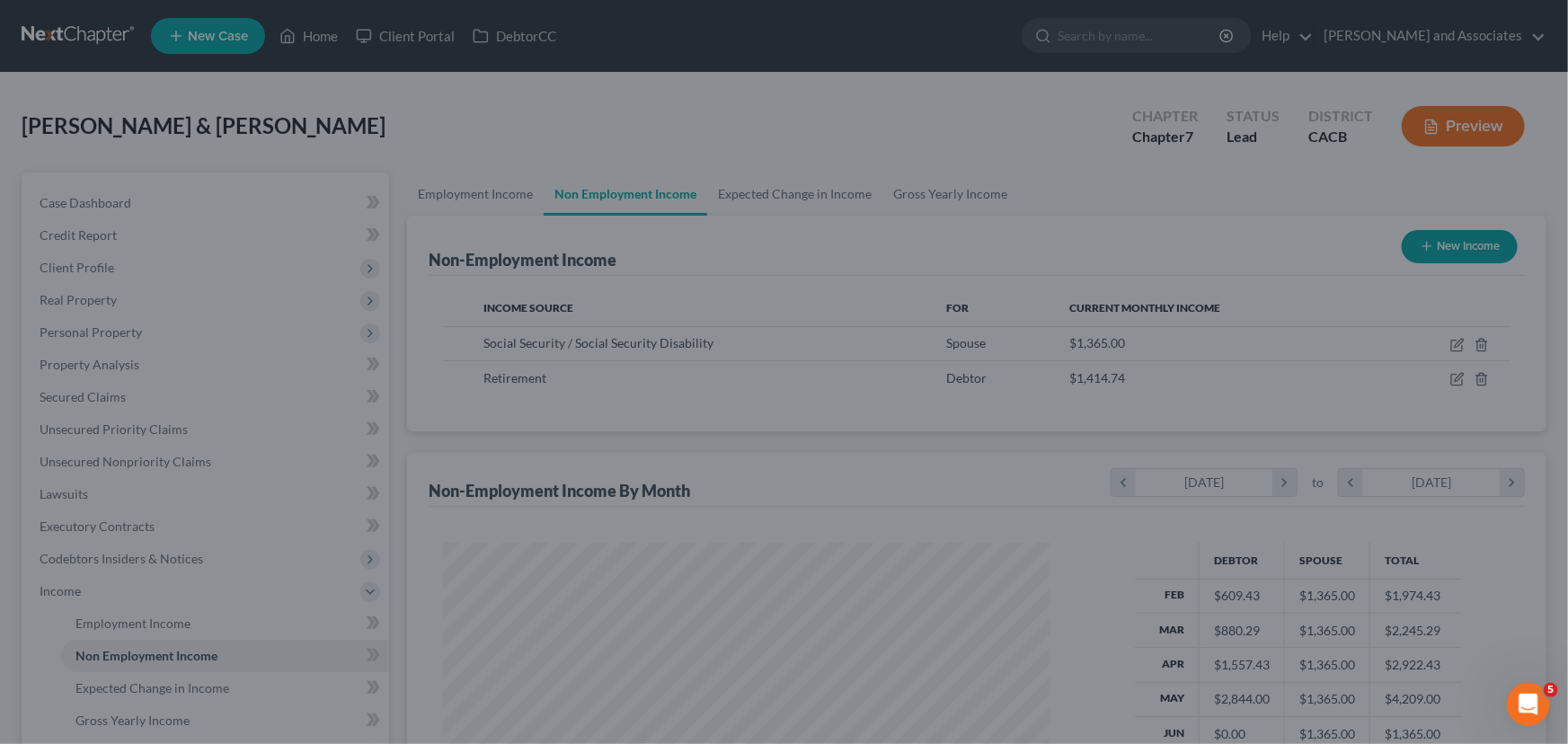
scroll to position [897945, 897888]
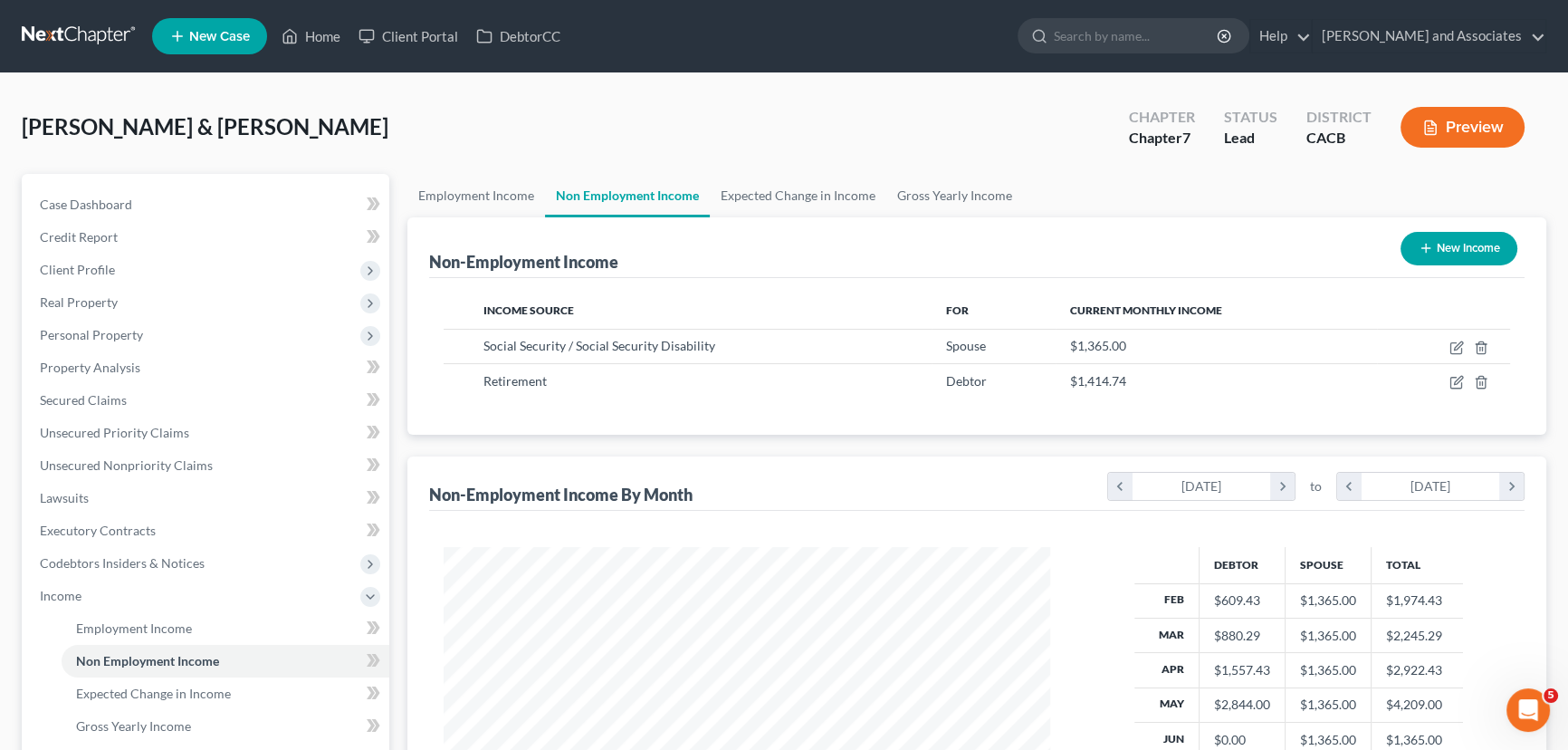
click at [1460, 252] on button "New Income" at bounding box center [1460, 249] width 117 height 34
select select "0"
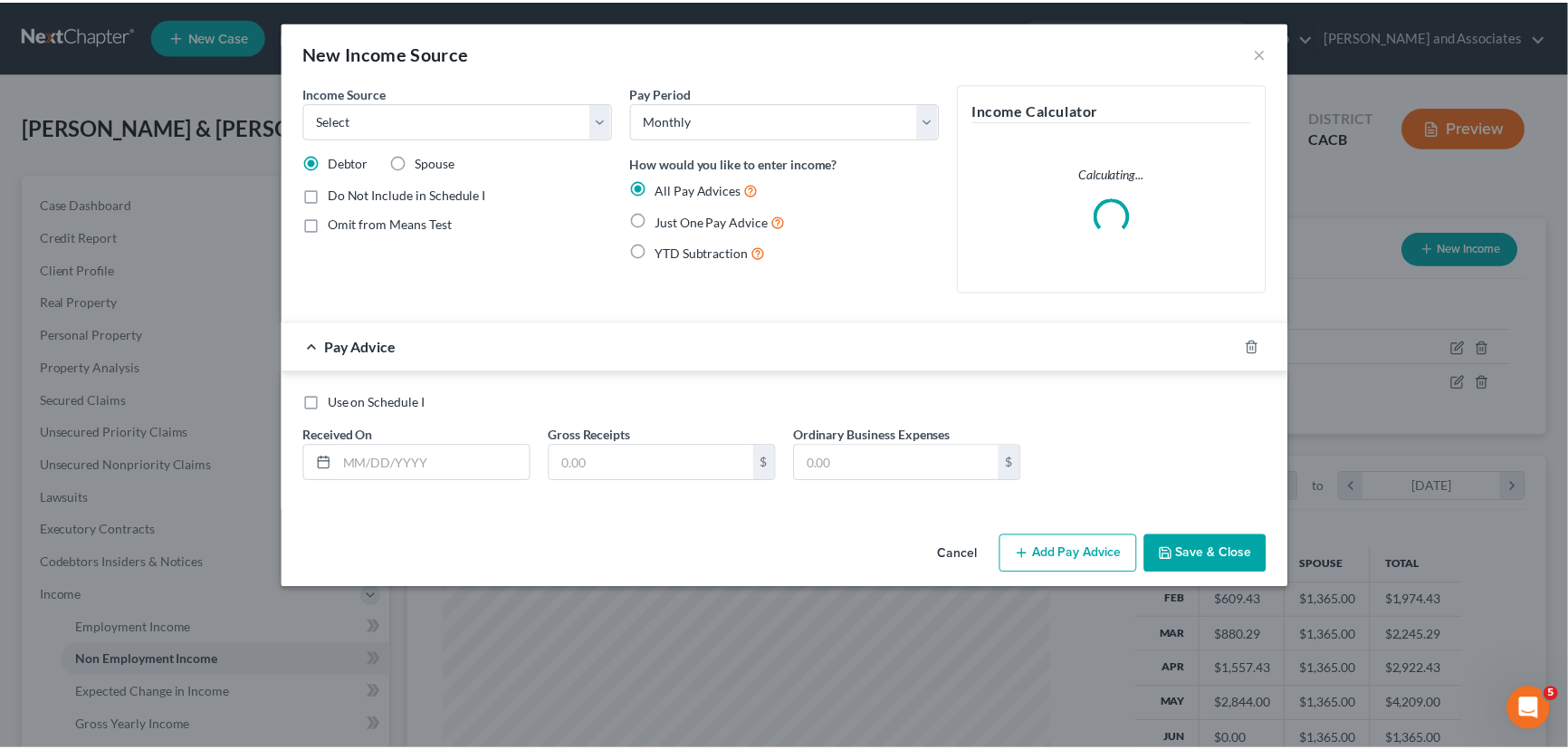
scroll to position [325, 648]
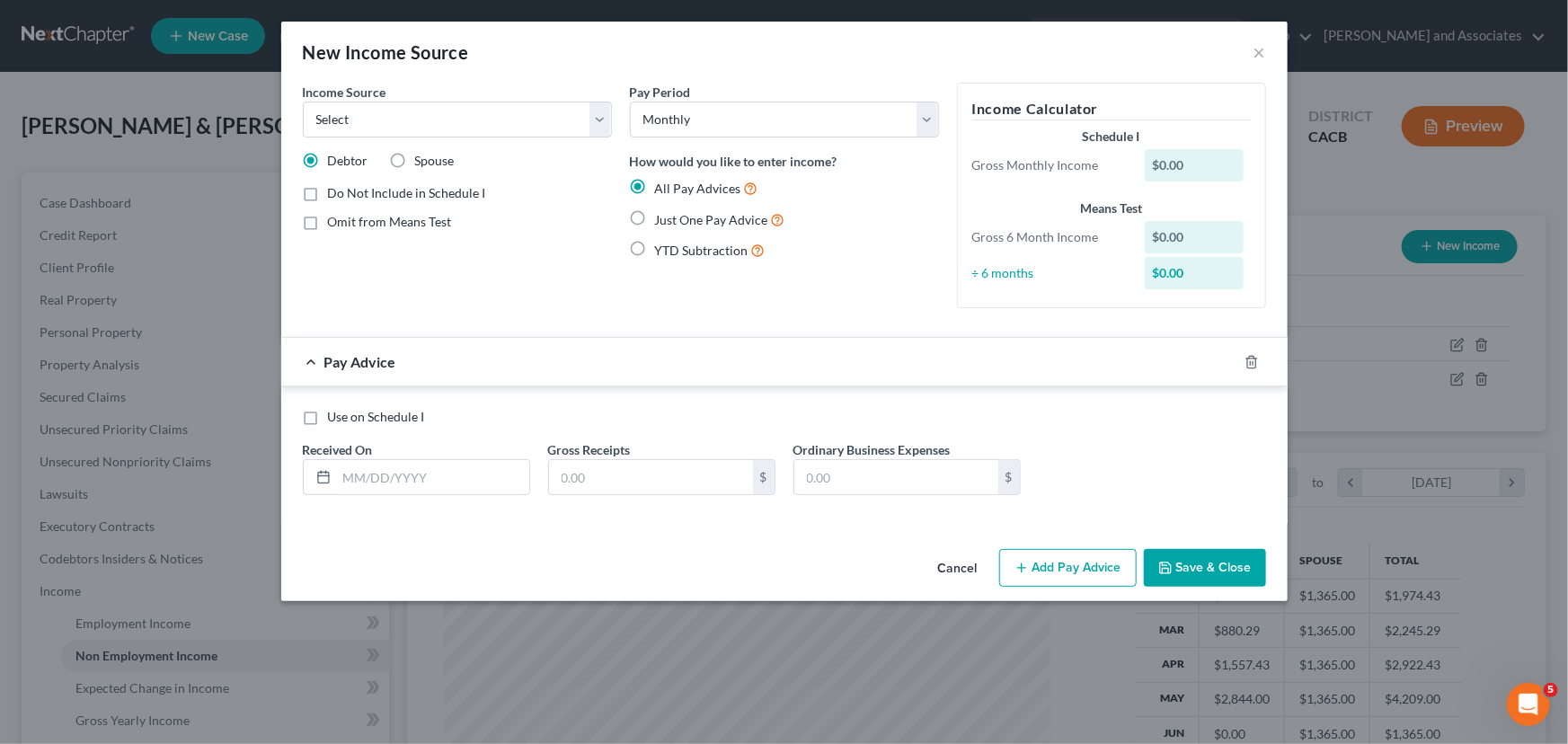
drag, startPoint x: 636, startPoint y: 213, endPoint x: 662, endPoint y: 322, distance: 112.1
click at [655, 213] on label "Just One Pay Advice" at bounding box center [720, 220] width 130 height 21
click at [662, 213] on input "Just One Pay Advice" at bounding box center [667, 215] width 11 height 11
radio input "true"
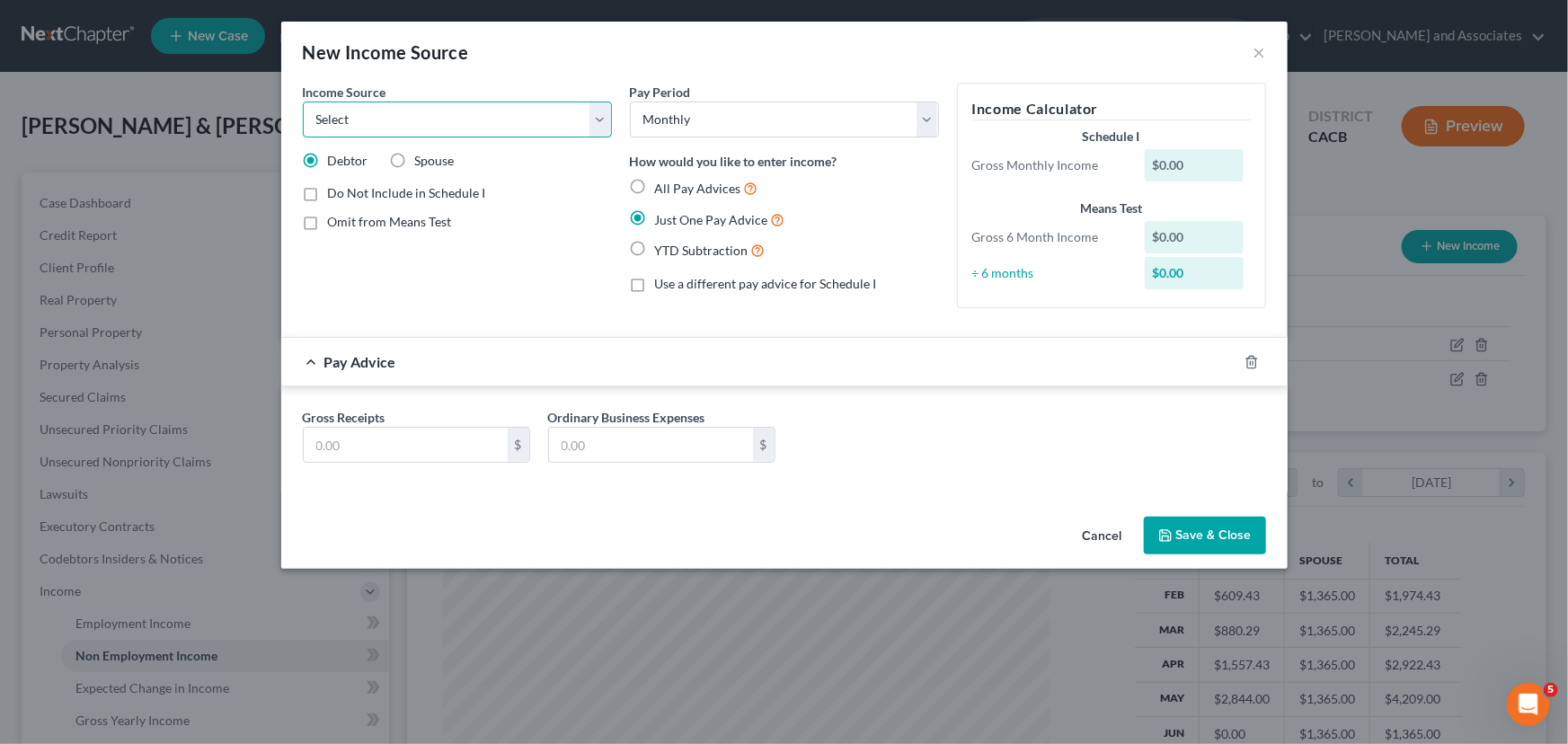
click at [414, 124] on select "Select Unemployment Disability (from employer) Pension Retirement Social Securi…" at bounding box center [457, 119] width 309 height 36
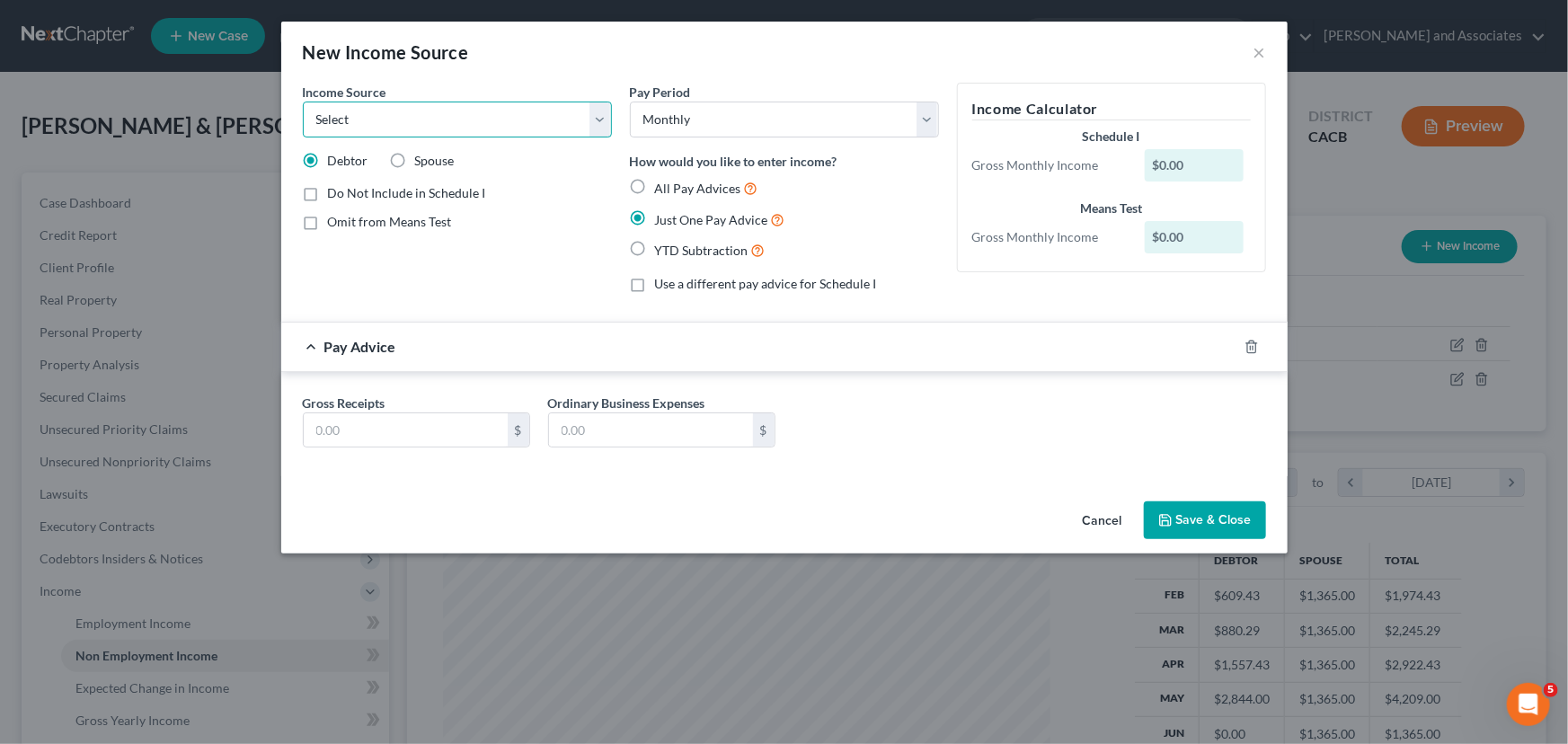
select select "4"
click at [302, 101] on select "Select Unemployment Disability (from employer) Pension Retirement Social Securi…" at bounding box center [457, 119] width 309 height 36
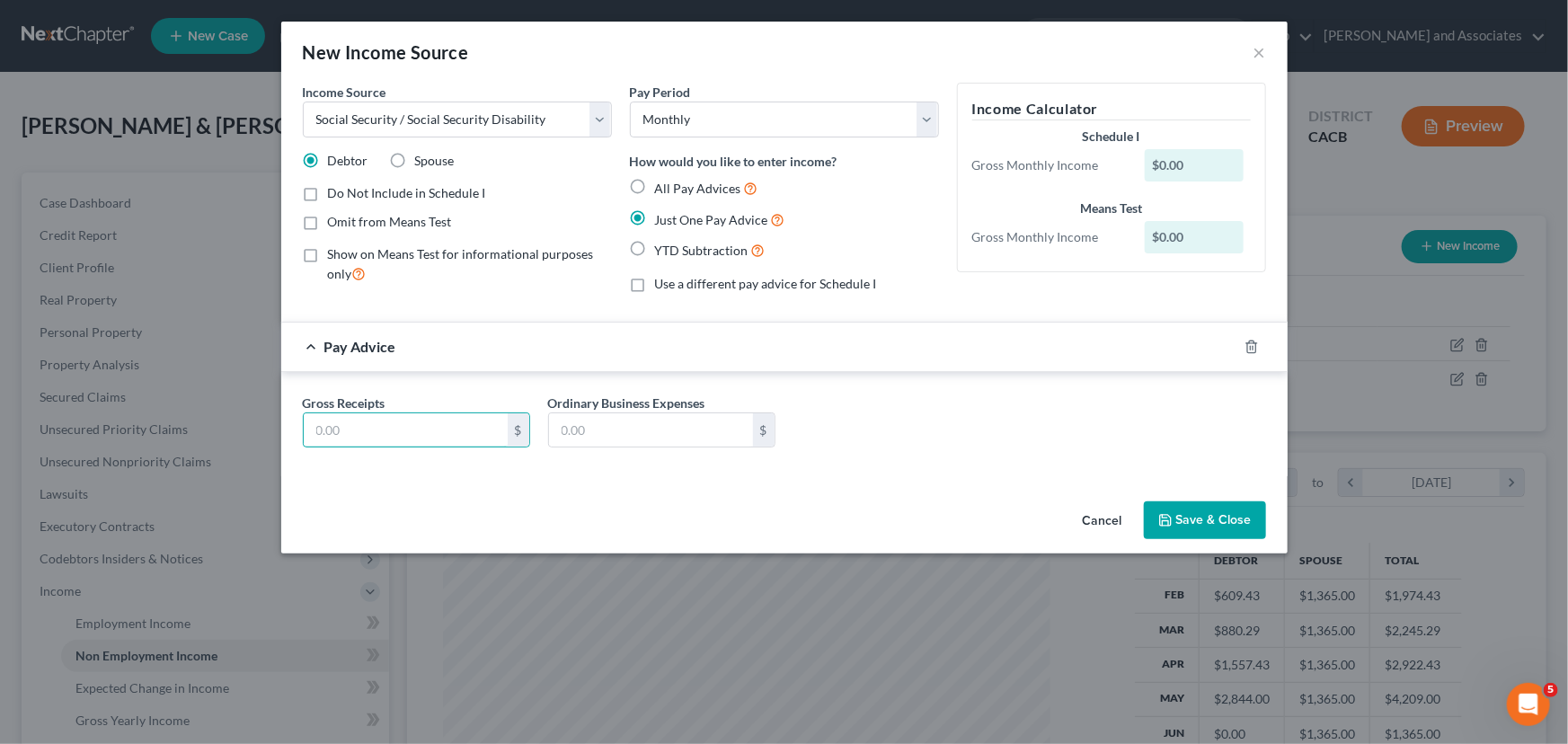
drag, startPoint x: 462, startPoint y: 418, endPoint x: 437, endPoint y: 407, distance: 27.3
click at [461, 418] on input "text" at bounding box center [405, 430] width 204 height 34
type input "1,391"
click at [1218, 517] on button "Save & Close" at bounding box center [1205, 520] width 123 height 37
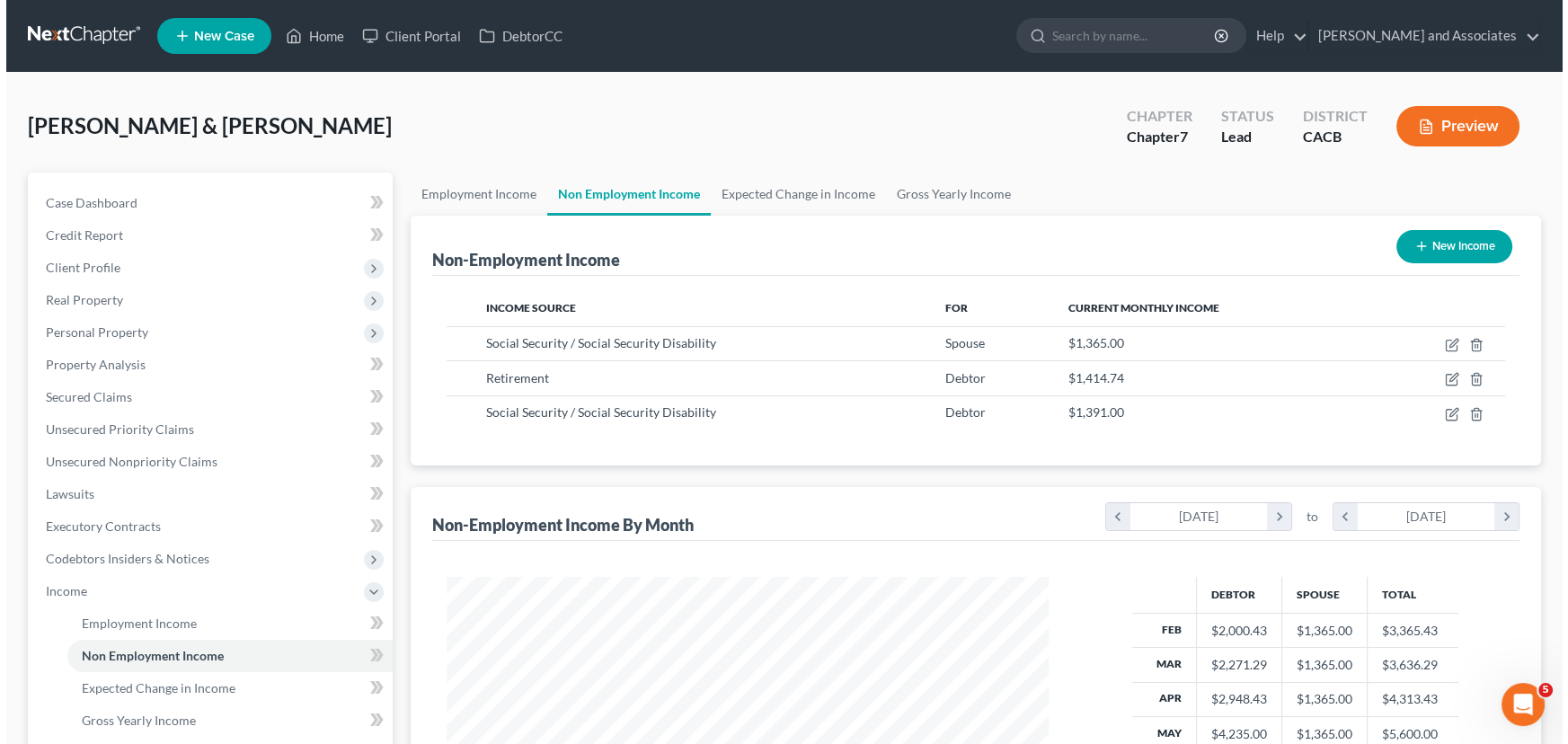
scroll to position [0, 0]
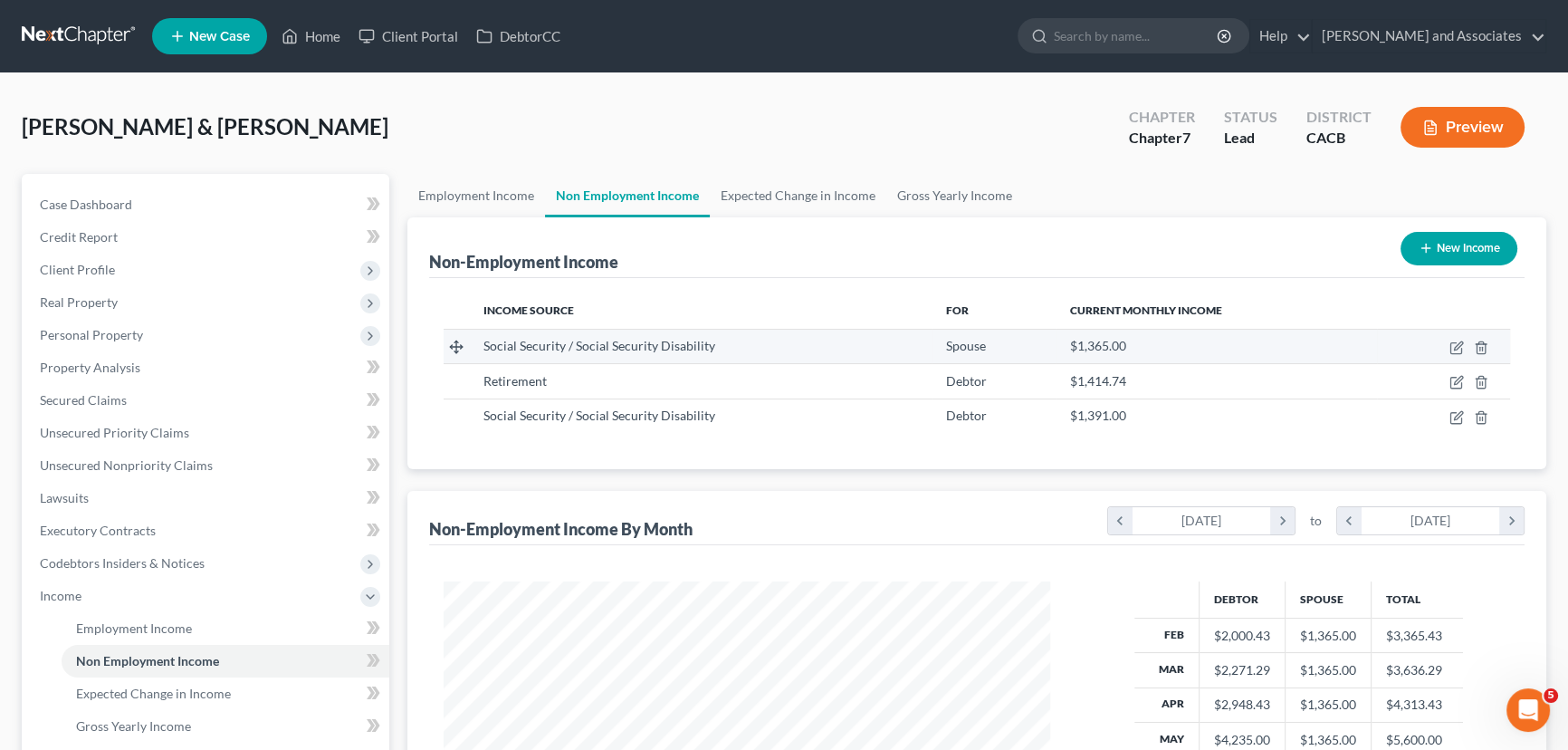
click at [1448, 342] on td at bounding box center [1443, 345] width 133 height 34
click at [1460, 342] on icon "button" at bounding box center [1457, 347] width 14 height 14
select select "4"
select select "0"
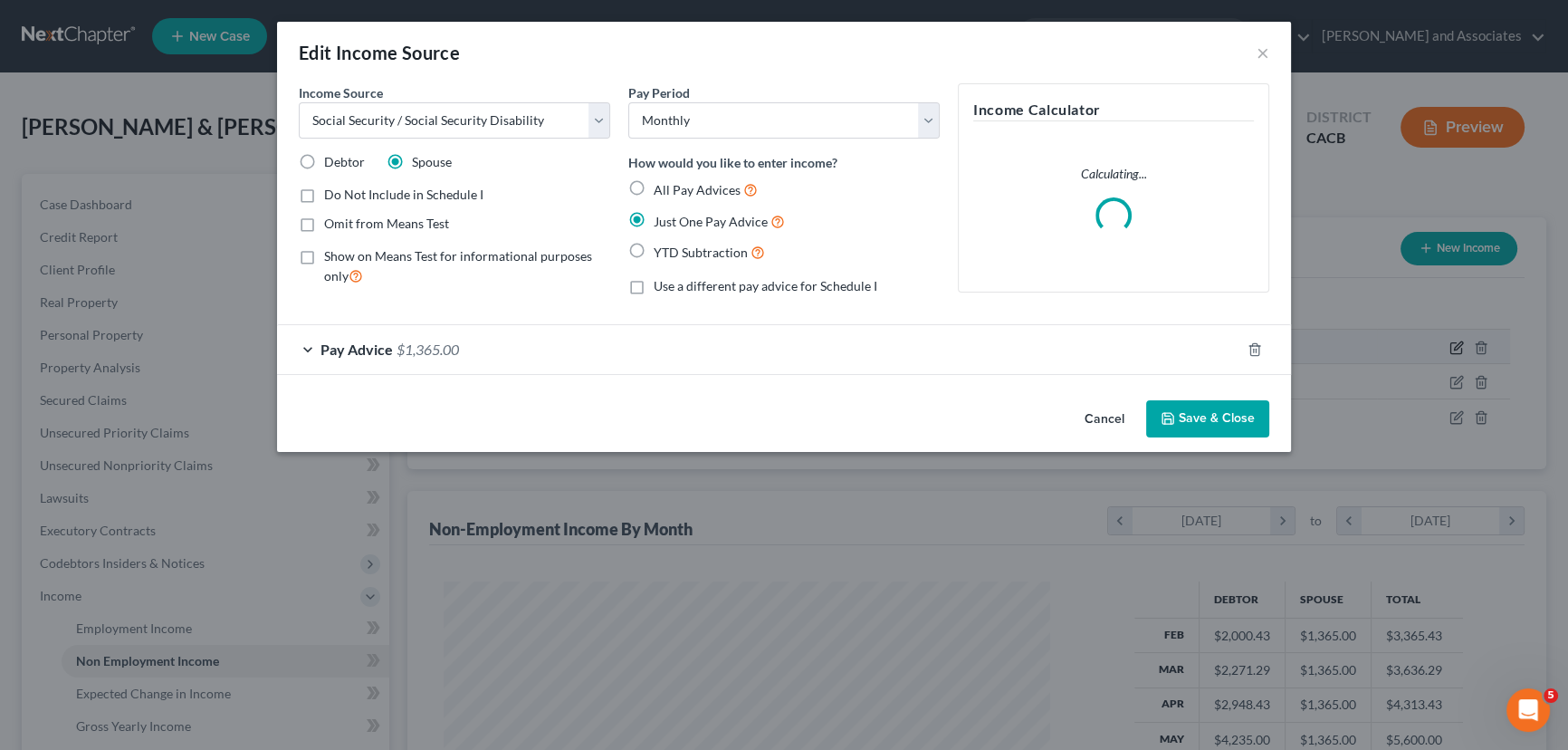
scroll to position [325, 648]
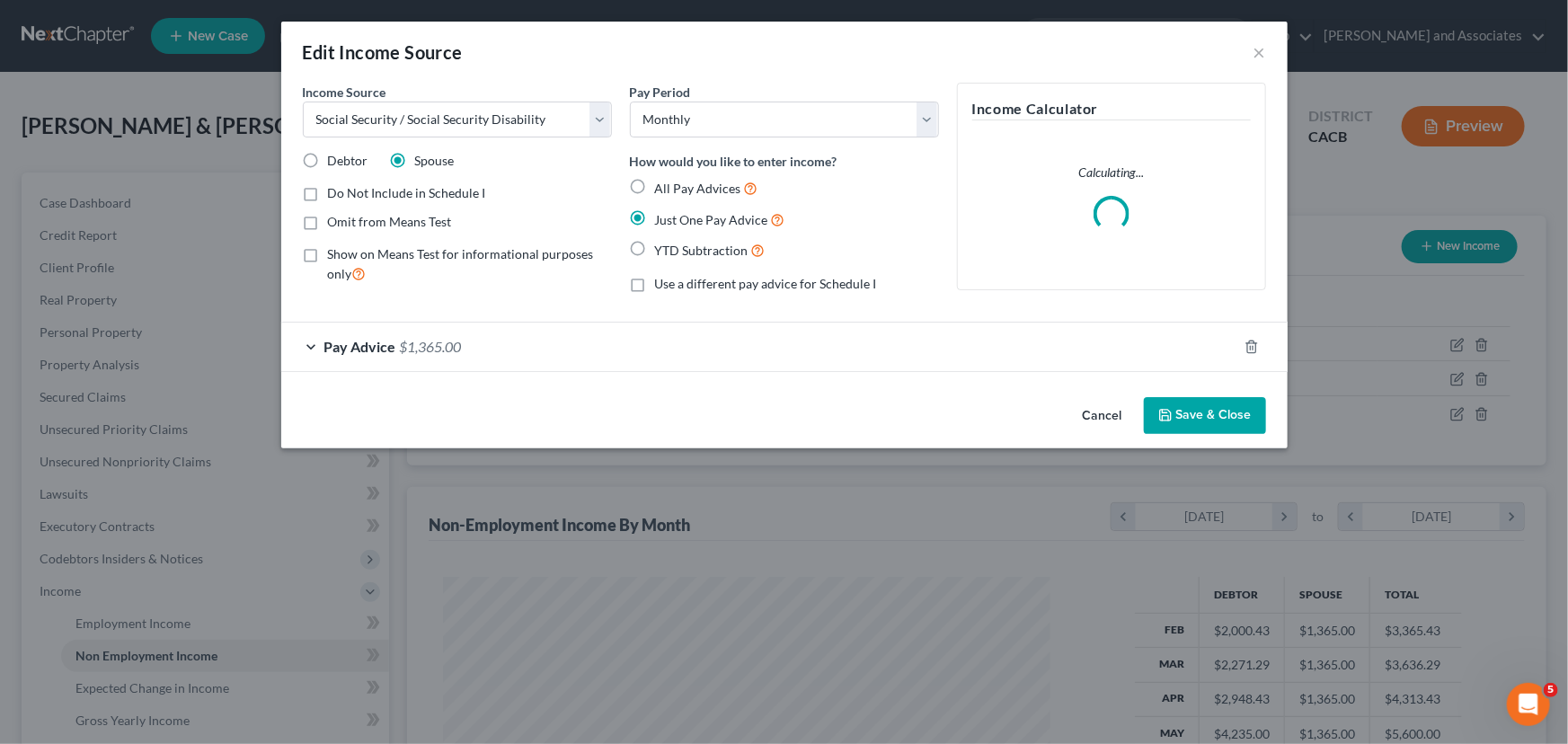
click at [529, 353] on div "Pay Advice $1,365.00" at bounding box center [758, 346] width 956 height 48
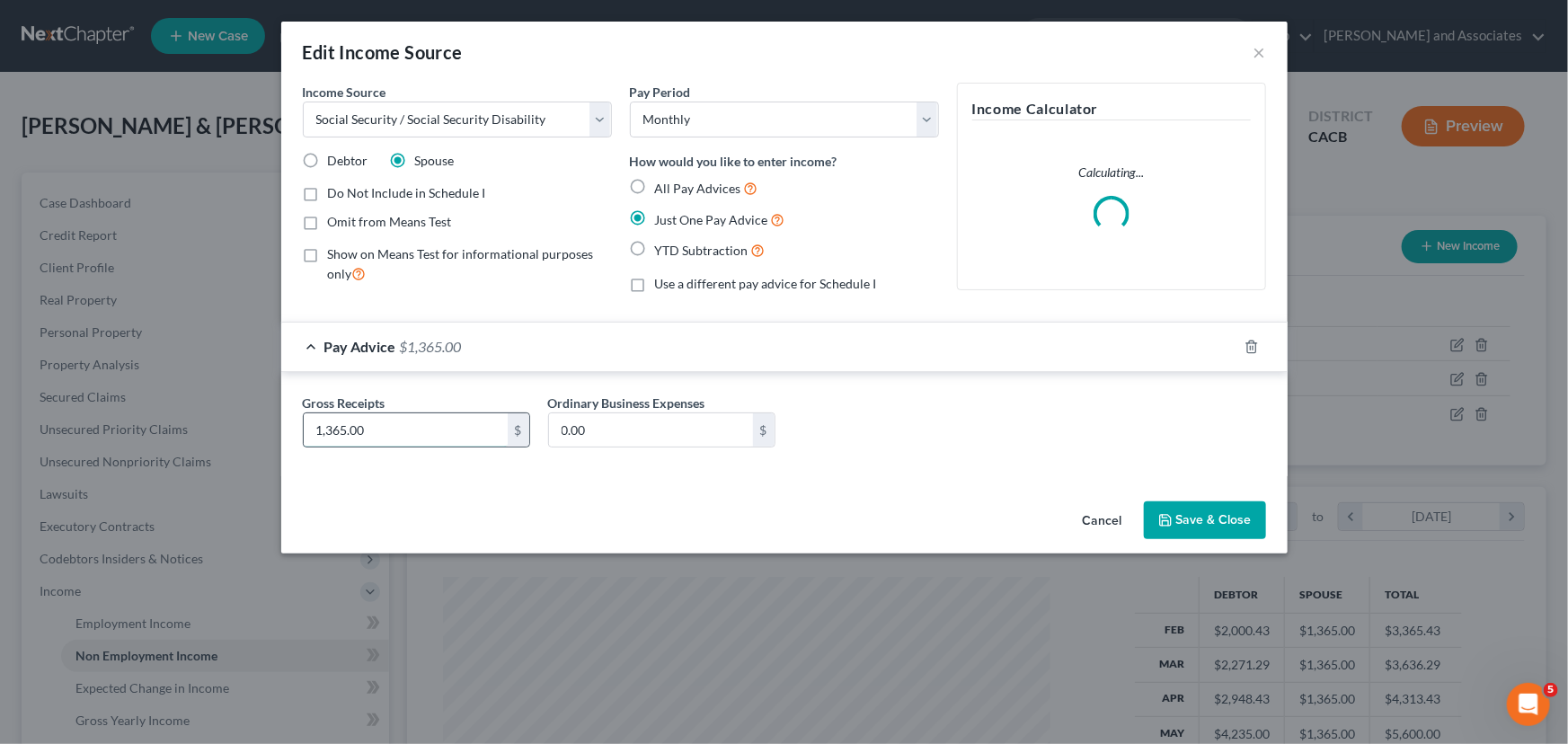
click at [486, 421] on input "1,365.00" at bounding box center [405, 430] width 204 height 34
type input "1,394"
click at [1172, 515] on icon "button" at bounding box center [1165, 519] width 14 height 14
click at [1235, 513] on button "Save & Close" at bounding box center [1205, 520] width 123 height 37
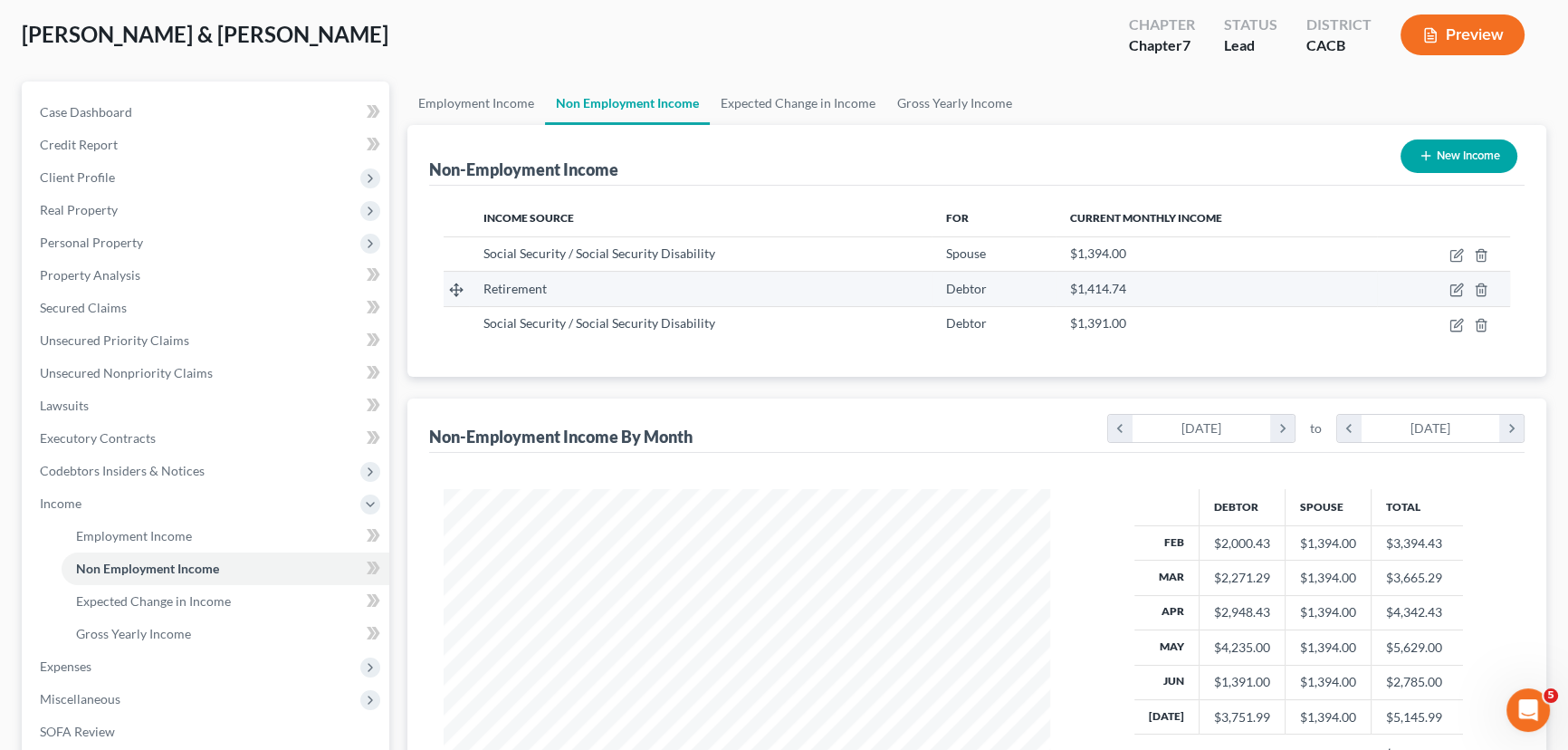
scroll to position [0, 0]
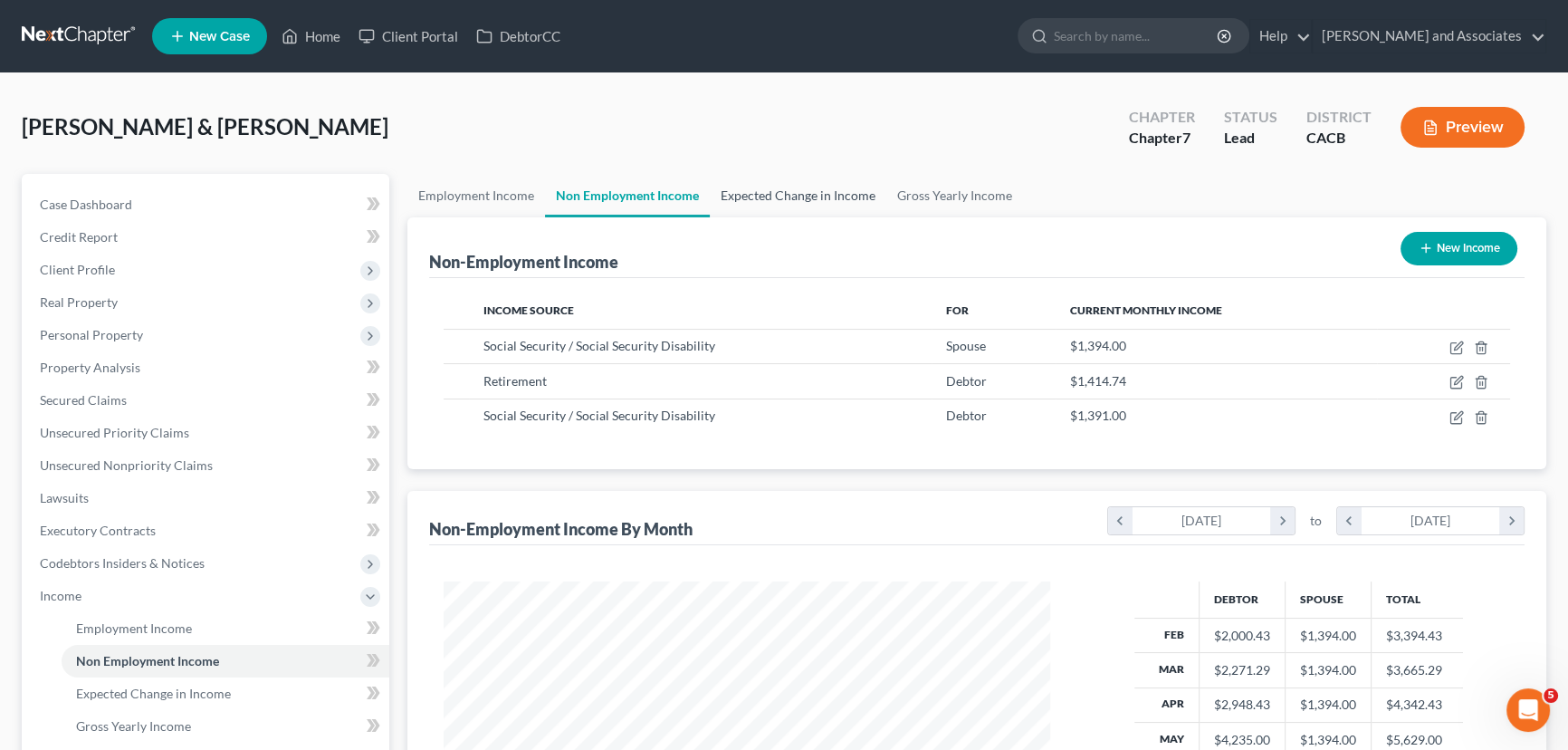
click at [839, 204] on link "Expected Change in Income" at bounding box center [798, 195] width 176 height 43
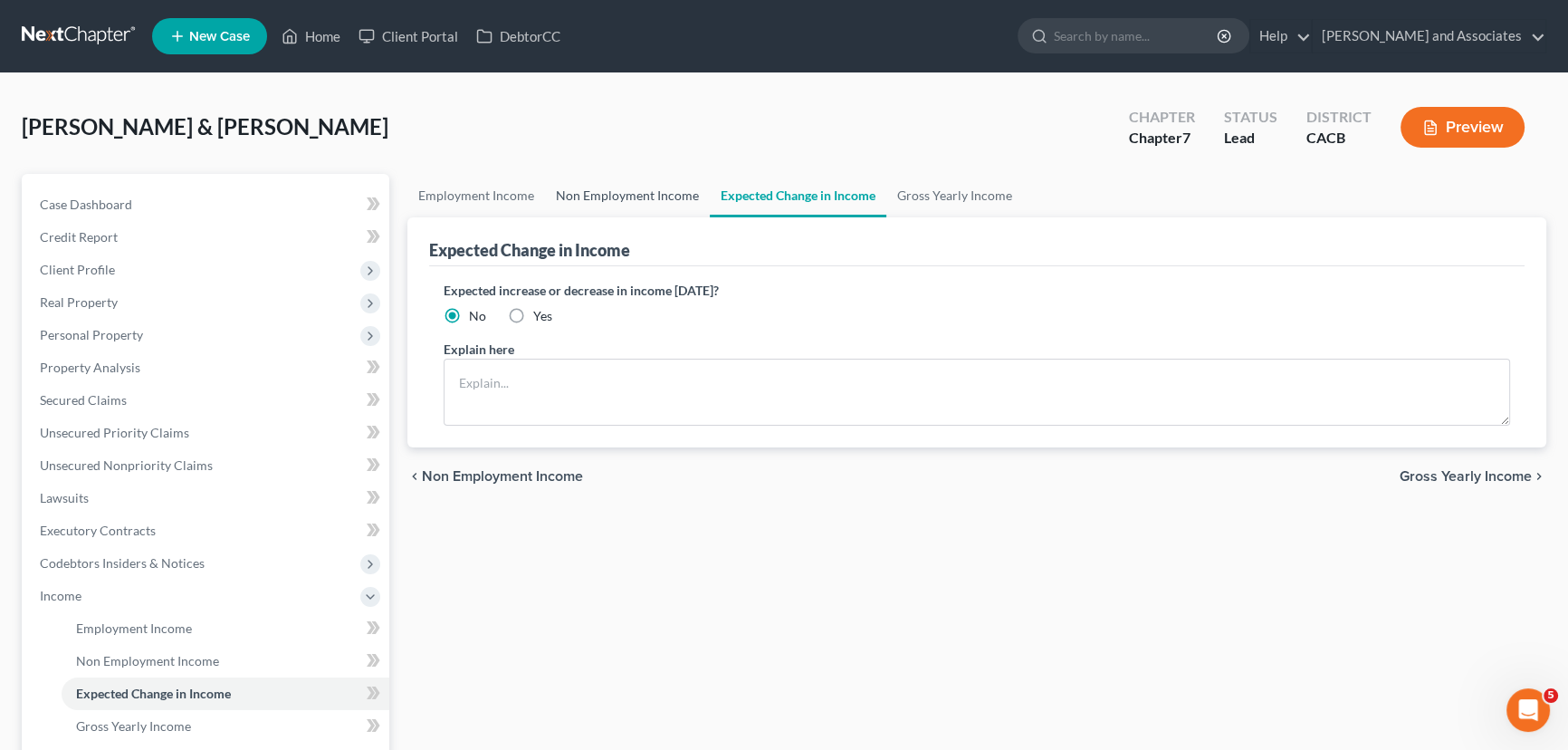
click at [634, 192] on link "Non Employment Income" at bounding box center [627, 195] width 165 height 43
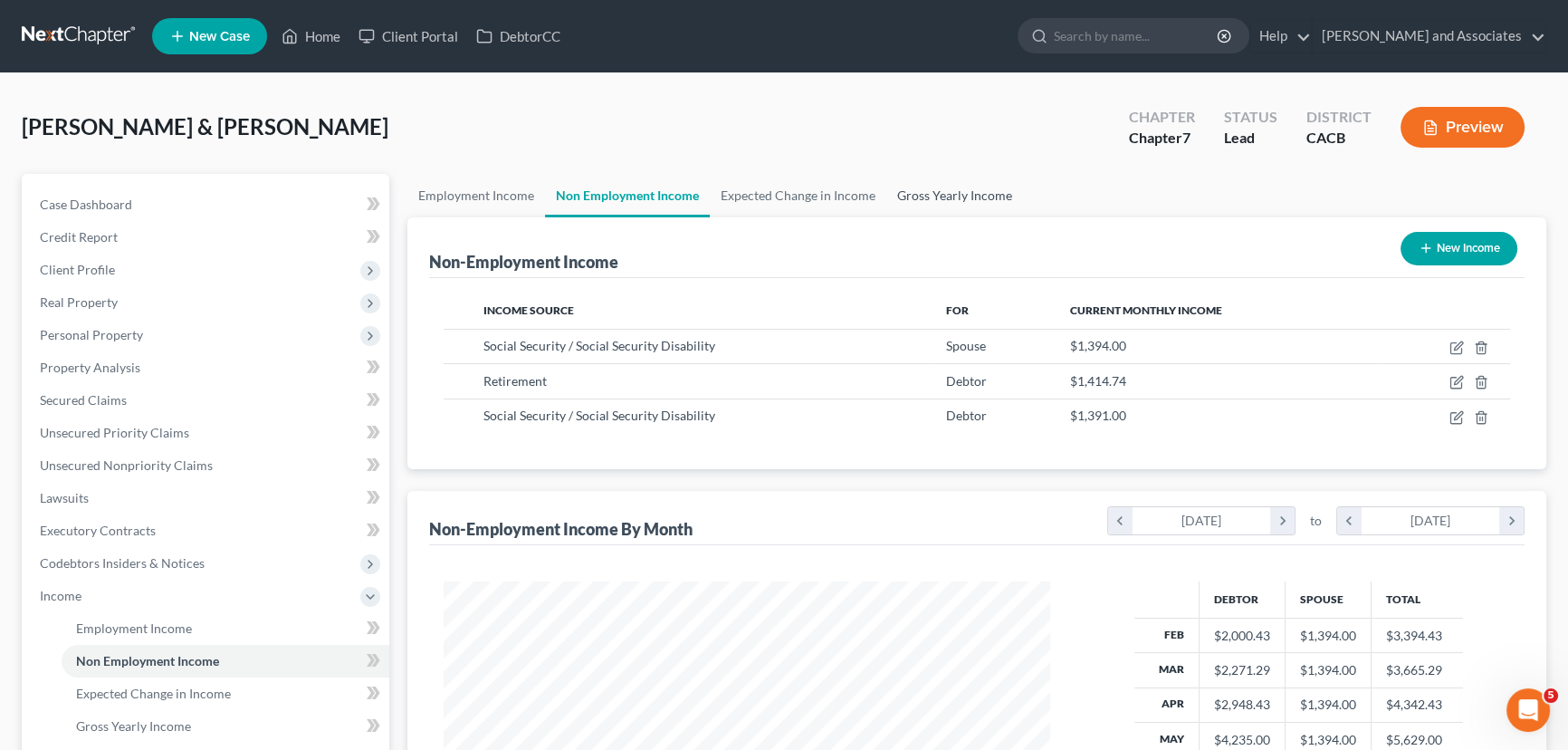
scroll to position [325, 642]
click at [496, 187] on link "Employment Income" at bounding box center [476, 195] width 138 height 43
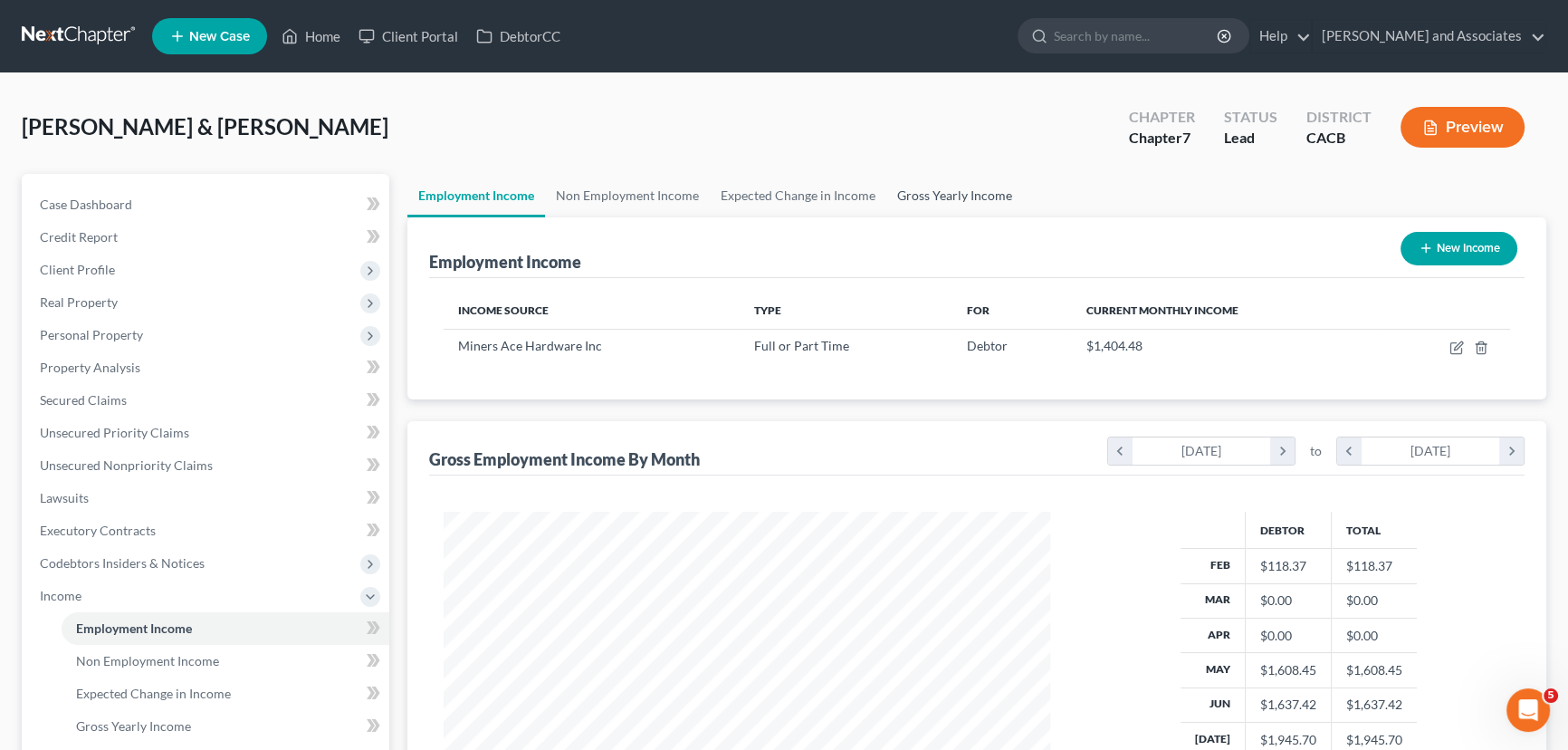
scroll to position [325, 642]
click at [744, 185] on link "Expected Change in Income" at bounding box center [798, 195] width 176 height 43
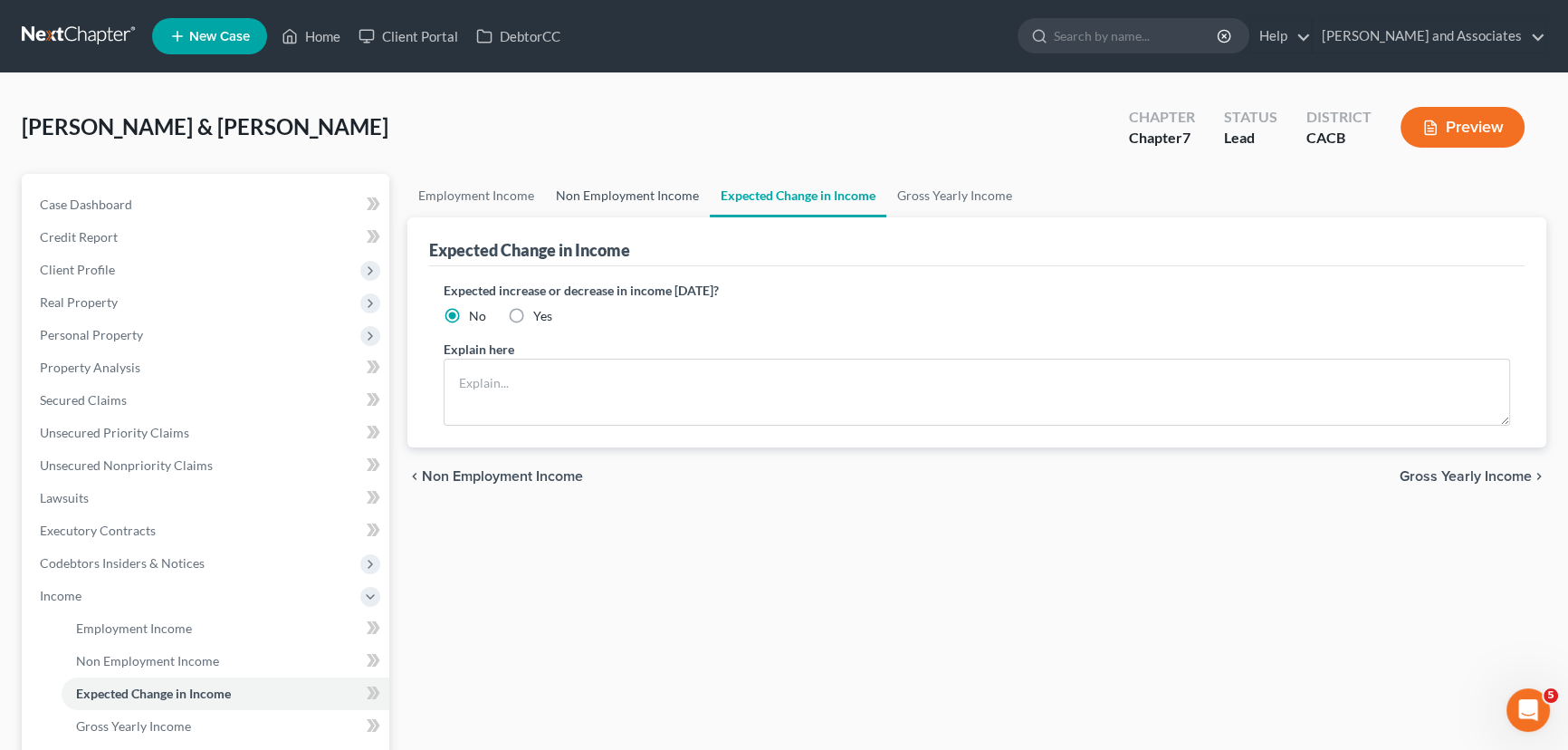
click at [661, 190] on link "Non Employment Income" at bounding box center [627, 195] width 165 height 43
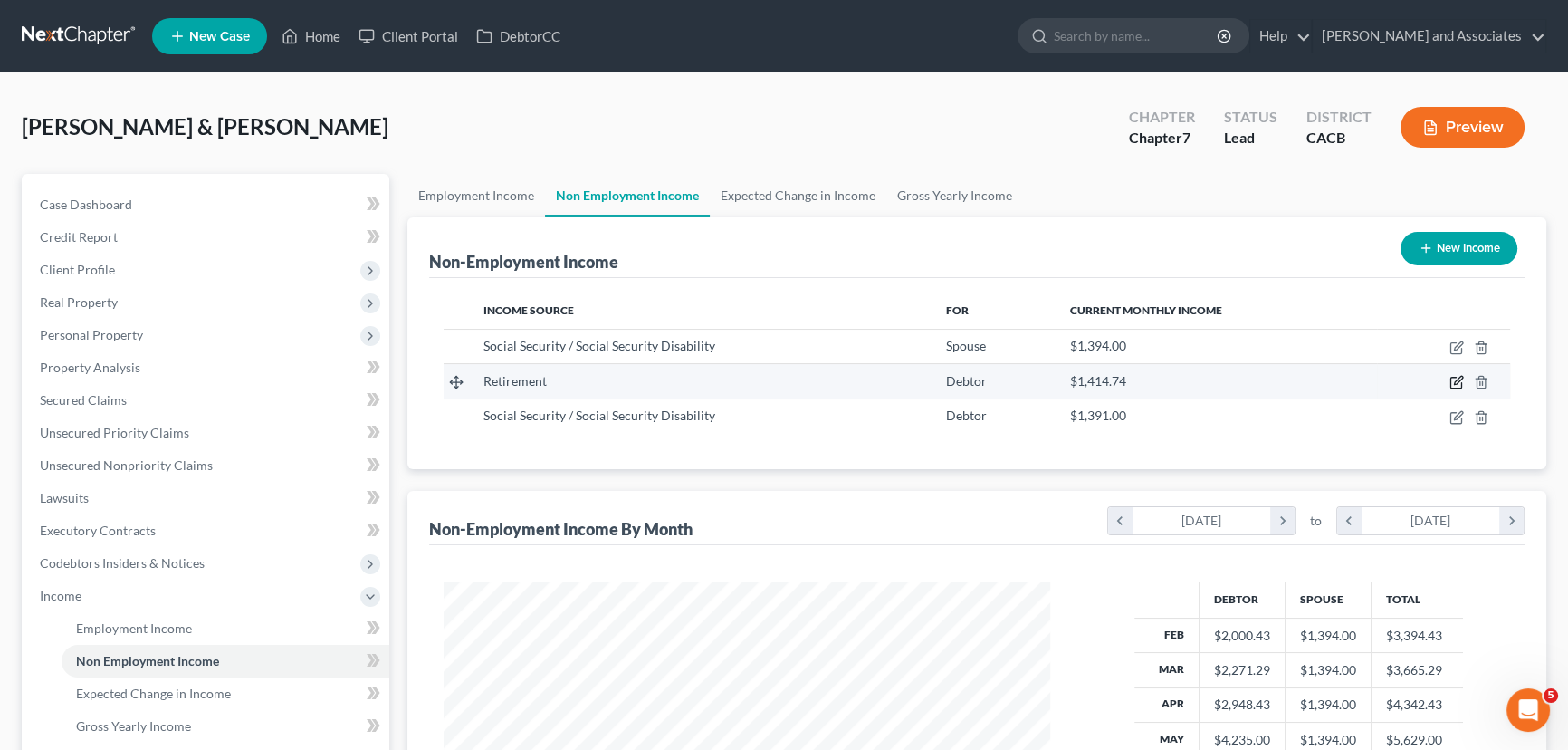
click at [1454, 385] on icon "button" at bounding box center [1457, 381] width 14 height 14
select select "3"
select select "0"
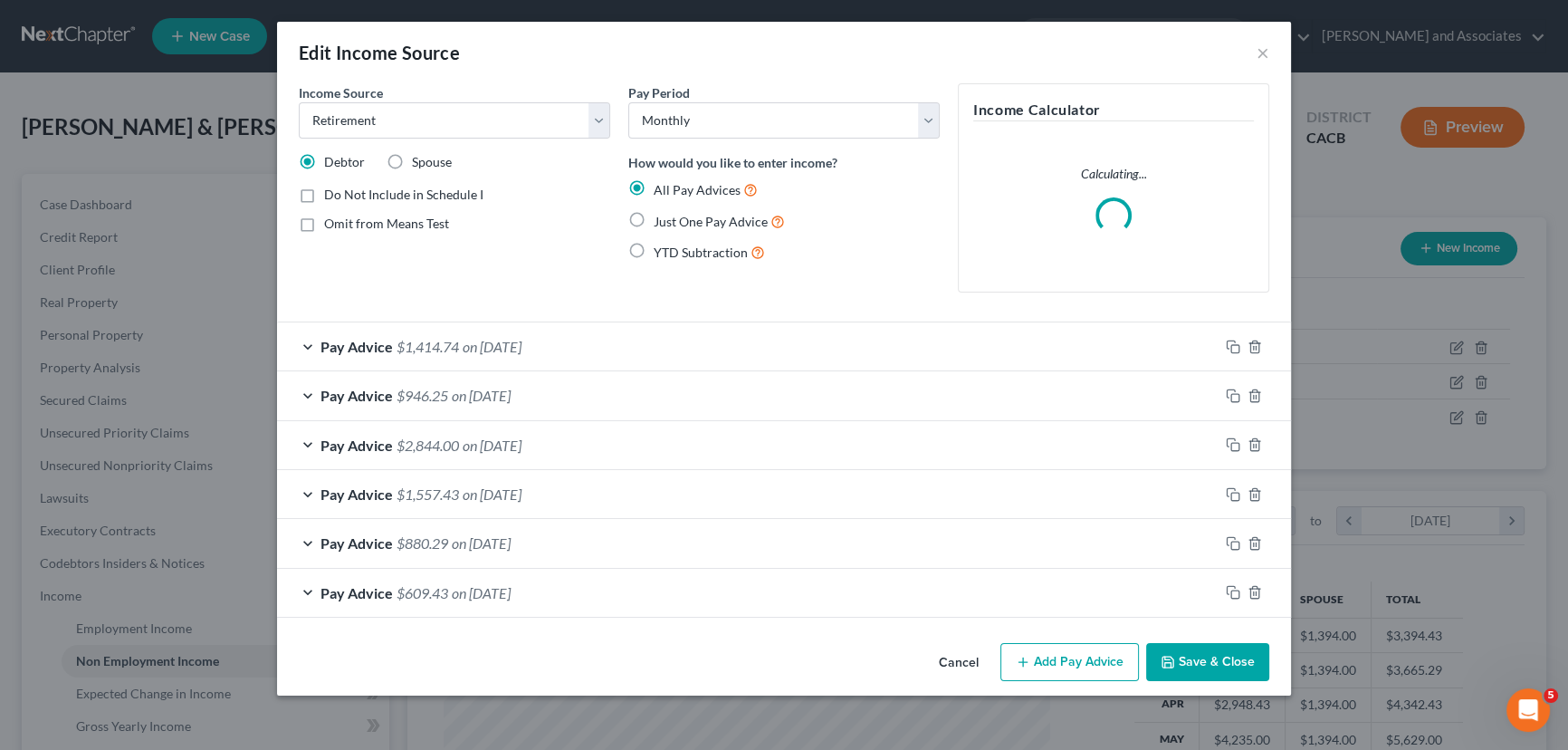
scroll to position [325, 648]
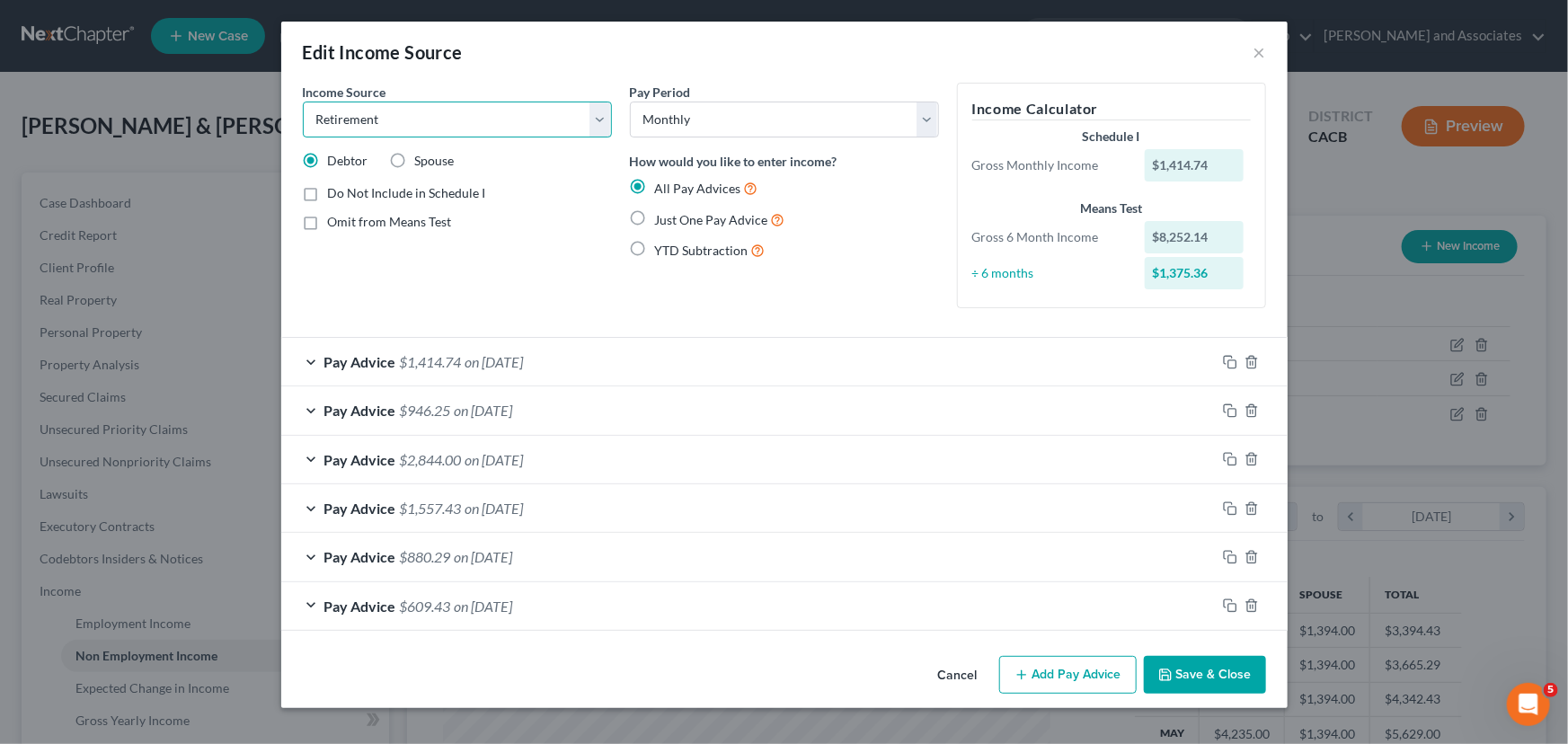
click at [380, 109] on select "Select Unemployment Disability (from employer) Pension Retirement Social Securi…" at bounding box center [457, 119] width 309 height 36
select select "0"
click at [302, 101] on select "Select Unemployment Disability (from employer) Pension Retirement Social Securi…" at bounding box center [457, 119] width 309 height 36
click at [1206, 680] on button "Save & Close" at bounding box center [1205, 675] width 123 height 37
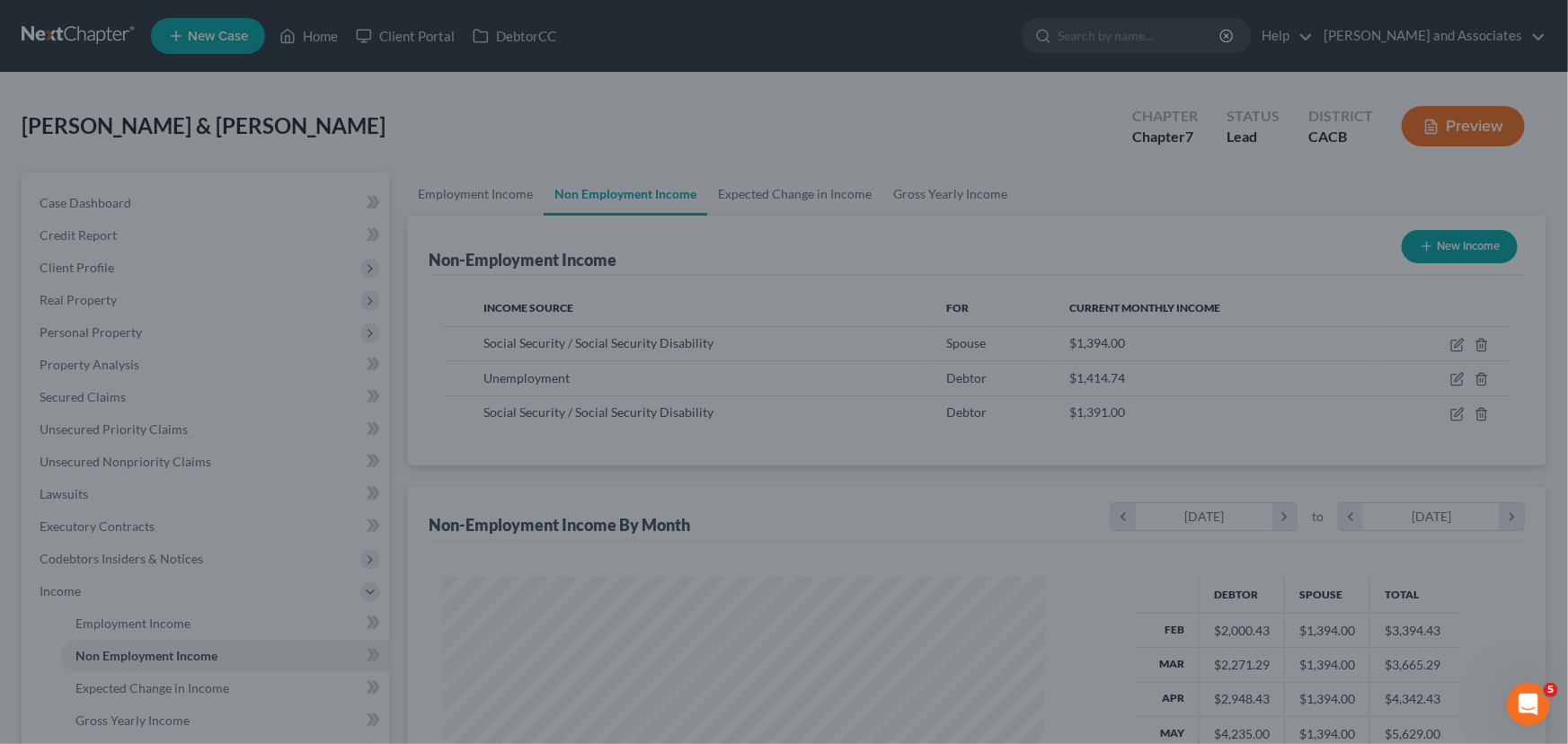
scroll to position [897945, 897888]
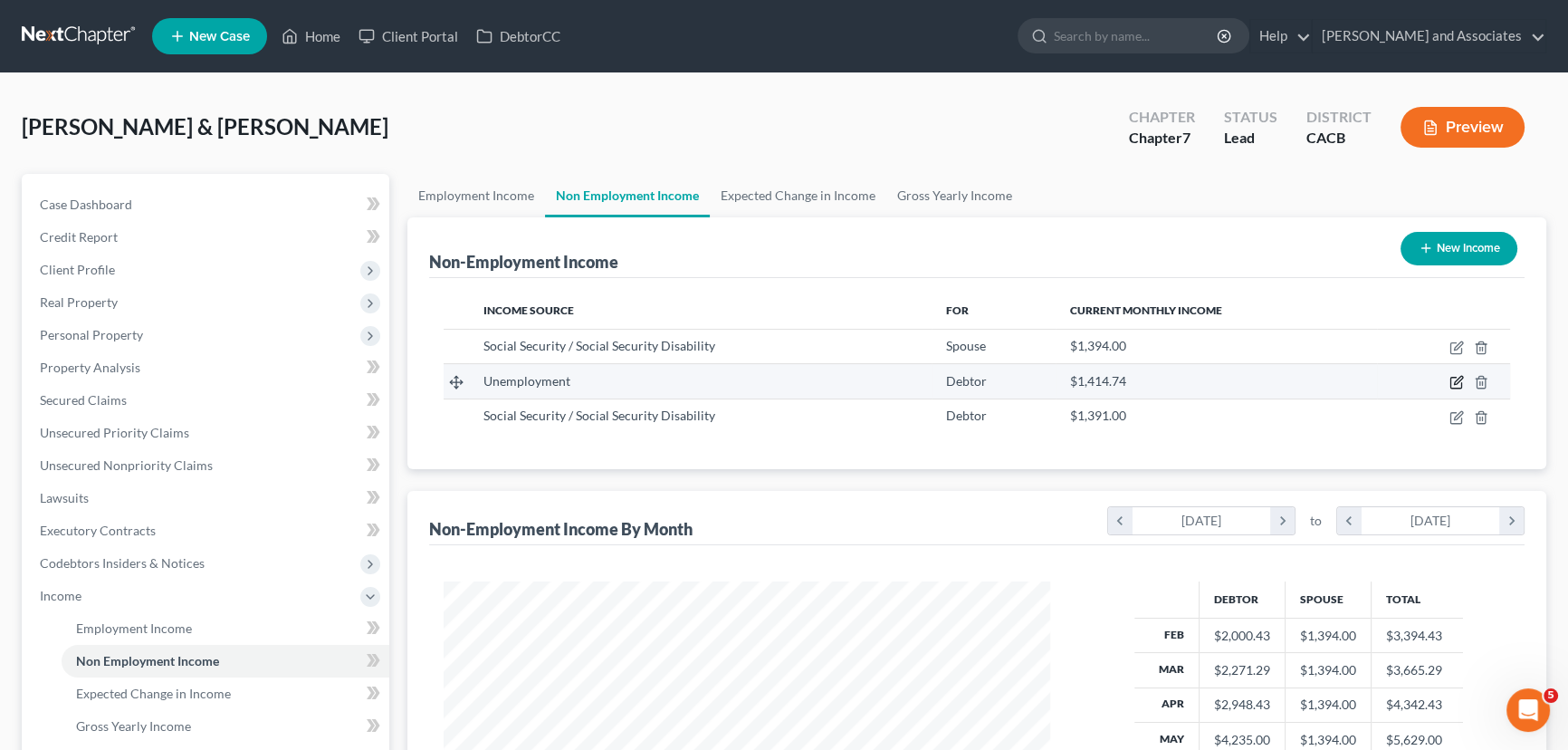
click at [1457, 380] on icon "button" at bounding box center [1457, 381] width 14 height 14
select select "0"
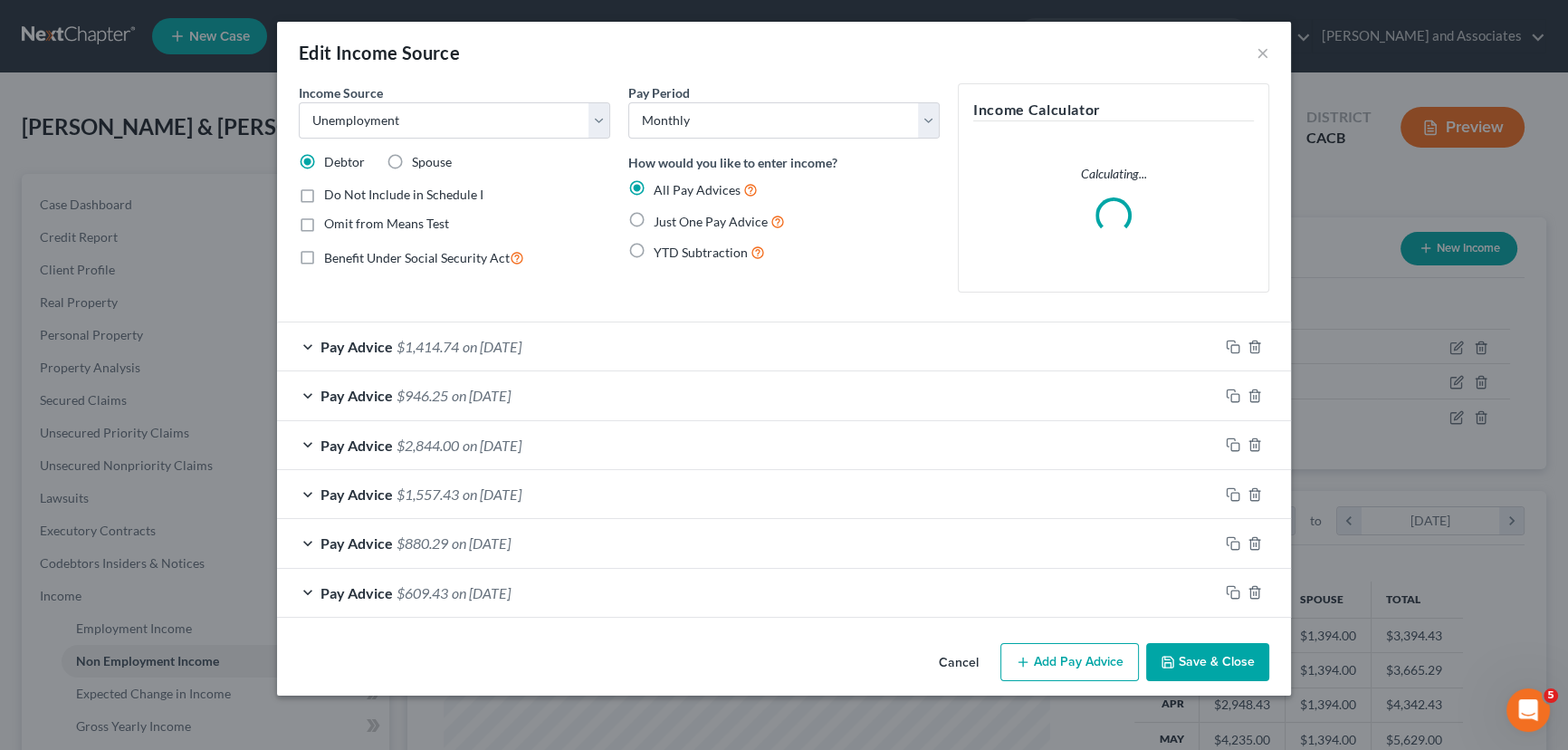
scroll to position [325, 648]
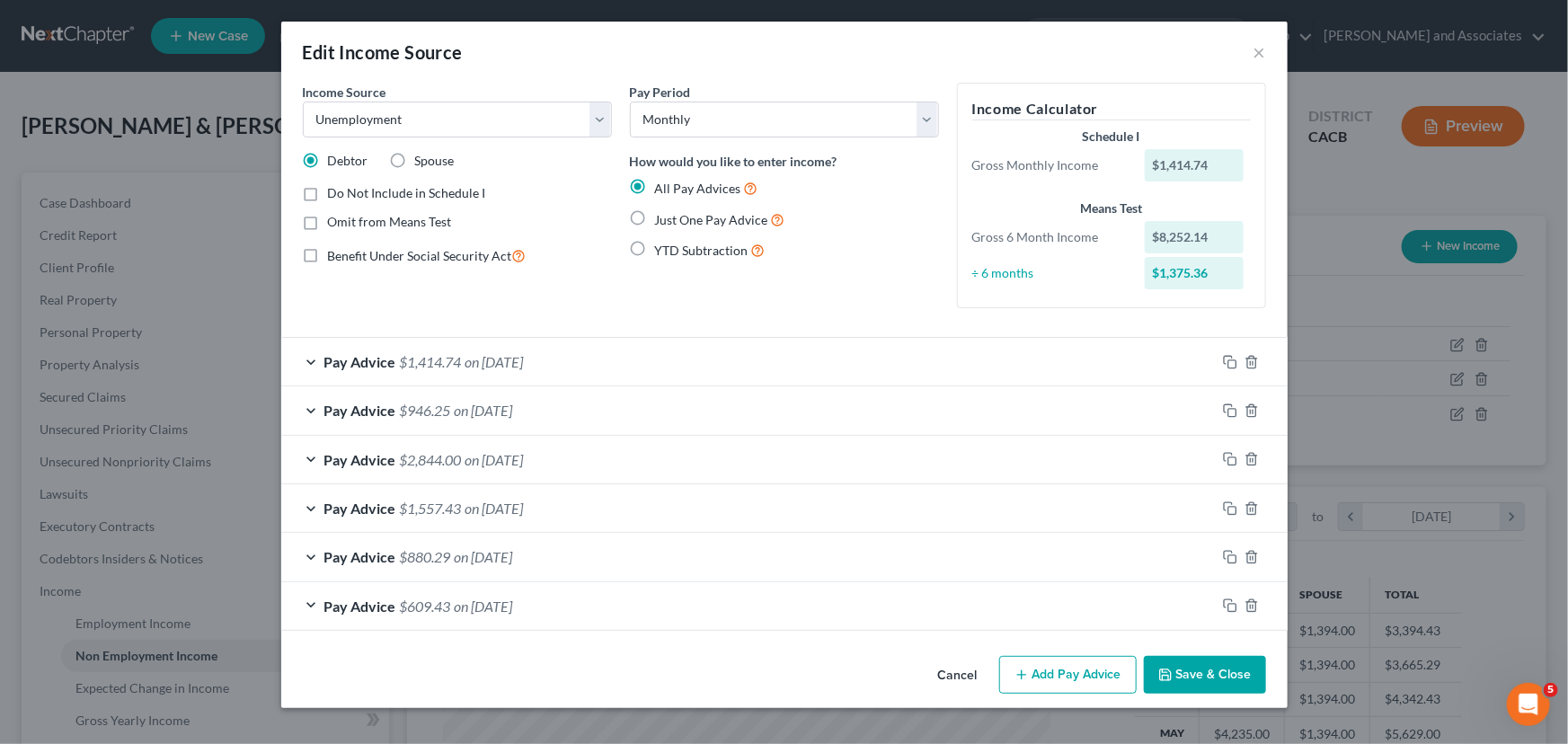
click at [1222, 672] on button "Save & Close" at bounding box center [1205, 675] width 123 height 37
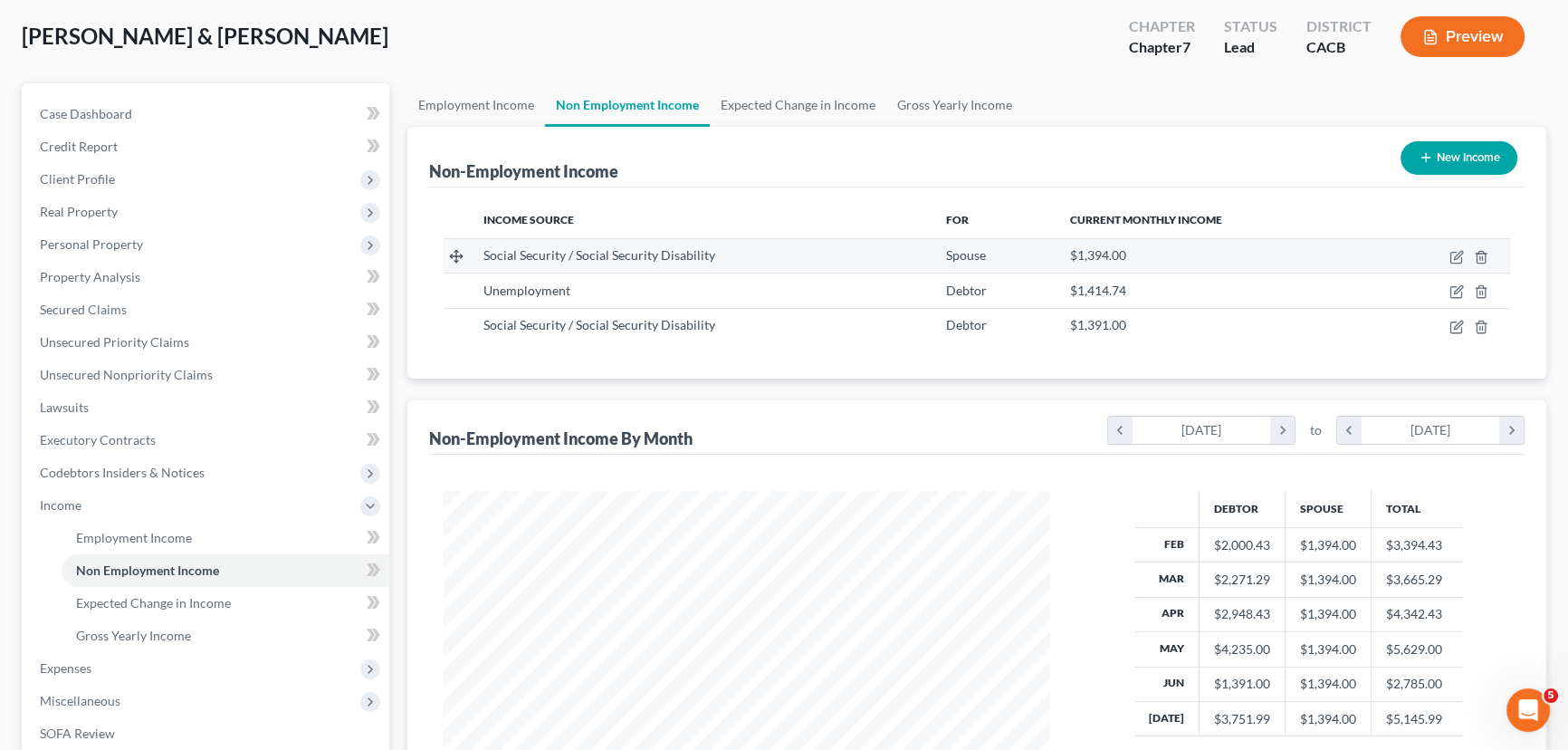
scroll to position [0, 0]
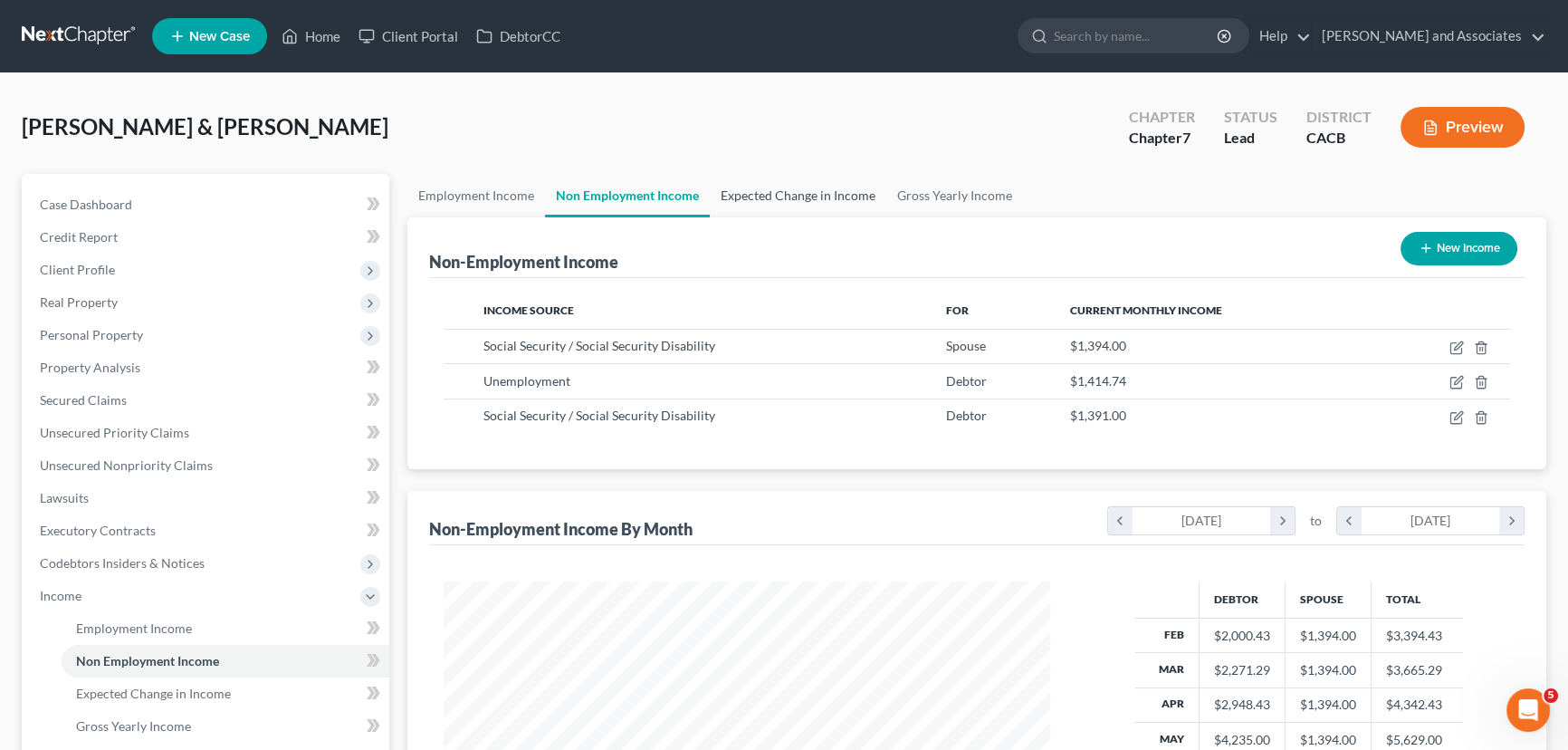
drag, startPoint x: 809, startPoint y: 182, endPoint x: 822, endPoint y: 183, distance: 13.0
click at [809, 182] on link "Expected Change in Income" at bounding box center [798, 195] width 176 height 43
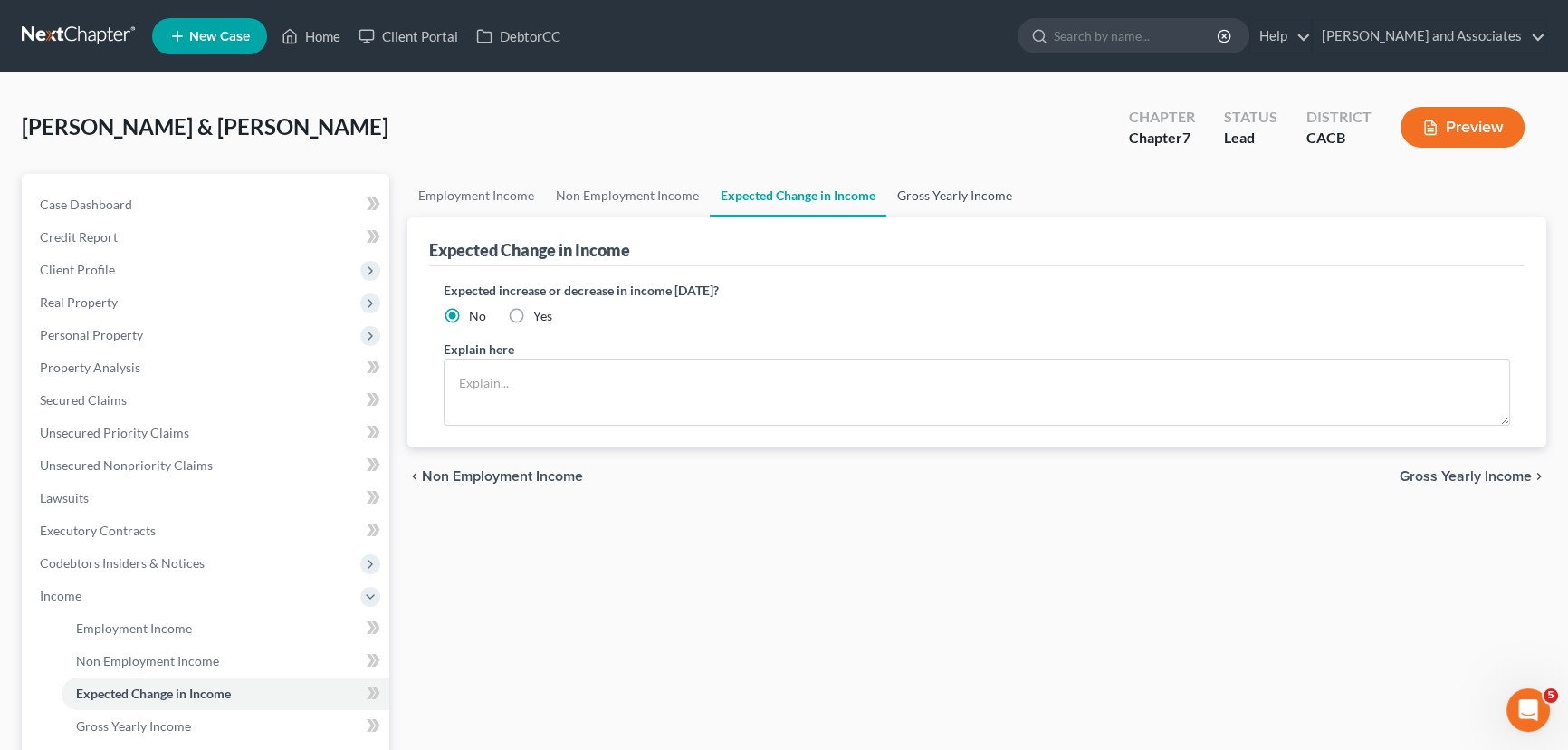
click at [947, 192] on link "Gross Yearly Income" at bounding box center [955, 195] width 137 height 43
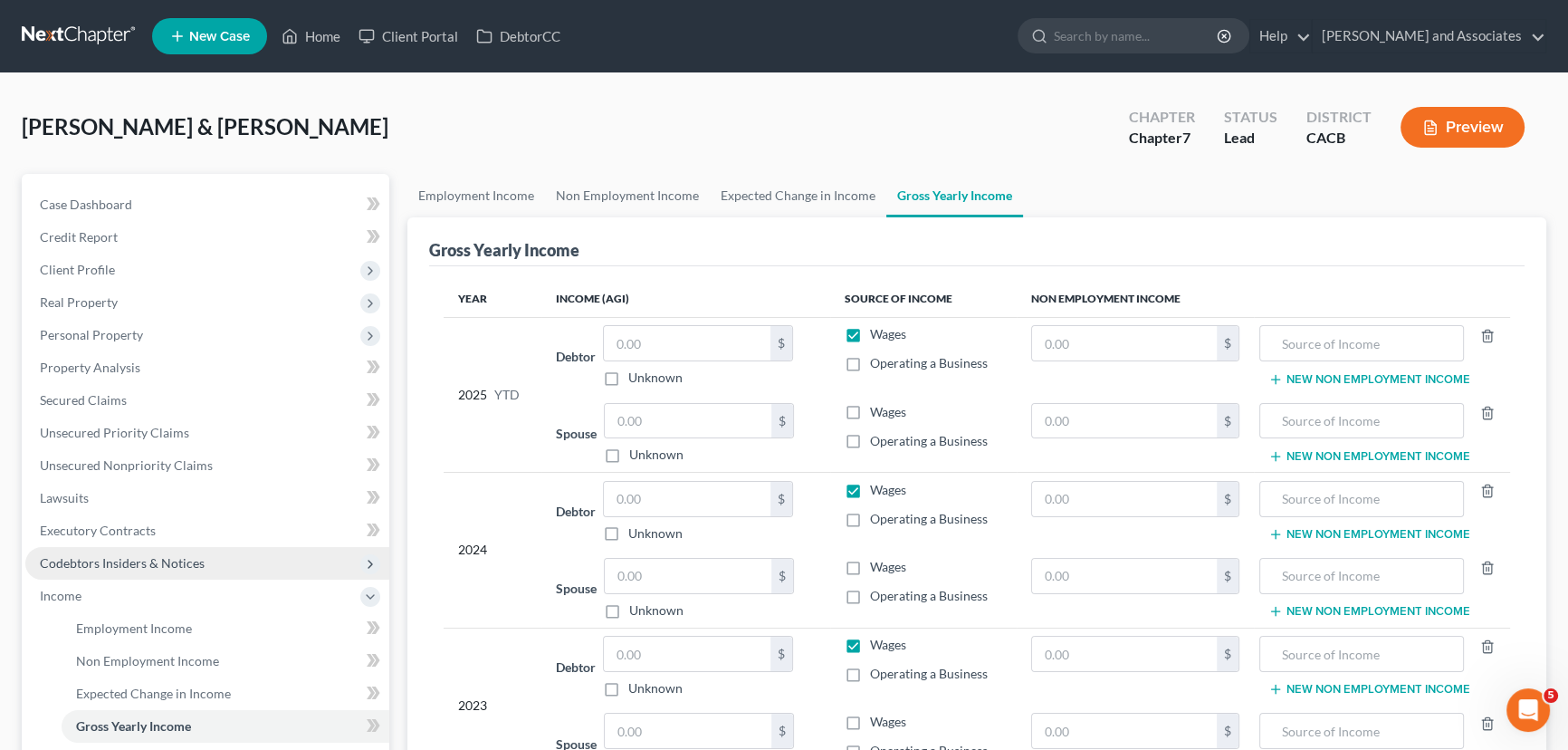
scroll to position [137, 0]
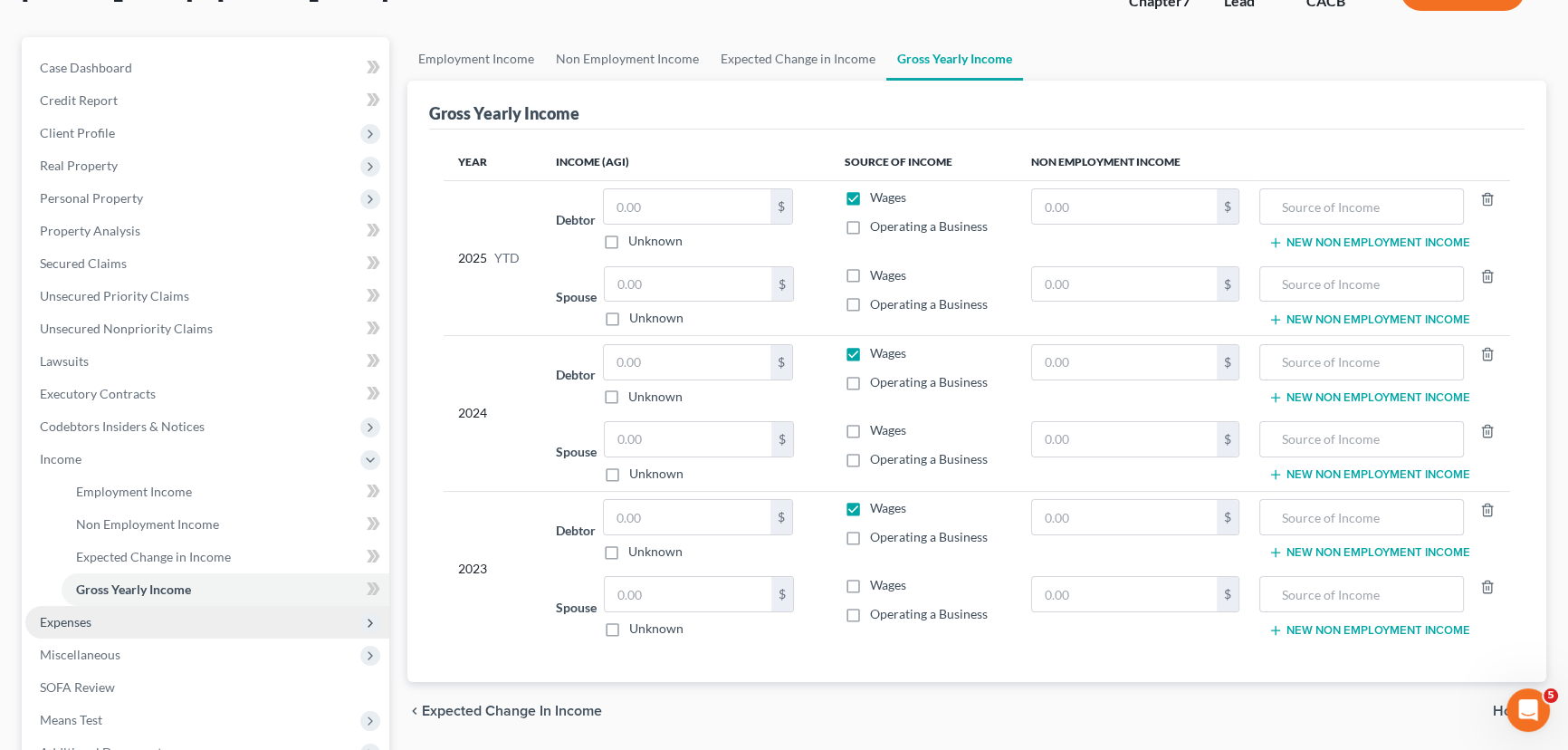
click at [180, 621] on span "Expenses" at bounding box center [208, 622] width 364 height 33
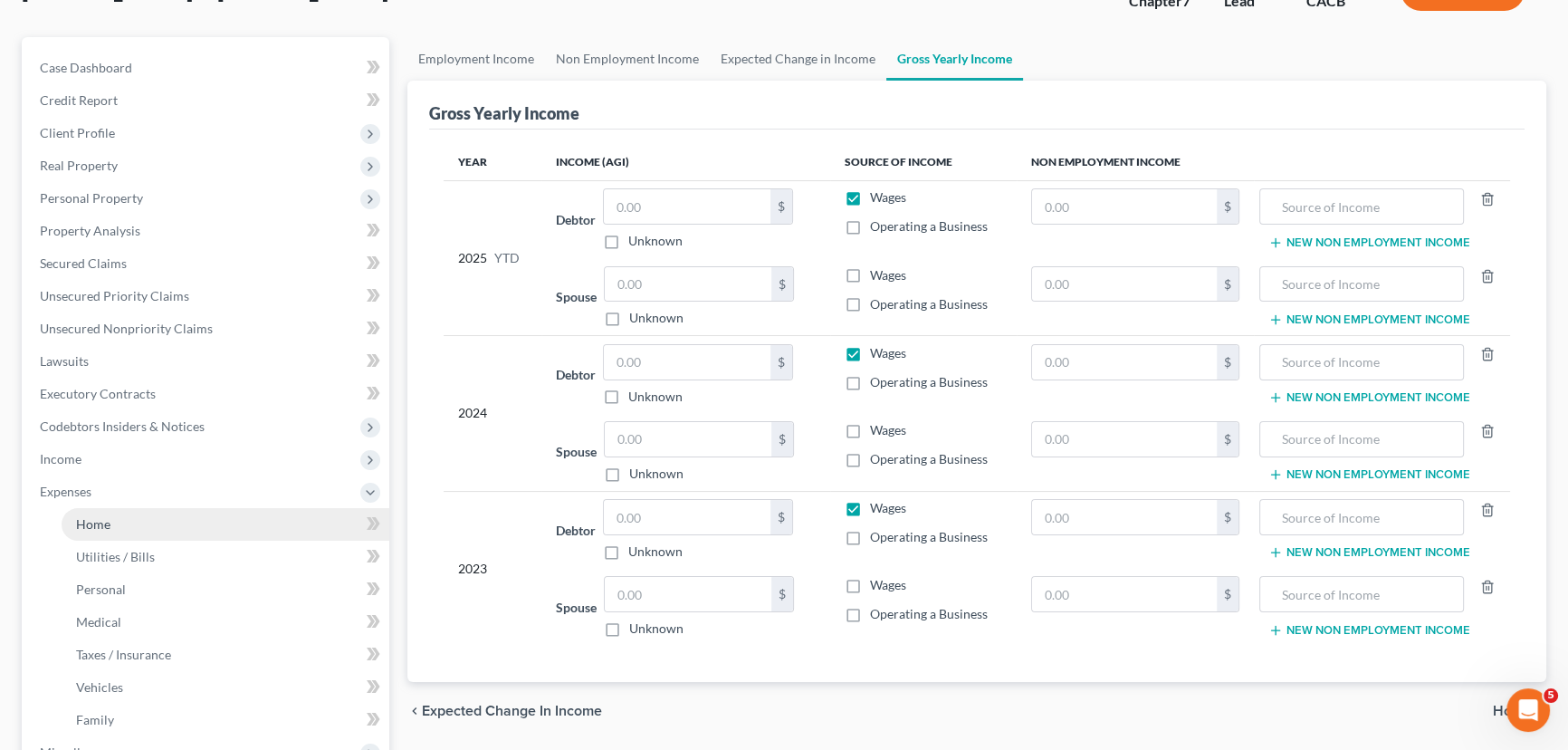
click at [191, 525] on link "Home" at bounding box center [225, 524] width 327 height 33
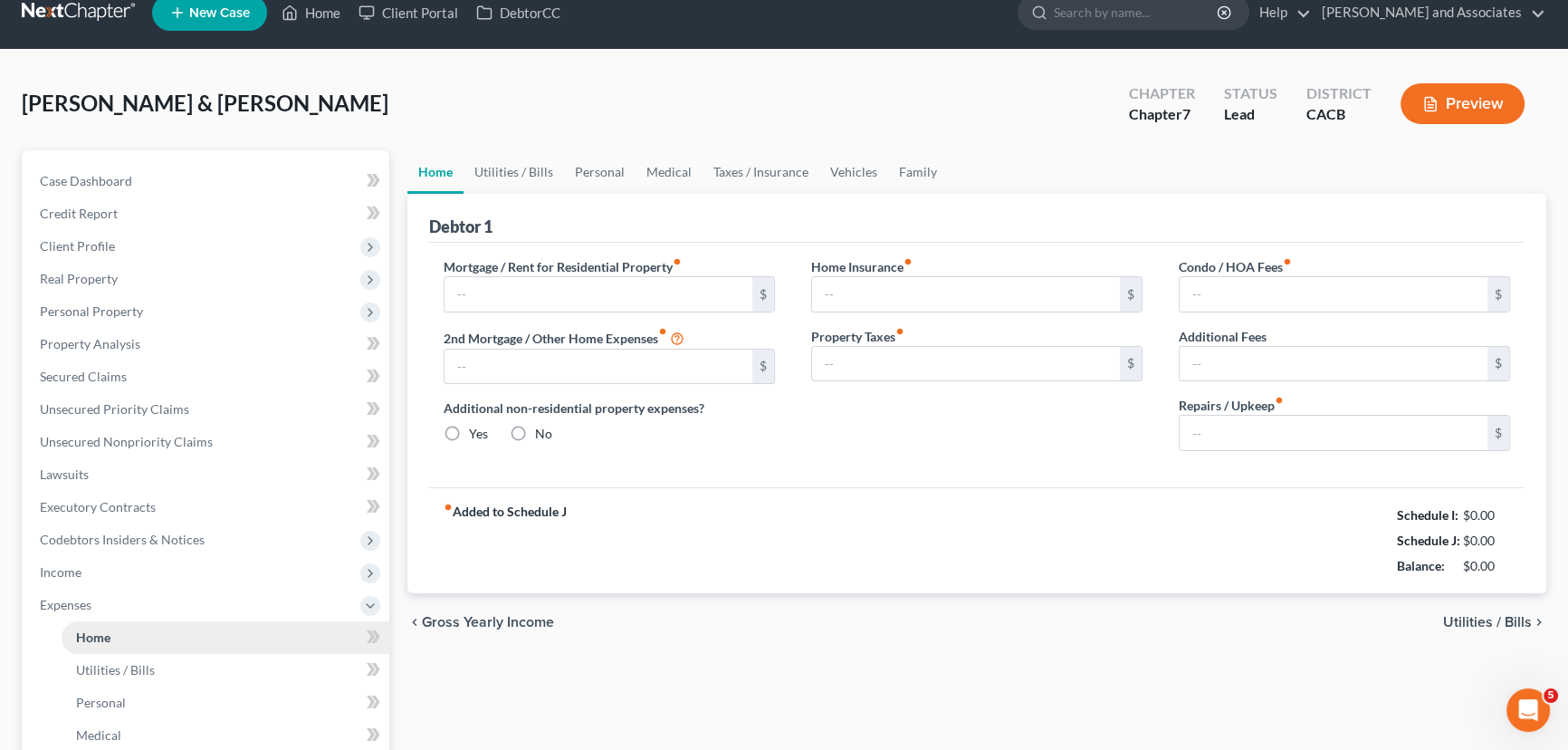
type input "0.00"
radio input "true"
type input "0.00"
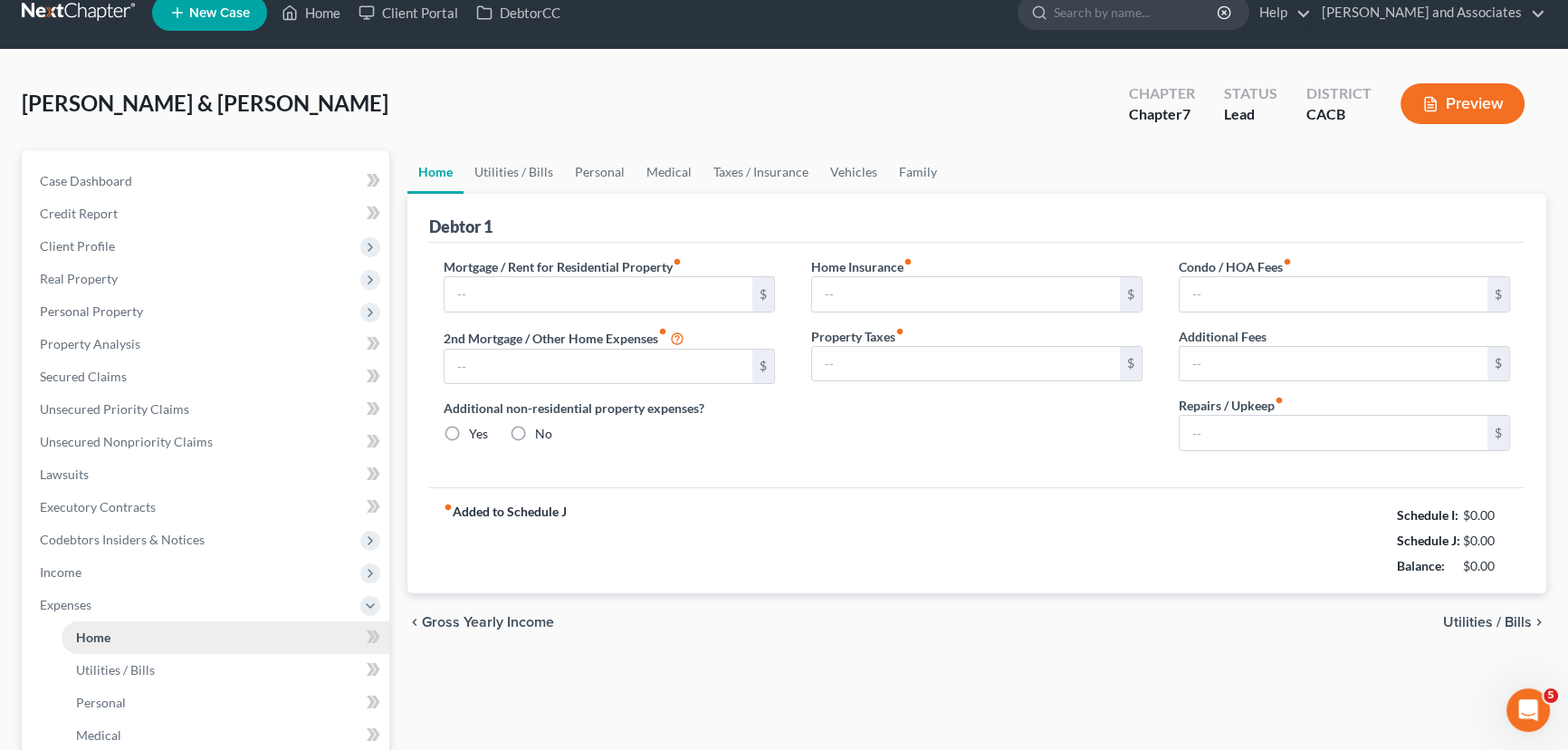
type input "0.00"
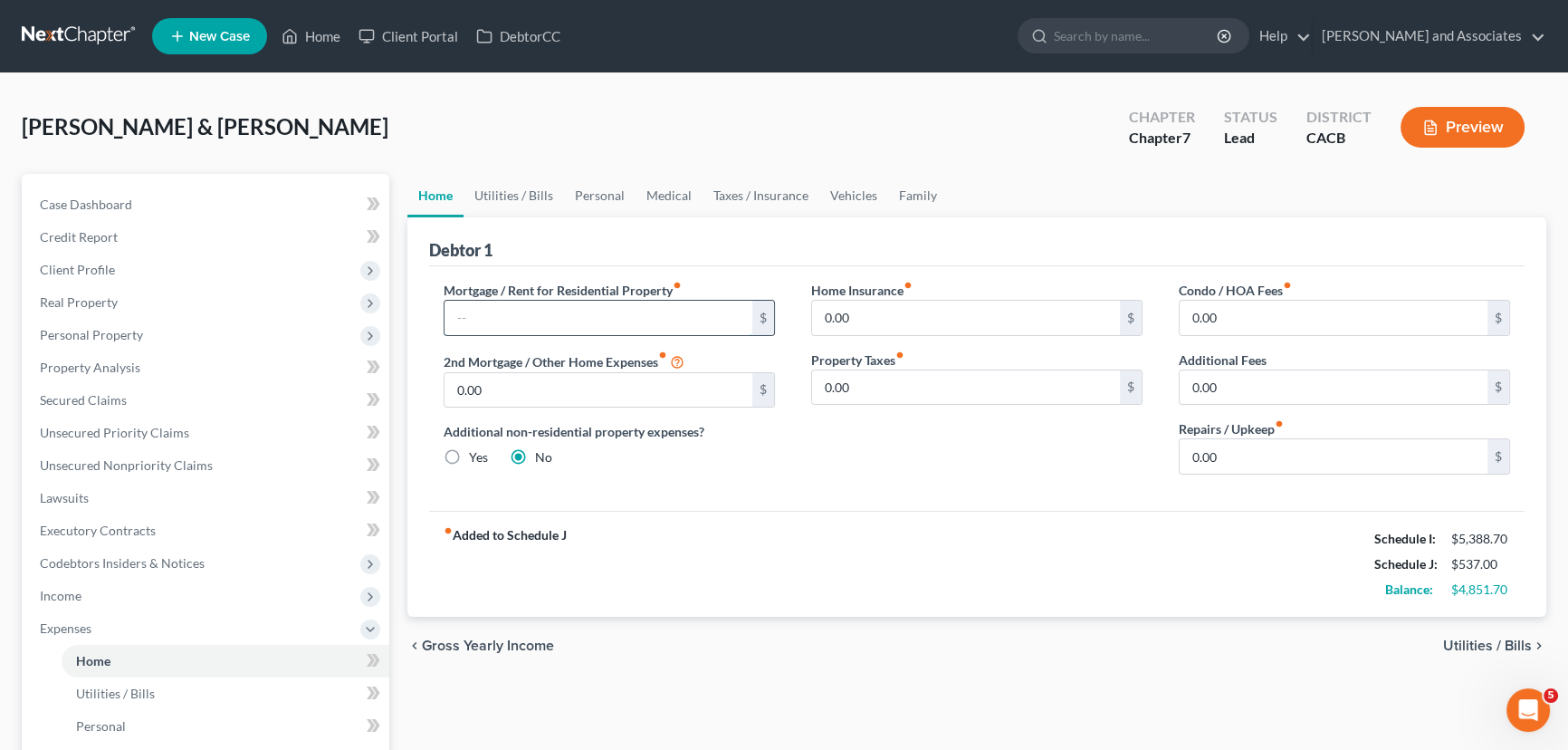
click at [618, 307] on input "text" at bounding box center [598, 318] width 308 height 34
type input "3,113.18"
click at [902, 323] on input "0.00" at bounding box center [966, 318] width 308 height 34
click at [1239, 323] on input "0.00" at bounding box center [1334, 318] width 308 height 34
click at [1316, 461] on input "0.00" at bounding box center [1334, 457] width 308 height 34
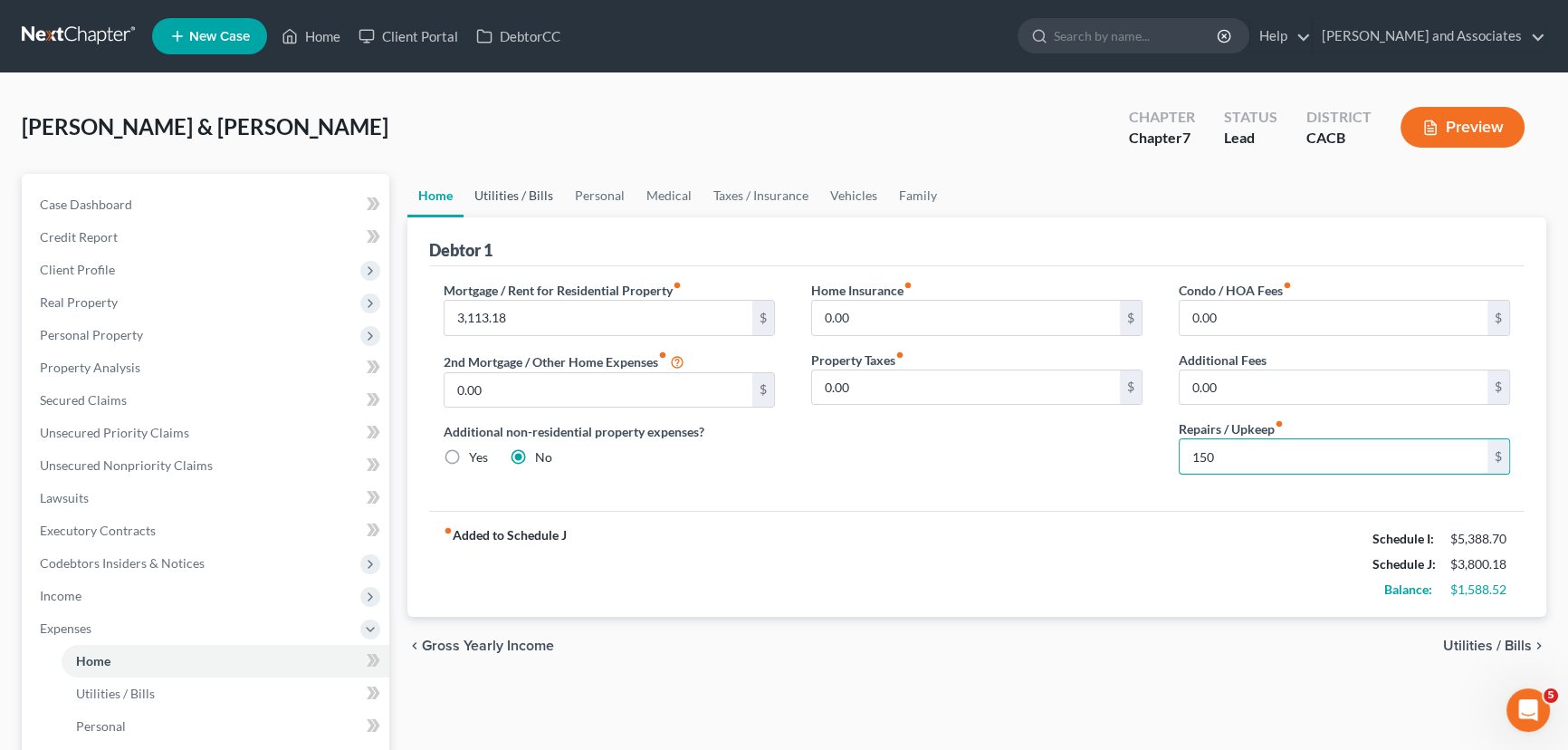
type input "150"
click at [532, 192] on link "Utilities / Bills" at bounding box center [513, 195] width 101 height 43
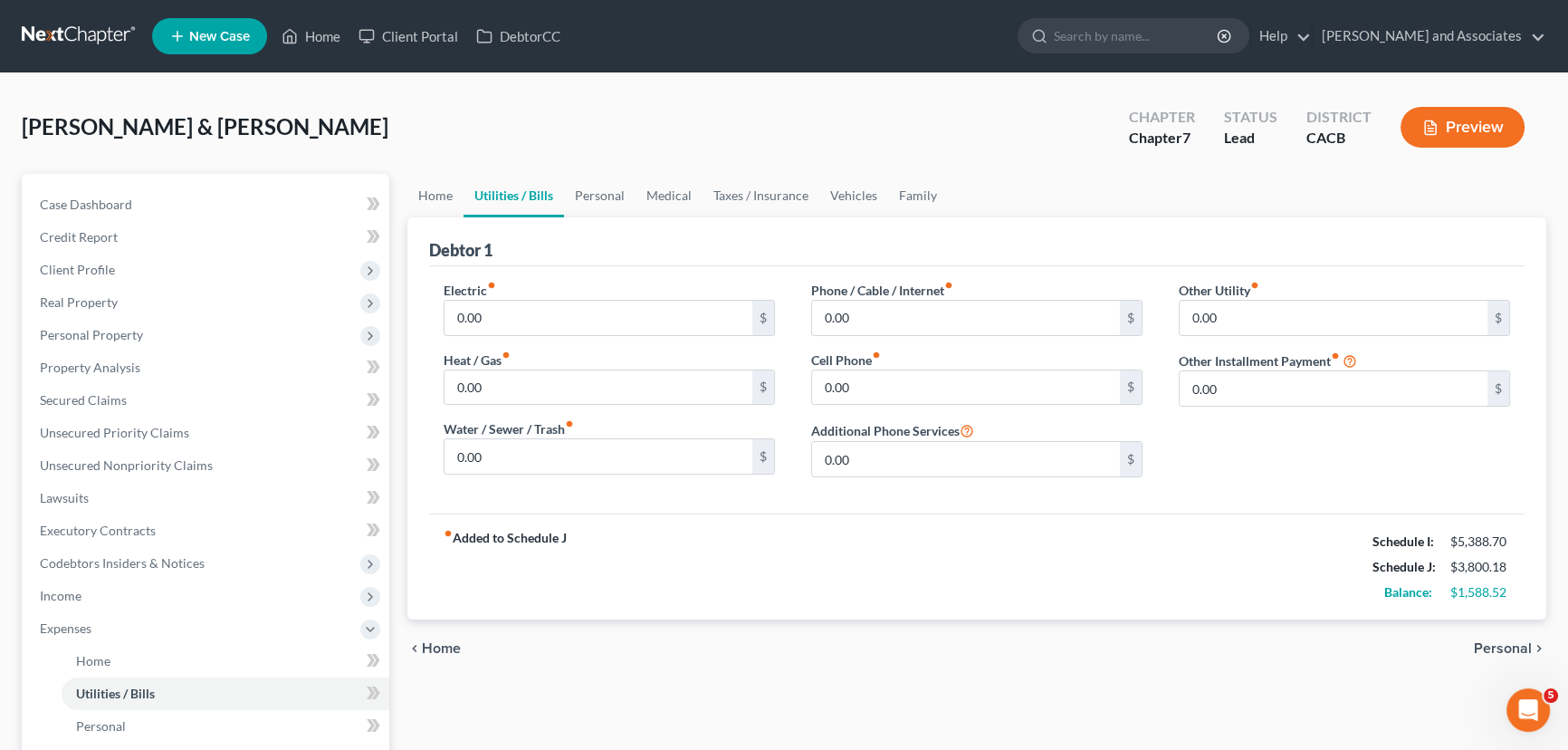
click at [594, 337] on div "Electric fiber_manual_record 0.00 $ Heat / Gas fiber_manual_record 0.00 $ Water…" at bounding box center [609, 387] width 368 height 211
click at [598, 323] on input "0.00" at bounding box center [598, 318] width 308 height 34
click at [580, 383] on input "0.00" at bounding box center [598, 388] width 308 height 34
type input "50"
click at [654, 447] on input "0.00" at bounding box center [598, 457] width 308 height 34
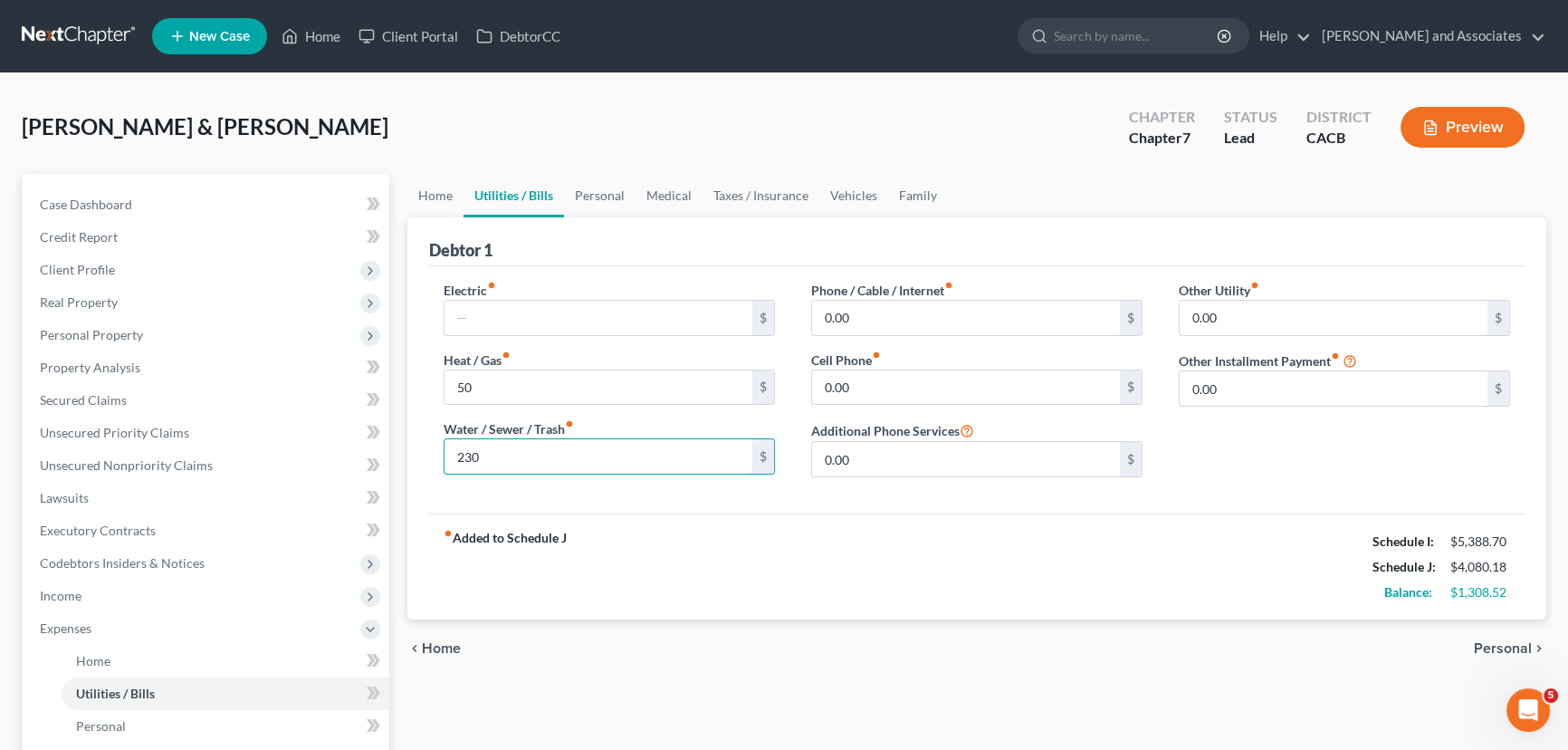
type input "230"
click at [976, 323] on input "0.00" at bounding box center [966, 318] width 308 height 34
type input "356"
click at [1291, 319] on input "0.00" at bounding box center [1334, 318] width 308 height 34
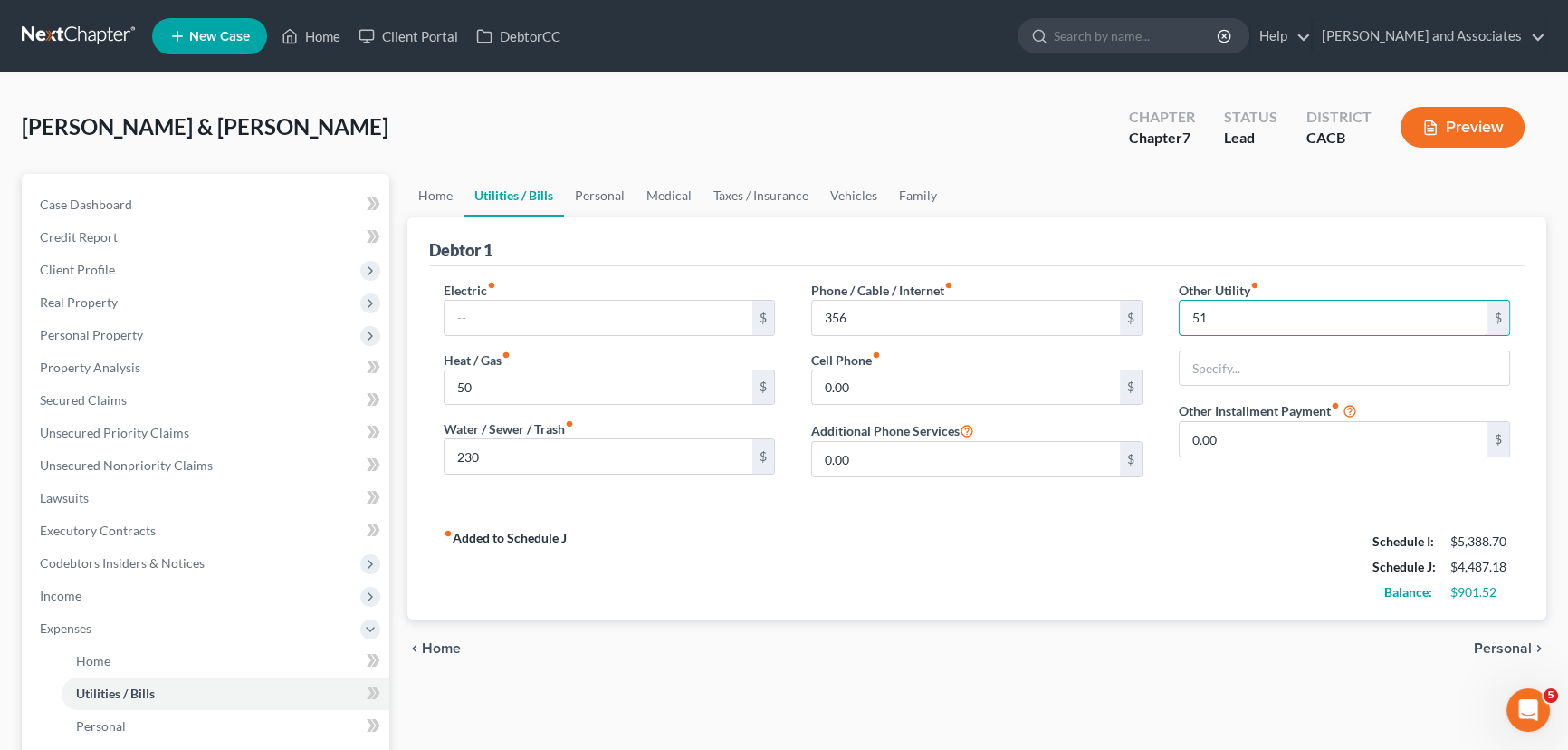
type input "51"
click at [1010, 540] on div "fiber_manual_record Added to Schedule J Schedule I: $5,388.70 Schedule J: $4,48…" at bounding box center [976, 566] width 1095 height 106
drag, startPoint x: 594, startPoint y: 187, endPoint x: 637, endPoint y: 192, distance: 43.3
click at [594, 187] on link "Personal" at bounding box center [600, 195] width 72 height 43
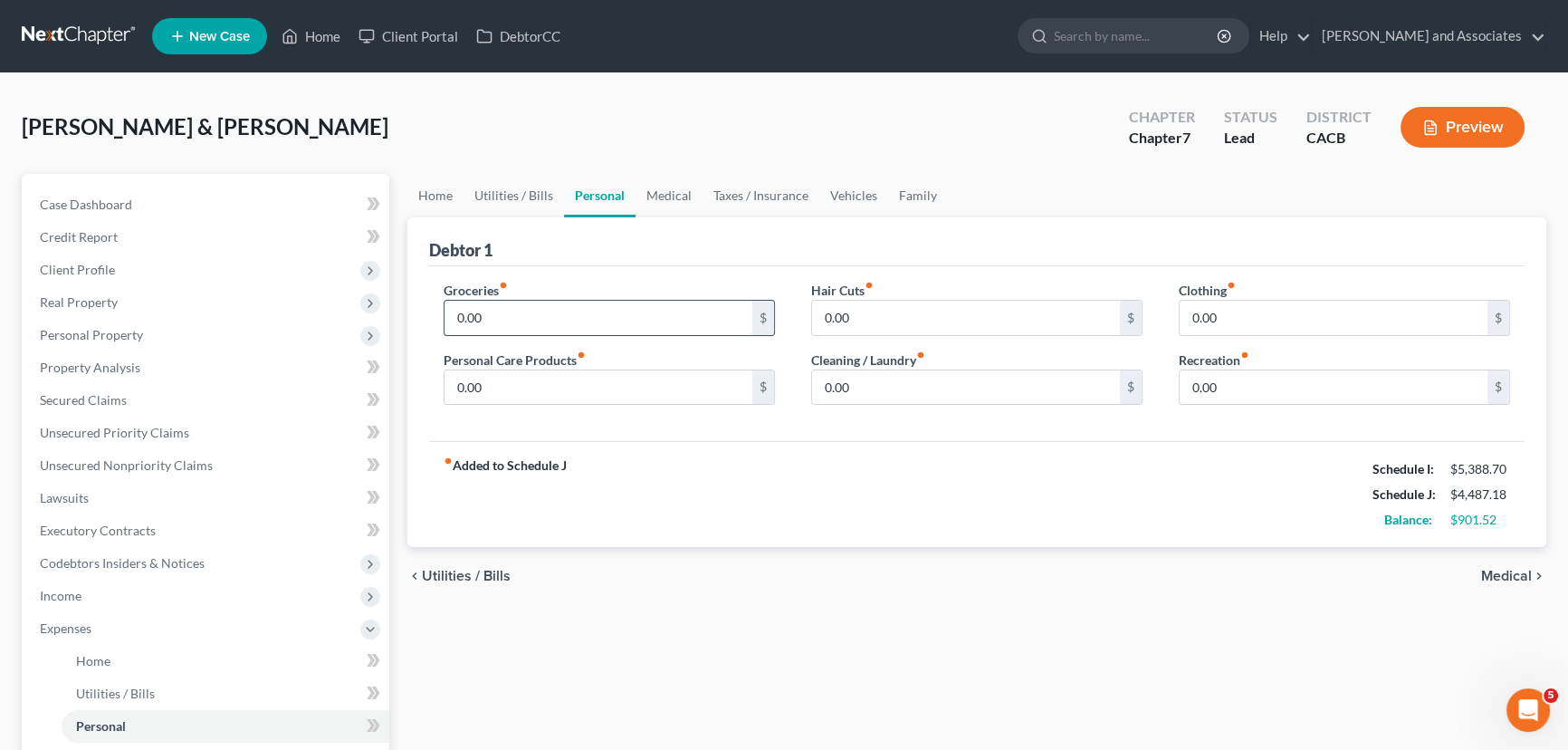
click at [523, 307] on input "0.00" at bounding box center [598, 318] width 308 height 34
type input "820"
click at [508, 377] on input "0.00" at bounding box center [598, 388] width 308 height 34
type input "80"
click at [970, 314] on input "0.00" at bounding box center [966, 318] width 308 height 34
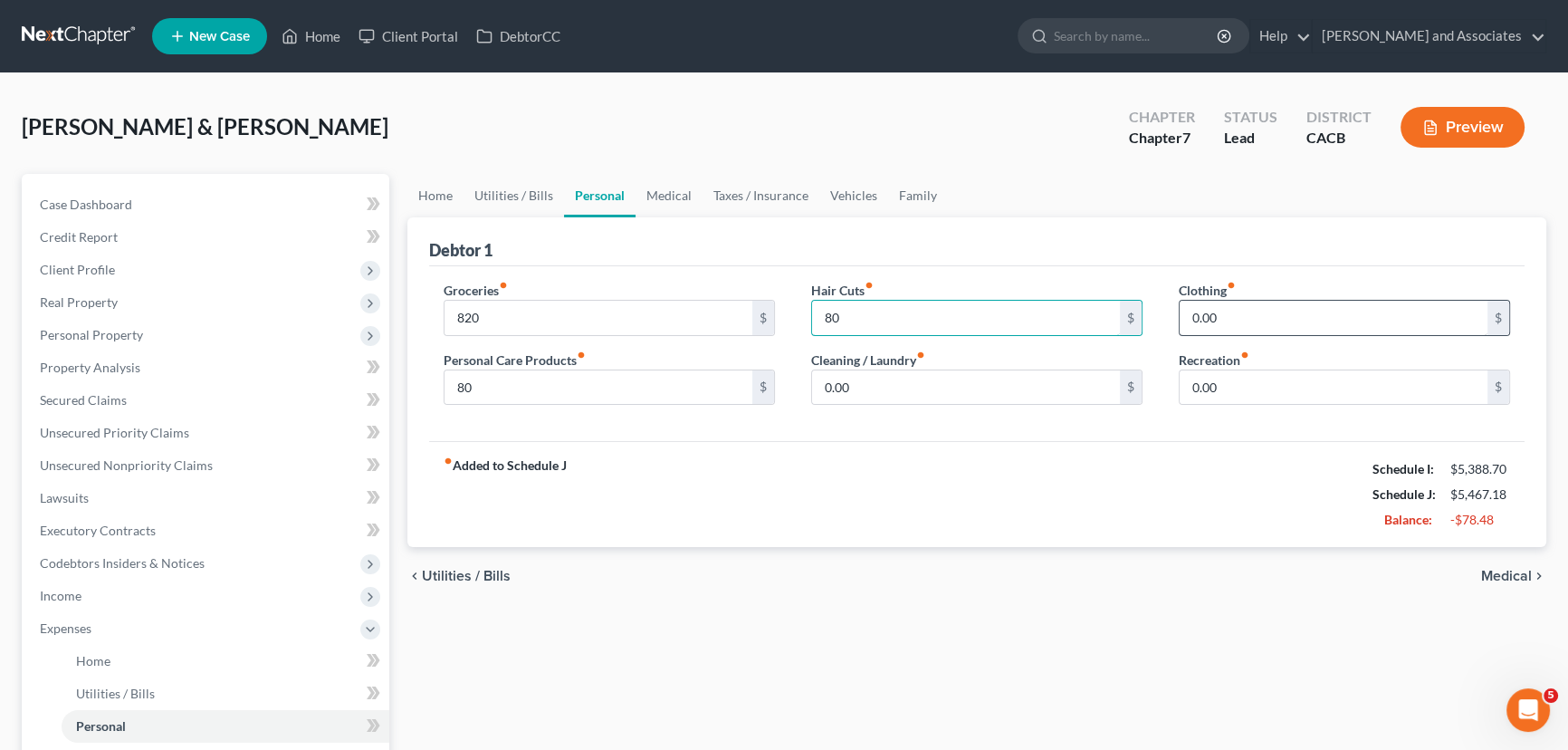
type input "80"
click at [1342, 322] on input "0.00" at bounding box center [1334, 318] width 308 height 34
type input "157"
click at [1318, 397] on input "0.00" at bounding box center [1334, 388] width 308 height 34
type input "150"
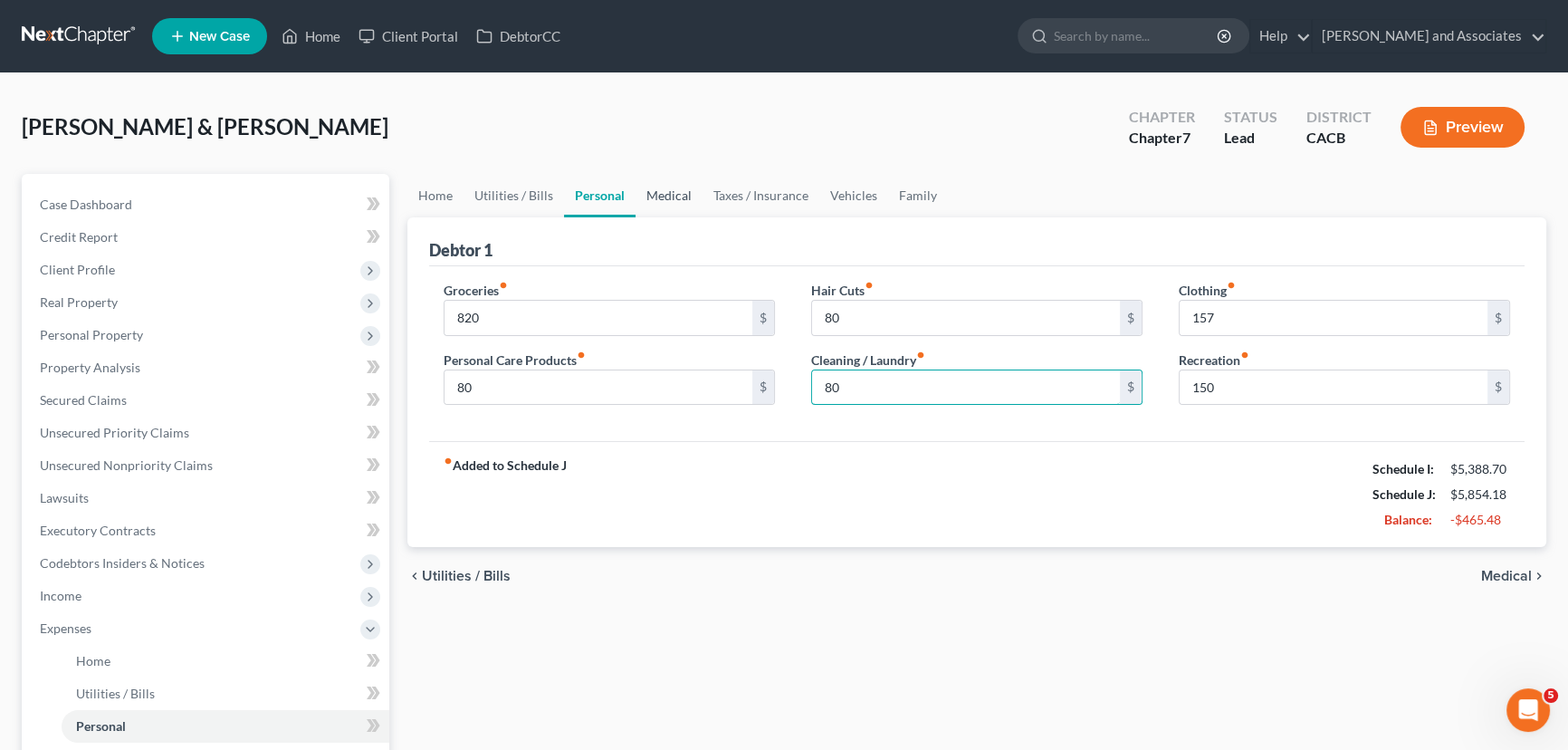
type input "80"
click at [658, 198] on link "Medical" at bounding box center [669, 195] width 67 height 43
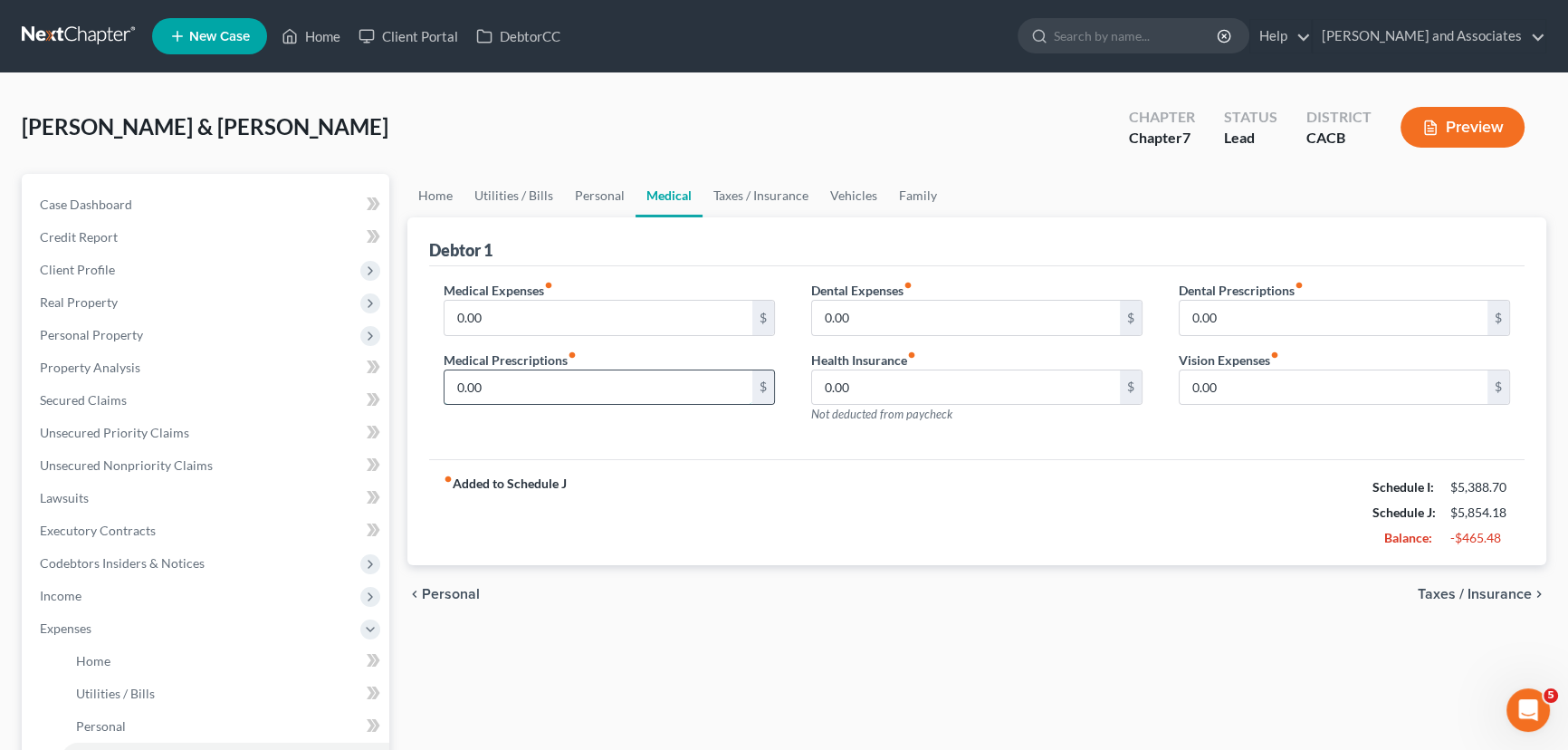
click at [659, 382] on input "0.00" at bounding box center [598, 388] width 308 height 34
type input "130"
click at [581, 306] on input "0.00" at bounding box center [598, 318] width 308 height 34
type input "20"
click at [1035, 317] on input "0.00" at bounding box center [966, 318] width 308 height 34
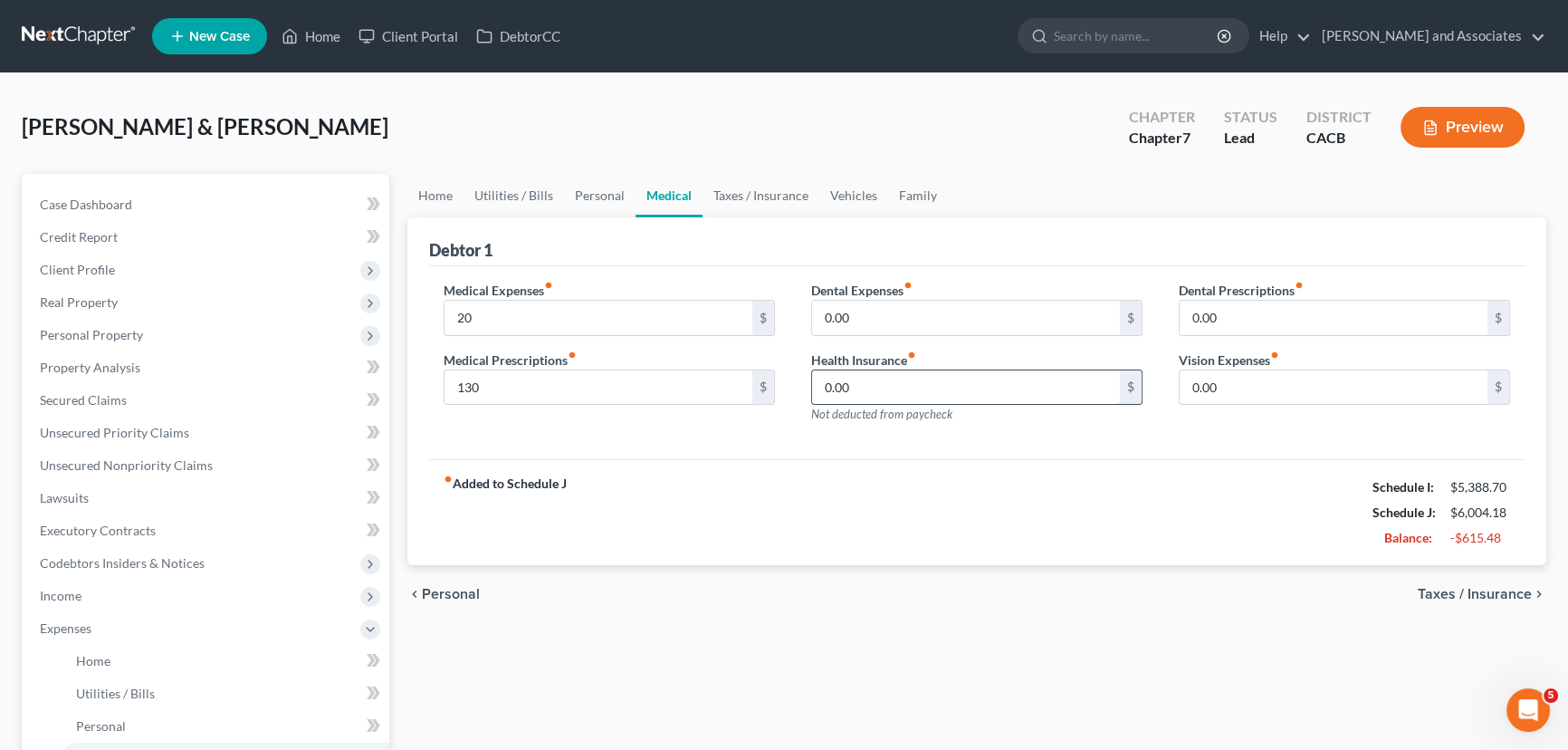
click at [1053, 394] on input "0.00" at bounding box center [966, 388] width 308 height 34
type input "30"
click at [1244, 511] on div "fiber_manual_record Added to Schedule J Schedule I: $5,388.70 Schedule J: $6,03…" at bounding box center [976, 512] width 1095 height 106
drag, startPoint x: 735, startPoint y: 193, endPoint x: 798, endPoint y: 200, distance: 63.4
click at [735, 193] on link "Taxes / Insurance" at bounding box center [761, 195] width 117 height 43
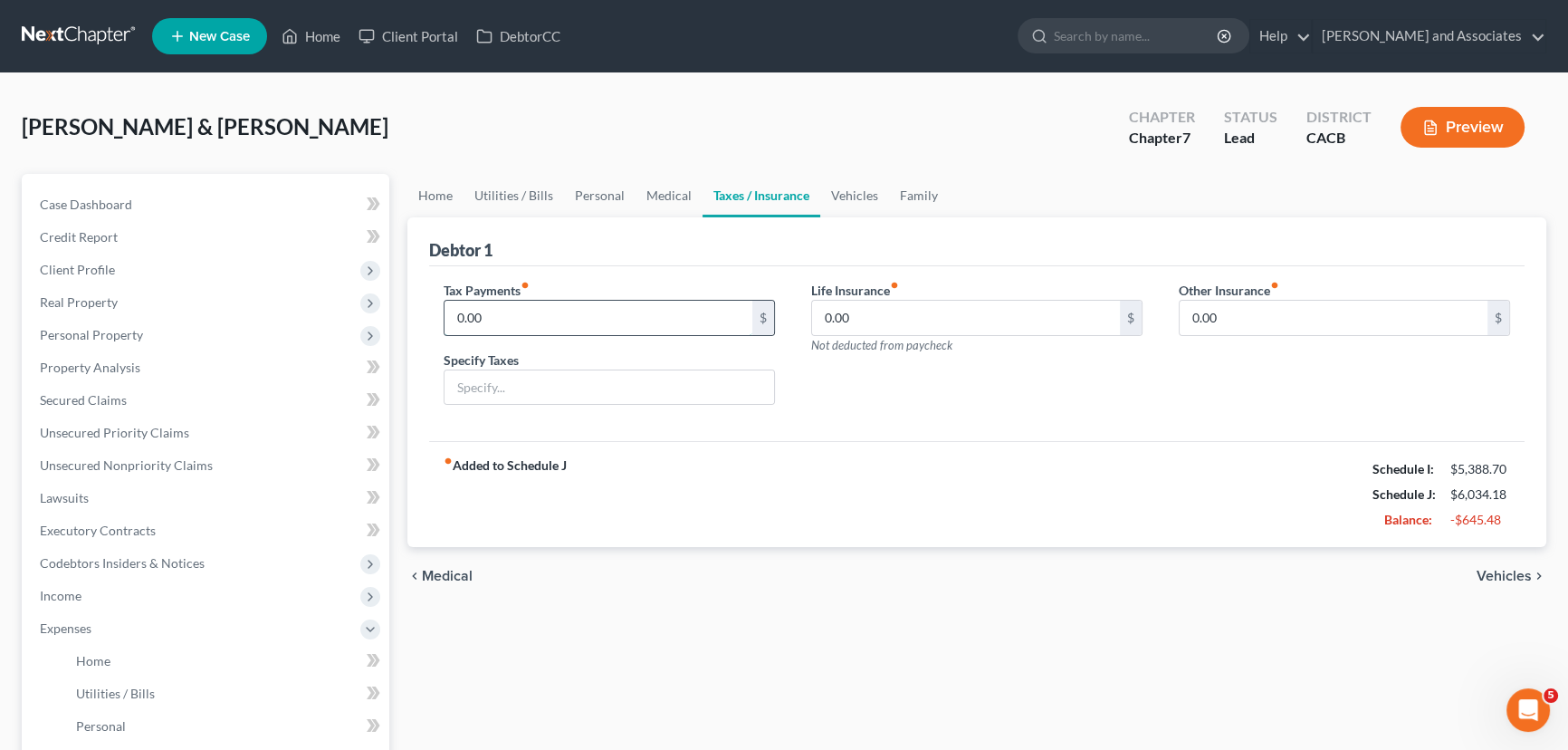
click at [597, 323] on input "0.00" at bounding box center [598, 318] width 308 height 34
click at [851, 186] on link "Vehicles" at bounding box center [855, 195] width 69 height 43
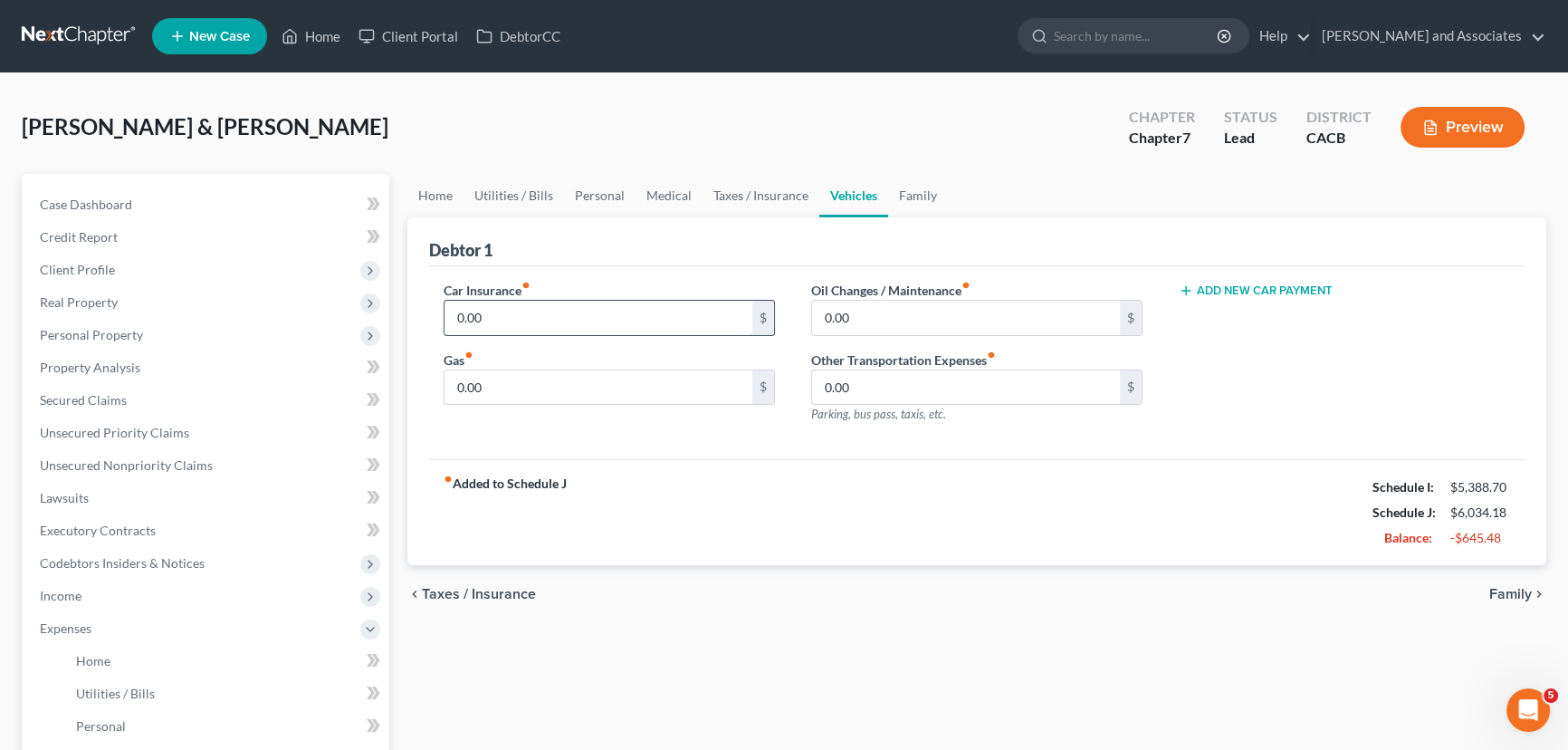
click at [627, 322] on input "0.00" at bounding box center [598, 318] width 308 height 34
type input "250"
click at [616, 376] on input "0.00" at bounding box center [598, 388] width 308 height 34
click at [639, 390] on input "text" at bounding box center [598, 388] width 308 height 34
type input "350"
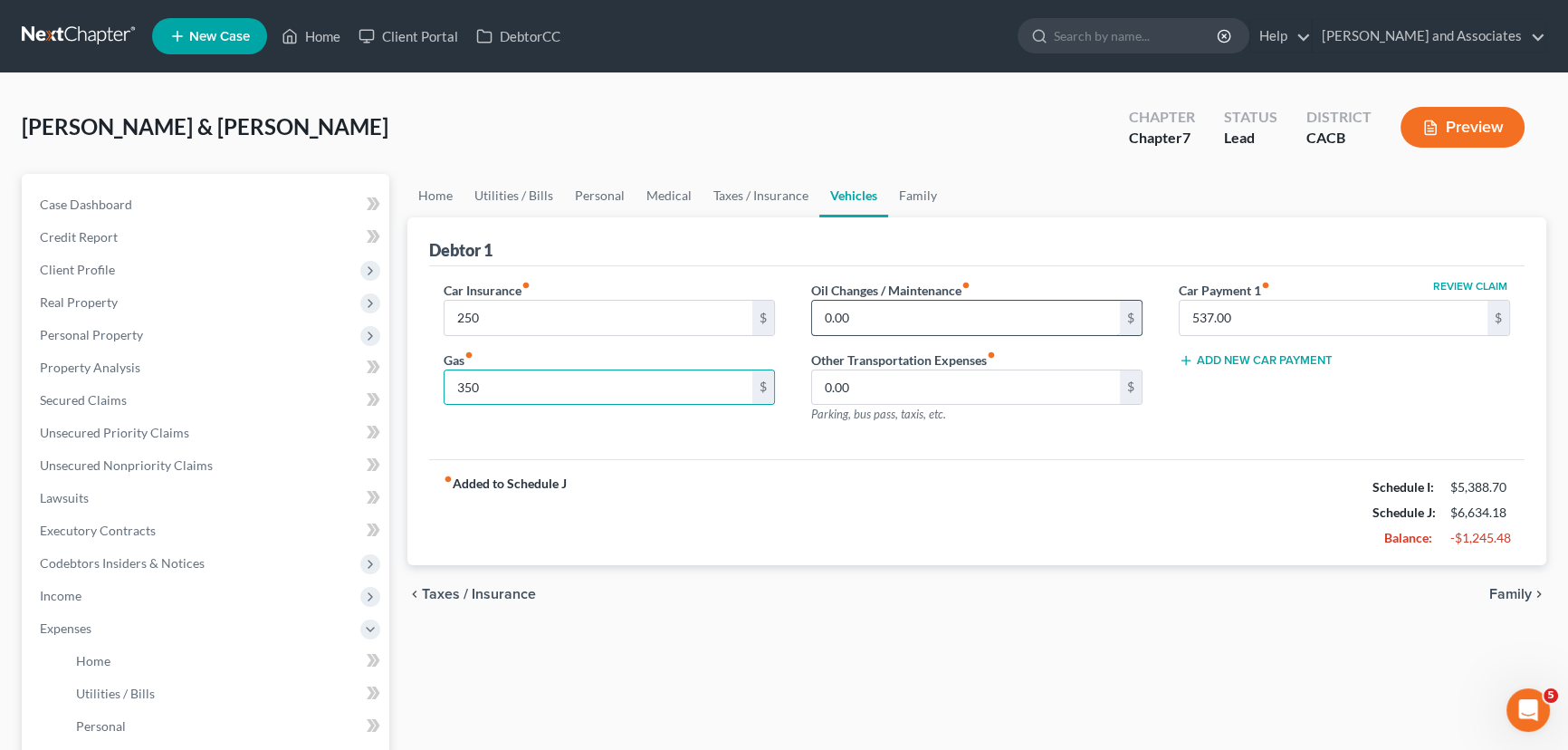
click at [855, 314] on input "0.00" at bounding box center [966, 318] width 308 height 34
type input "8"
type input "100"
click at [905, 191] on link "Family" at bounding box center [918, 195] width 59 height 43
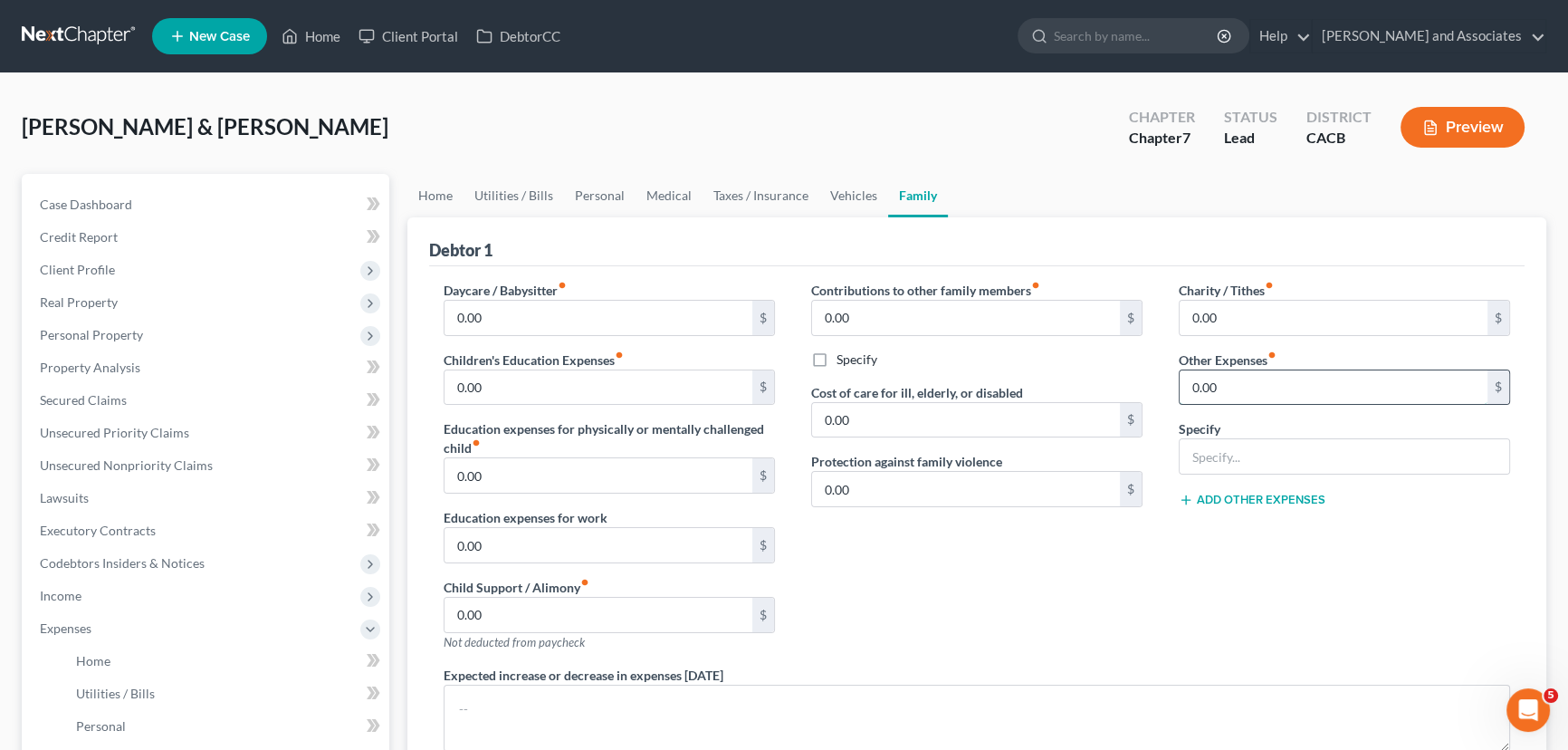
click at [1313, 385] on input "0.00" at bounding box center [1334, 388] width 308 height 34
click at [1243, 466] on input "text" at bounding box center [1344, 457] width 329 height 34
type input "Pet Expenses"
click at [1254, 375] on input "text" at bounding box center [1334, 388] width 308 height 34
click at [983, 618] on div "Contributions to other family members fiber_manual_record 0.00 $ Specify Cost o…" at bounding box center [977, 474] width 368 height 385
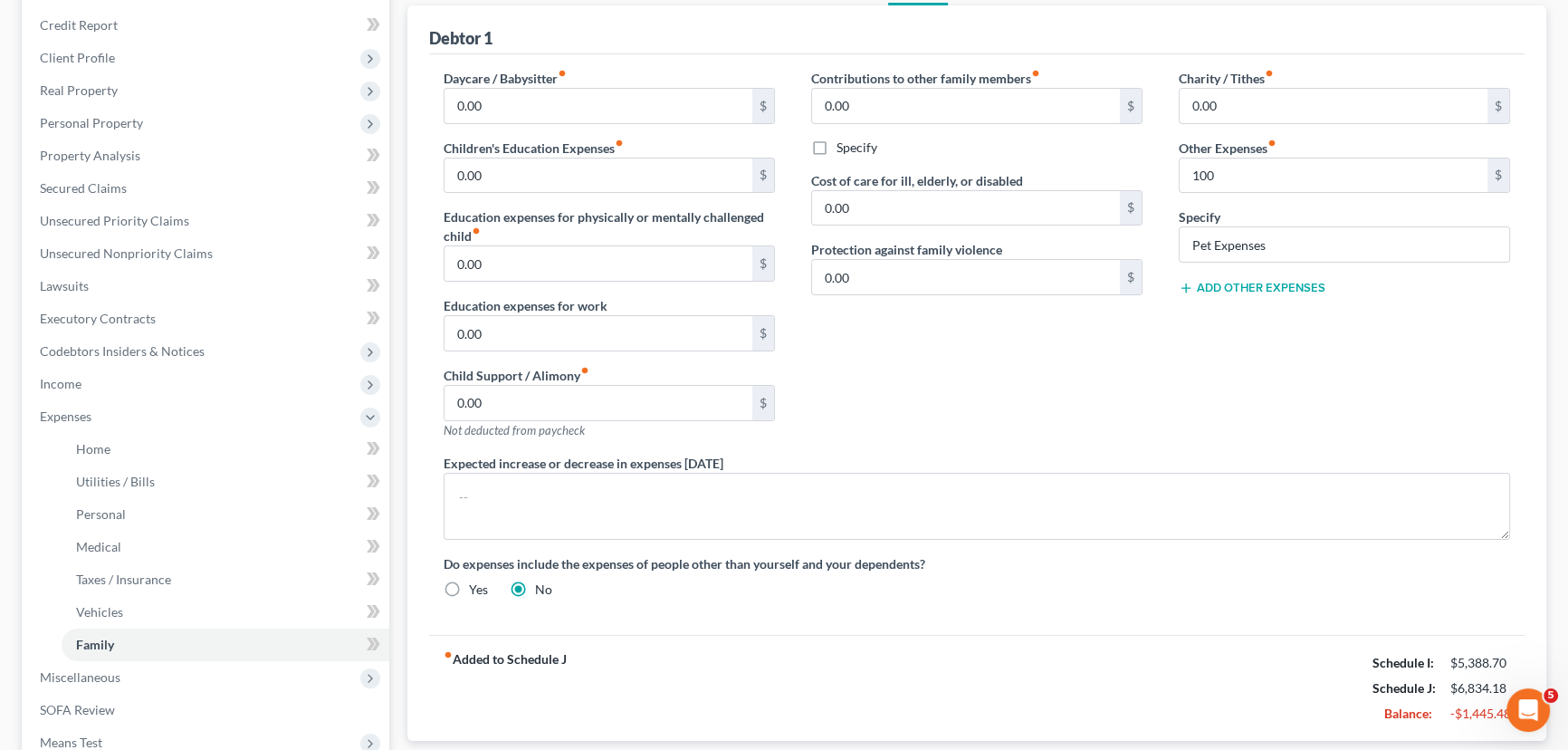
scroll to position [392, 0]
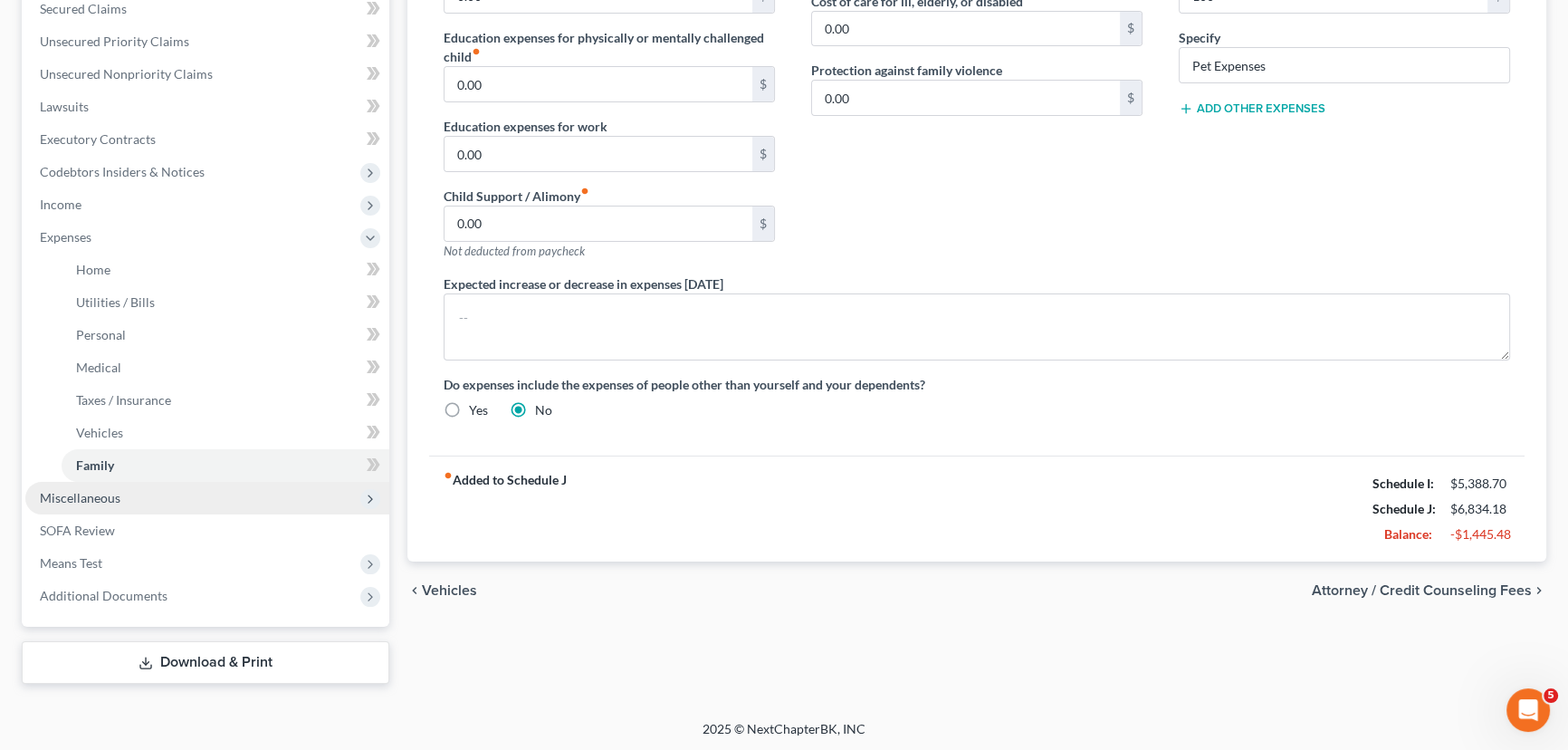
click at [188, 506] on span "Miscellaneous" at bounding box center [208, 498] width 364 height 33
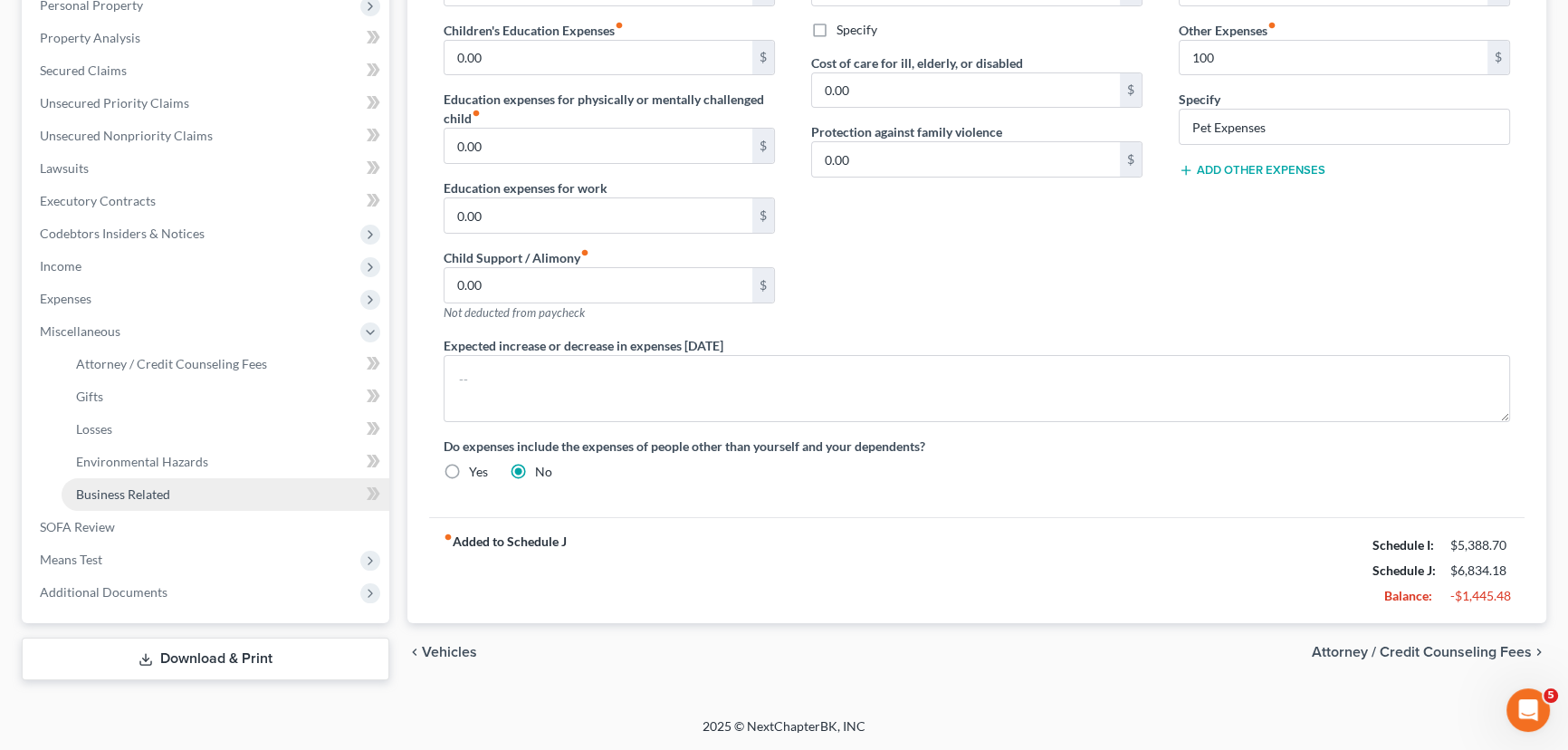
scroll to position [326, 0]
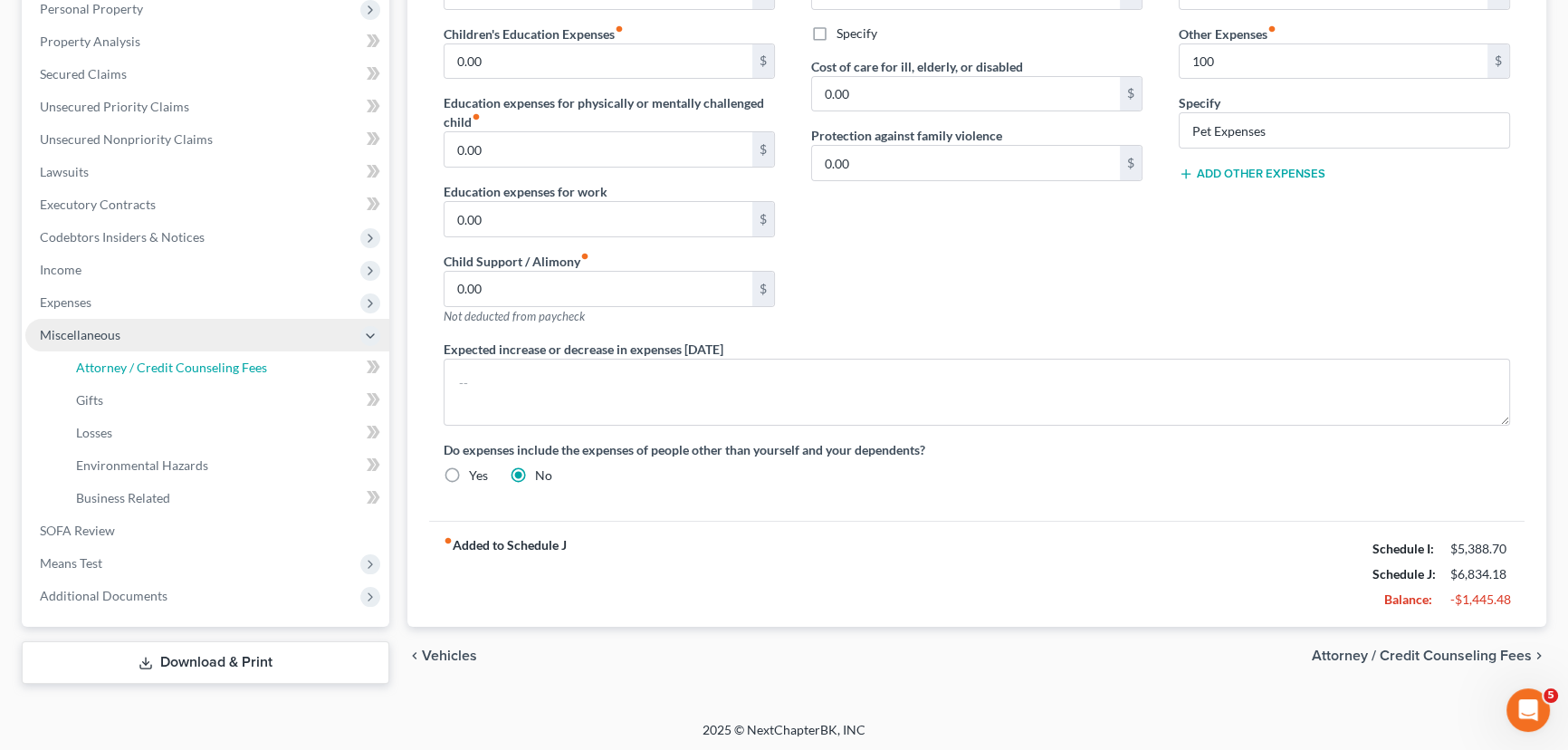
click at [167, 363] on span "Attorney / Credit Counseling Fees" at bounding box center [172, 367] width 192 height 15
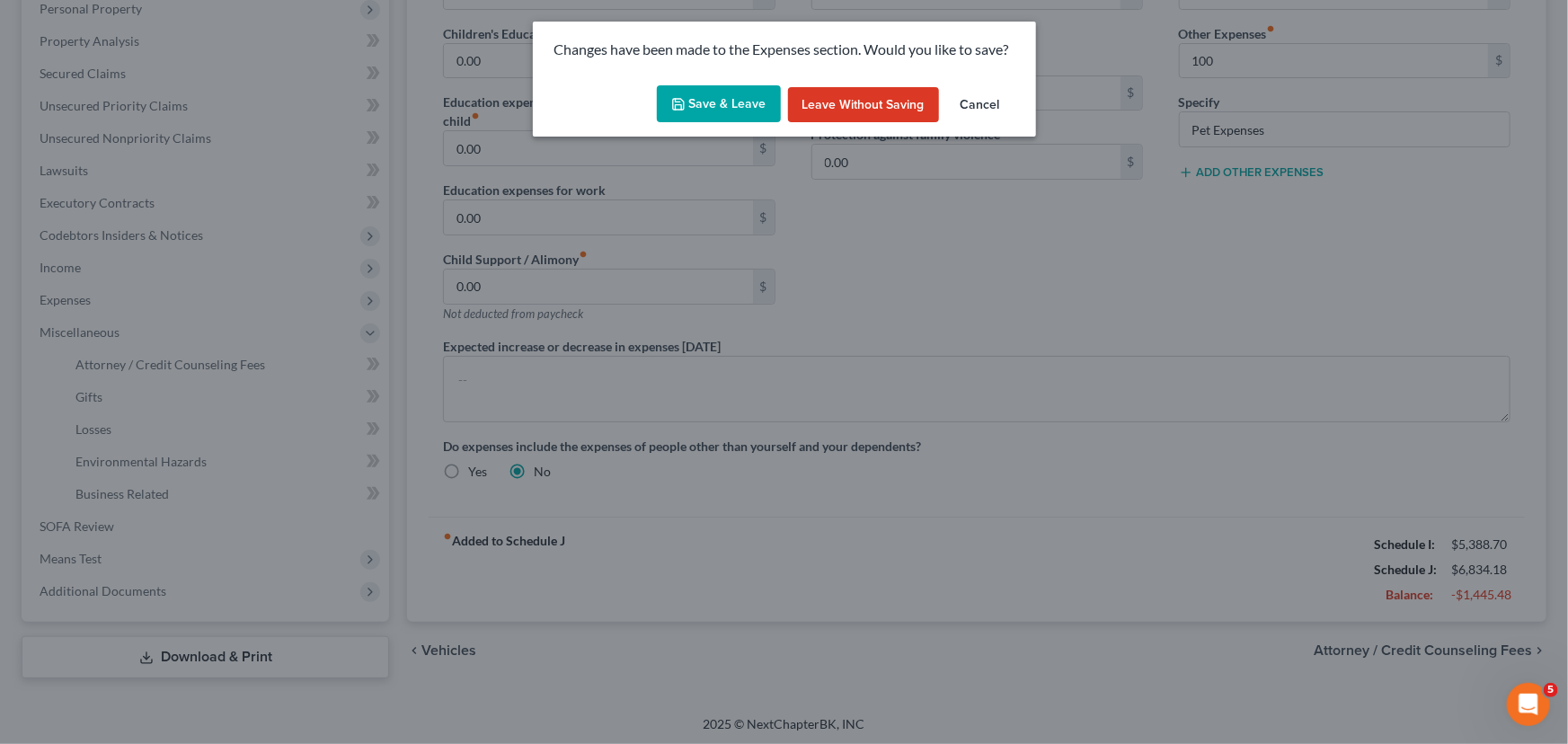
click at [731, 102] on button "Save & Leave" at bounding box center [719, 104] width 124 height 37
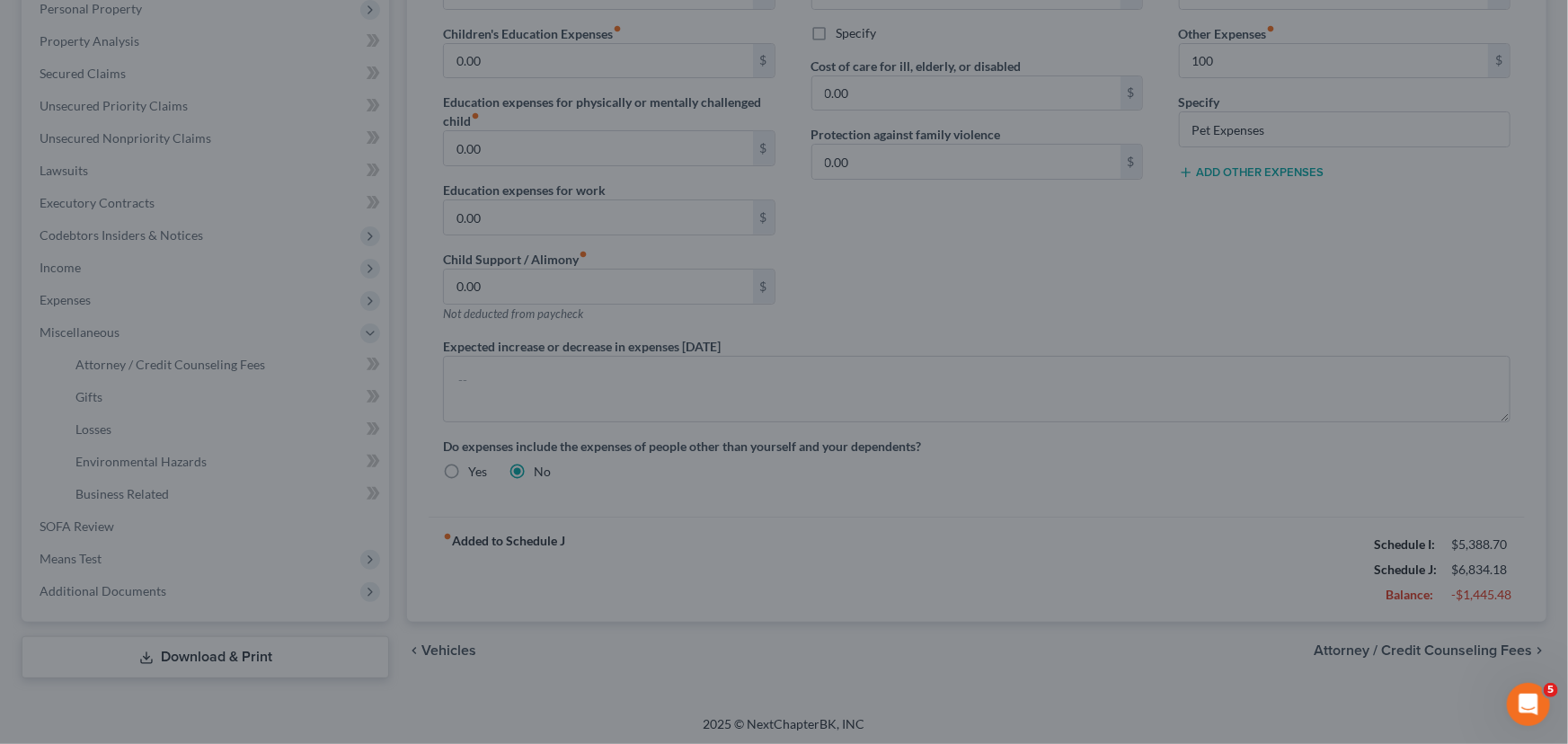
type input "100.00"
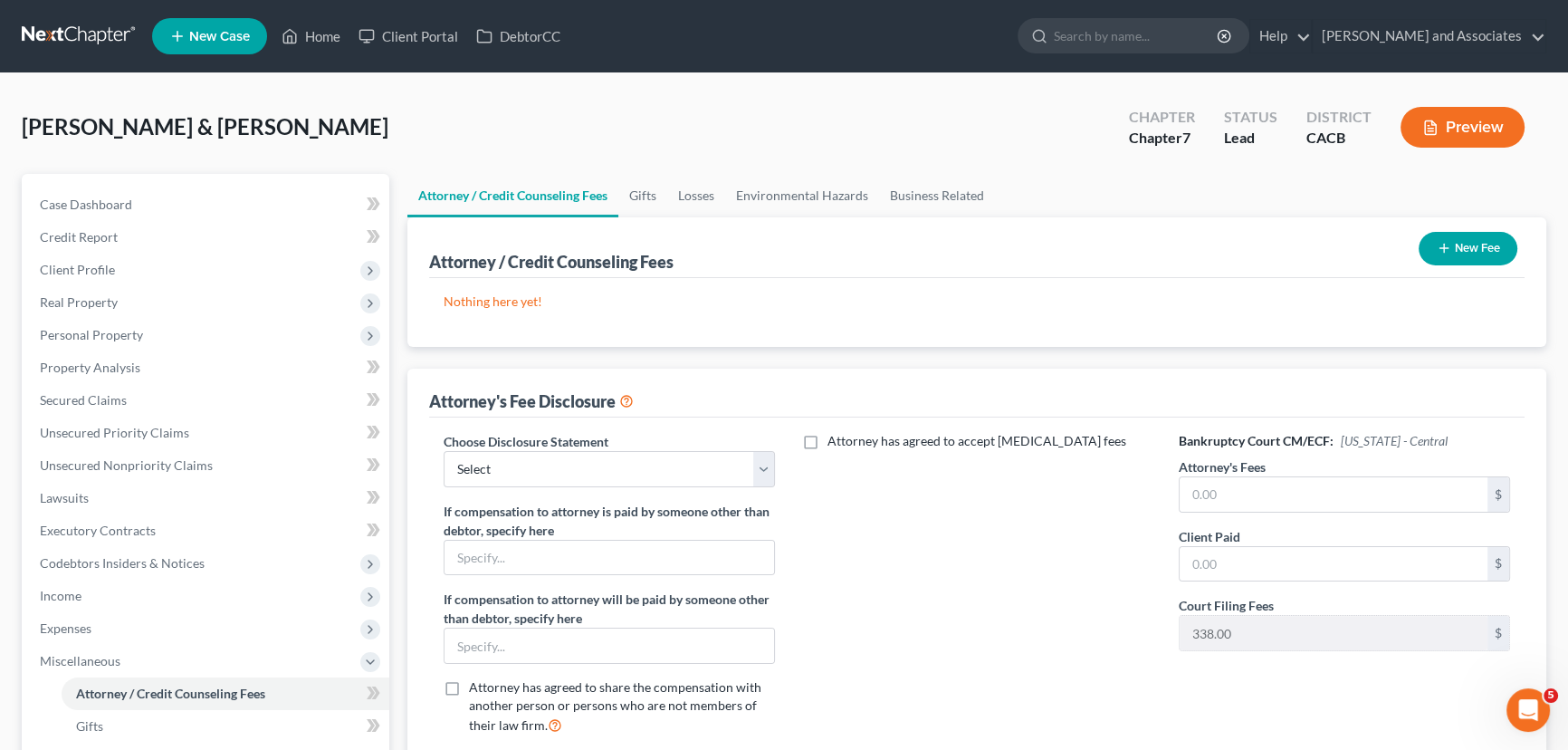
click at [1257, 514] on div "Bankruptcy Court CM/ECF: California - Central Attorney's Fees $ Client Paid $ C…" at bounding box center [1345, 591] width 368 height 318
click at [1273, 491] on input "text" at bounding box center [1334, 494] width 308 height 34
type input "2,000"
click at [1259, 554] on input "text" at bounding box center [1334, 564] width 308 height 34
type input "2,000"
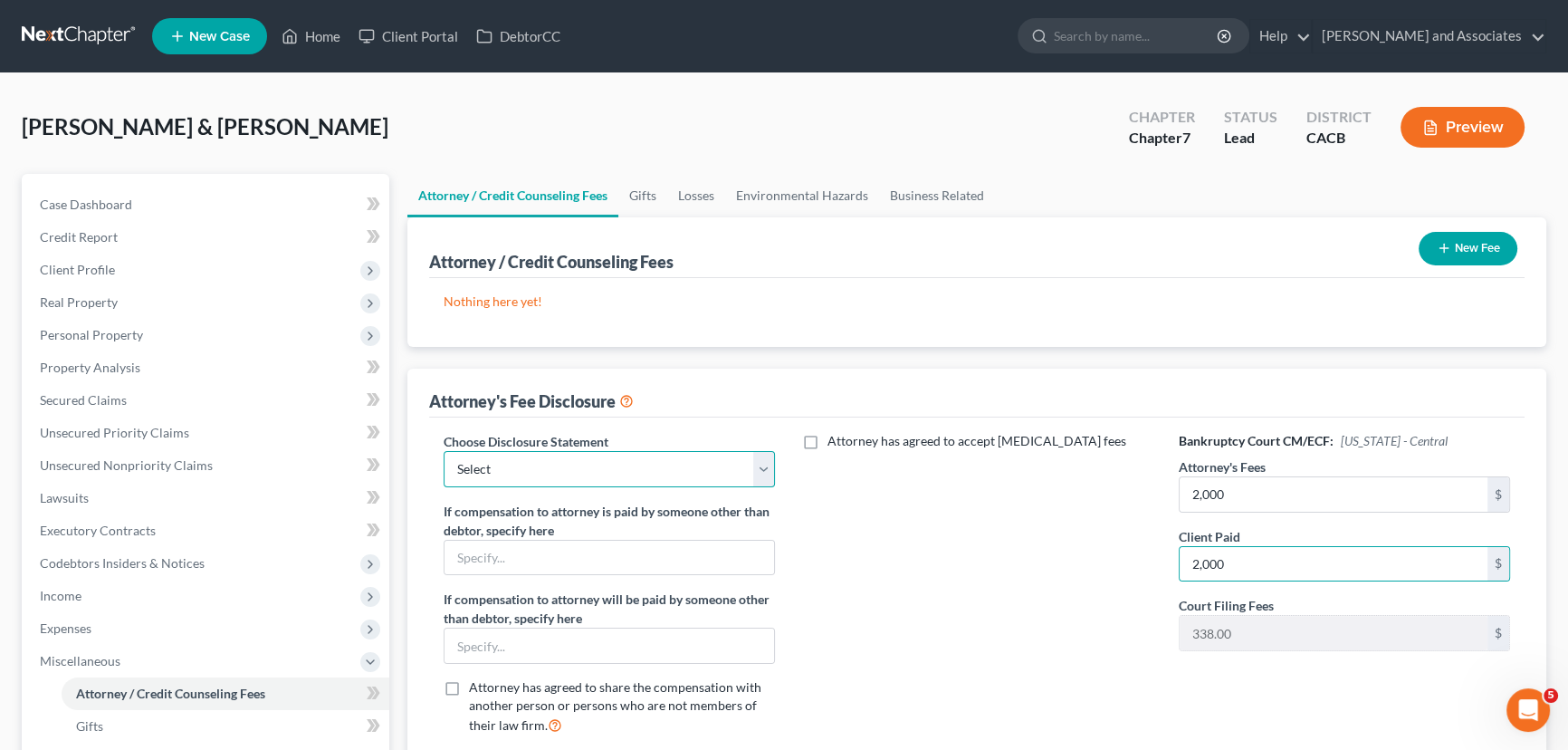
drag, startPoint x: 659, startPoint y: 452, endPoint x: 659, endPoint y: 464, distance: 12.0
click at [659, 452] on select "Select Disclosure" at bounding box center [609, 469] width 331 height 36
select select "0"
click at [443, 451] on select "Select Disclosure" at bounding box center [609, 469] width 331 height 36
click at [1476, 235] on button "New Fee" at bounding box center [1468, 249] width 99 height 34
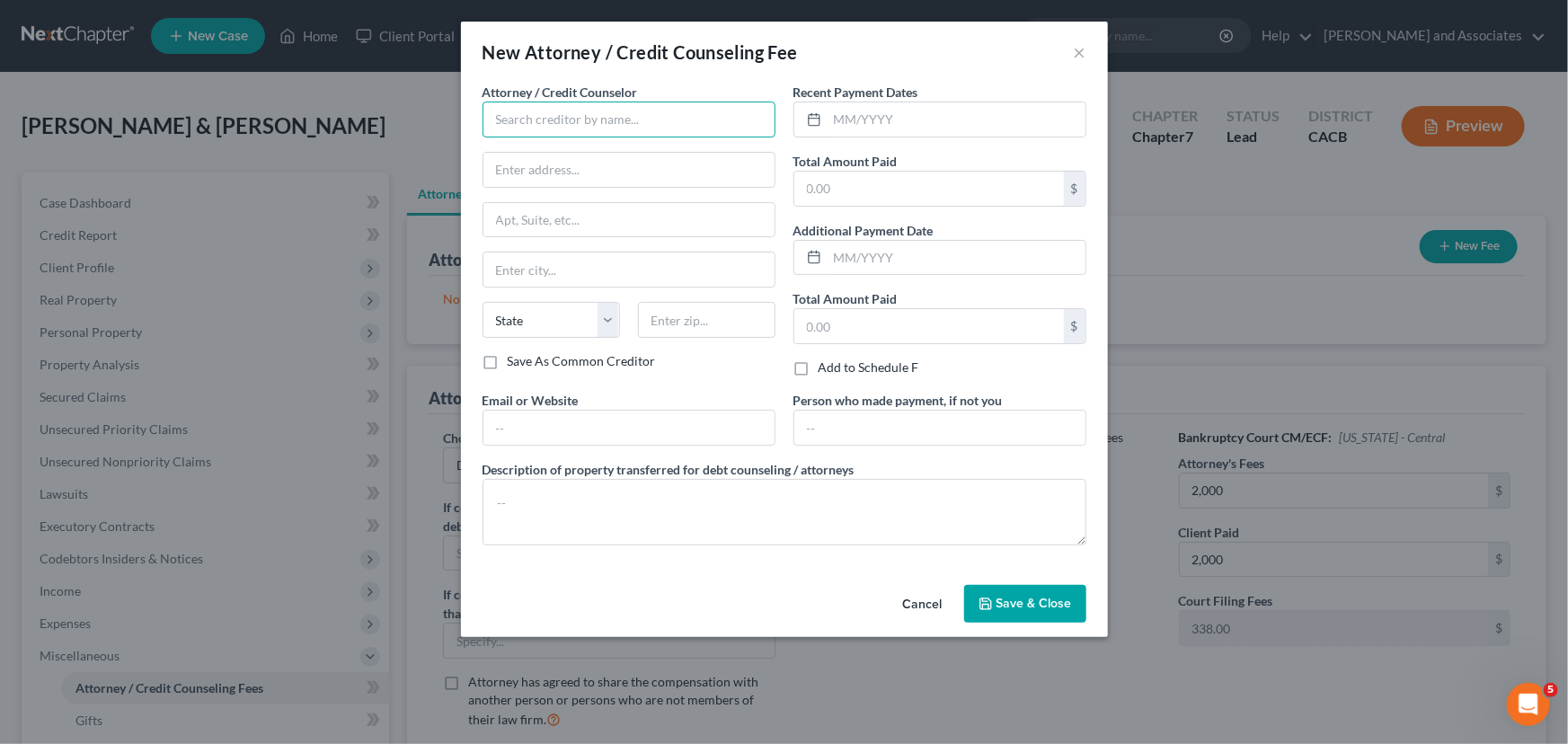
click at [650, 132] on input "text" at bounding box center [628, 119] width 293 height 36
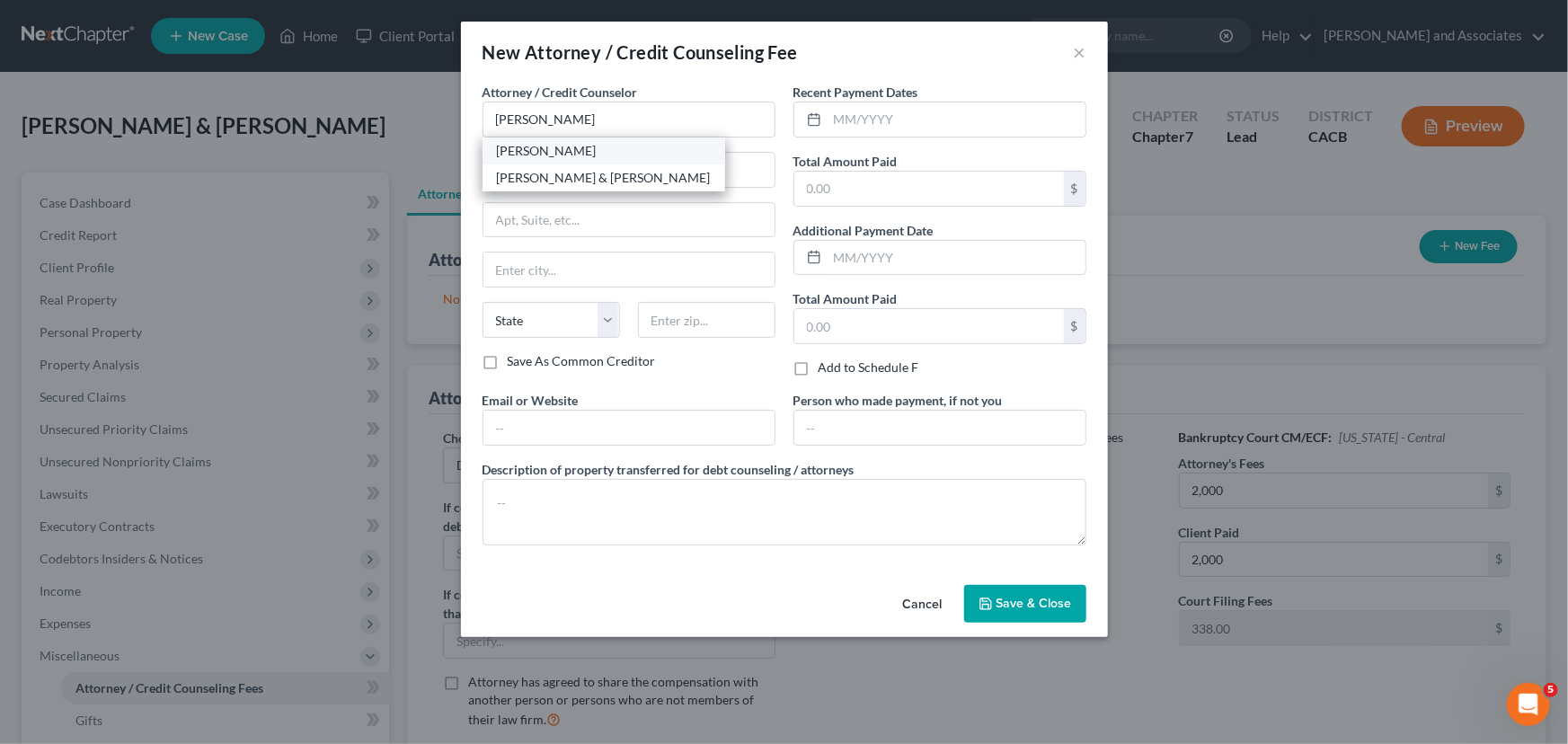
click at [605, 145] on div "Michael B. Clayton" at bounding box center [604, 151] width 213 height 18
type input "Michael B. Clayton"
type input "400 East Orange Street"
type input "Santa Maria"
select select "4"
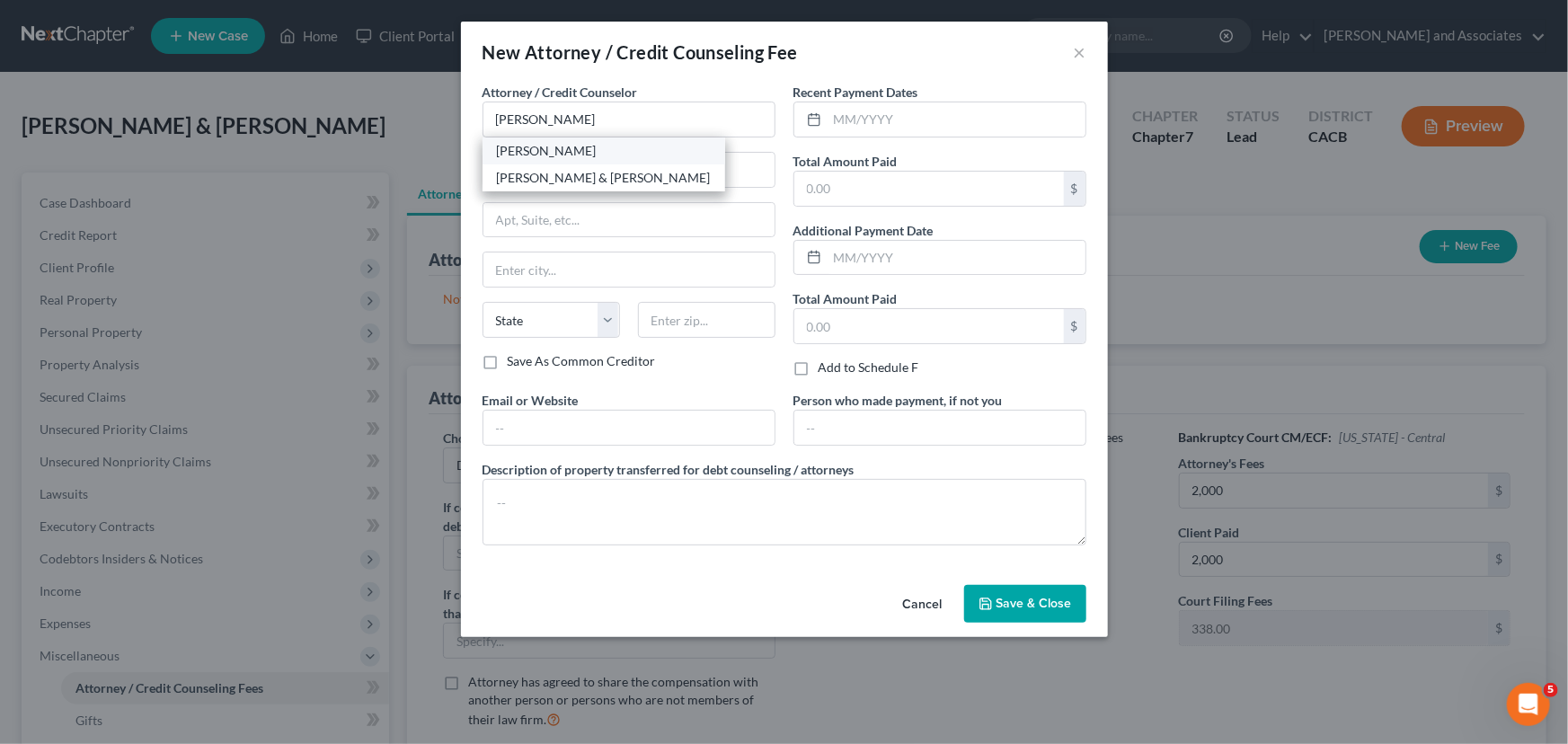
type input "93454"
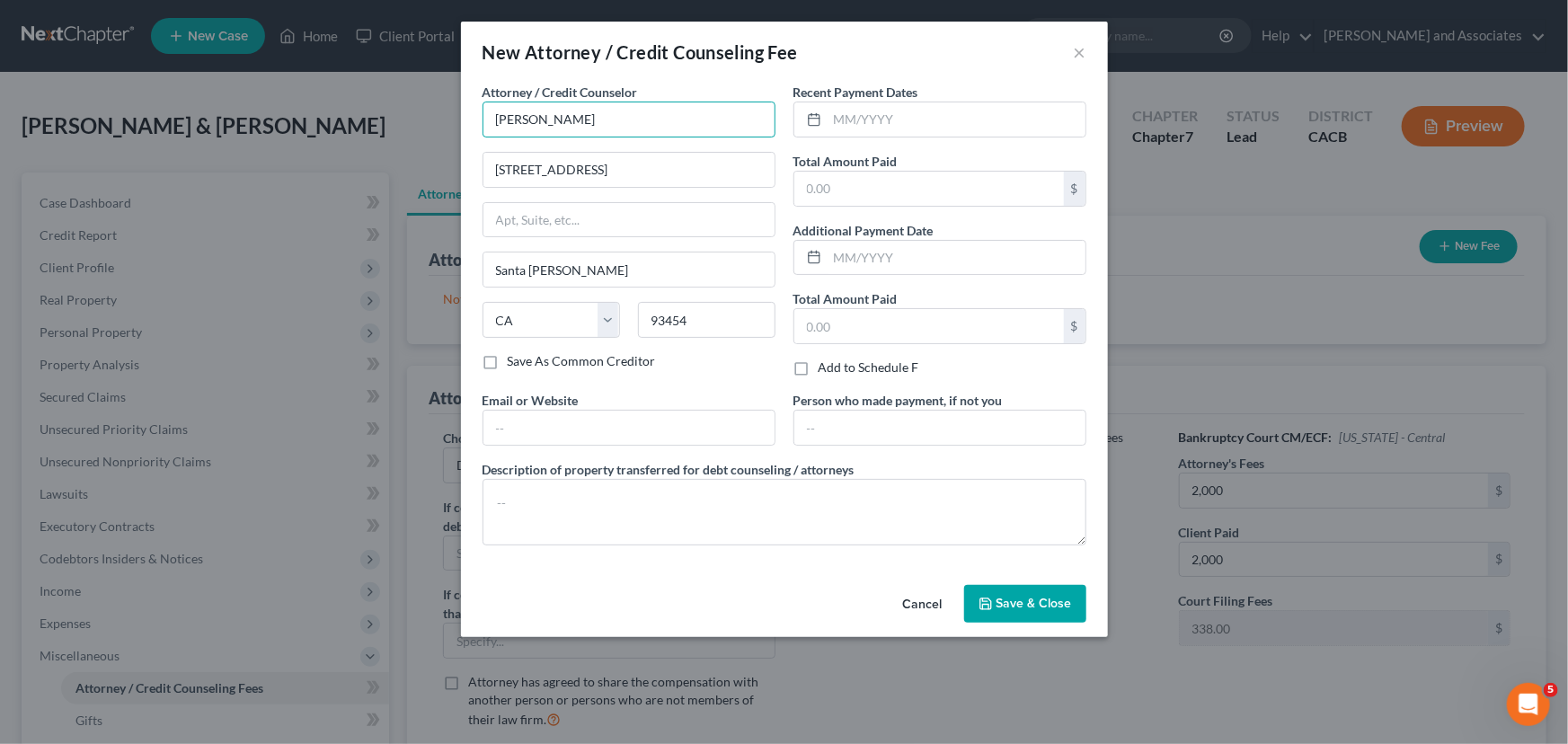
click at [646, 117] on input "Michael B. Clayton" at bounding box center [628, 119] width 293 height 36
click at [926, 192] on input "text" at bounding box center [929, 188] width 270 height 34
type input "Michael B. Clayton and Associates"
type input "2,000"
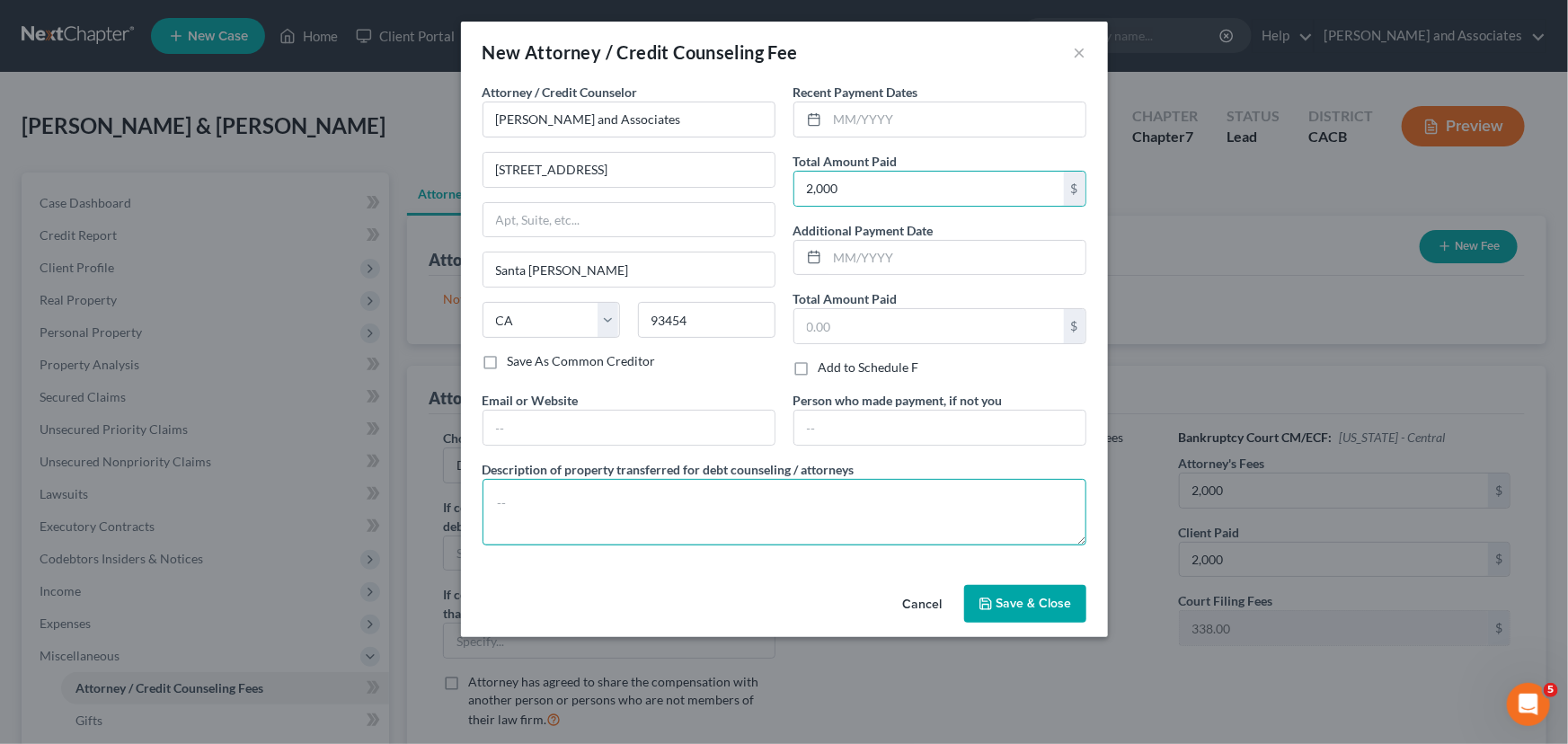
click at [656, 509] on textarea at bounding box center [784, 512] width 604 height 66
type textarea "Attorney Fees"
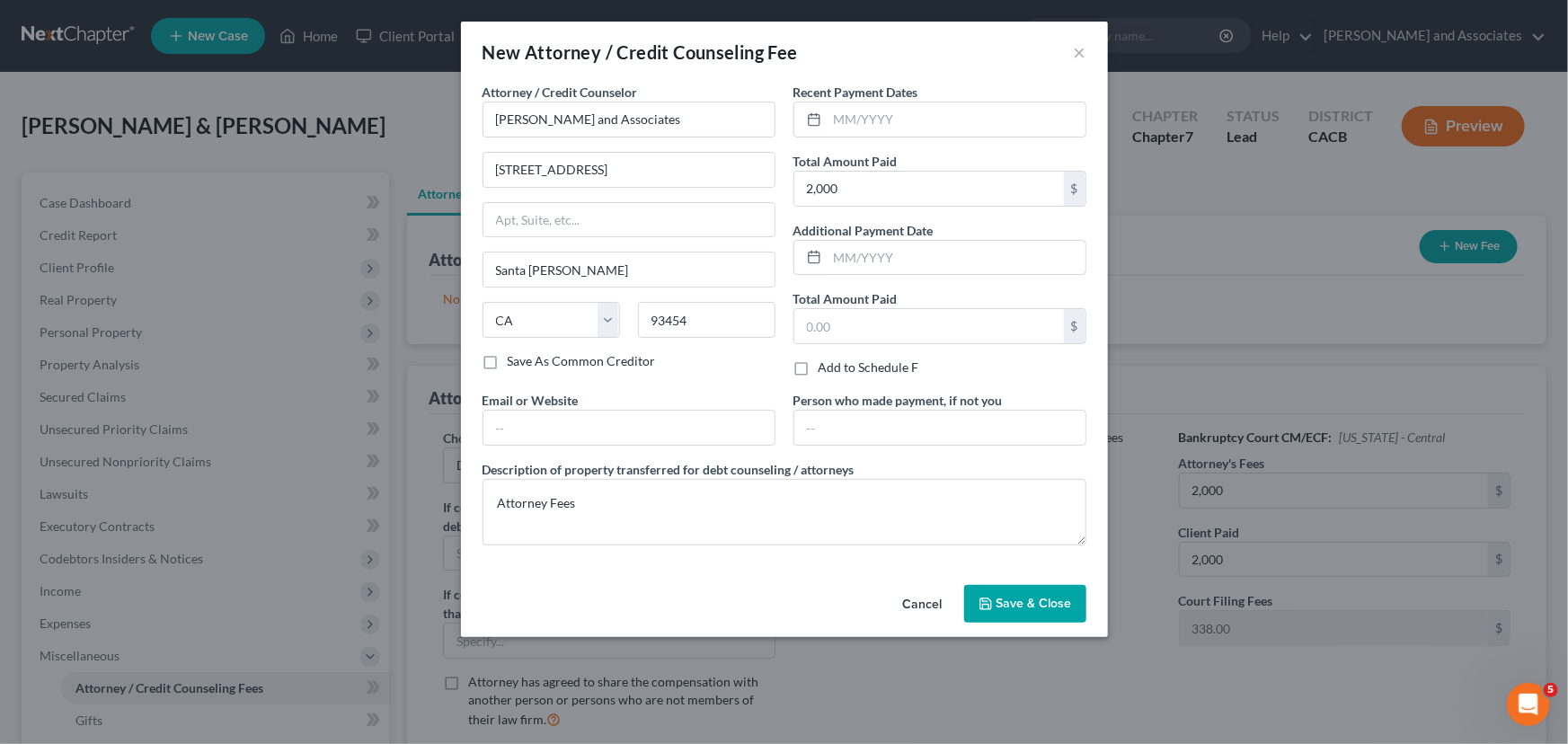
click at [1035, 604] on span "Save & Close" at bounding box center [1033, 603] width 76 height 15
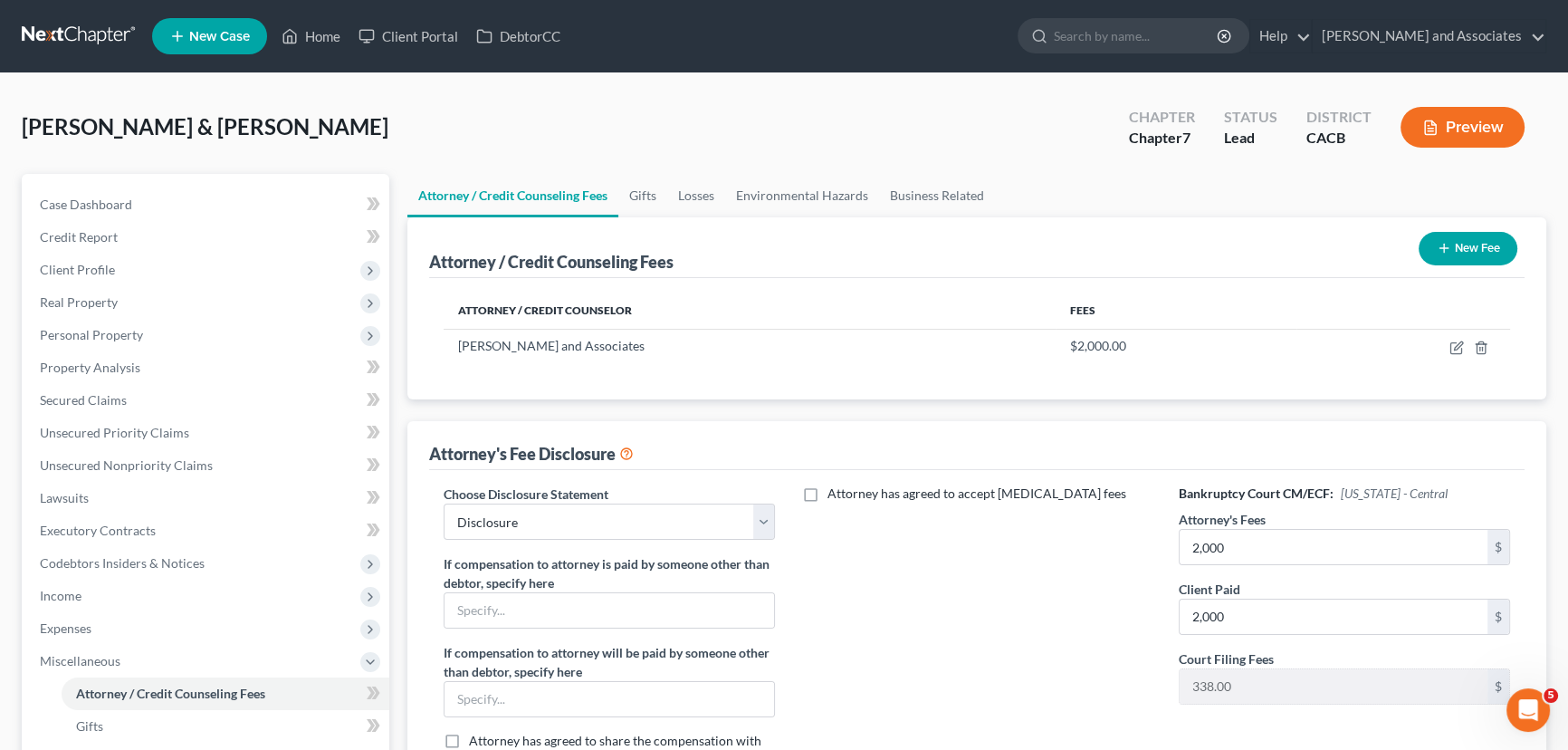
click at [1474, 252] on button "New Fee" at bounding box center [1468, 249] width 99 height 34
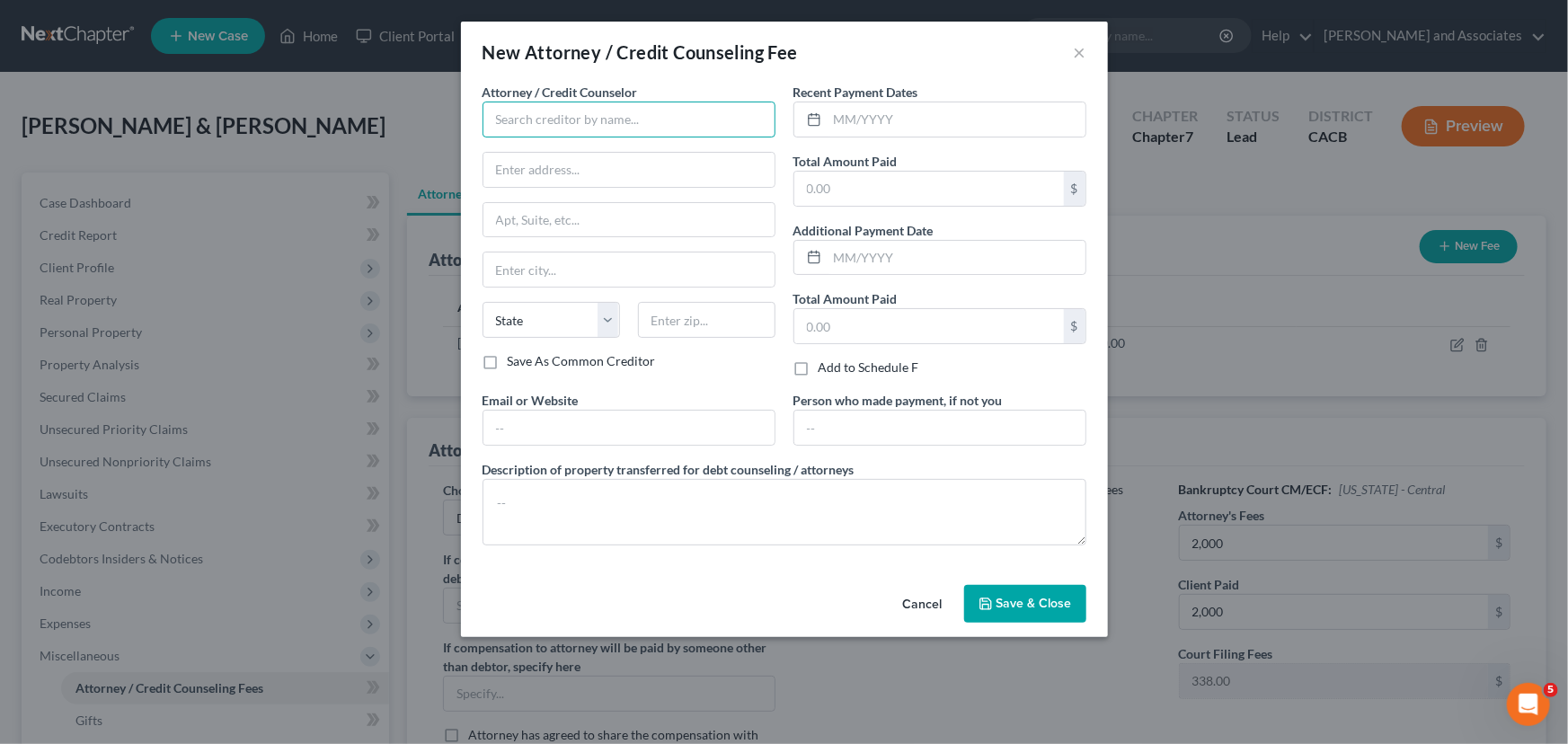
click at [595, 134] on input "text" at bounding box center [628, 119] width 293 height 36
click at [974, 200] on input "text" at bounding box center [929, 188] width 270 height 34
type input "Access Counseling"
type input "30"
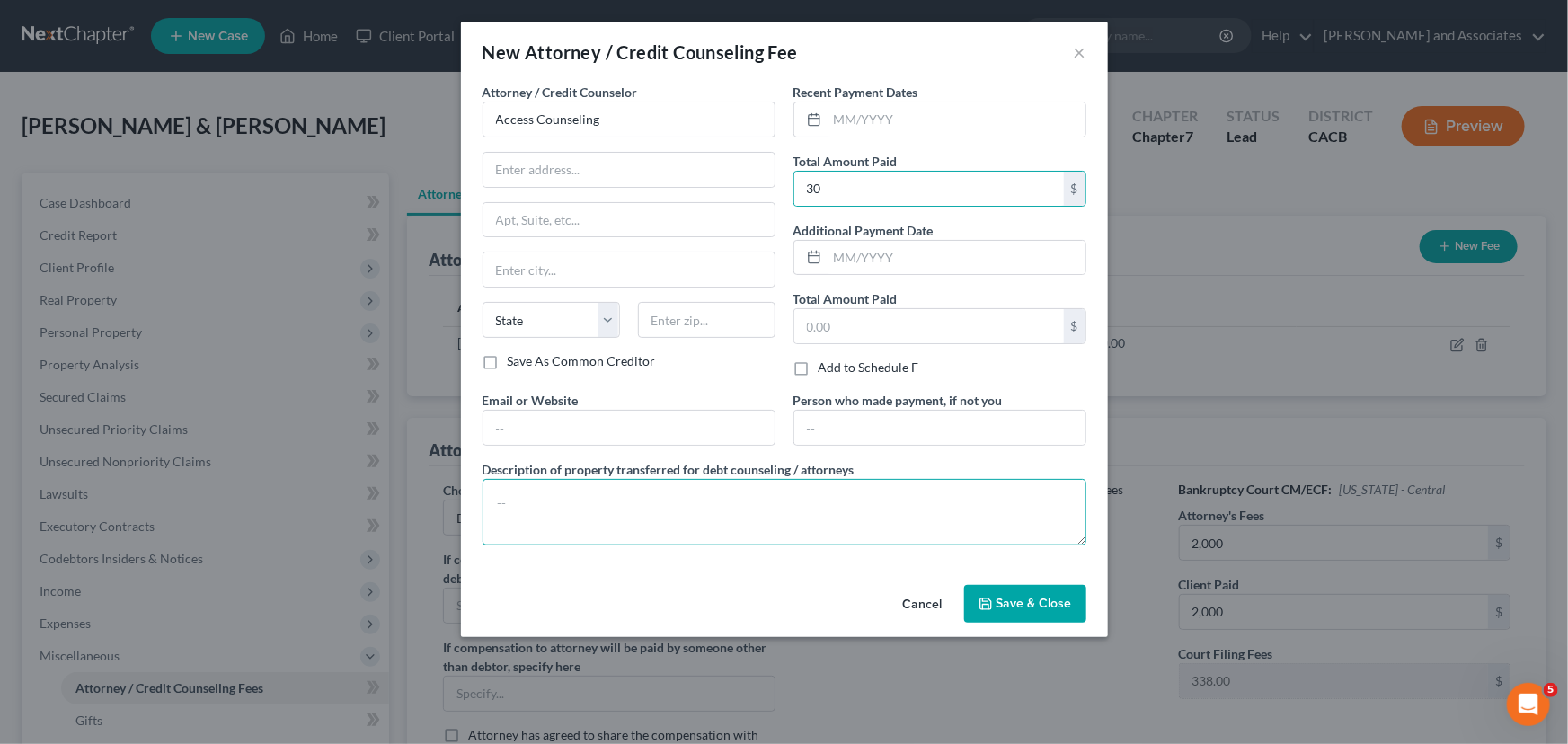
click at [659, 516] on textarea at bounding box center [784, 512] width 604 height 66
type textarea "Credit Counseling"
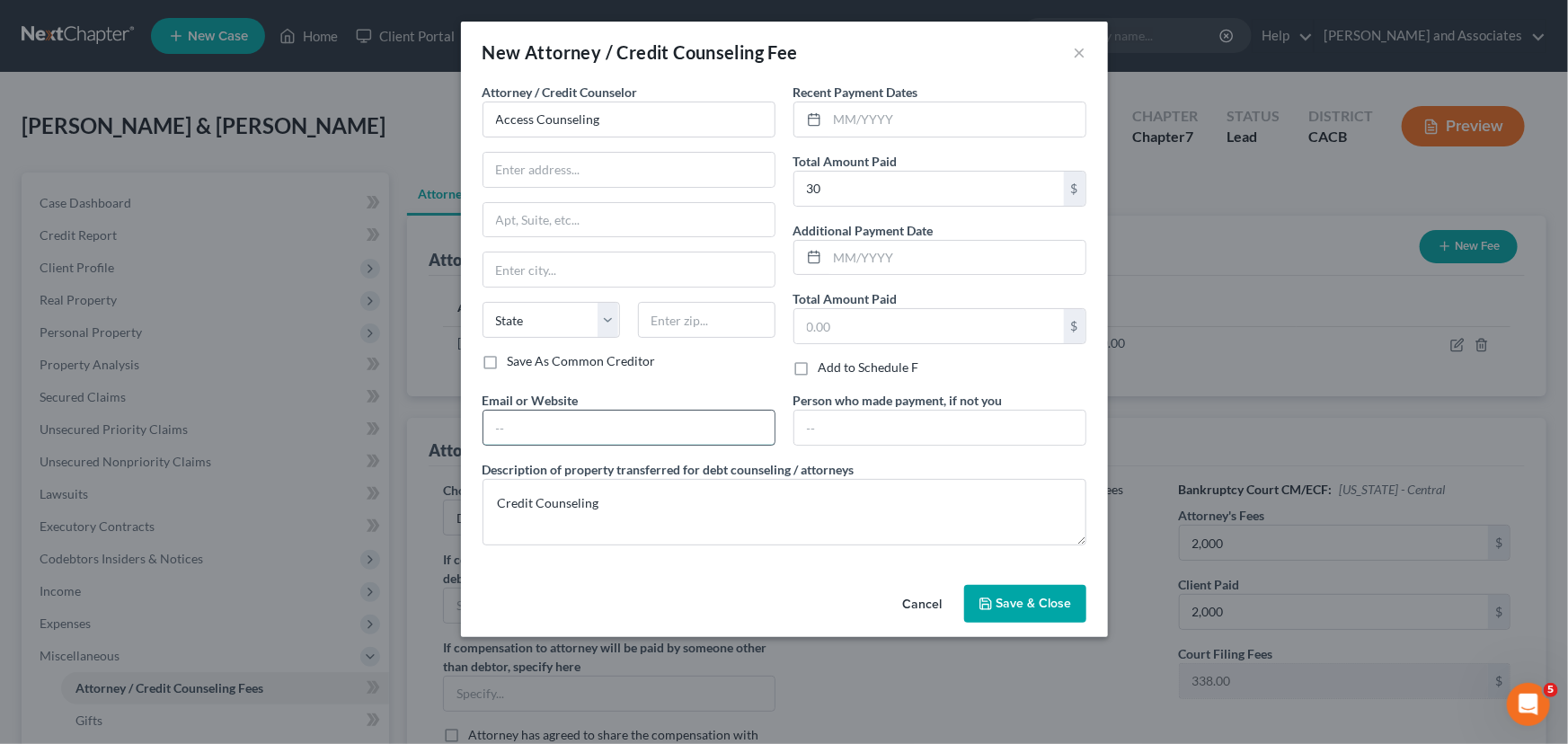
click at [656, 421] on input "text" at bounding box center [628, 428] width 291 height 34
paste input "http://accesscounselinginc.org/"
type input "http://accesscounselinginc.org"
click at [999, 595] on span "Save & Close" at bounding box center [1033, 603] width 76 height 15
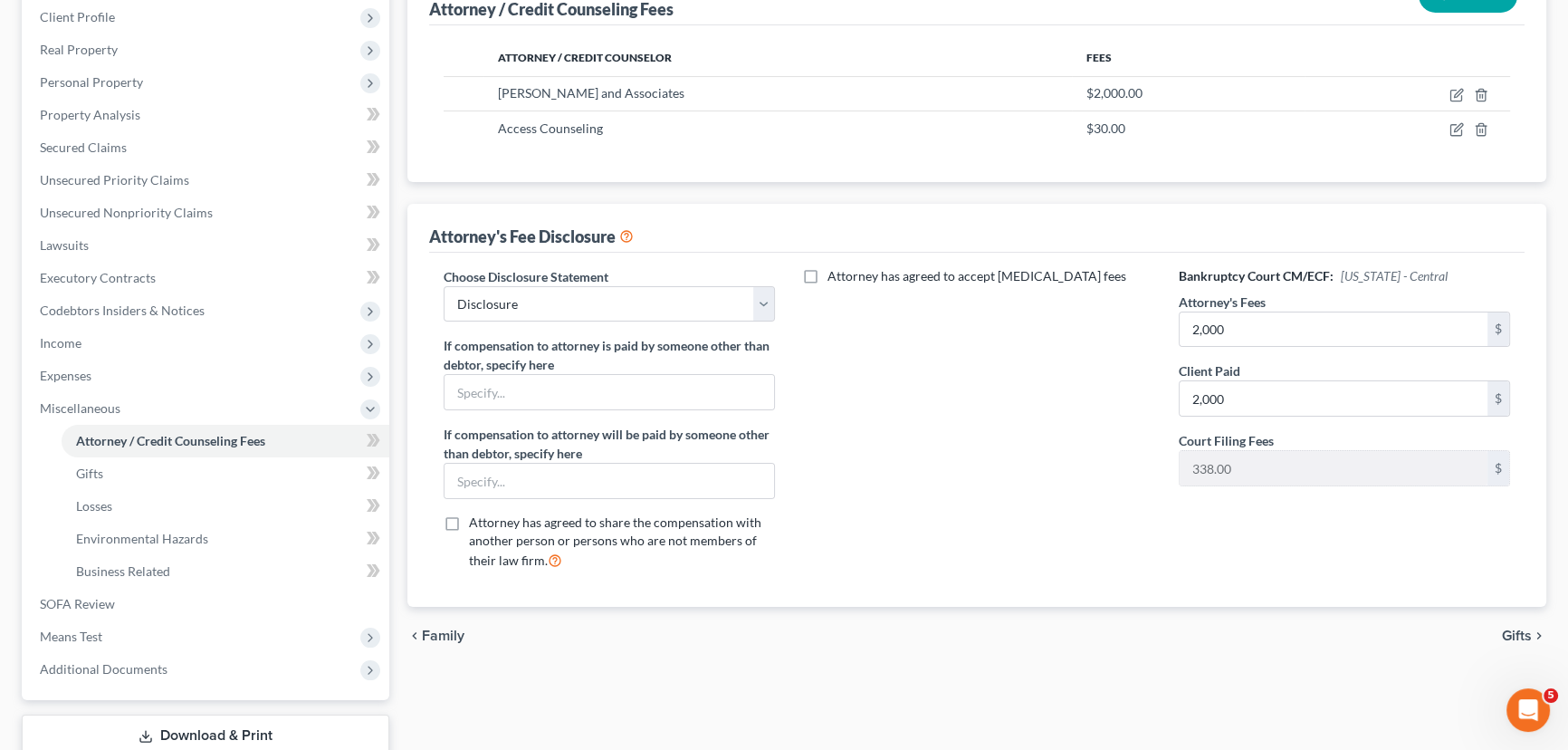
scroll to position [326, 0]
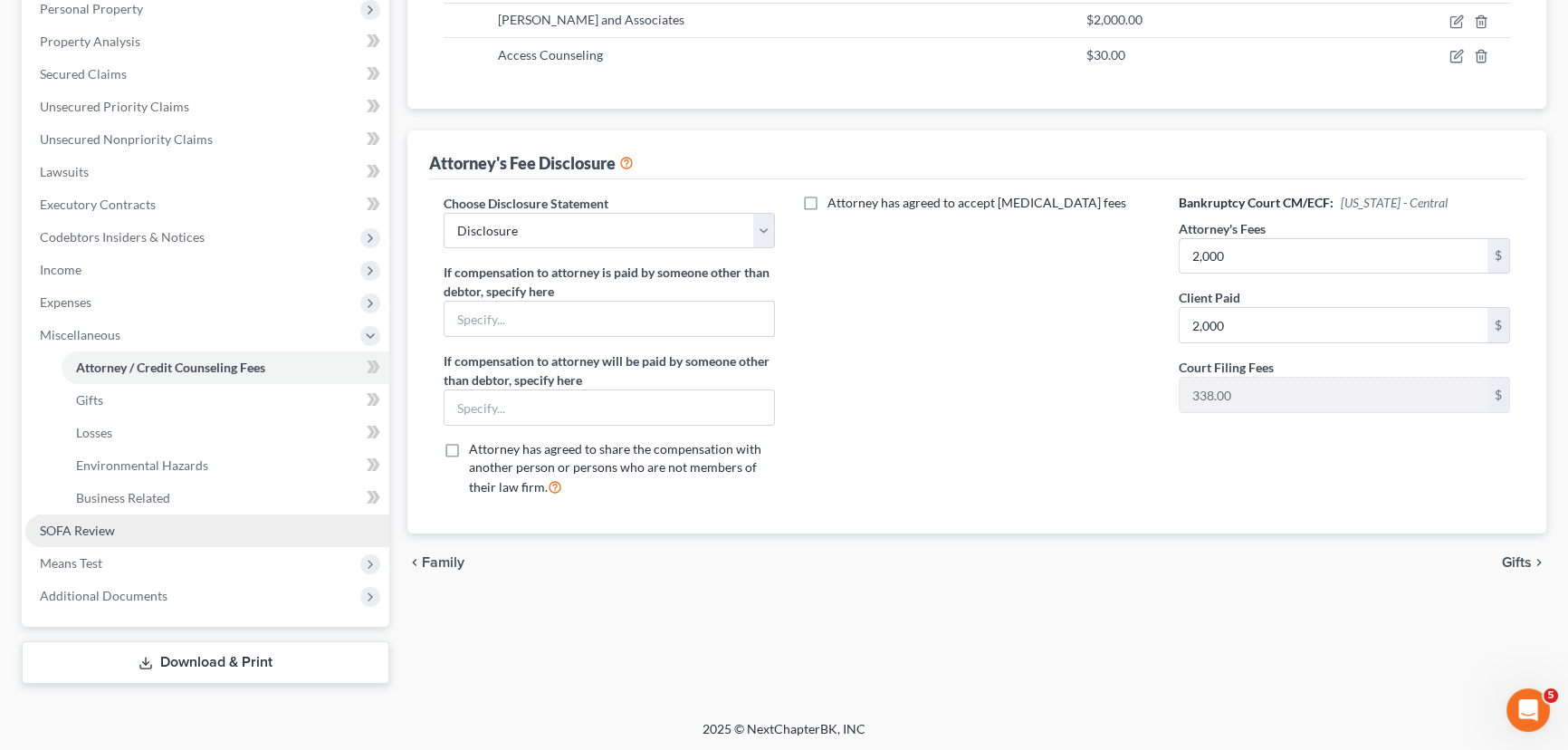
drag, startPoint x: 132, startPoint y: 525, endPoint x: 572, endPoint y: 530, distance: 440.0
click at [133, 525] on link "SOFA Review" at bounding box center [208, 530] width 364 height 33
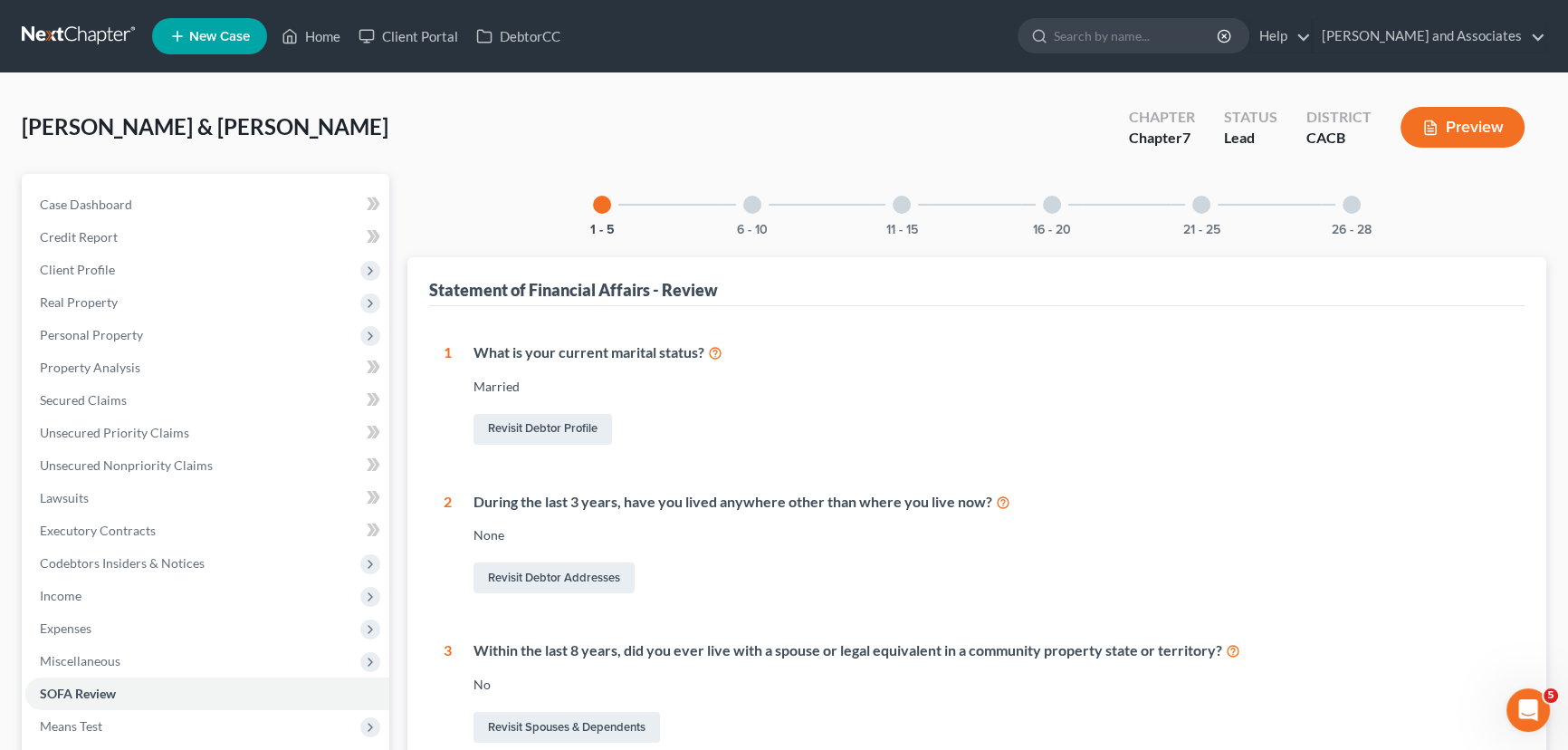
click at [756, 210] on div at bounding box center [752, 204] width 18 height 18
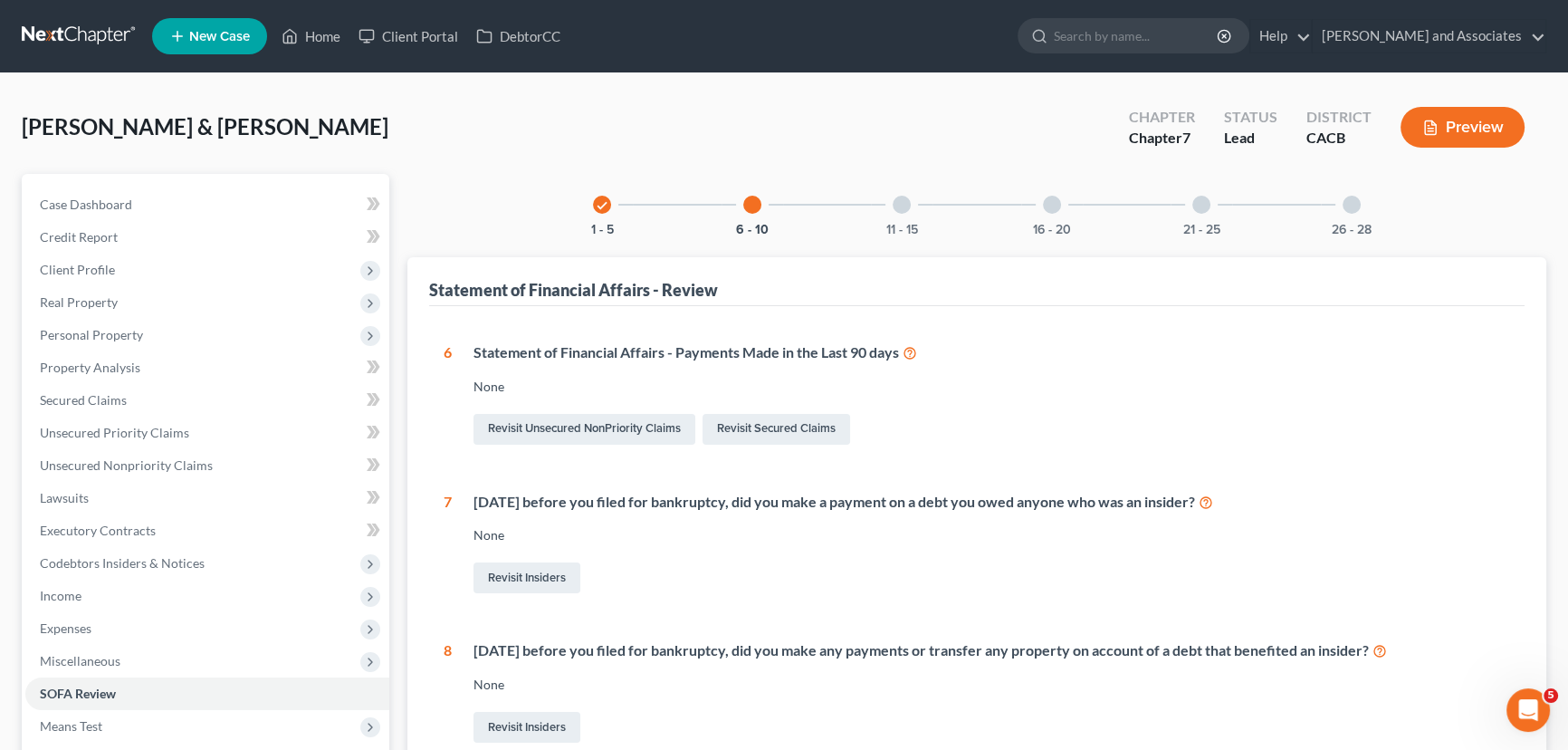
click at [903, 195] on div at bounding box center [901, 204] width 18 height 18
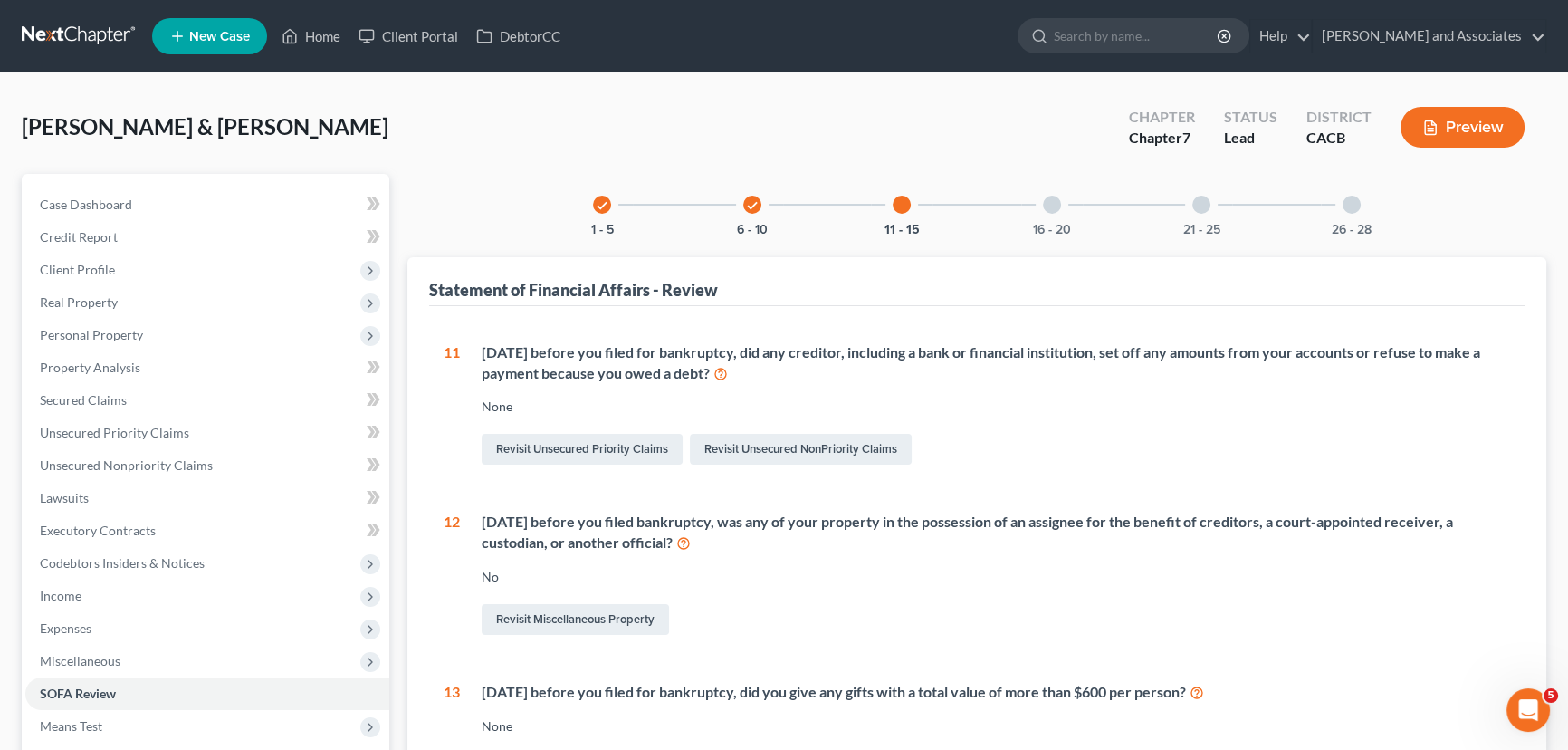
click at [1061, 197] on div "16 - 20" at bounding box center [1052, 204] width 61 height 61
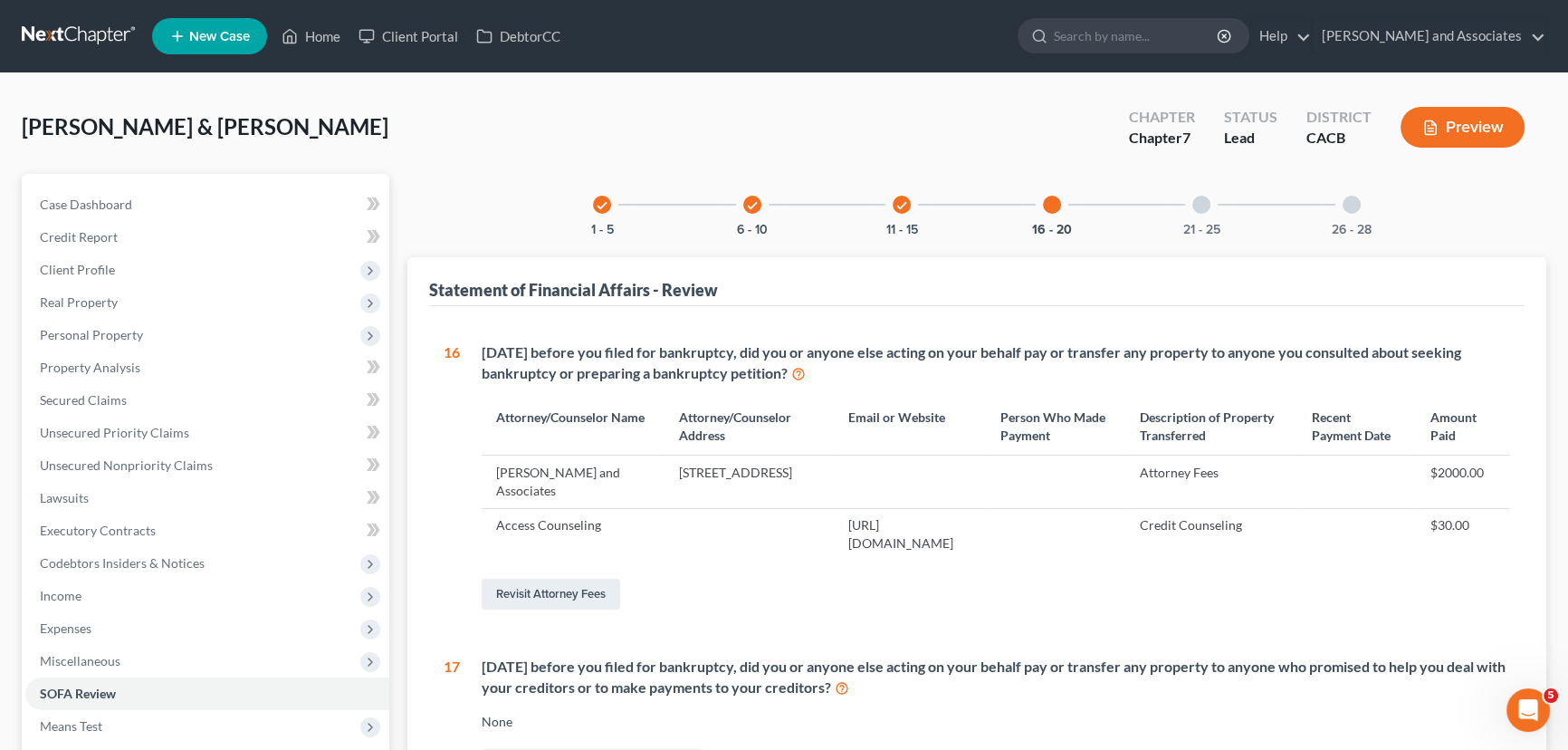
click at [1205, 214] on div "21 - 25" at bounding box center [1201, 204] width 61 height 61
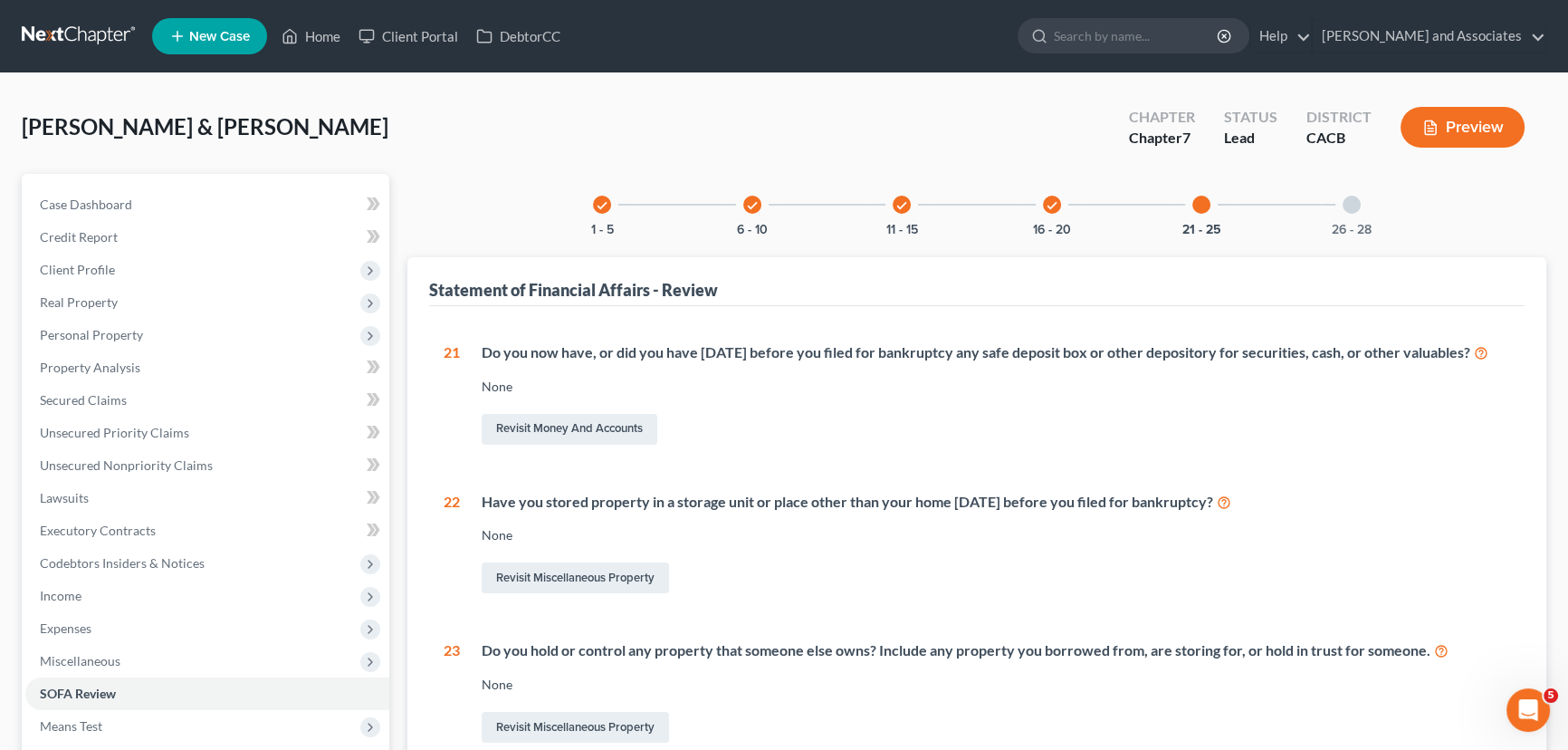
click at [1353, 207] on div at bounding box center [1351, 204] width 18 height 18
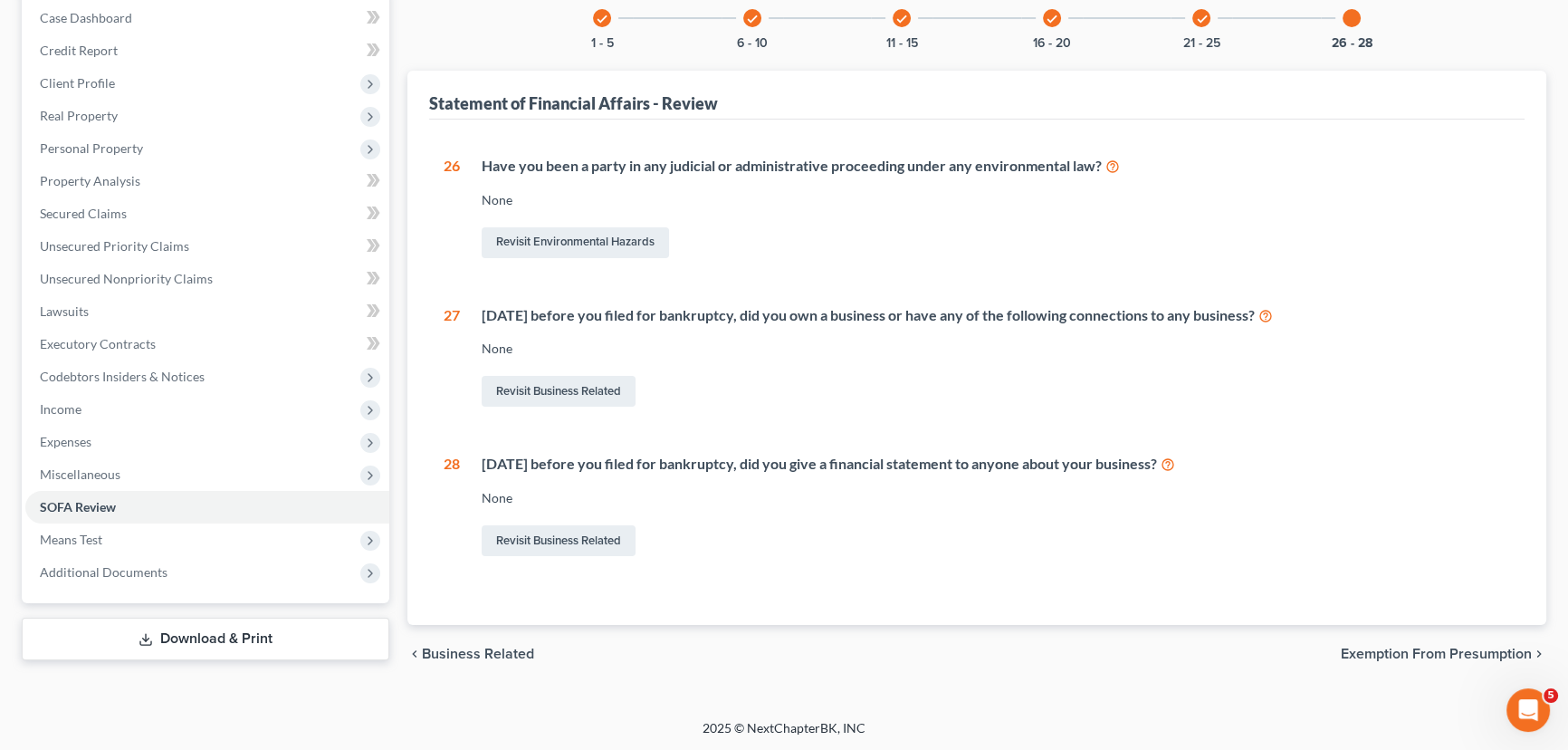
click at [206, 638] on link "Download & Print" at bounding box center [206, 639] width 368 height 42
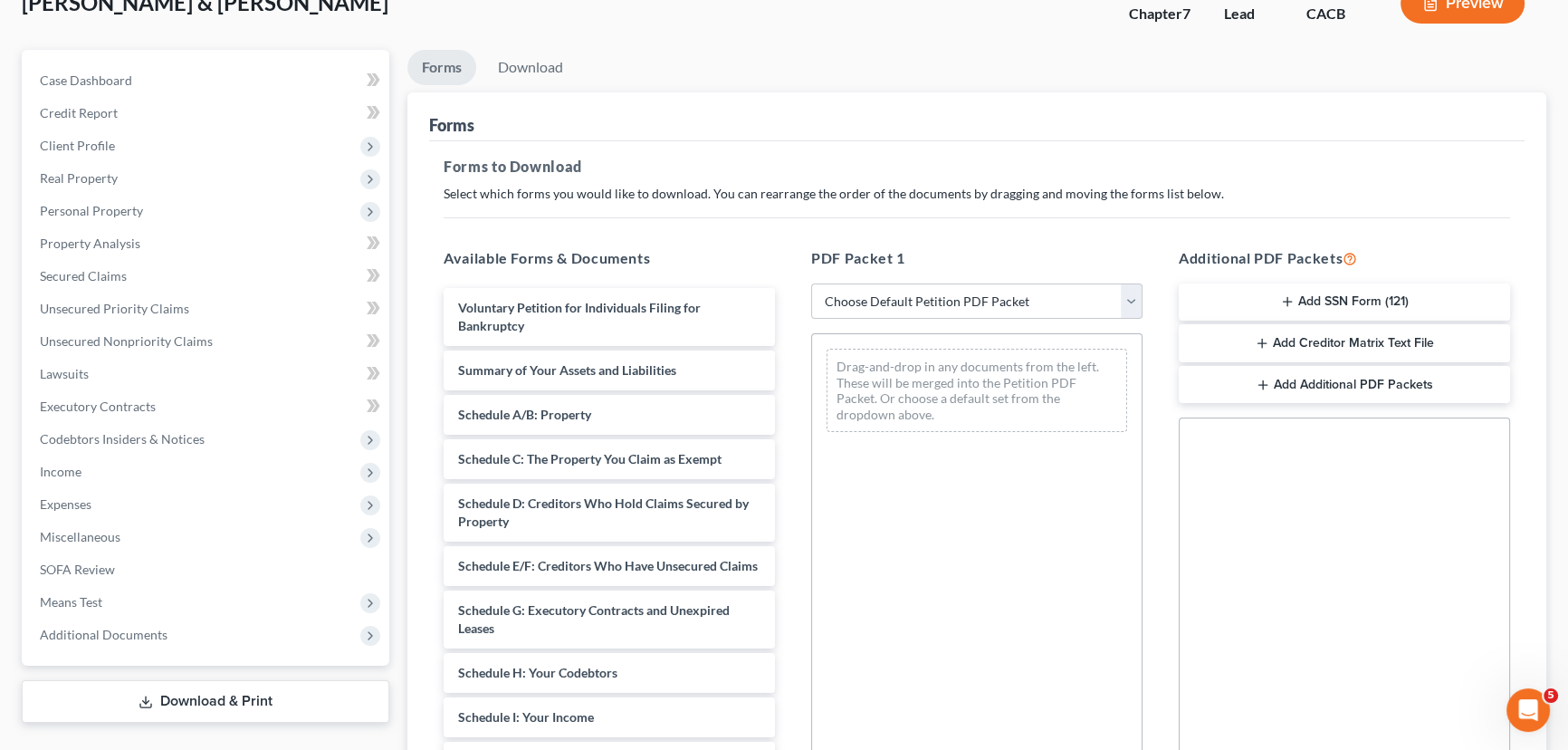
scroll to position [274, 0]
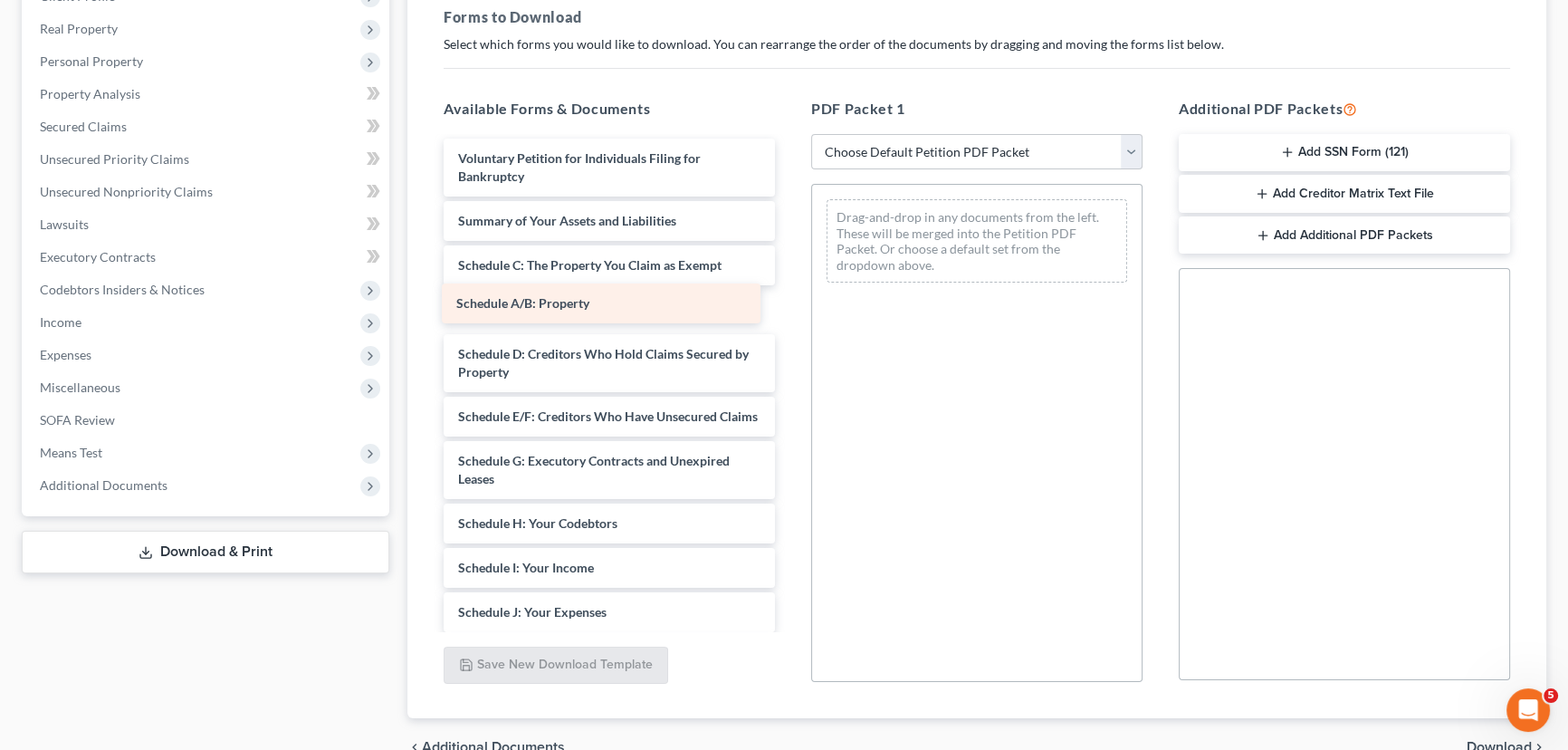
drag, startPoint x: 604, startPoint y: 261, endPoint x: 607, endPoint y: 308, distance: 47.1
click at [576, 299] on div "Schedule A/B: Property Voluntary Petition for Individuals Filing for Bankruptcy…" at bounding box center [609, 599] width 360 height 921
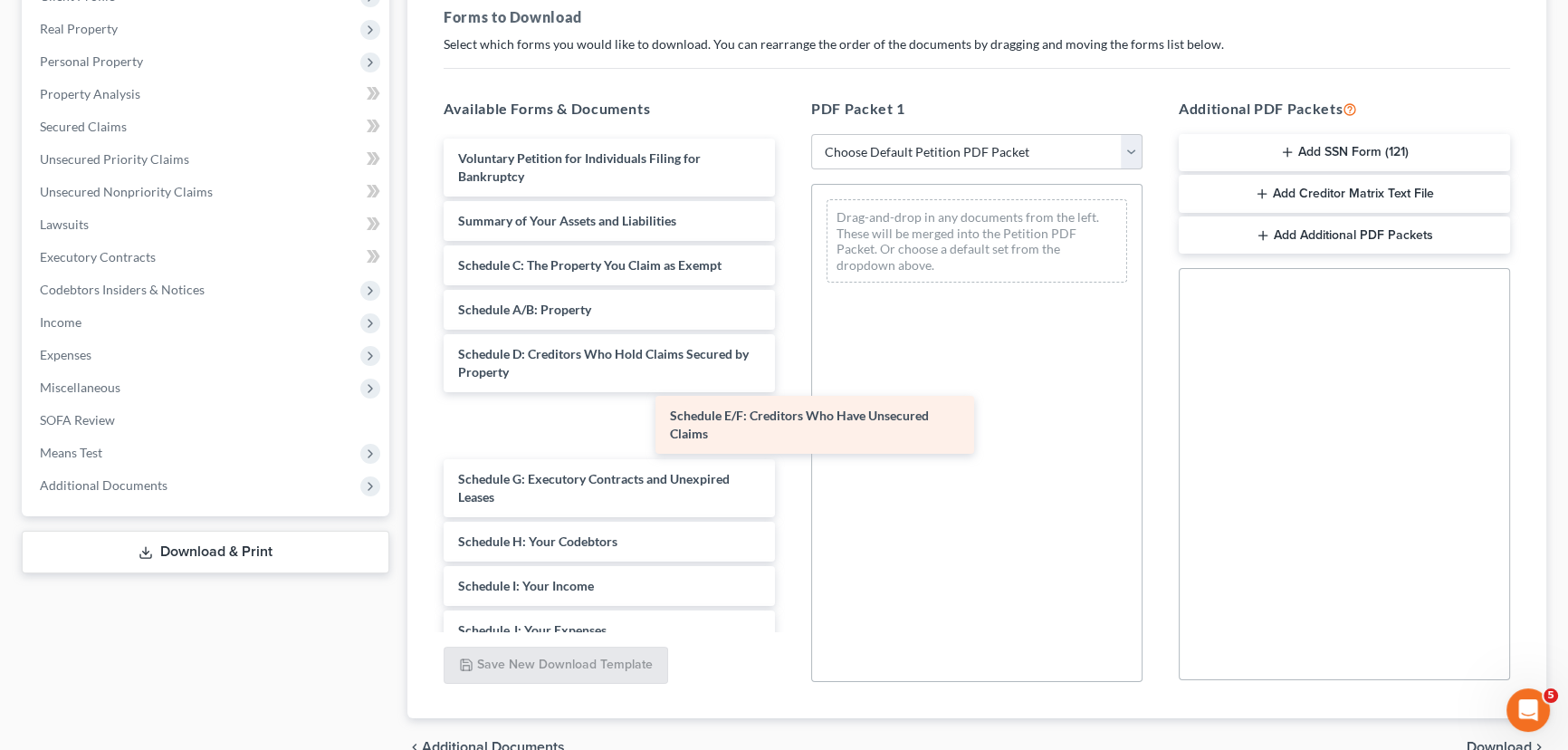
drag, startPoint x: 560, startPoint y: 409, endPoint x: 1024, endPoint y: 442, distance: 465.2
click at [790, 434] on div "Schedule E/F: Creditors Who Have Unsecured Claims Voluntary Petition for Indivi…" at bounding box center [609, 608] width 360 height 939
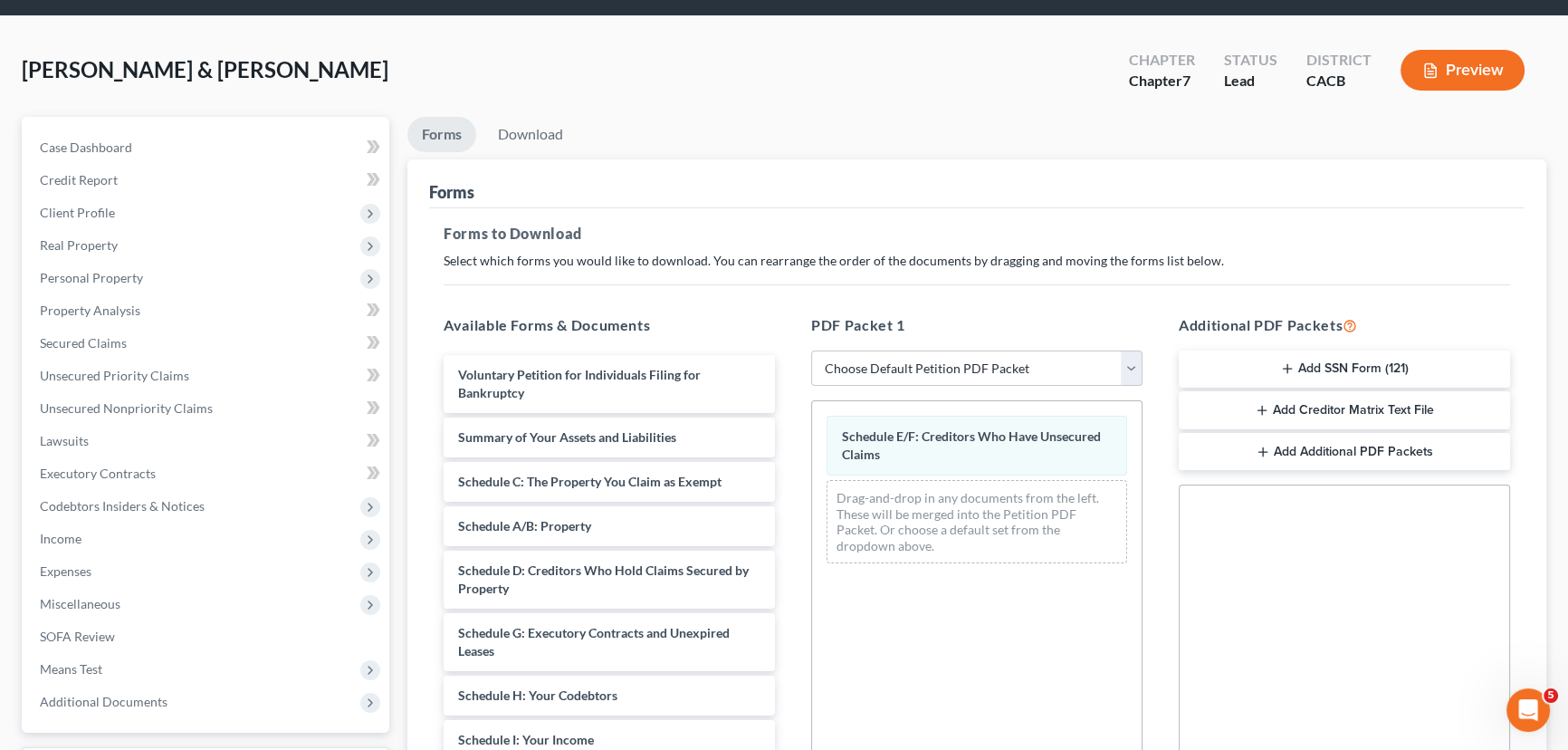
scroll to position [0, 0]
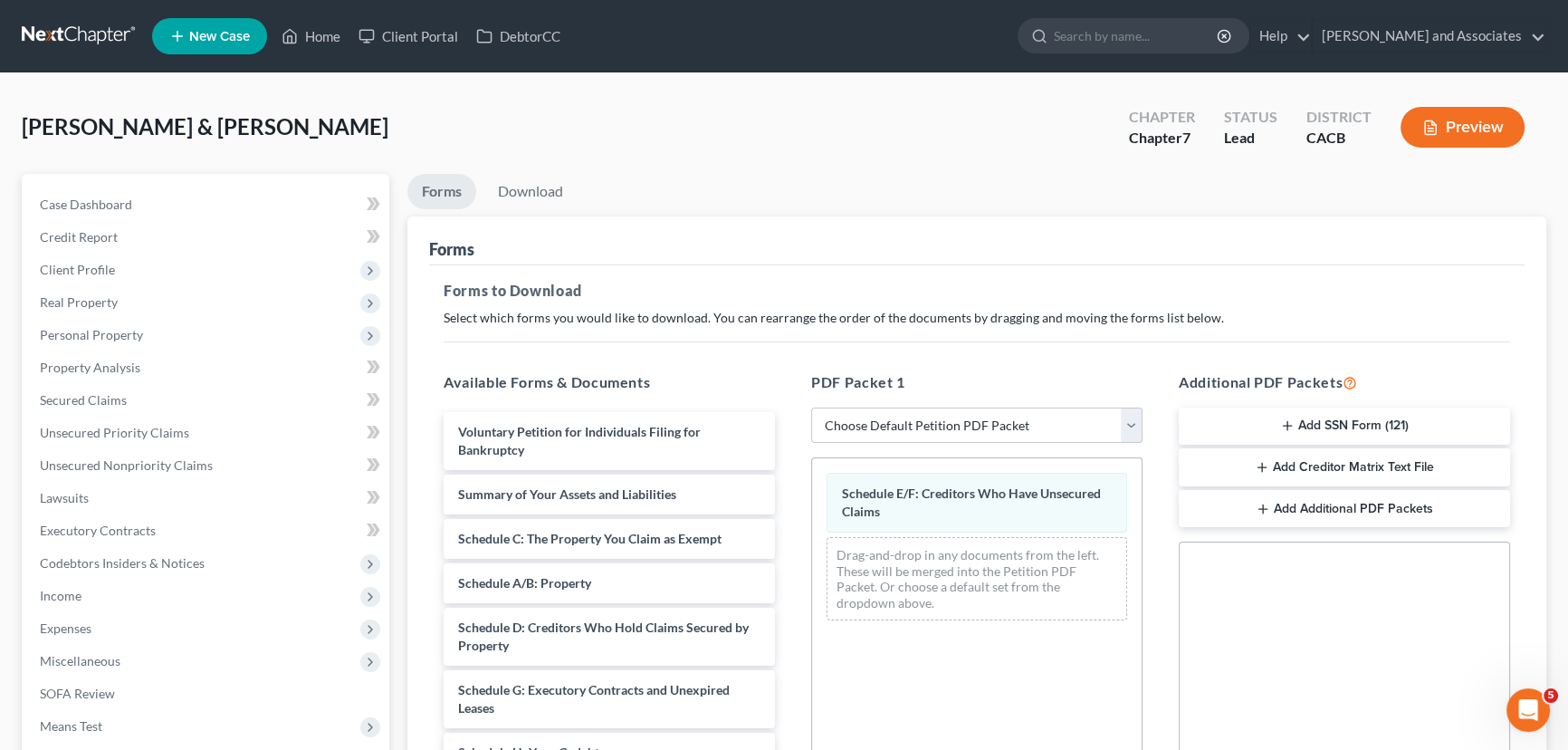
click at [517, 165] on div "George, David & Susan Upgraded Chapter Chapter 7 Status Lead District CACB Prev…" at bounding box center [784, 135] width 1525 height 79
drag, startPoint x: 534, startPoint y: 185, endPoint x: 573, endPoint y: 192, distance: 39.6
click at [534, 185] on link "Download" at bounding box center [531, 191] width 94 height 35
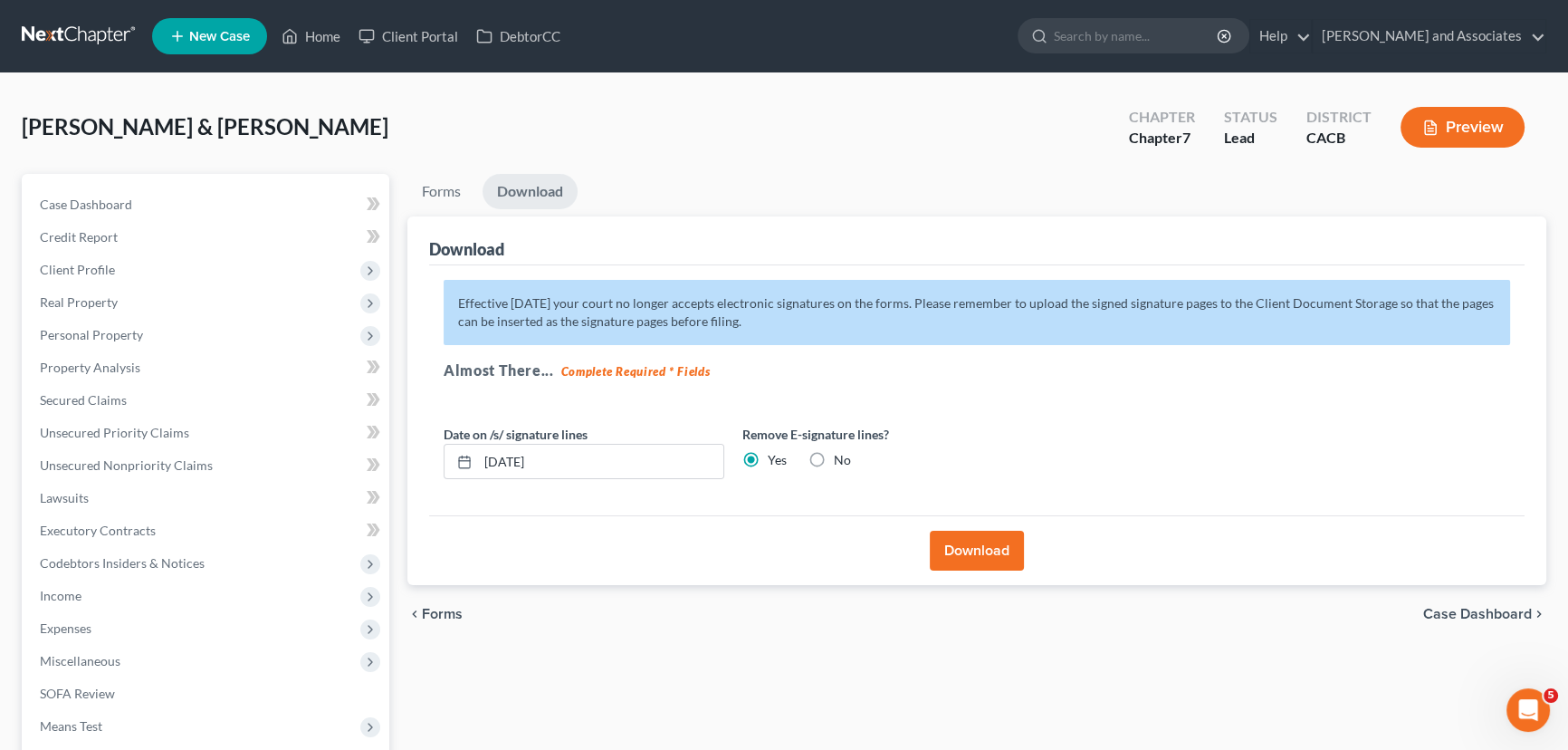
click at [969, 543] on button "Download" at bounding box center [977, 550] width 94 height 40
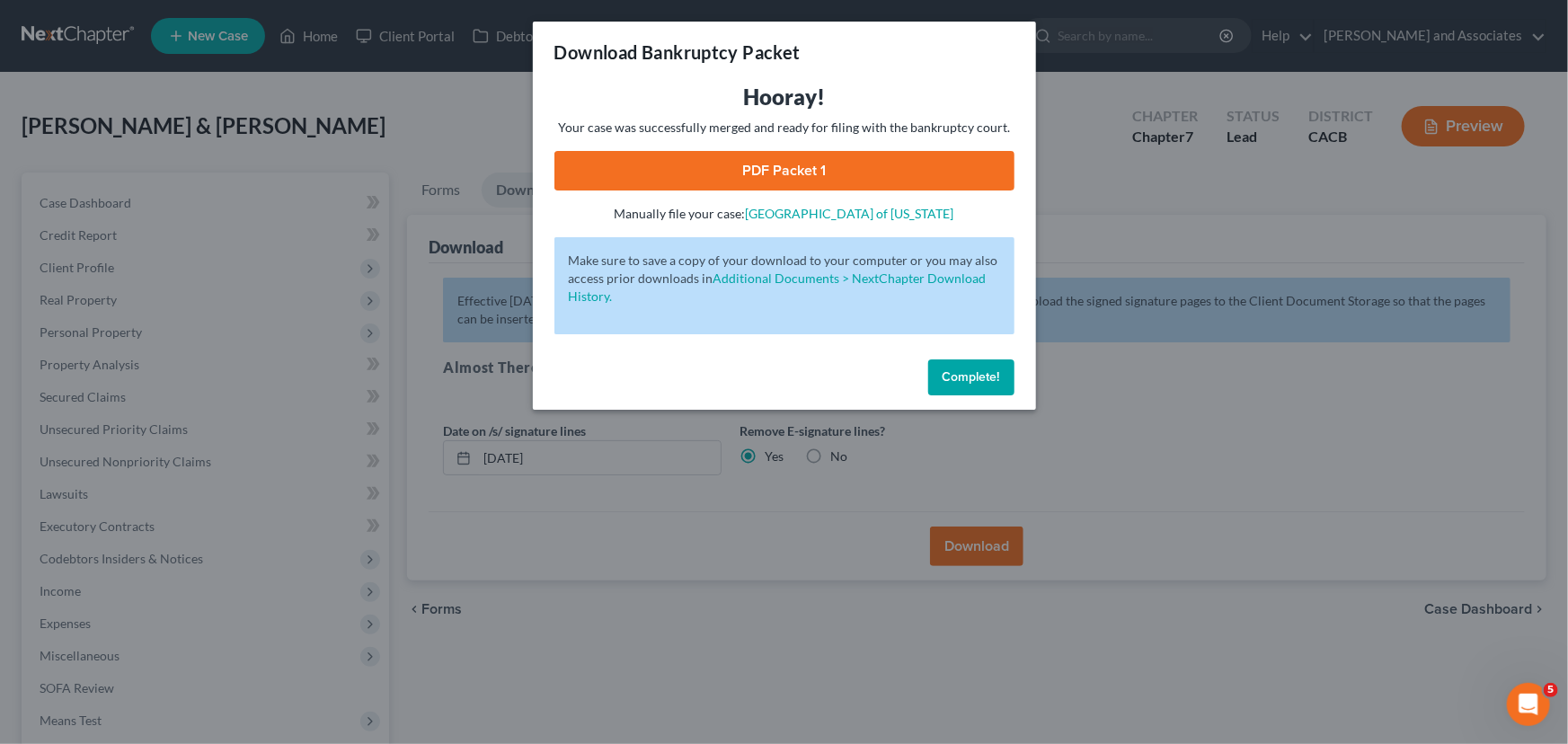
drag, startPoint x: 857, startPoint y: 171, endPoint x: 918, endPoint y: 172, distance: 61.0
click at [857, 171] on link "PDF Packet 1" at bounding box center [784, 170] width 460 height 39
drag, startPoint x: 986, startPoint y: 369, endPoint x: 959, endPoint y: 369, distance: 27.0
click at [986, 369] on button "Complete!" at bounding box center [972, 377] width 86 height 36
